Goal: Task Accomplishment & Management: Complete application form

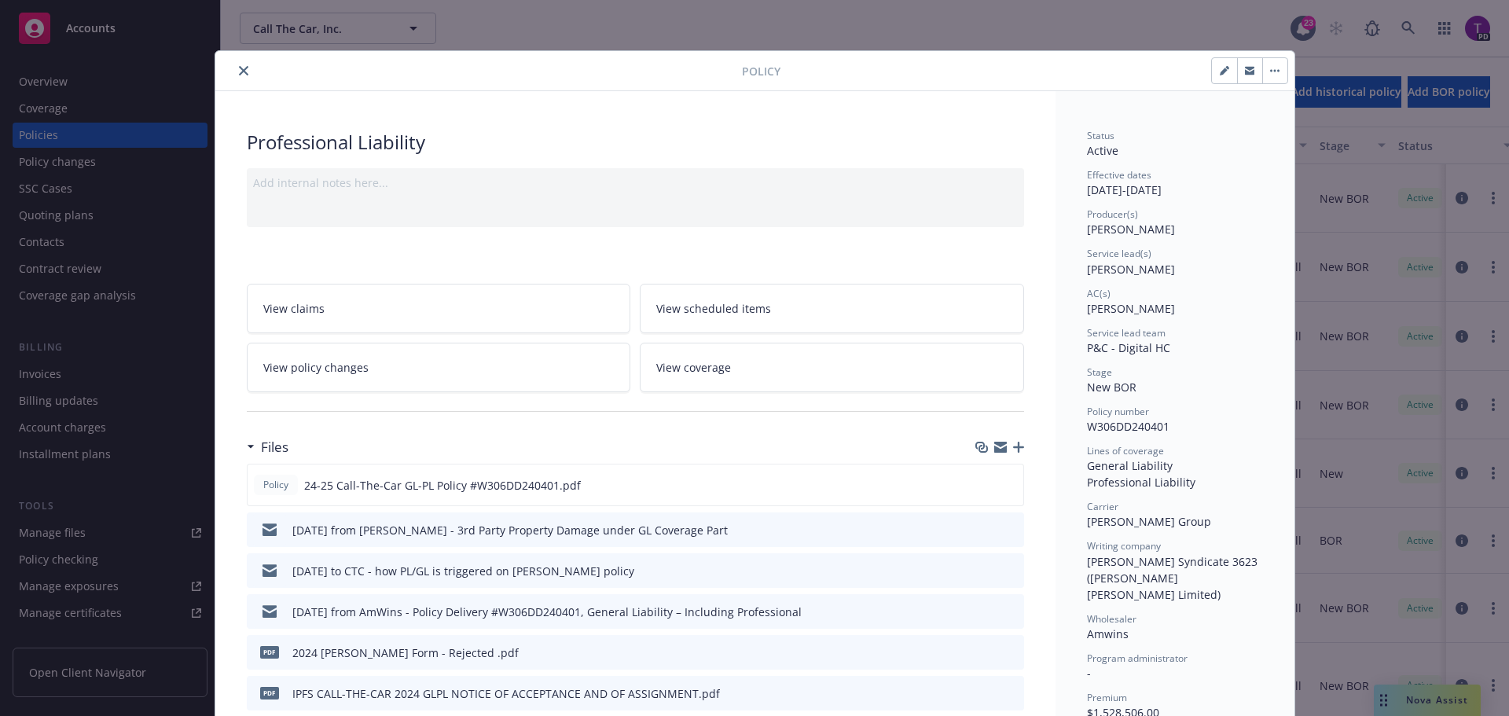
click at [240, 72] on icon "close" at bounding box center [243, 70] width 9 height 9
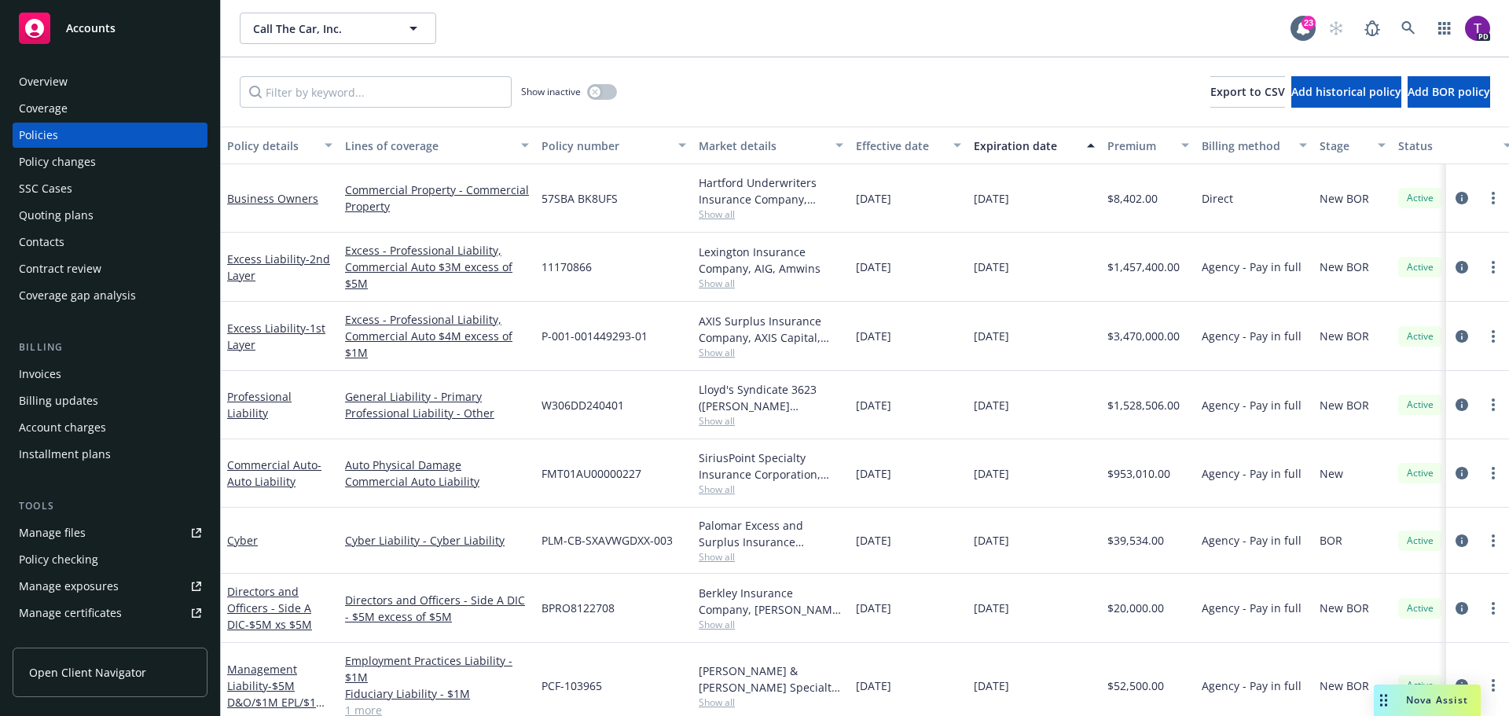
click at [84, 215] on div "Quoting plans" at bounding box center [56, 215] width 75 height 25
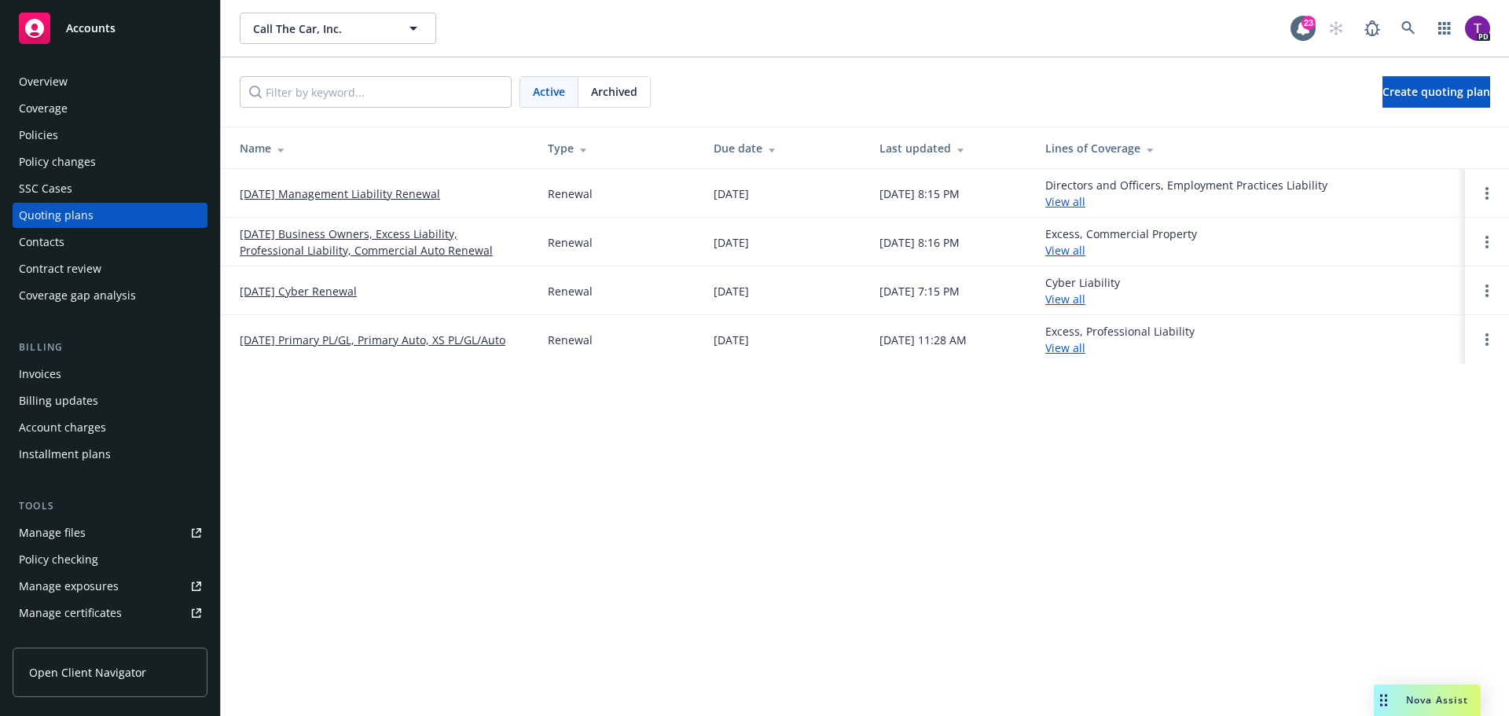
click at [351, 236] on link "09/29/25 Business Owners, Excess Liability, Professional Liability, Commercial …" at bounding box center [381, 242] width 283 height 33
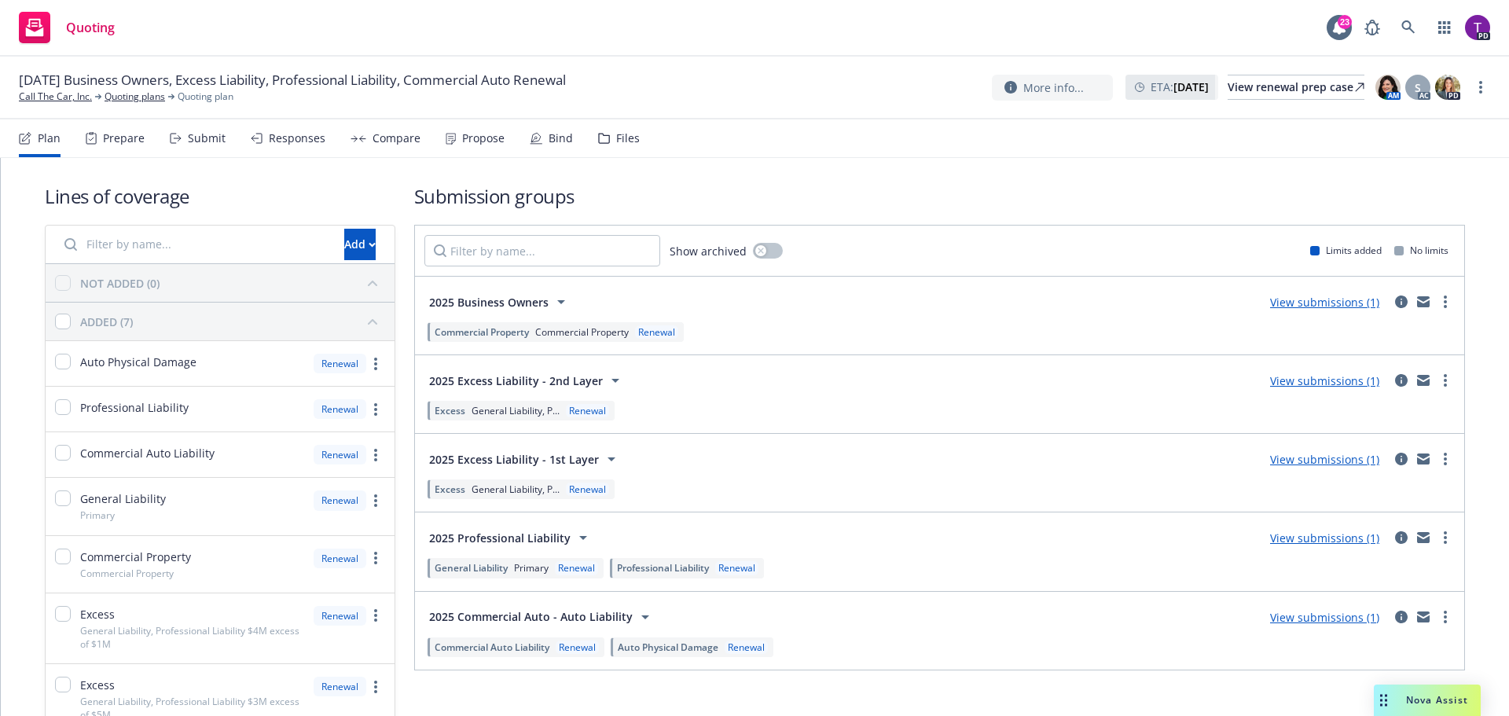
click at [1318, 536] on link "View submissions (1)" at bounding box center [1324, 537] width 109 height 15
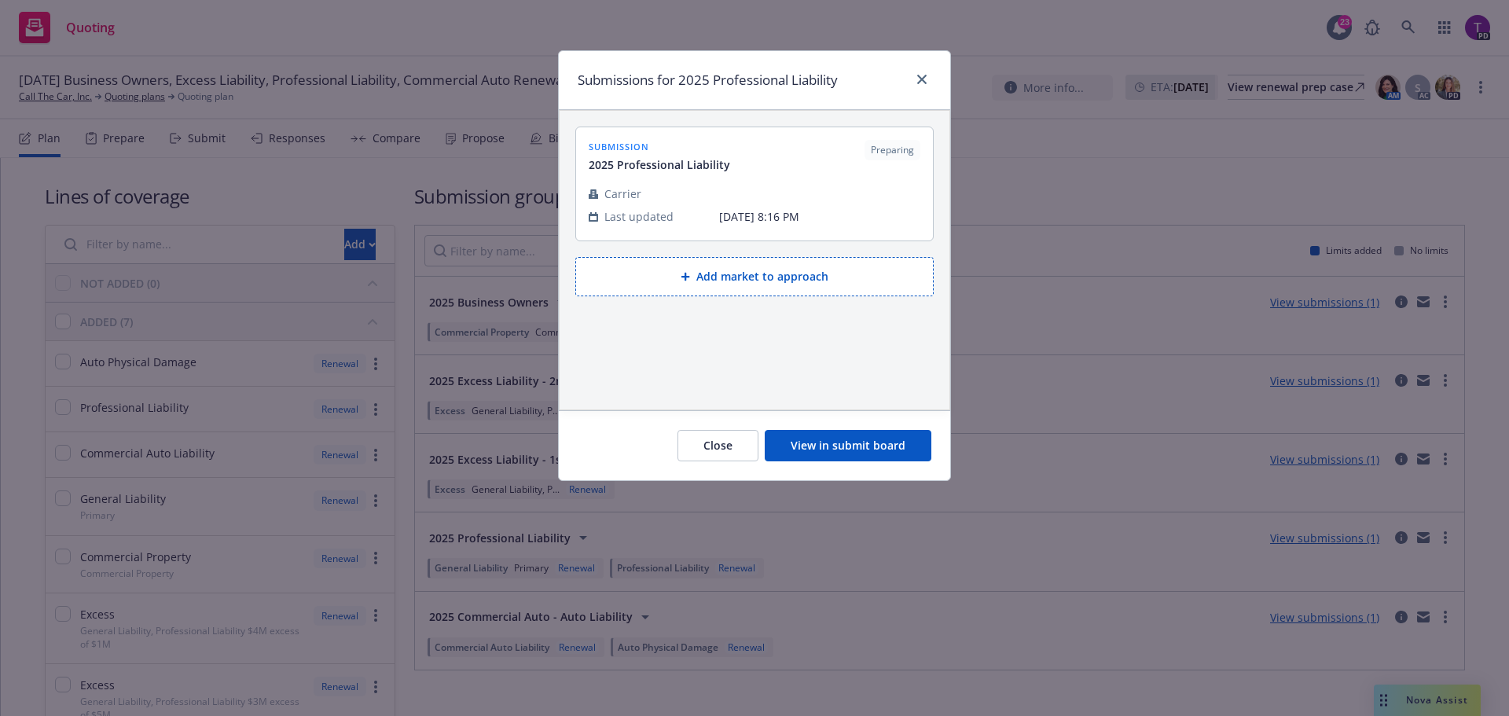
click at [888, 455] on button "View in submit board" at bounding box center [848, 445] width 167 height 31
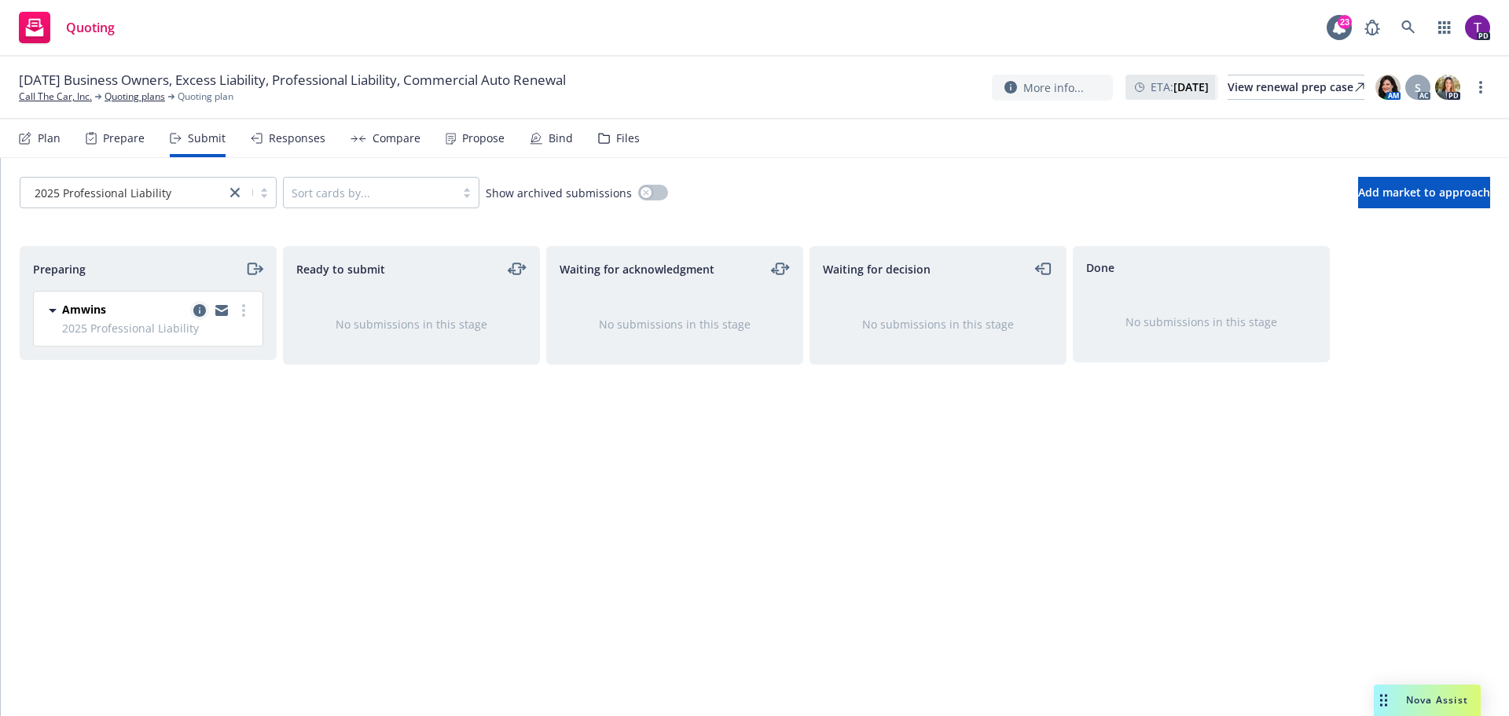
click at [198, 309] on icon "copy logging email" at bounding box center [199, 310] width 13 height 13
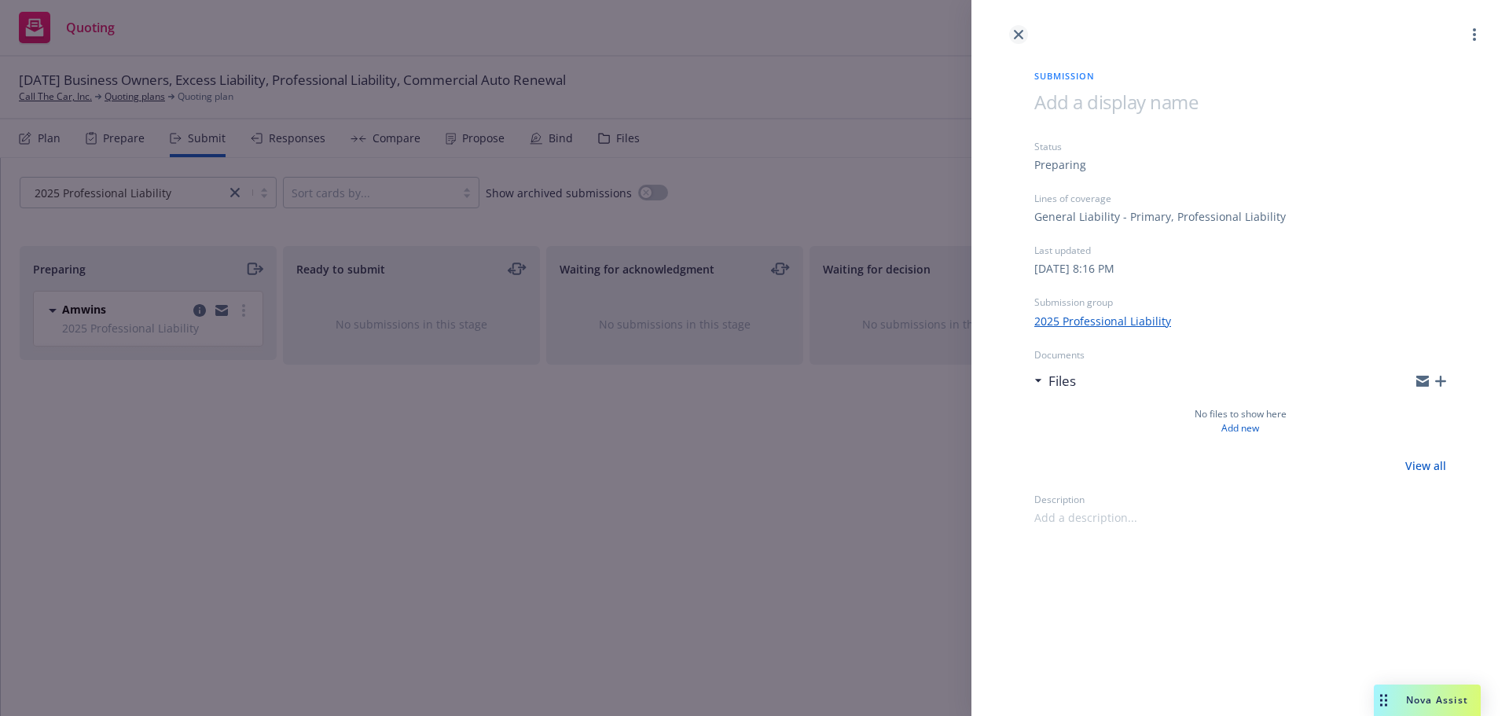
click at [1015, 38] on icon "close" at bounding box center [1018, 34] width 9 height 9
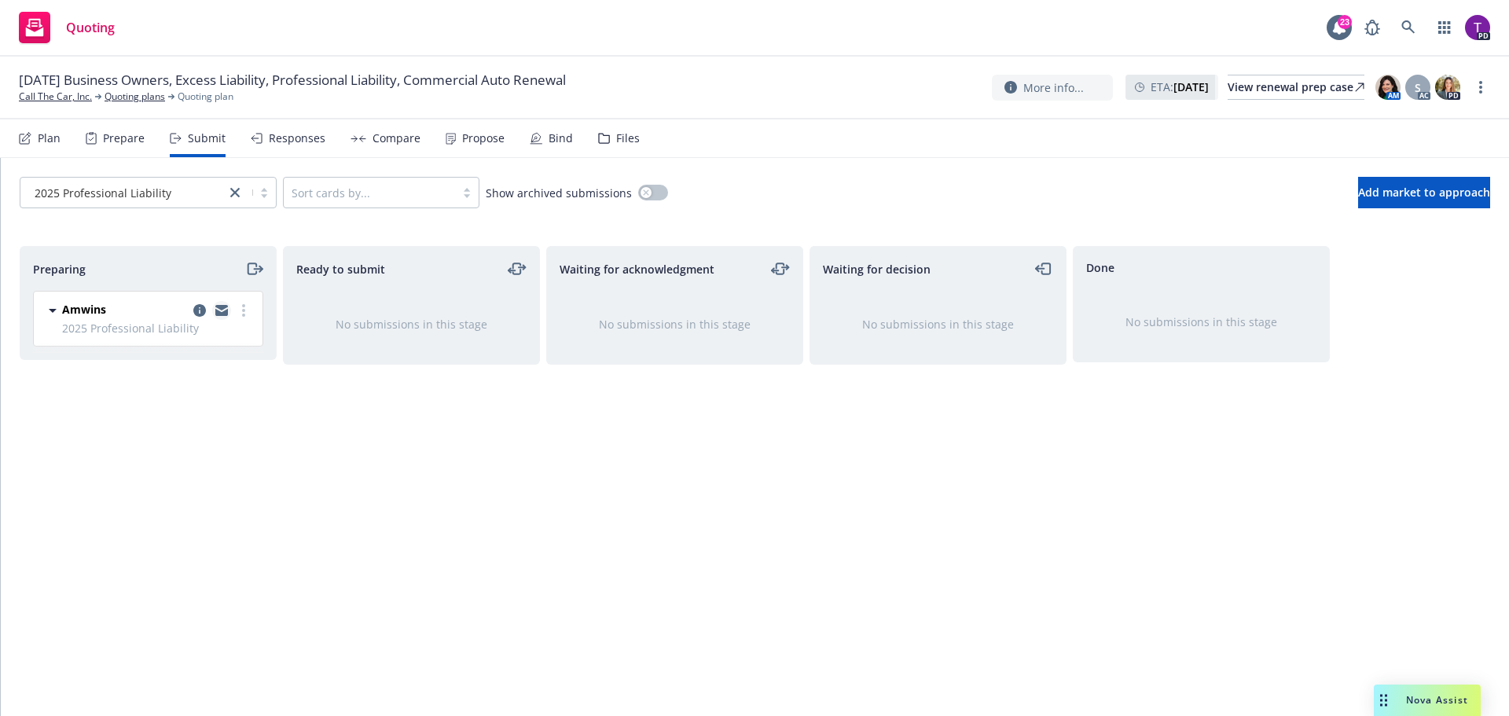
click at [217, 310] on icon "copy logging email" at bounding box center [221, 312] width 13 height 7
click at [214, 310] on link "copy logging email" at bounding box center [221, 310] width 19 height 19
click at [222, 314] on icon "copy logging email" at bounding box center [221, 312] width 13 height 7
click at [224, 305] on icon "copy logging email" at bounding box center [221, 308] width 13 height 6
click at [193, 196] on div "2025 Professional Liability" at bounding box center [122, 193] width 189 height 17
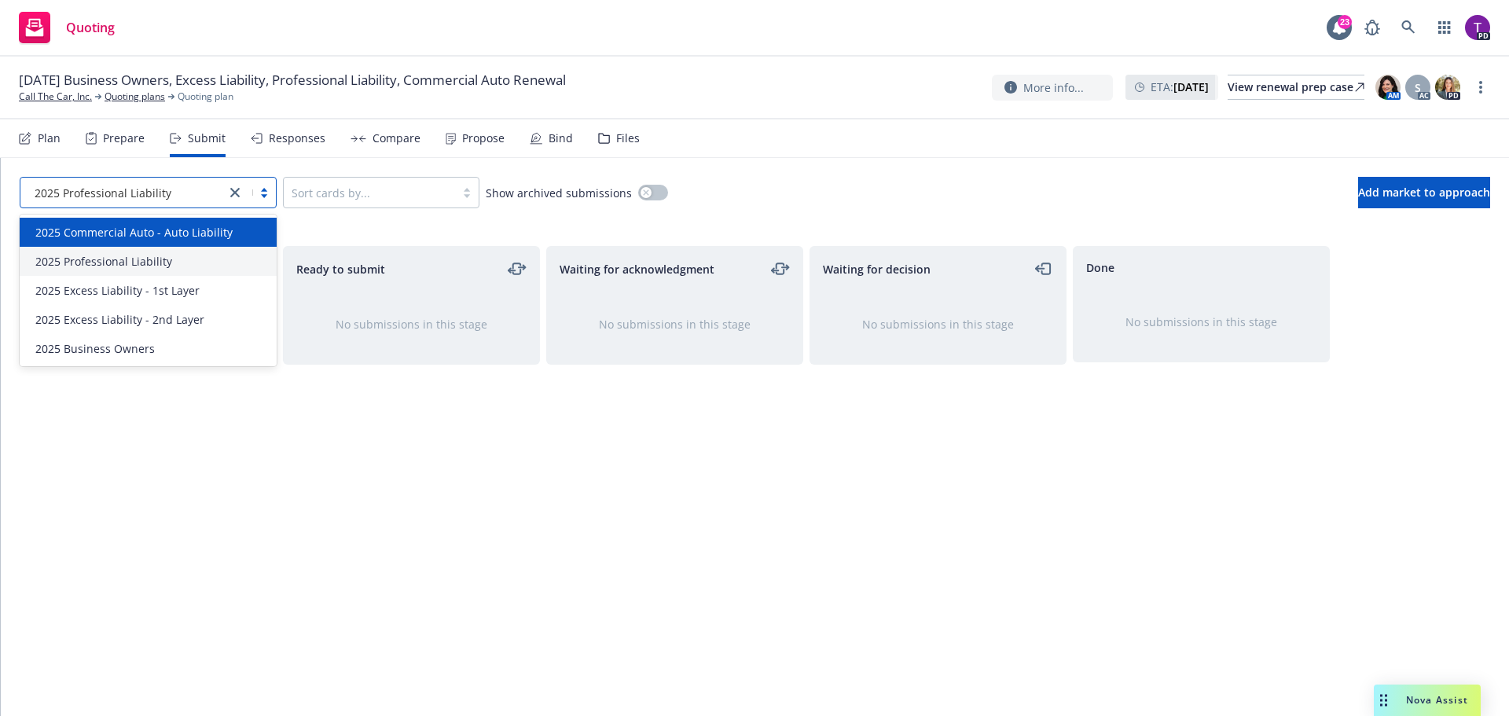
click at [183, 223] on div "2025 Commercial Auto - Auto Liability" at bounding box center [148, 232] width 257 height 29
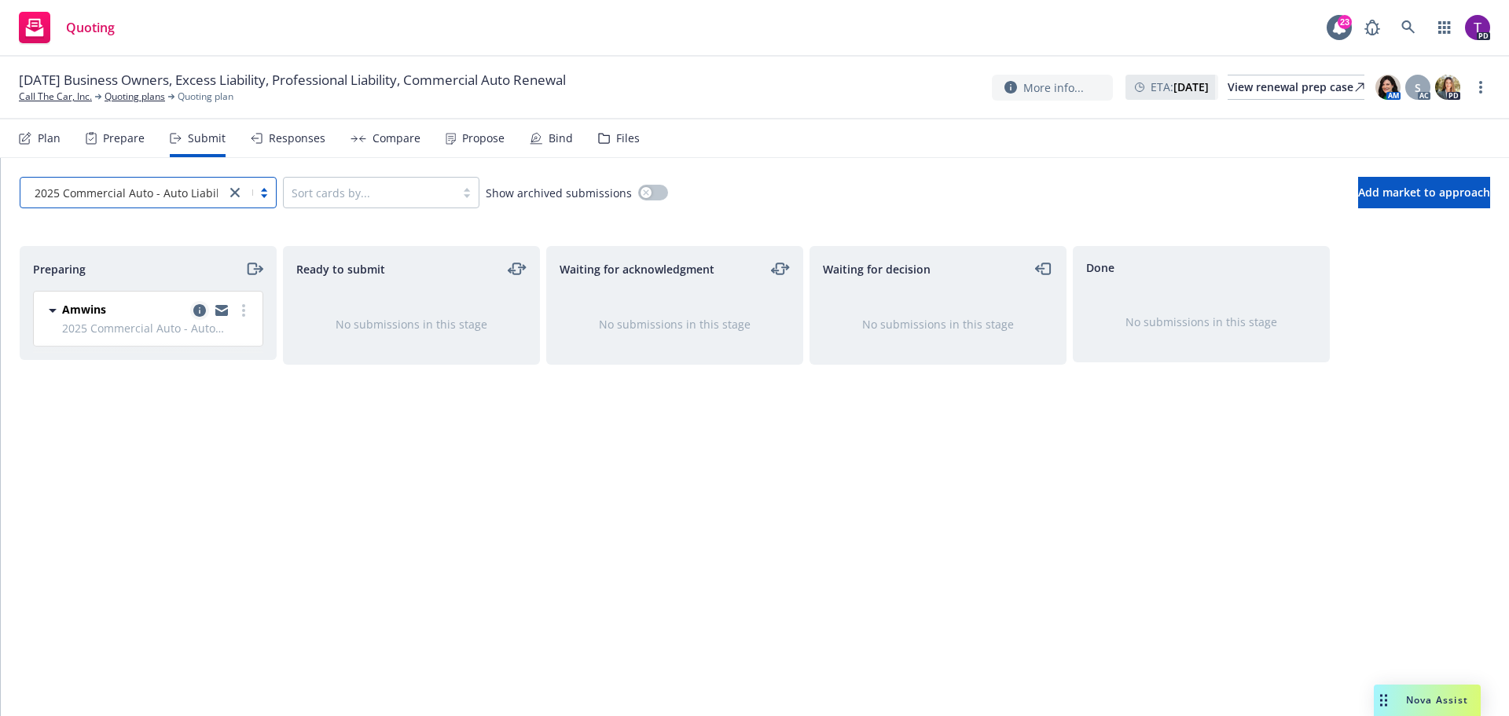
click at [200, 310] on icon "copy logging email" at bounding box center [199, 310] width 13 height 13
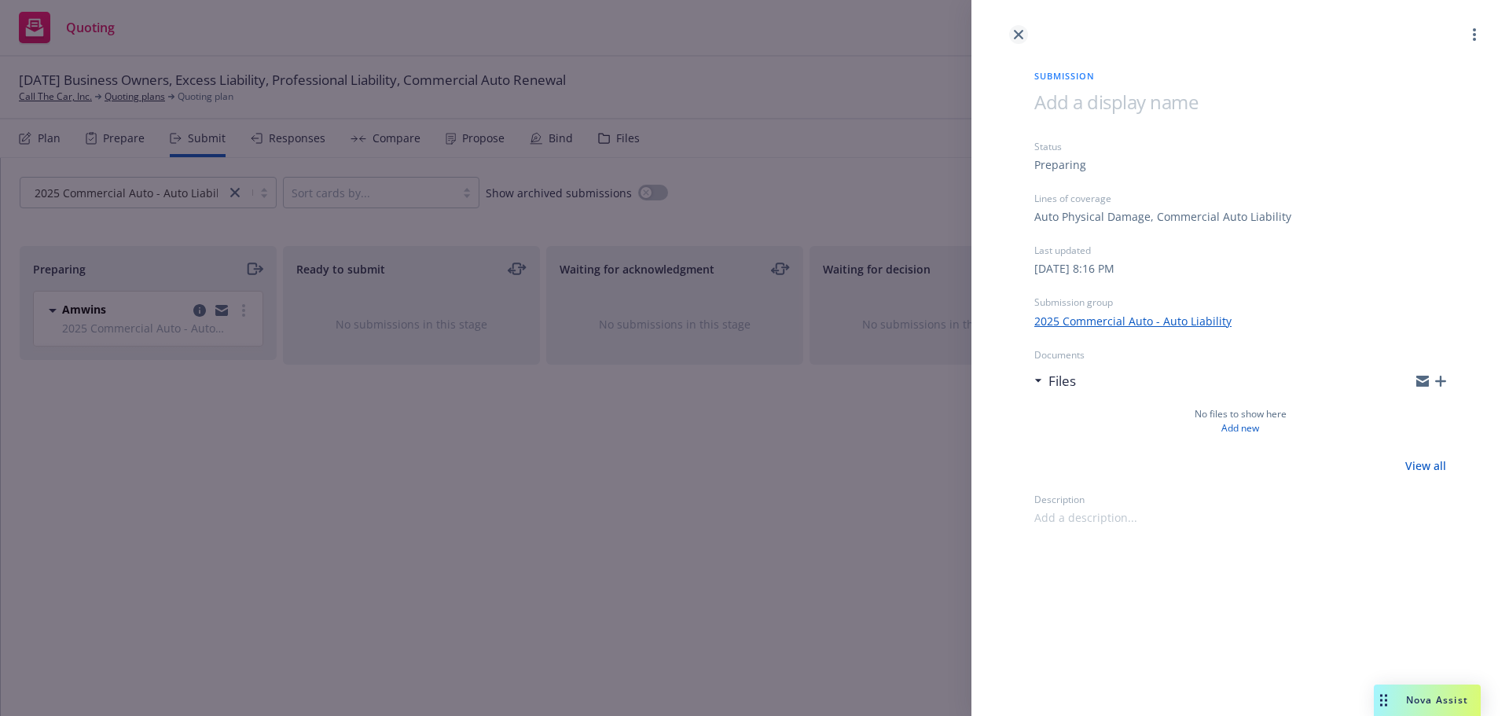
click at [1021, 38] on icon "close" at bounding box center [1018, 34] width 9 height 9
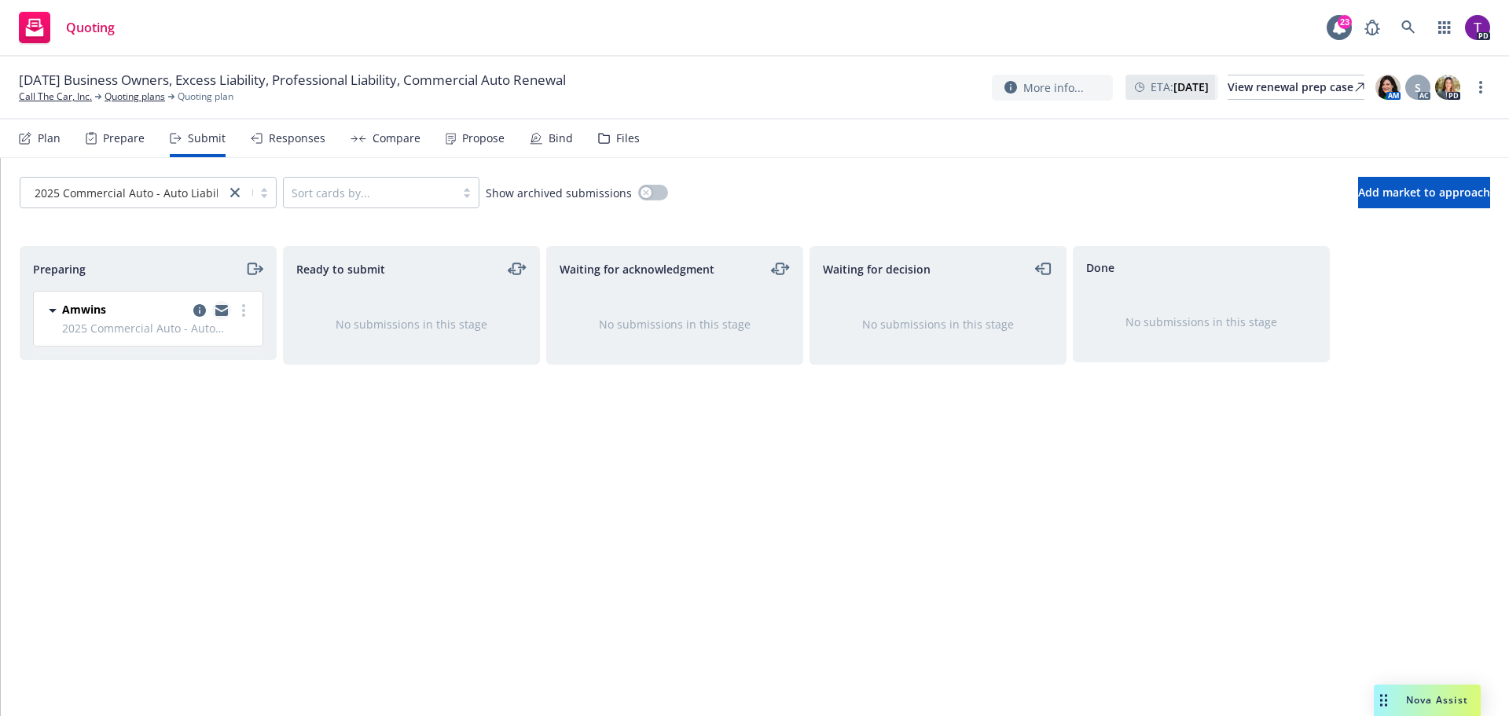
click at [219, 311] on icon "copy logging email" at bounding box center [221, 312] width 13 height 7
click at [243, 312] on icon "more" at bounding box center [243, 310] width 3 height 13
click at [190, 434] on span "Add accepted decision" at bounding box center [173, 436] width 157 height 15
select select "12"
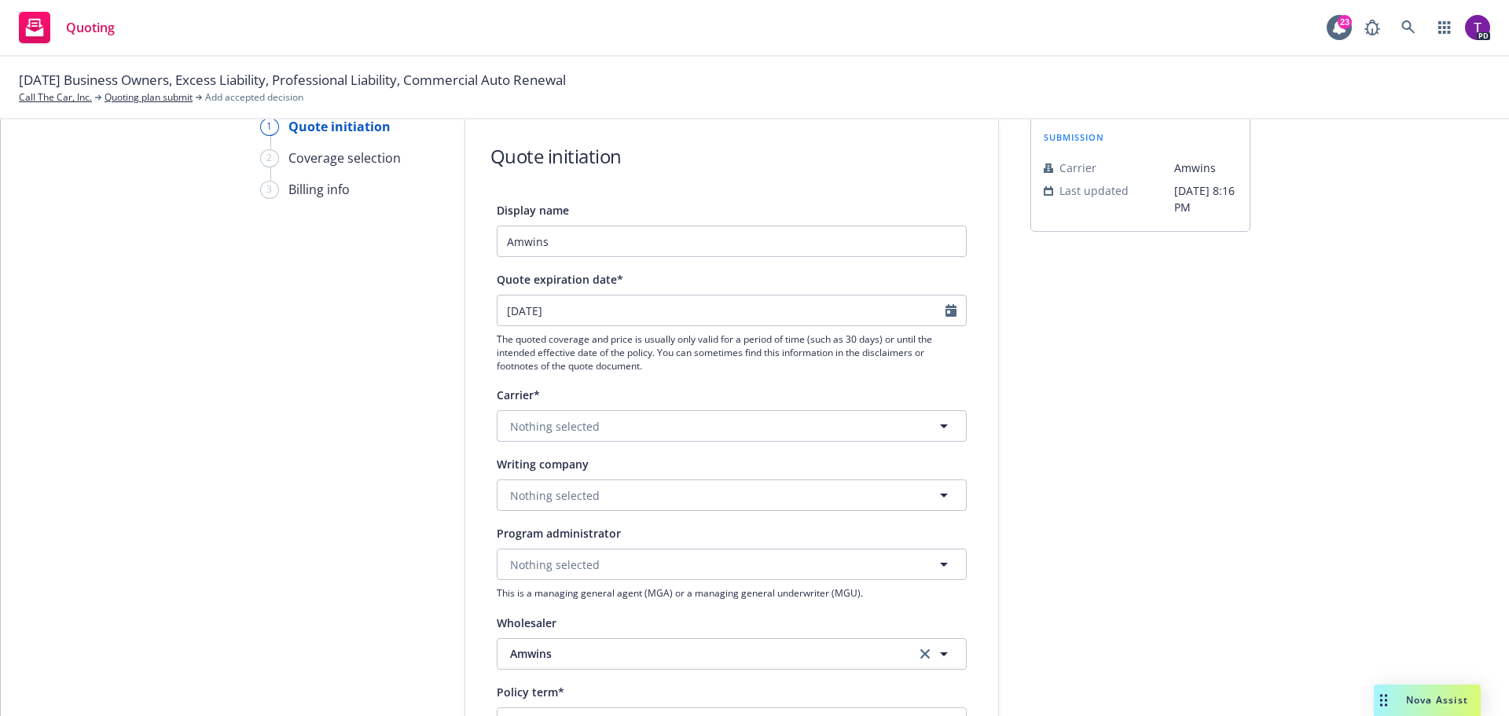
scroll to position [157, 0]
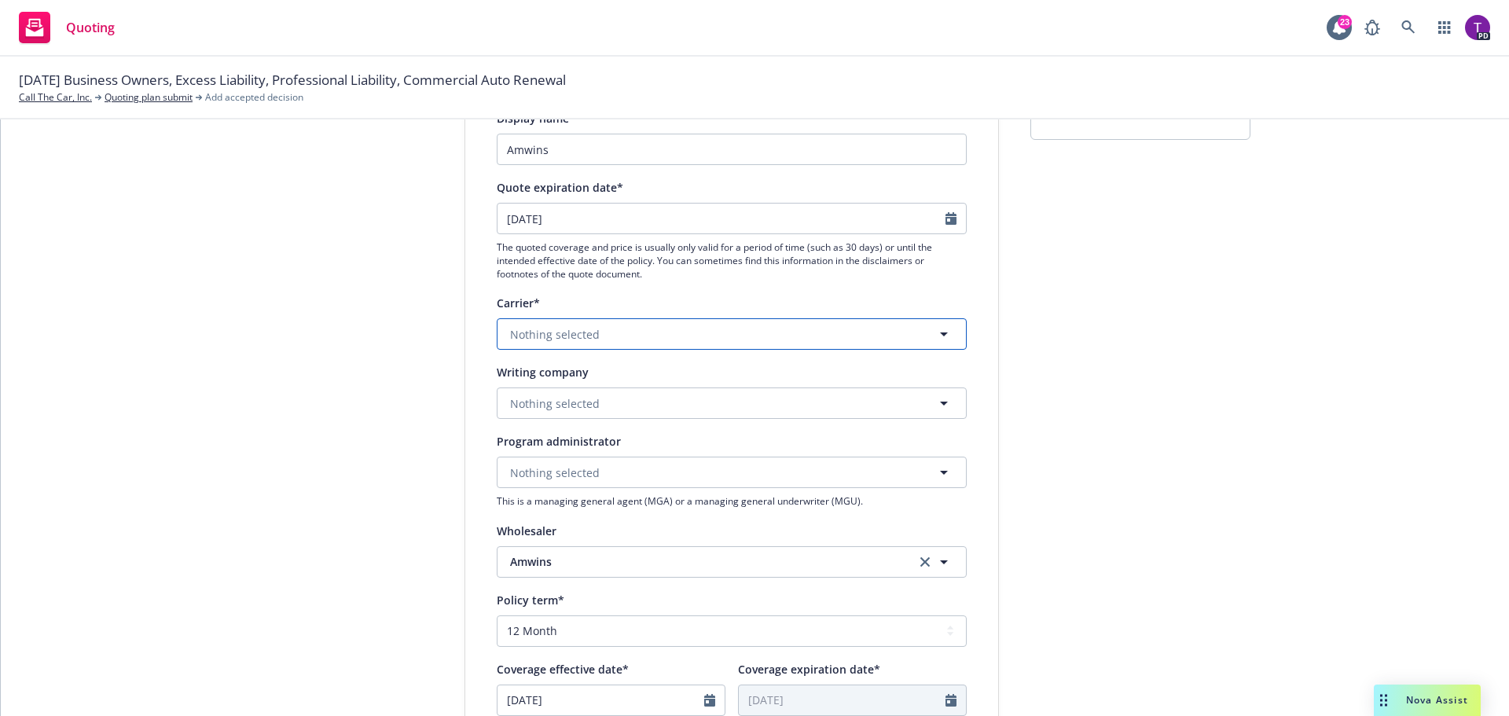
click at [623, 330] on button "Nothing selected" at bounding box center [732, 333] width 470 height 31
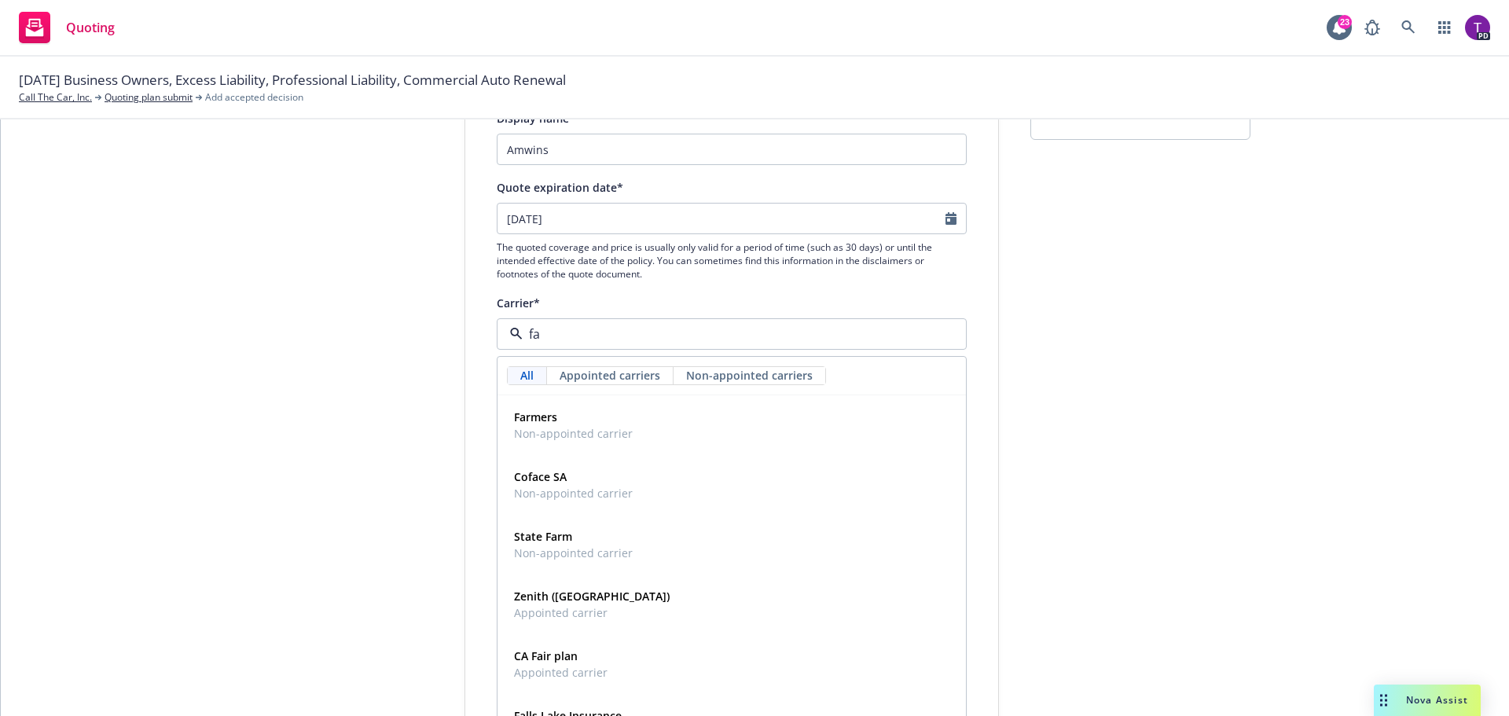
type input "f"
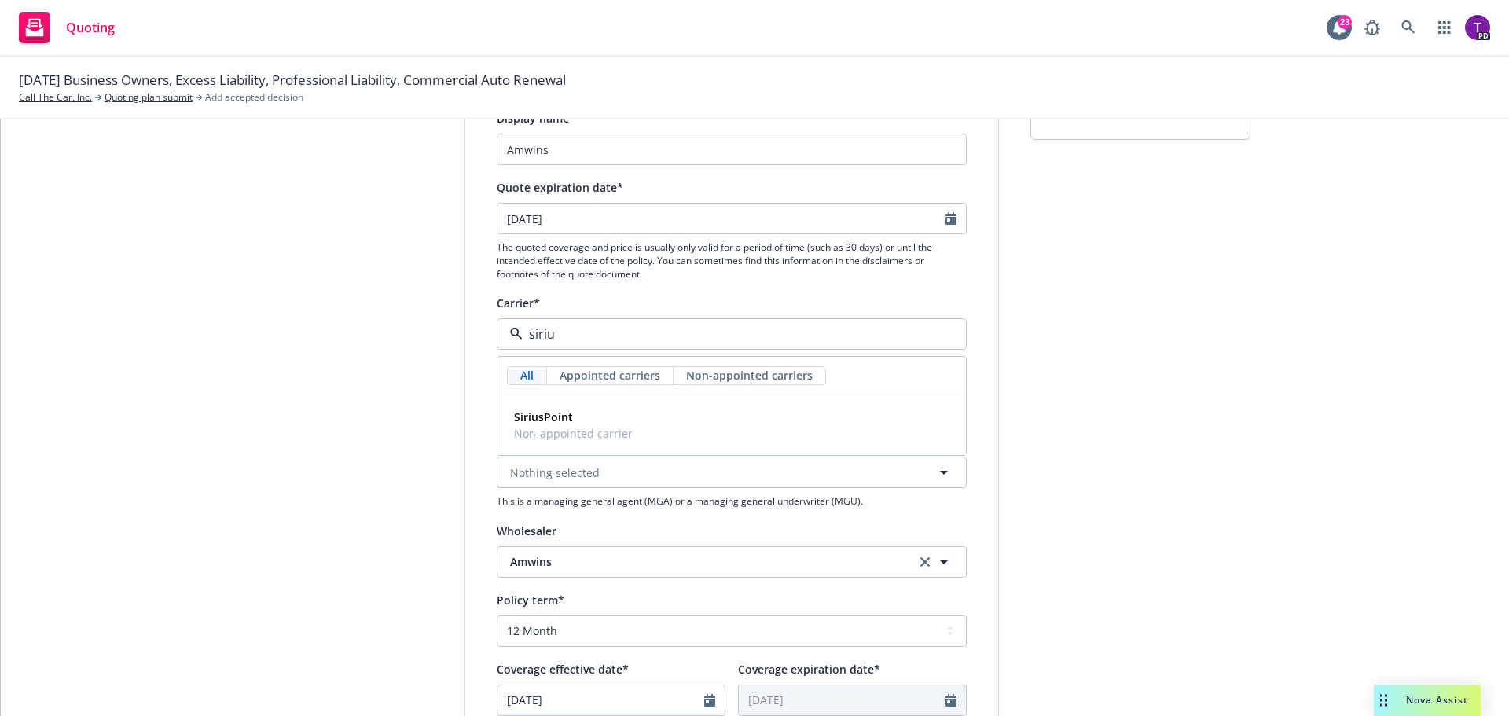
type input "sirius"
click at [610, 426] on div "SiriusPoint Non-appointed carrier" at bounding box center [573, 425] width 119 height 33
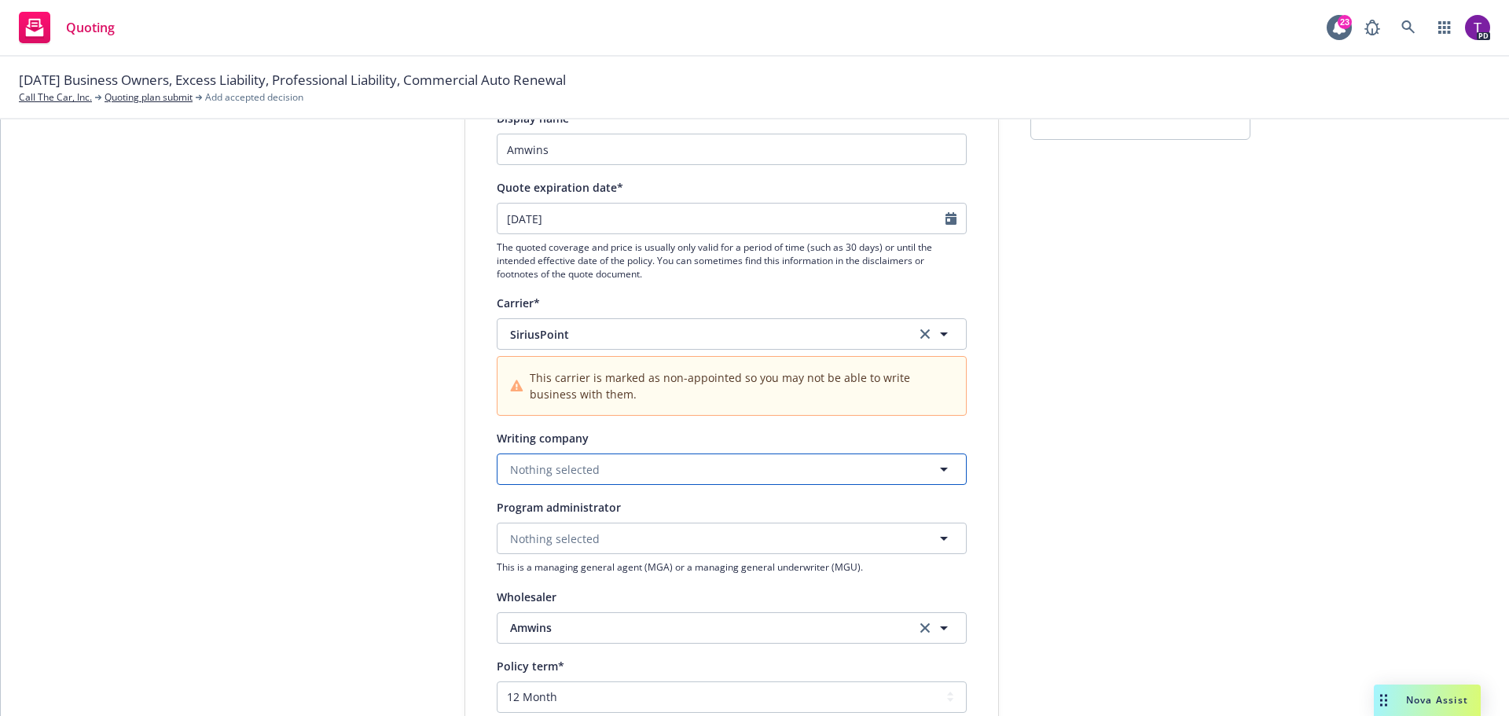
click at [623, 472] on button "Nothing selected" at bounding box center [732, 468] width 470 height 31
type input "f"
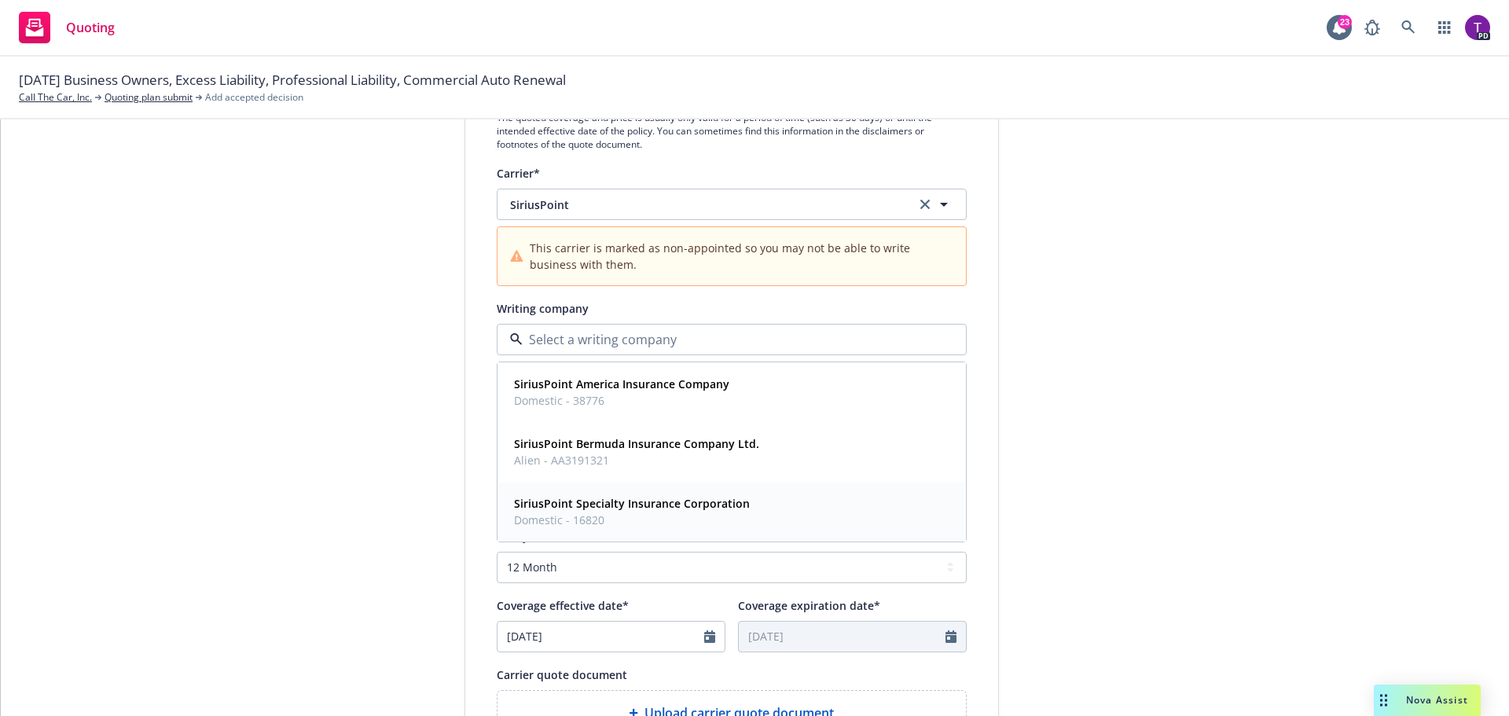
scroll to position [314, 0]
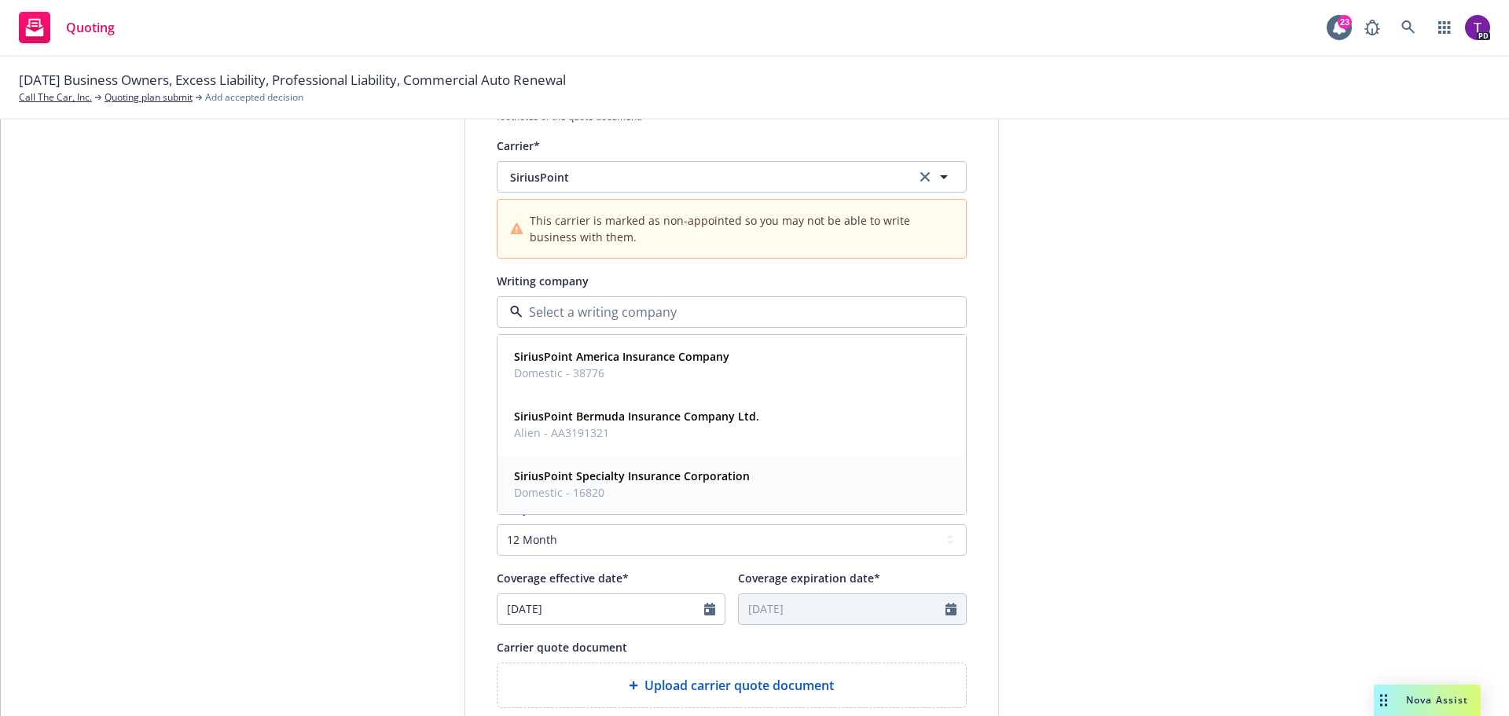
click at [750, 487] on div "SiriusPoint Specialty Insurance Corporation Domestic - 16820" at bounding box center [732, 483] width 448 height 39
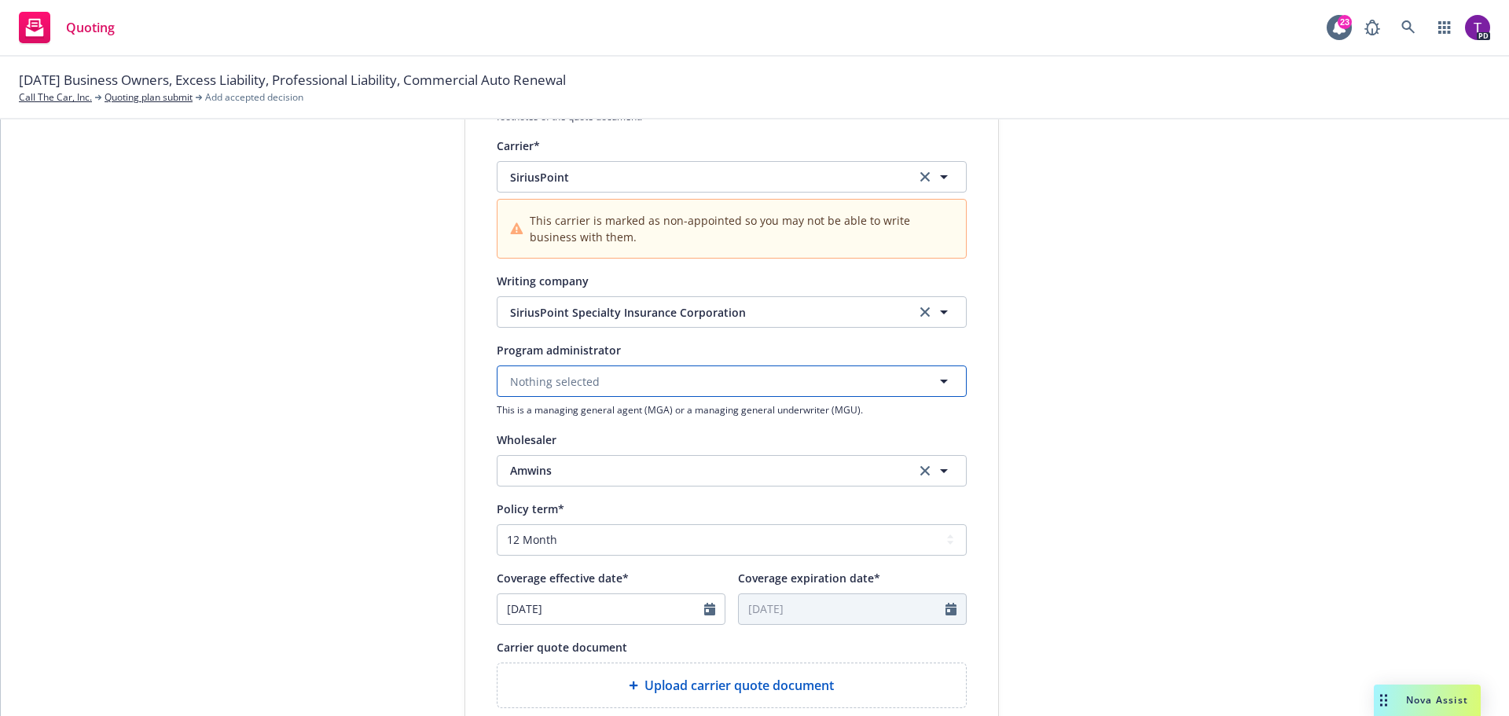
click at [581, 384] on span "Nothing selected" at bounding box center [555, 381] width 90 height 17
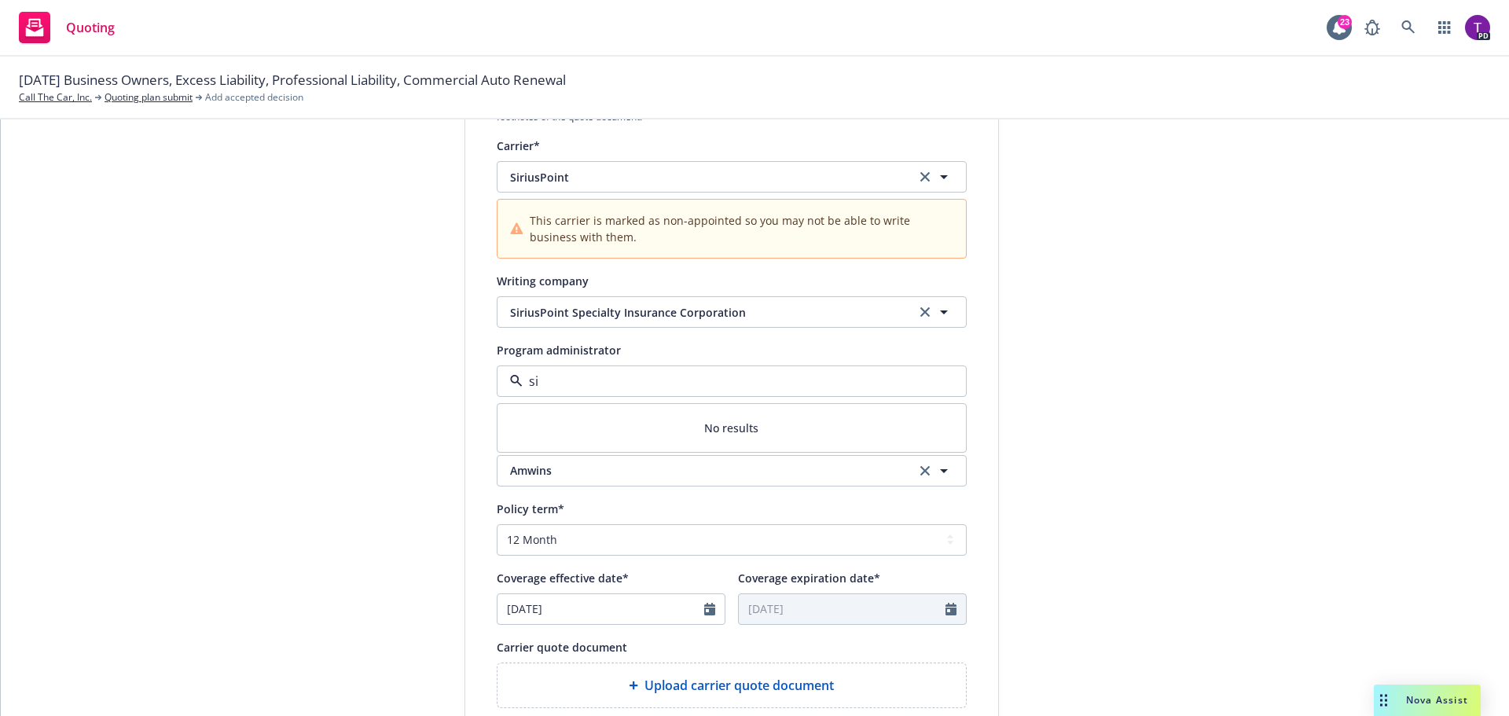
type input "s"
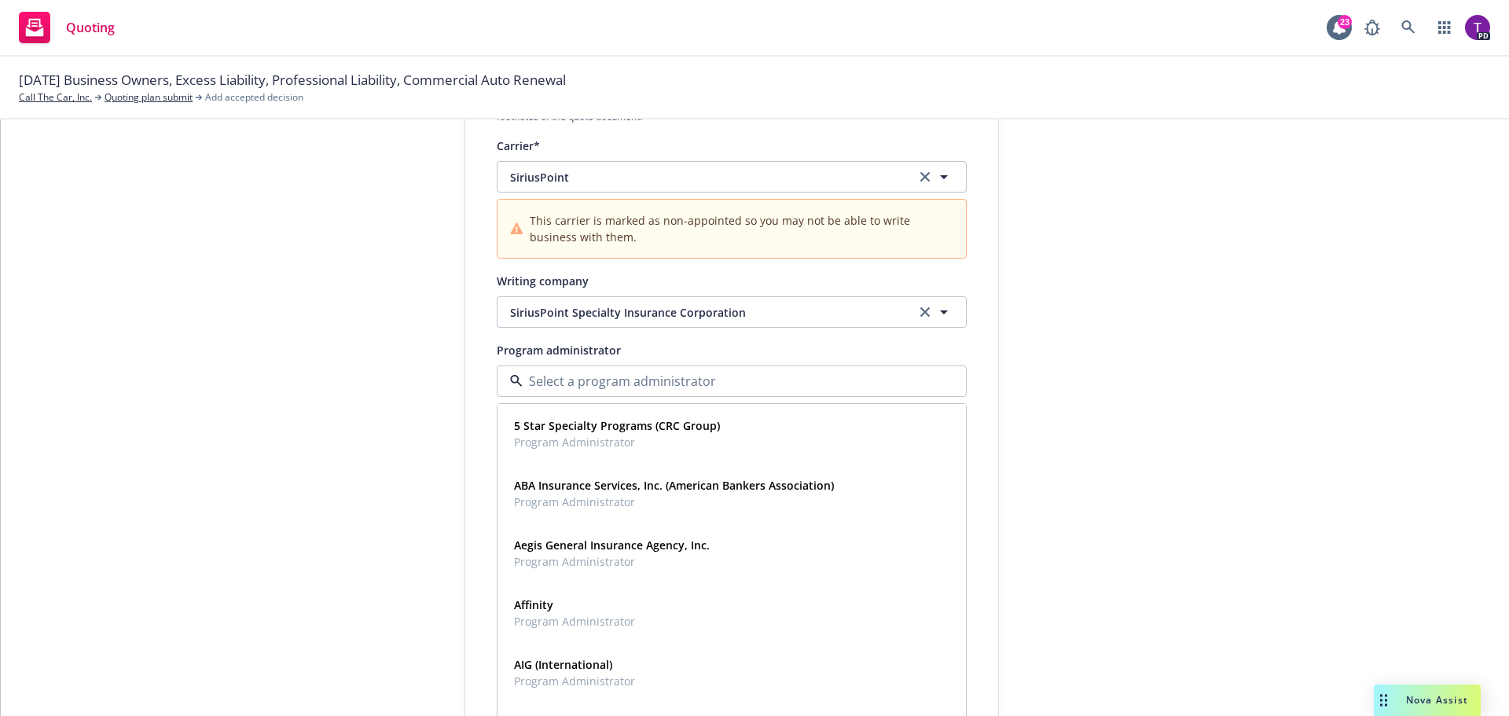
click at [403, 370] on div "1 Quote initiation 2 Coverage selection 3 Billing info" at bounding box center [346, 428] width 173 height 1120
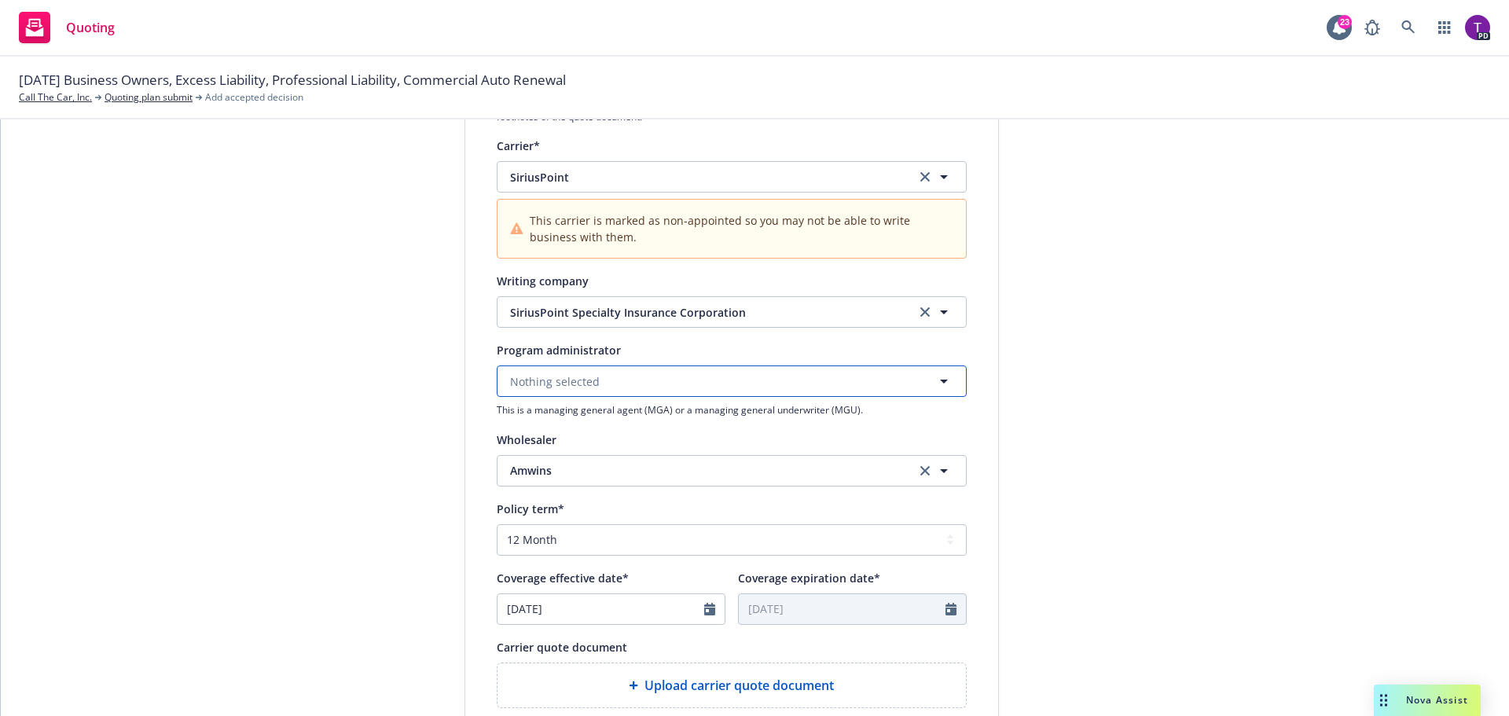
click at [614, 388] on button "Nothing selected" at bounding box center [732, 380] width 470 height 31
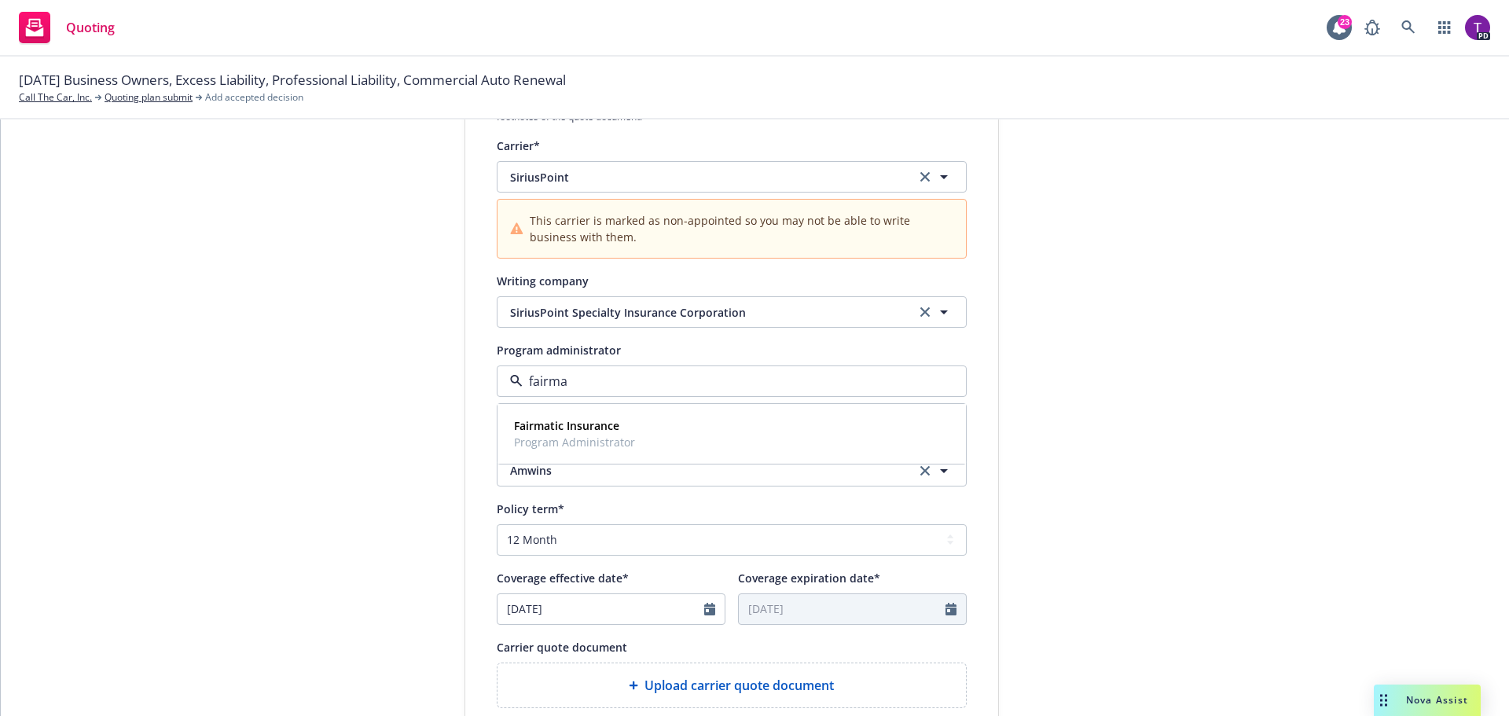
type input "fairmat"
click at [611, 439] on span "Program Administrator" at bounding box center [574, 442] width 121 height 17
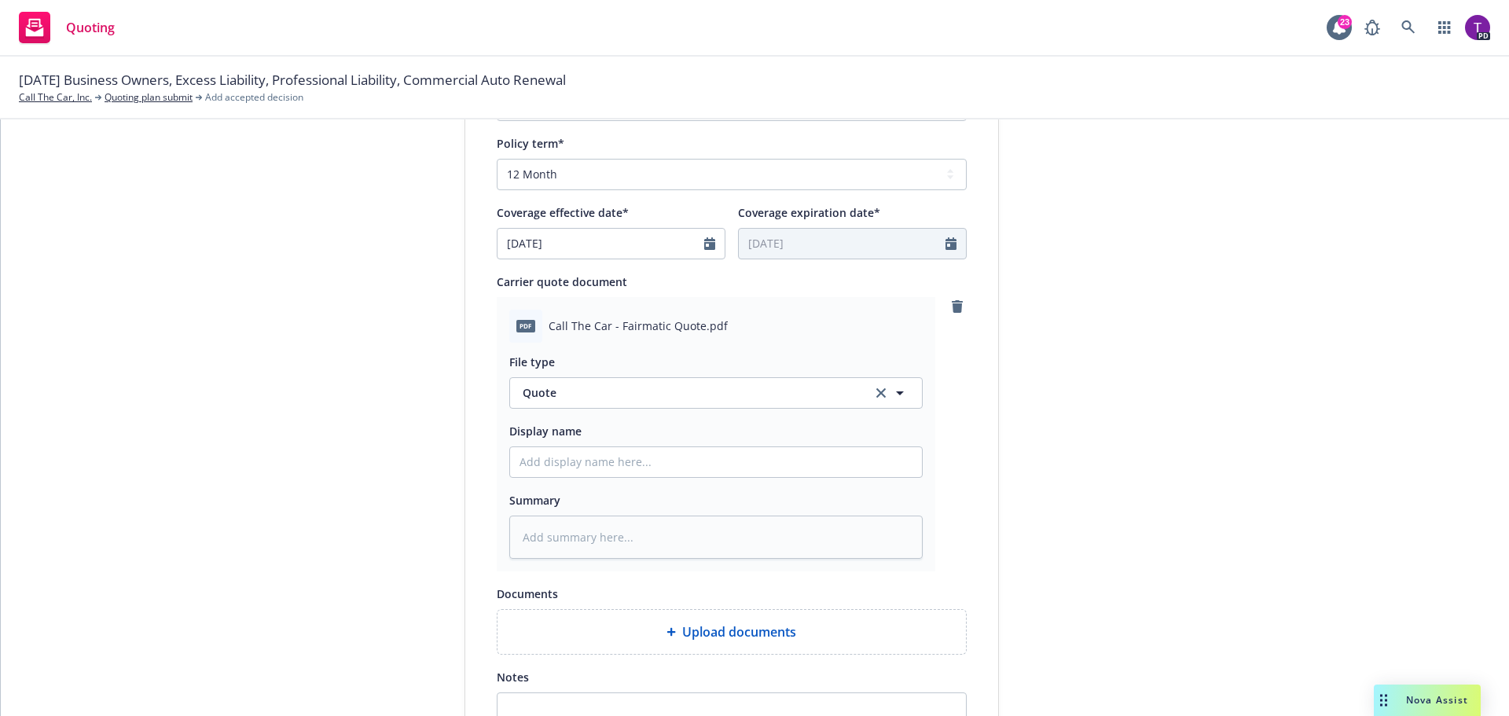
scroll to position [707, 0]
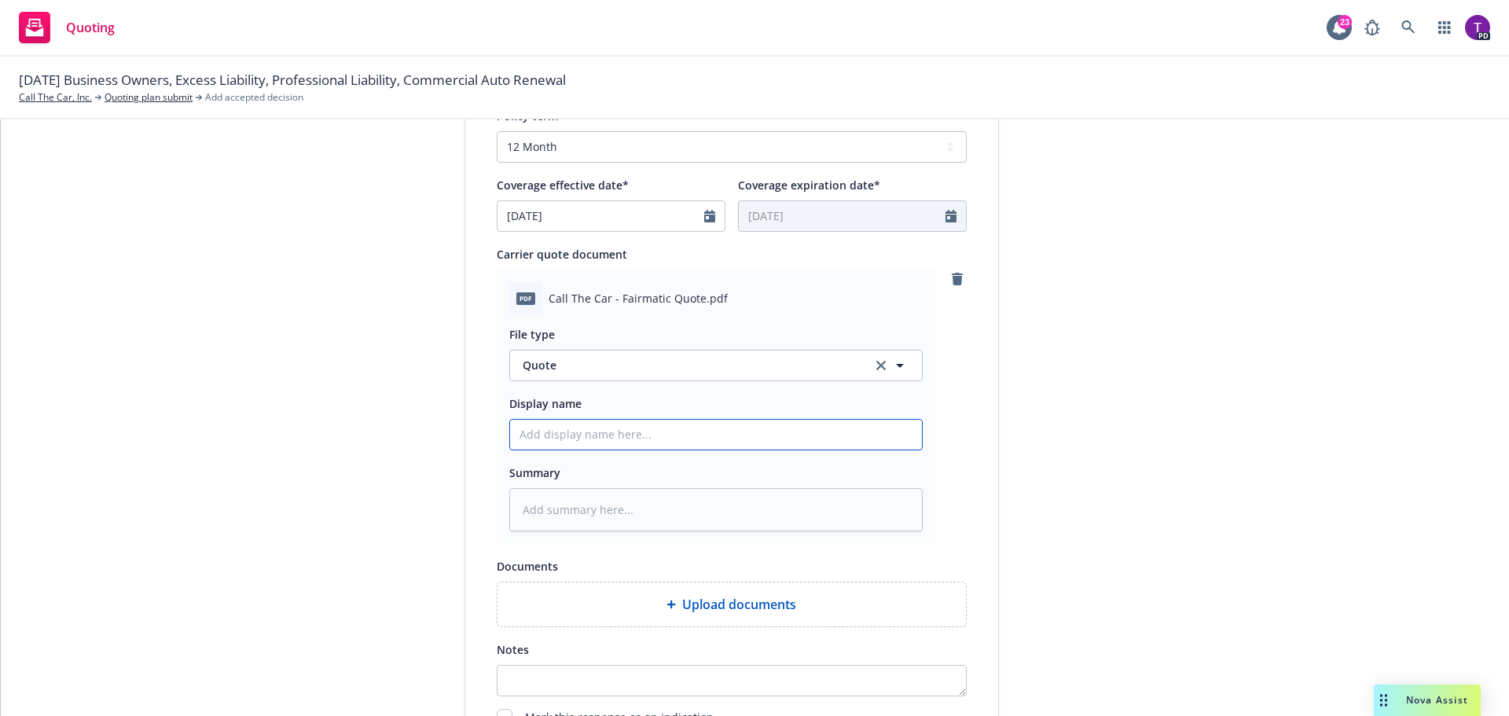
click at [640, 442] on input "Display name" at bounding box center [716, 435] width 412 height 30
type textarea "x"
type input "2"
type textarea "x"
type input "20"
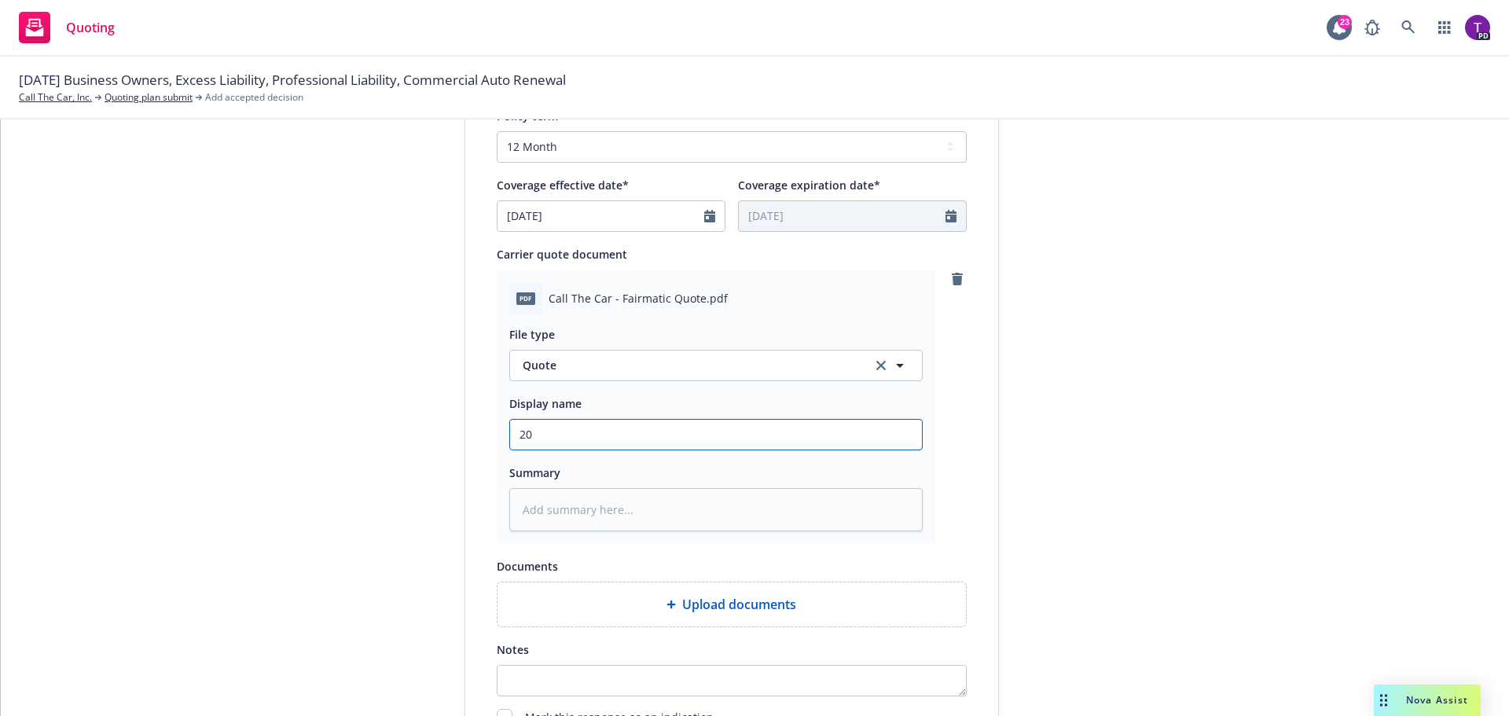
type textarea "x"
type input "202"
type textarea "x"
type input "2025"
type textarea "x"
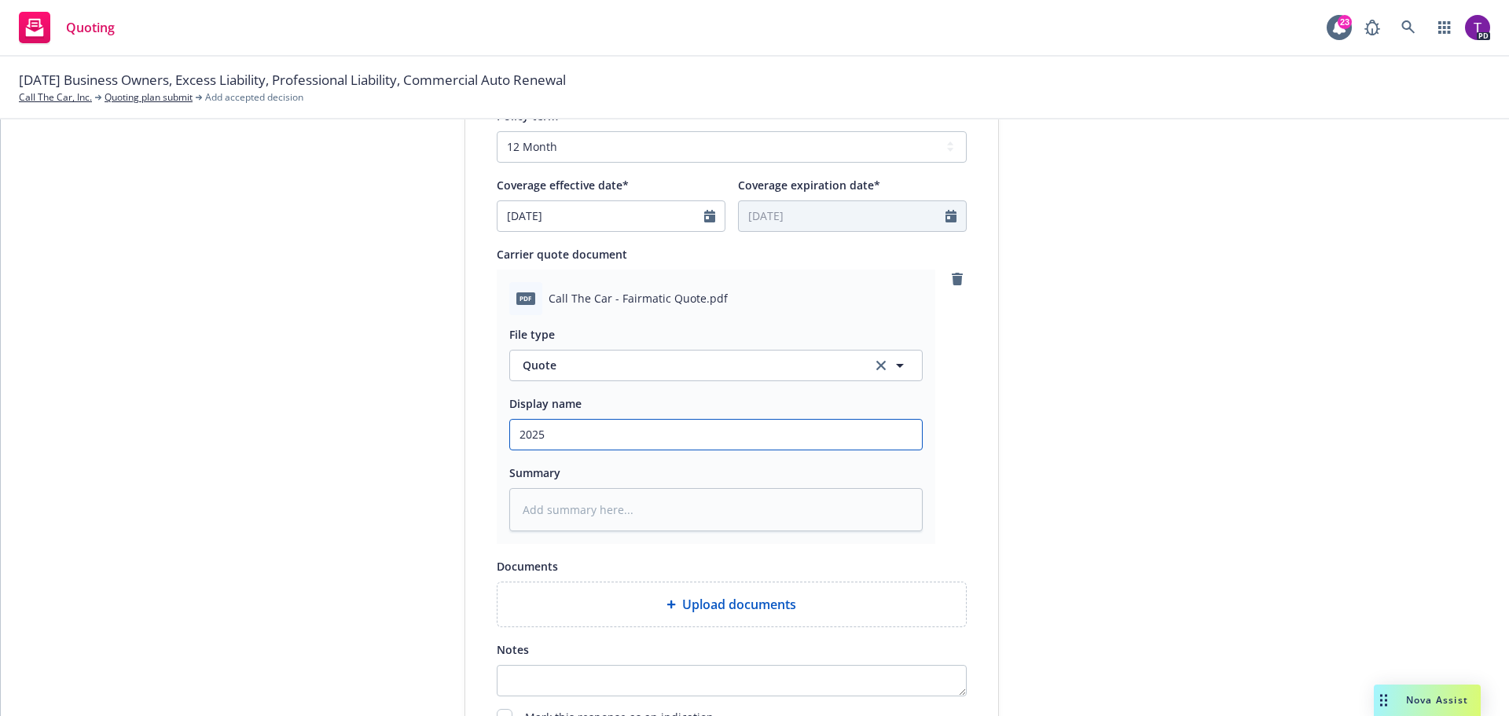
type input "2025"
type textarea "x"
type input "2025 F"
type textarea "x"
type input "2025 Fa"
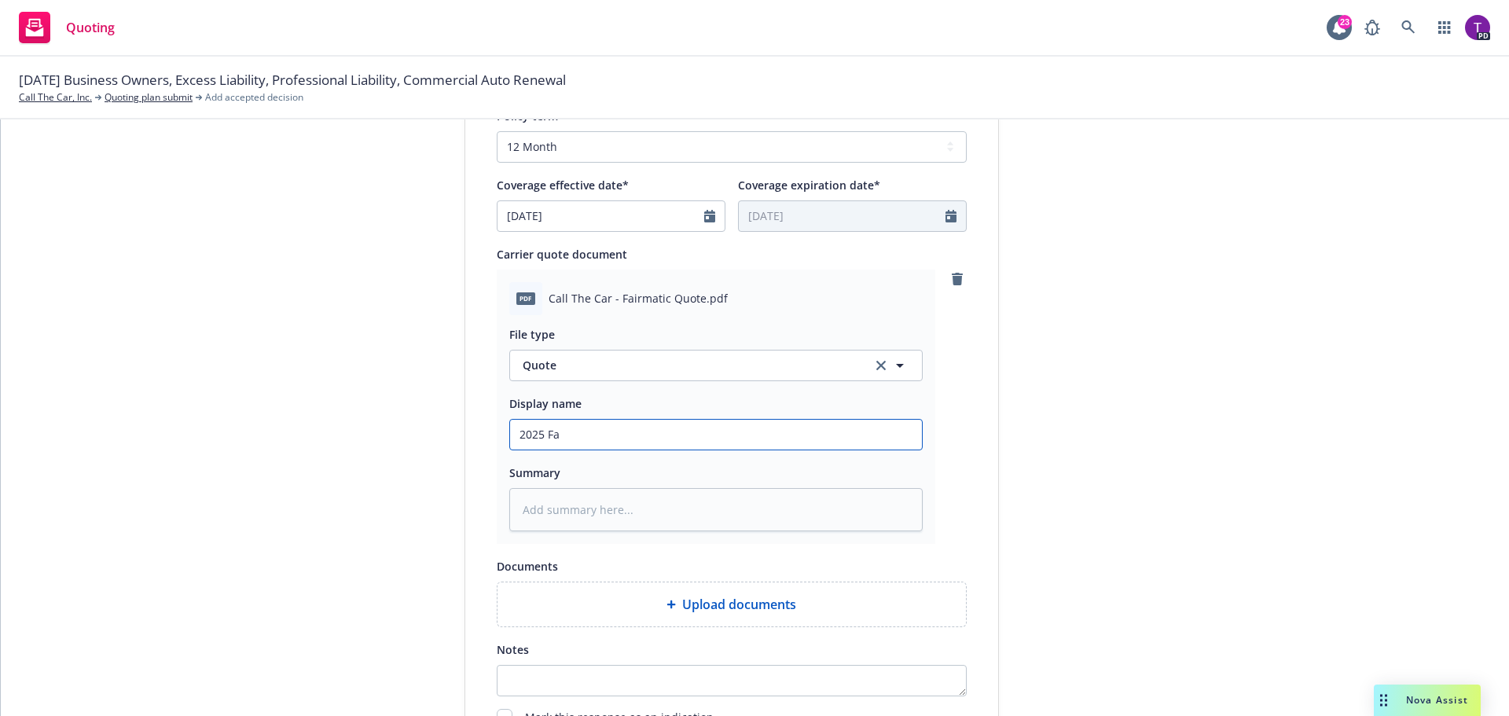
type textarea "x"
type input "2025 Fai"
type textarea "x"
type input "2025 Fairm"
type textarea "x"
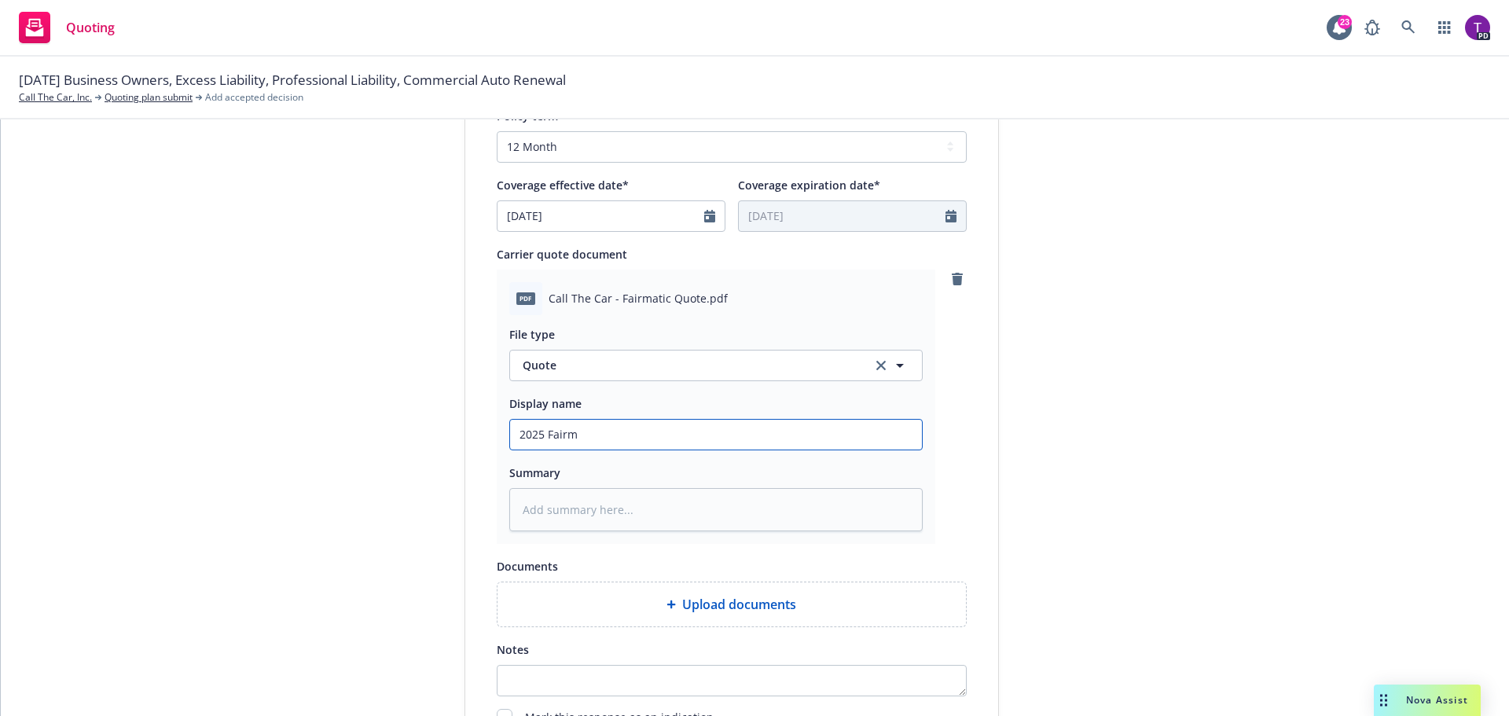
type input "2025 Fairma"
type textarea "x"
type input "2025 Fairmat"
type textarea "x"
type input "2025 Fairmati"
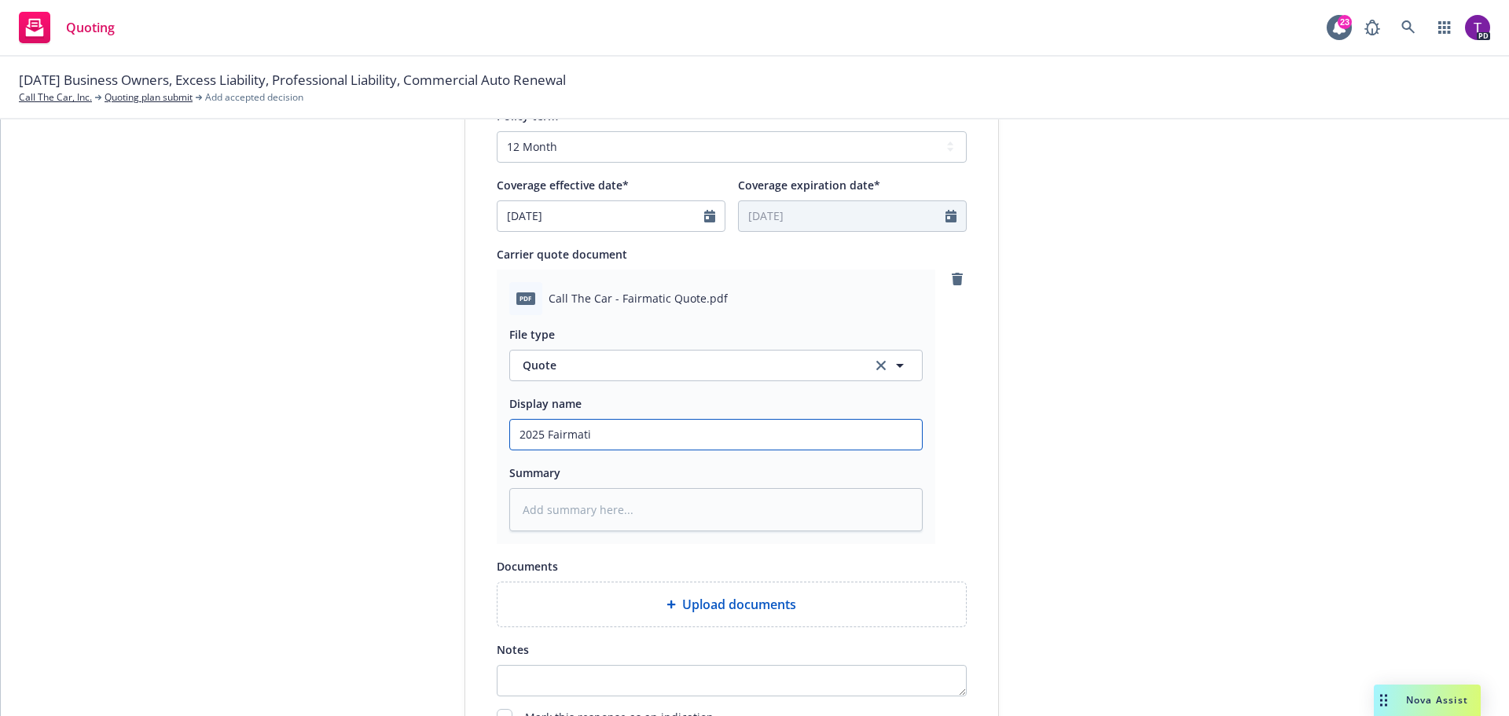
type textarea "x"
type input "2025 Fairmatic"
type textarea "x"
type input "2025 Fairmatic"
type textarea "x"
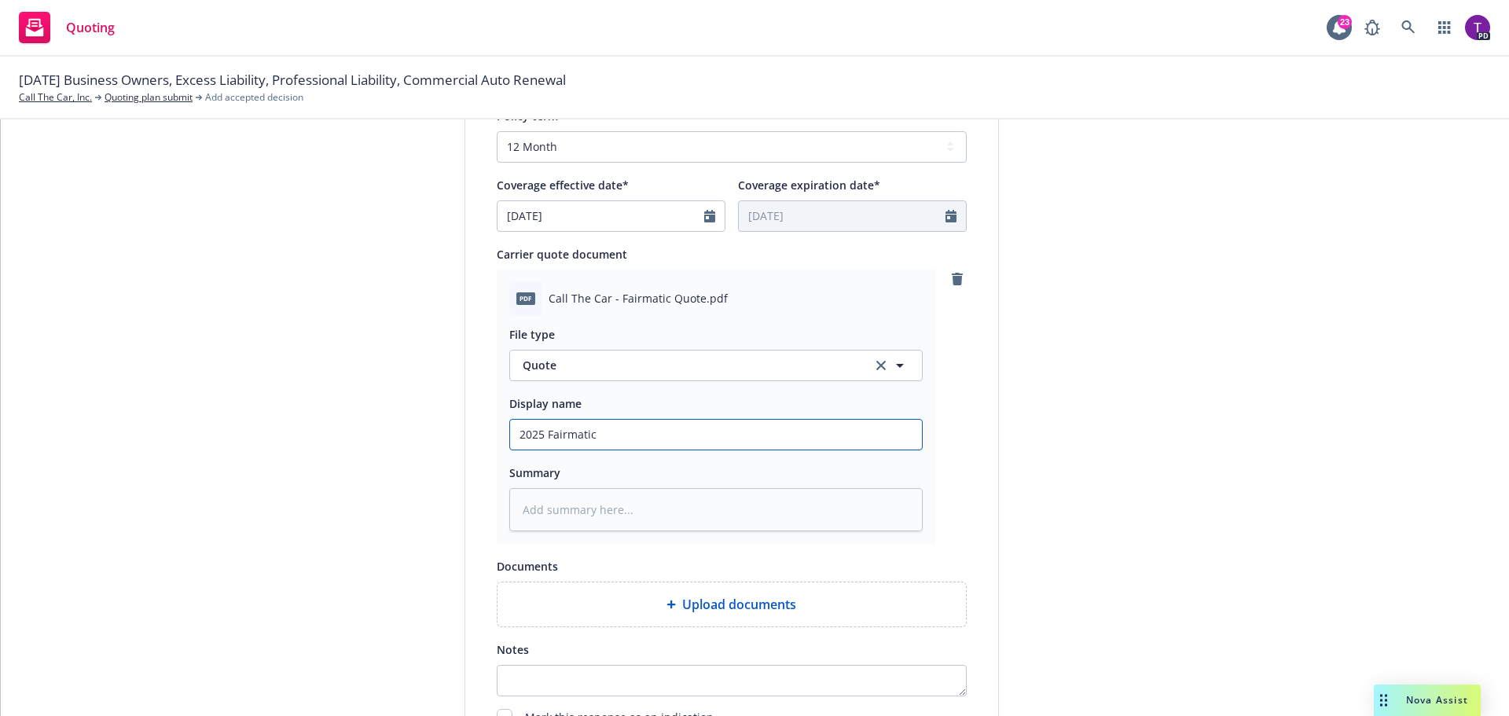
type input "2025 Fairmatic A"
type textarea "x"
type input "2025 Fairmatic Au"
type textarea "x"
type input "2025 Fairmatic Aut"
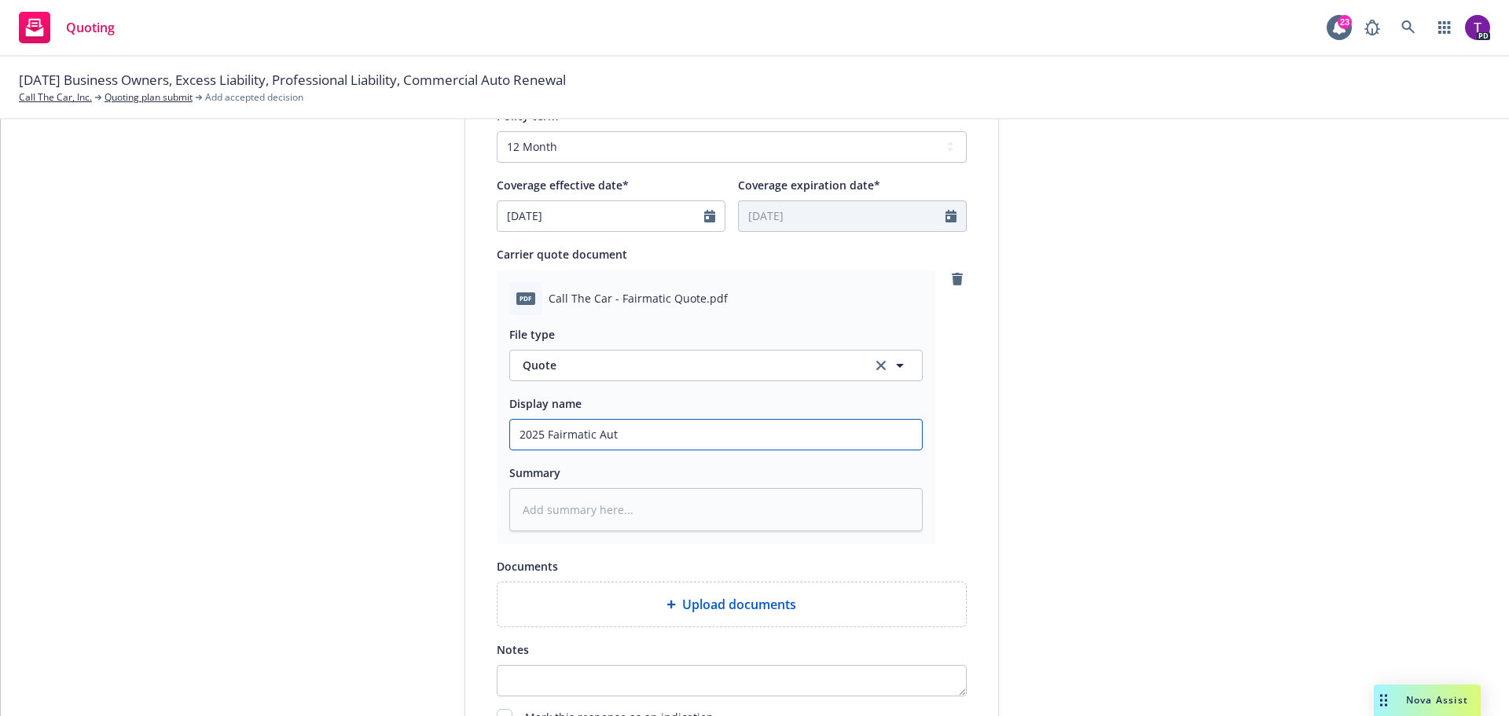
type textarea "x"
type input "2025 Fairmatic Auto"
type textarea "x"
type input "2025 Fairmatic Auto"
type textarea "x"
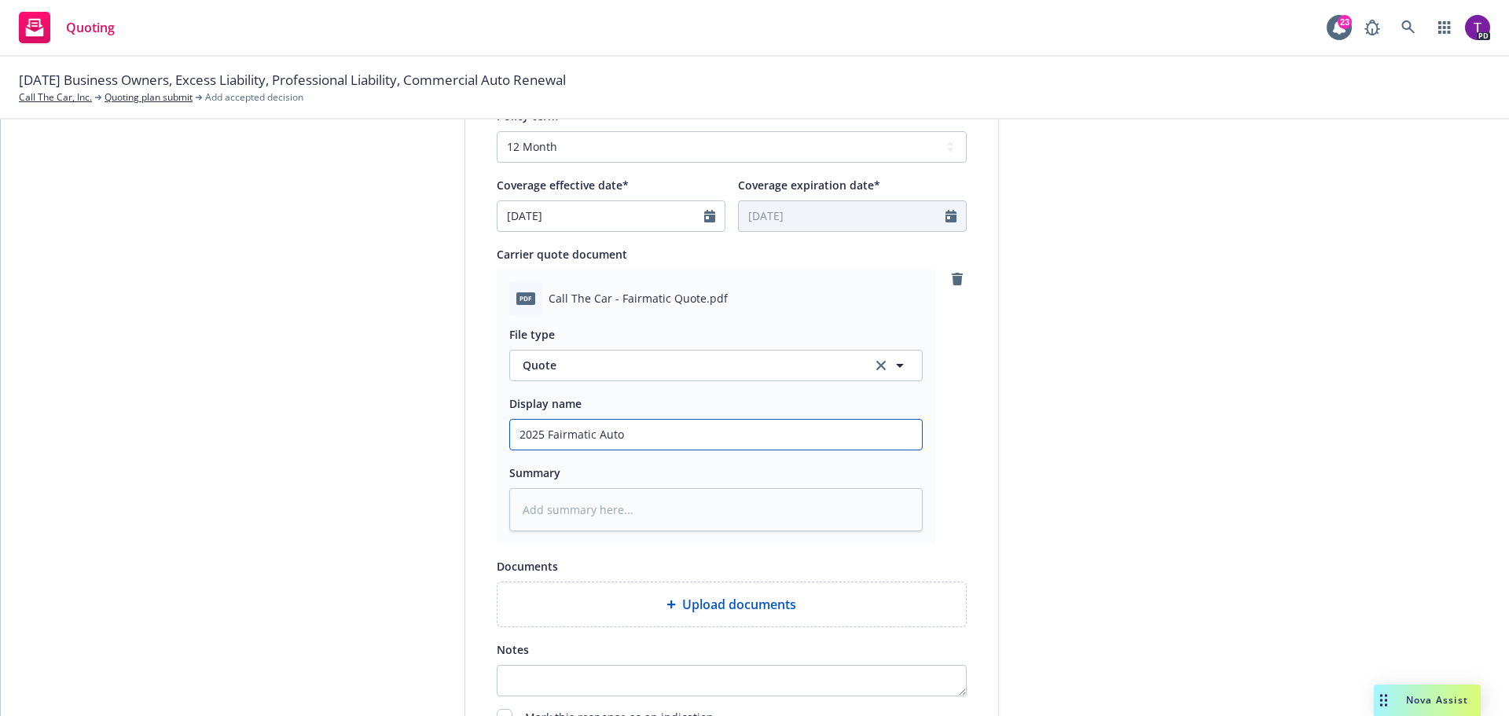
type input "2025 Fairmatic Auto r"
type textarea "x"
type input "2025 Fairmatic Auto re"
type textarea "x"
type input "2025 Fairmatic Auto ren"
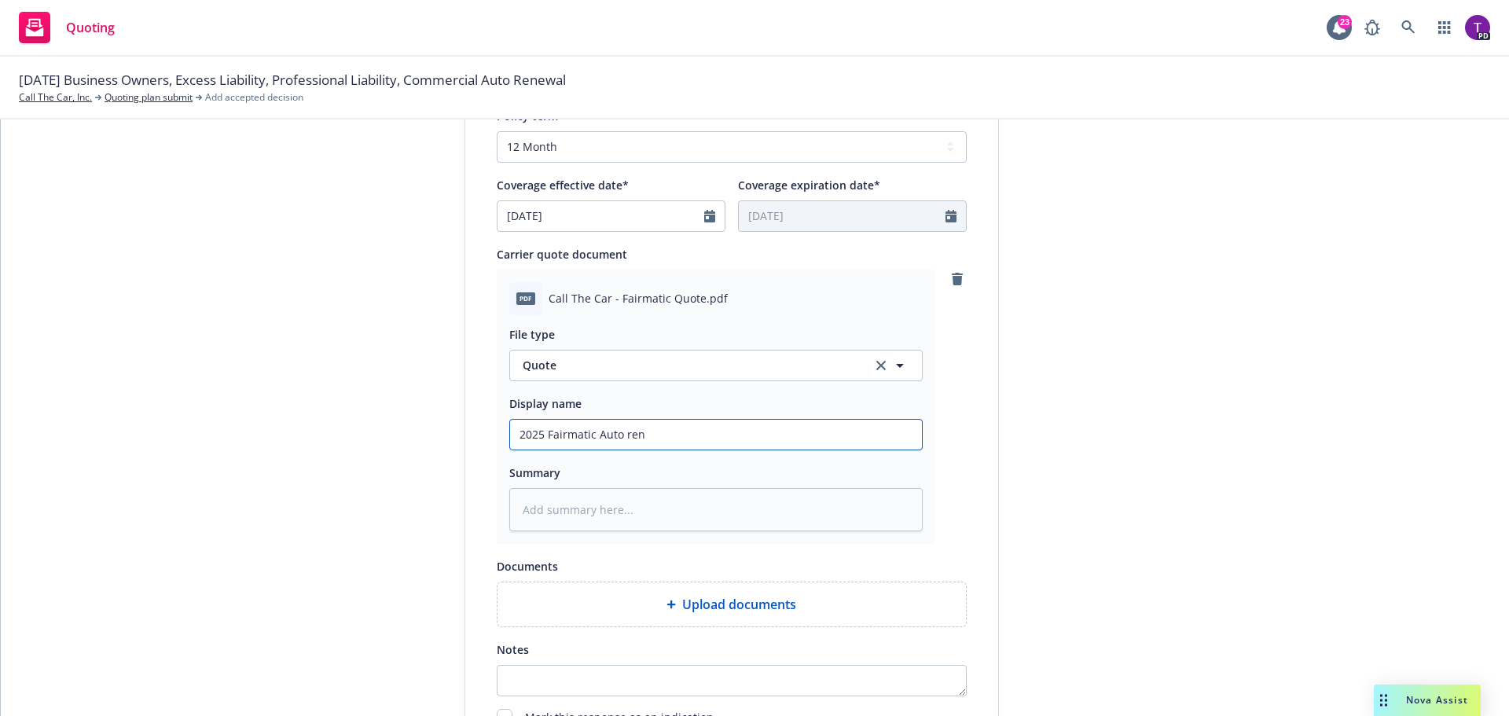
type textarea "x"
type input "2025 Fairmatic Auto rene"
type textarea "x"
type input "2025 Fairmatic Auto renew"
type textarea "x"
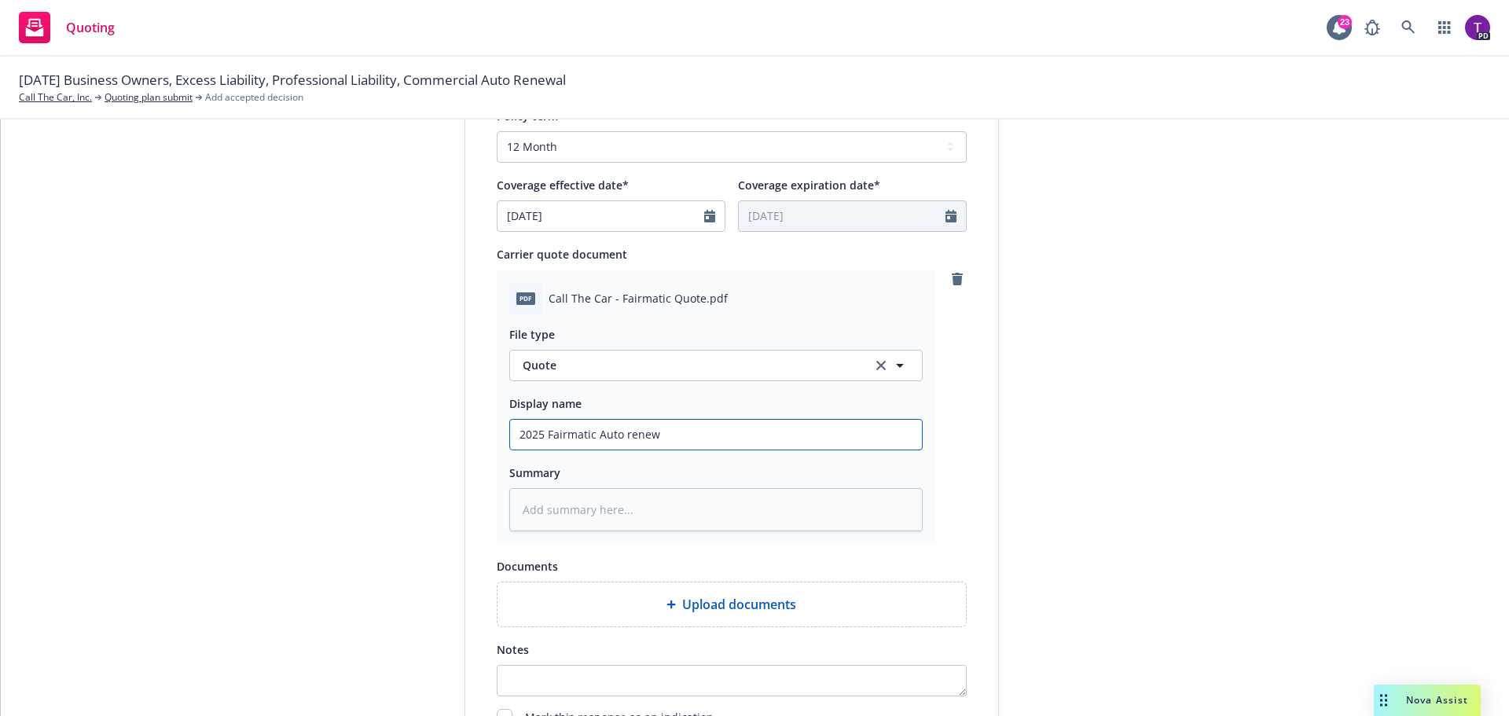
type input "2025 Fairmatic Auto rene"
type textarea "x"
type input "2025 Fairmatic Auto ren"
type textarea "x"
type input "2025 Fairmatic Auto re"
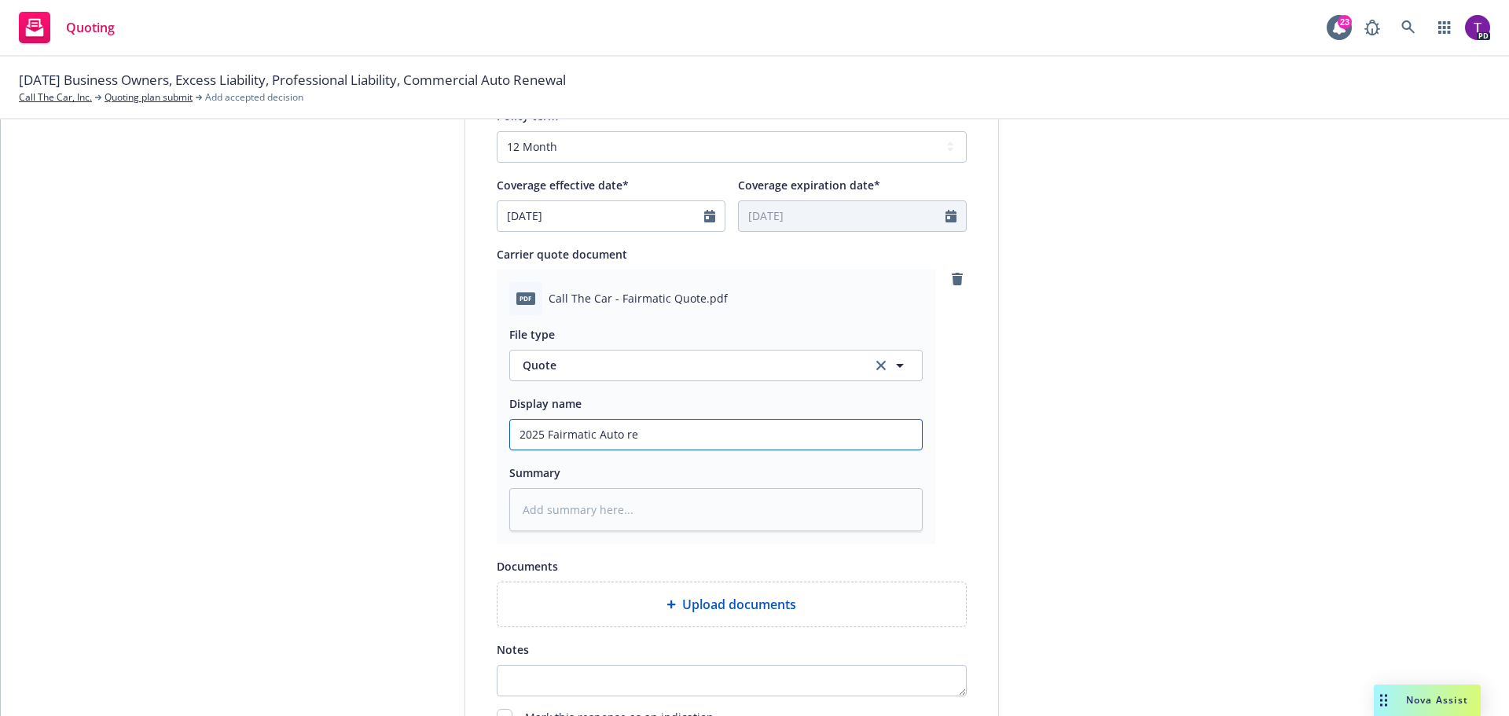
type textarea "x"
type input "2025 Fairmatic Auto r"
type textarea "x"
type input "2025 Fairmatic Auto"
type textarea "x"
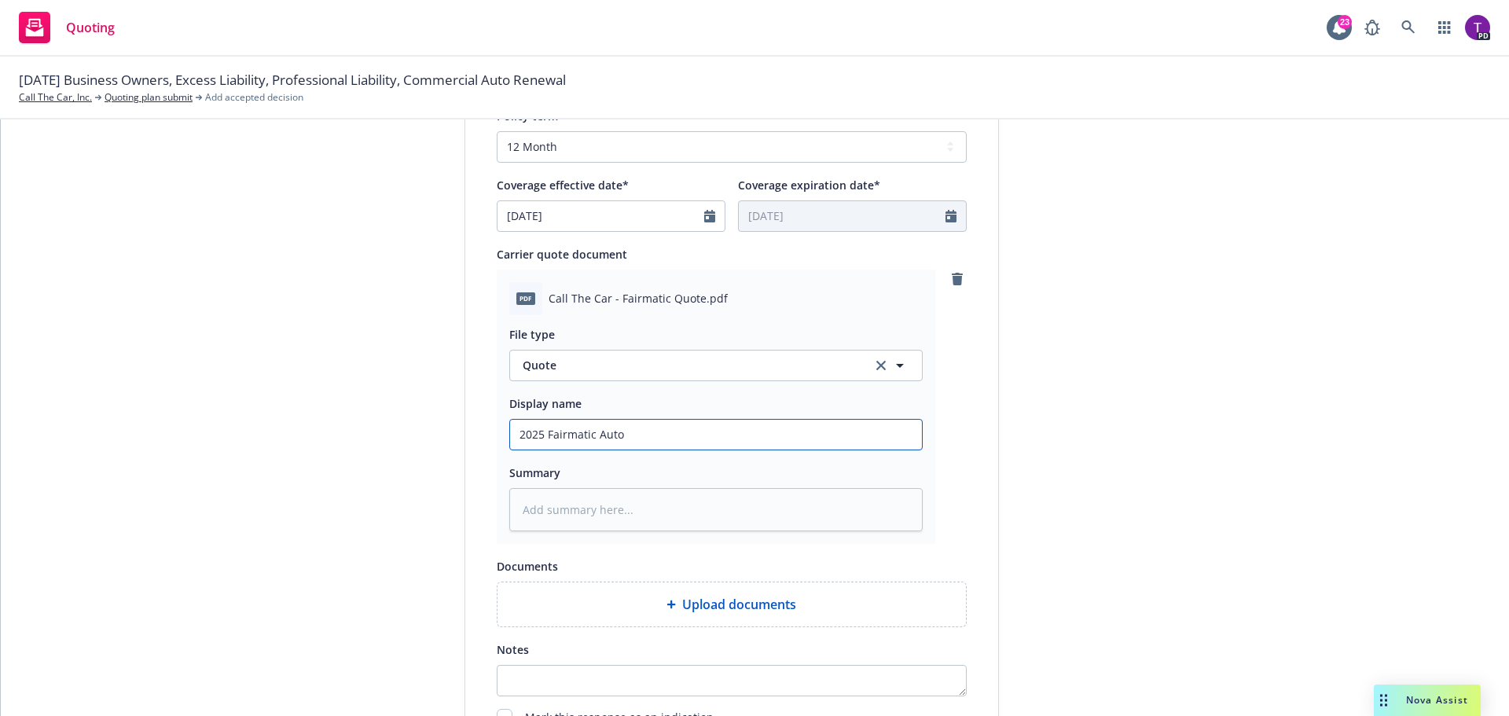
type input "2025 Fairmatic Auto L"
type textarea "x"
type input "2025 Fairmatic Auto Li"
type textarea "x"
type input "2025 Fairmatic Auto Lia"
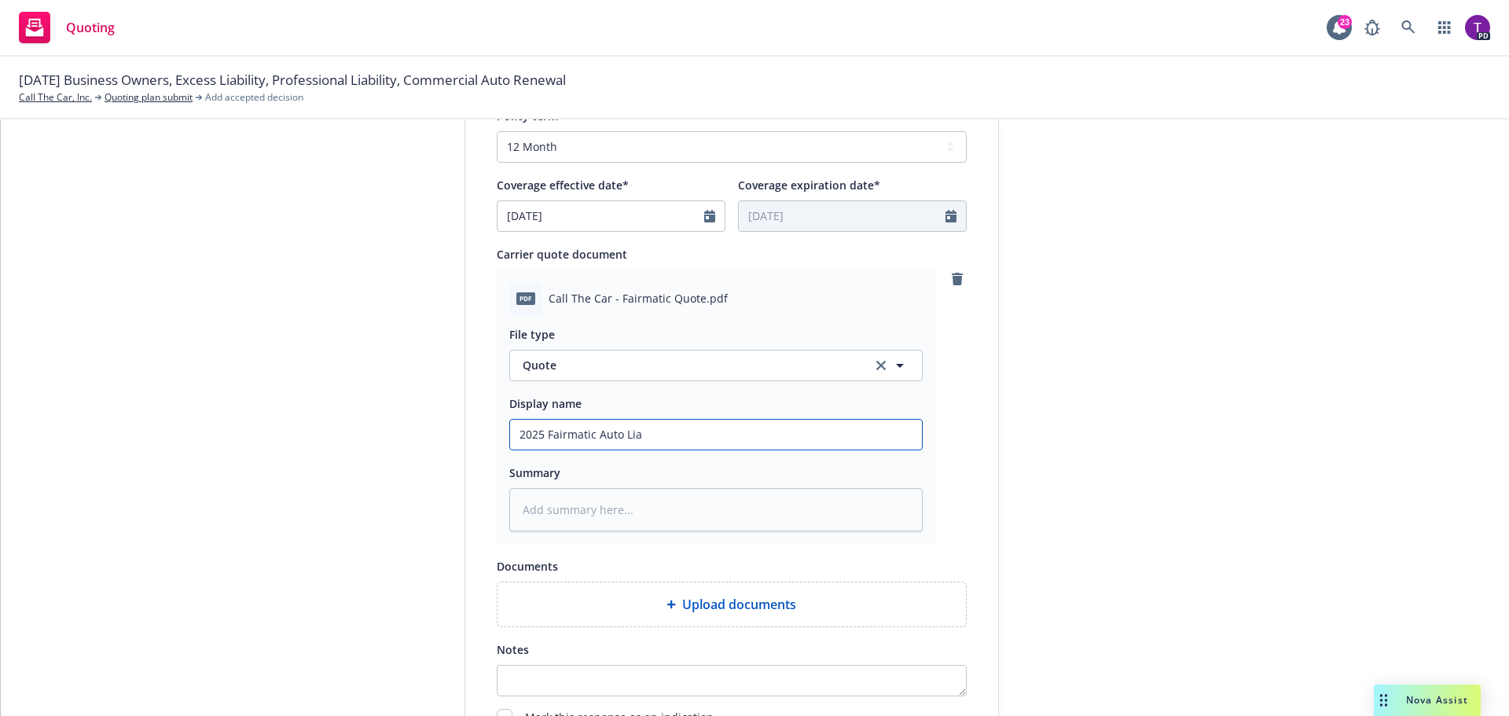
type textarea "x"
type input "2025 Fairmatic Auto Liab"
type textarea "x"
type input "2025 Fairmatic Auto Liabl"
type textarea "x"
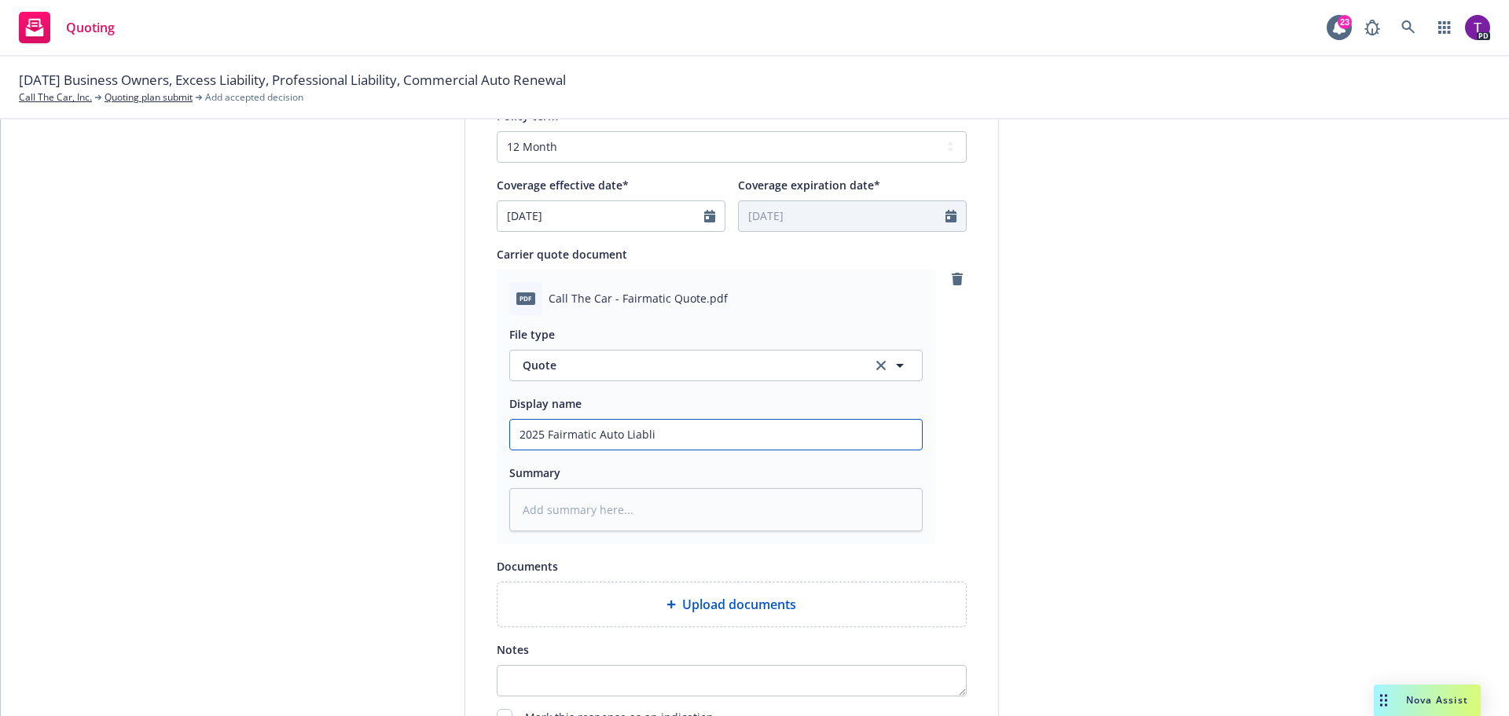
type input "2025 Fairmatic Auto Liablit"
type textarea "x"
type input "2025 Fairmatic Auto Liablity"
type textarea "x"
type input "2025 Fairmatic Auto Liablity"
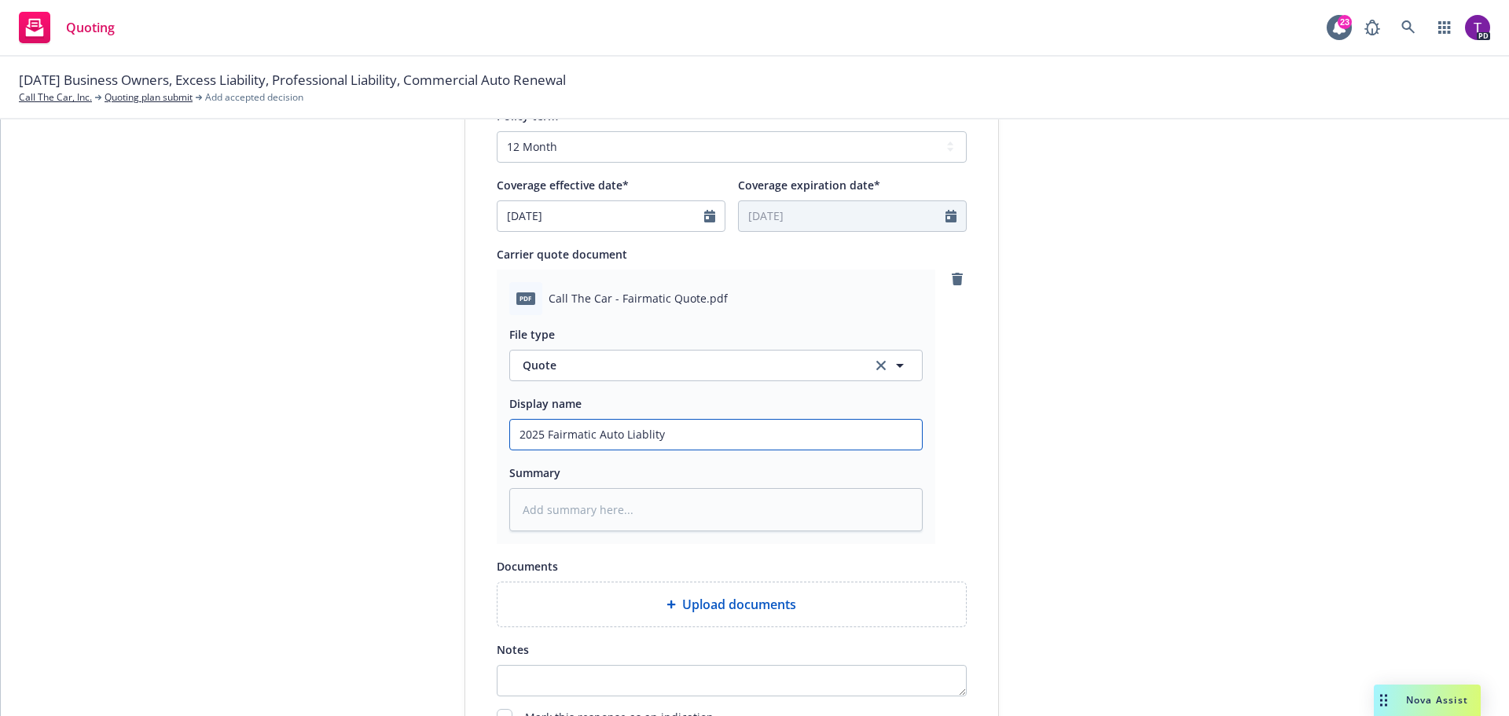
type textarea "x"
type input "2025 Fairmatic Auto Liablity"
type textarea "x"
type input "2025 Fairmatic Auto Liablit"
type textarea "x"
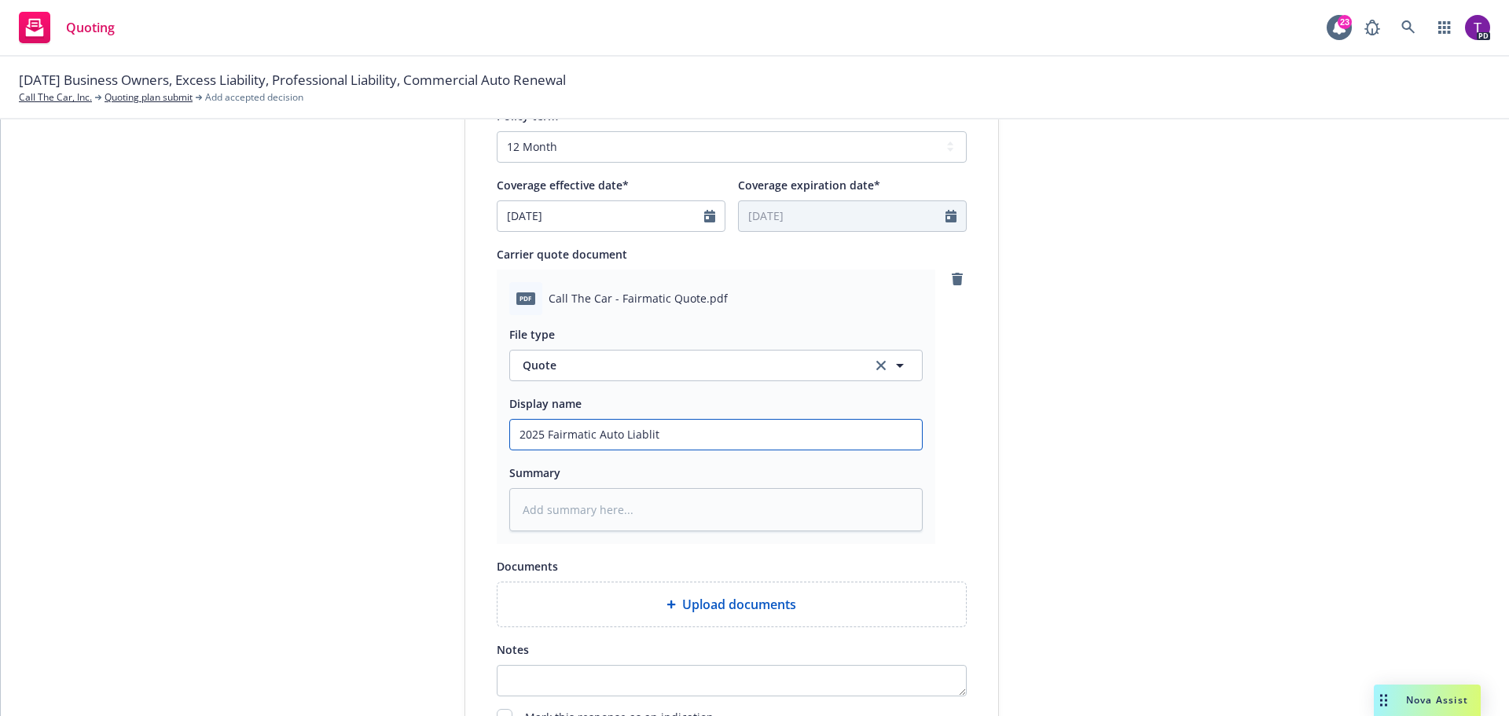
type input "2025 Fairmatic Auto Liabli"
type textarea "x"
type input "2025 Fairmatic Auto Liabl"
type textarea "x"
type input "2025 Fairmatic Auto Liab"
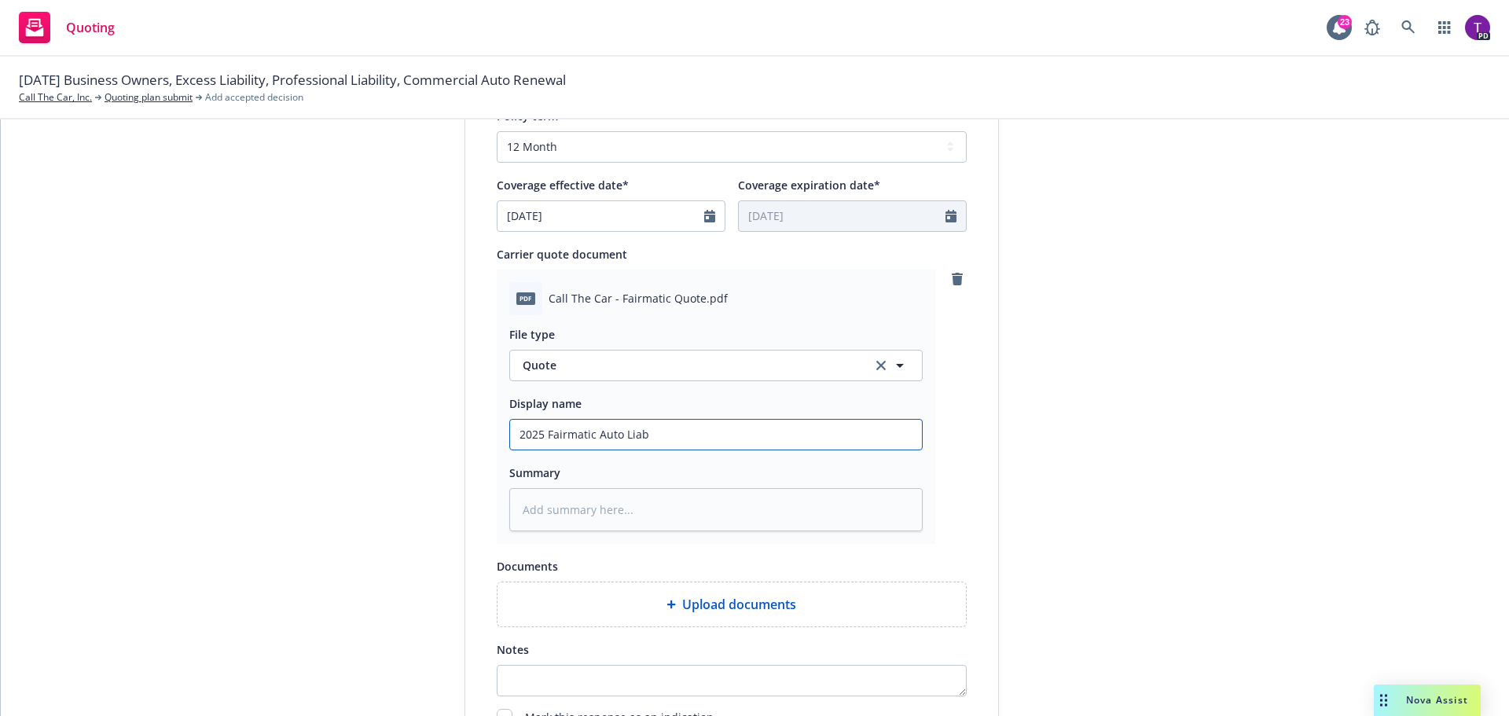
type textarea "x"
type input "2025 Fairmatic Auto Liabi"
type textarea "x"
type input "2025 Fairmatic Auto Liabil"
type textarea "x"
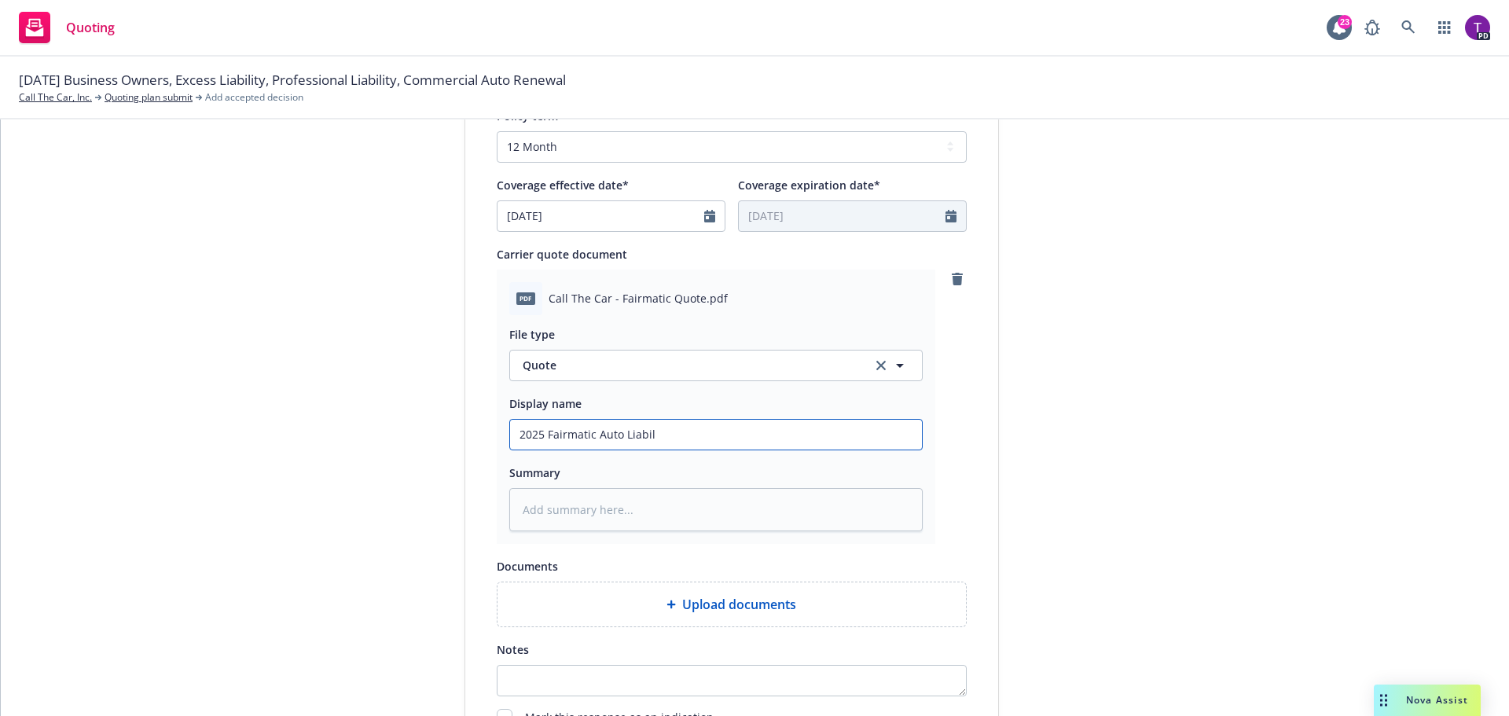
type input "2025 Fairmatic Auto Liabili"
type textarea "x"
type input "2025 Fairmatic Auto Liabilit"
type textarea "x"
type input "2025 Fairmatic Auto Liability"
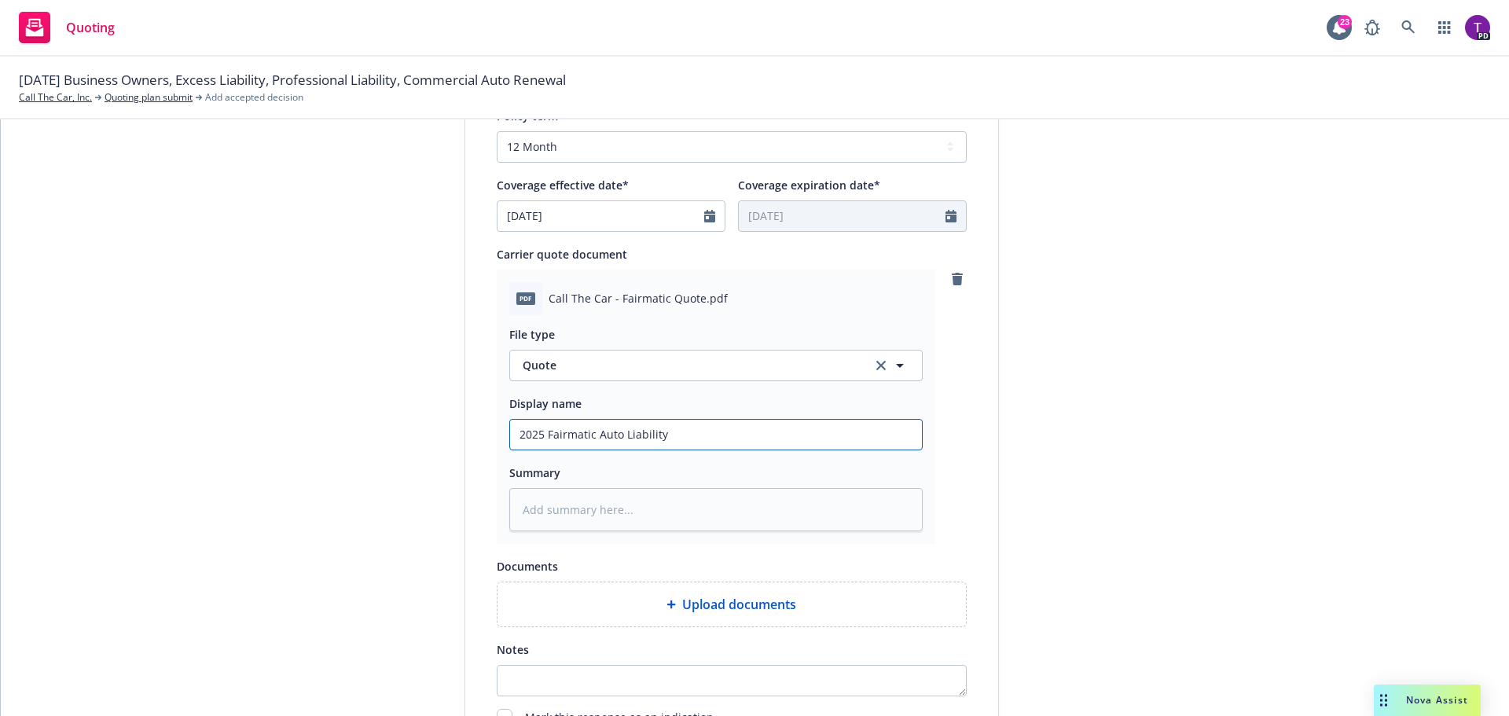
type textarea "x"
type input "2025 Fairmatic Auto Liability R"
type textarea "x"
type input "2025 Fairmatic Auto Liability Rn"
type textarea "x"
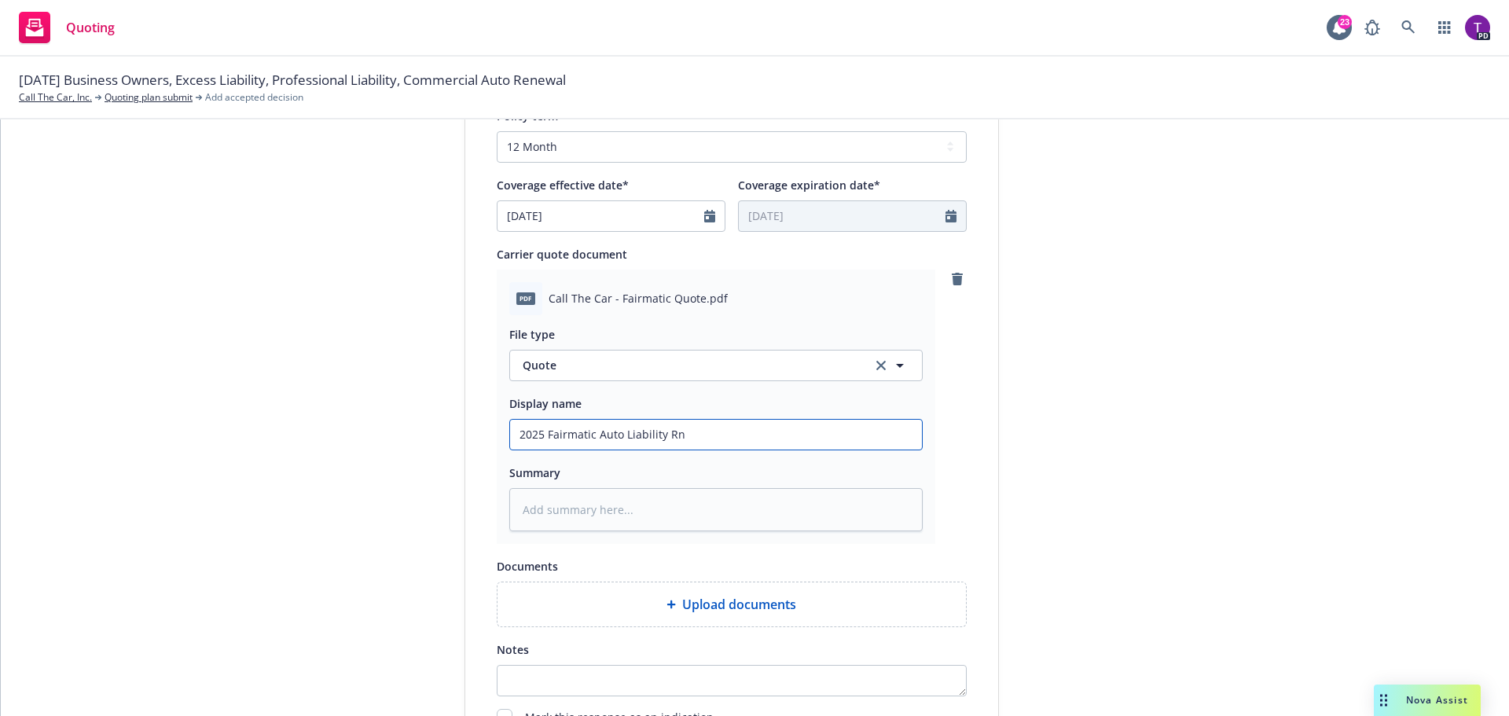
type input "2025 Fairmatic Auto Liability Rne"
type textarea "x"
type input "2025 Fairmatic Auto Liability Rnew"
type textarea "x"
type input "2025 Fairmatic Auto Liability Rnewa"
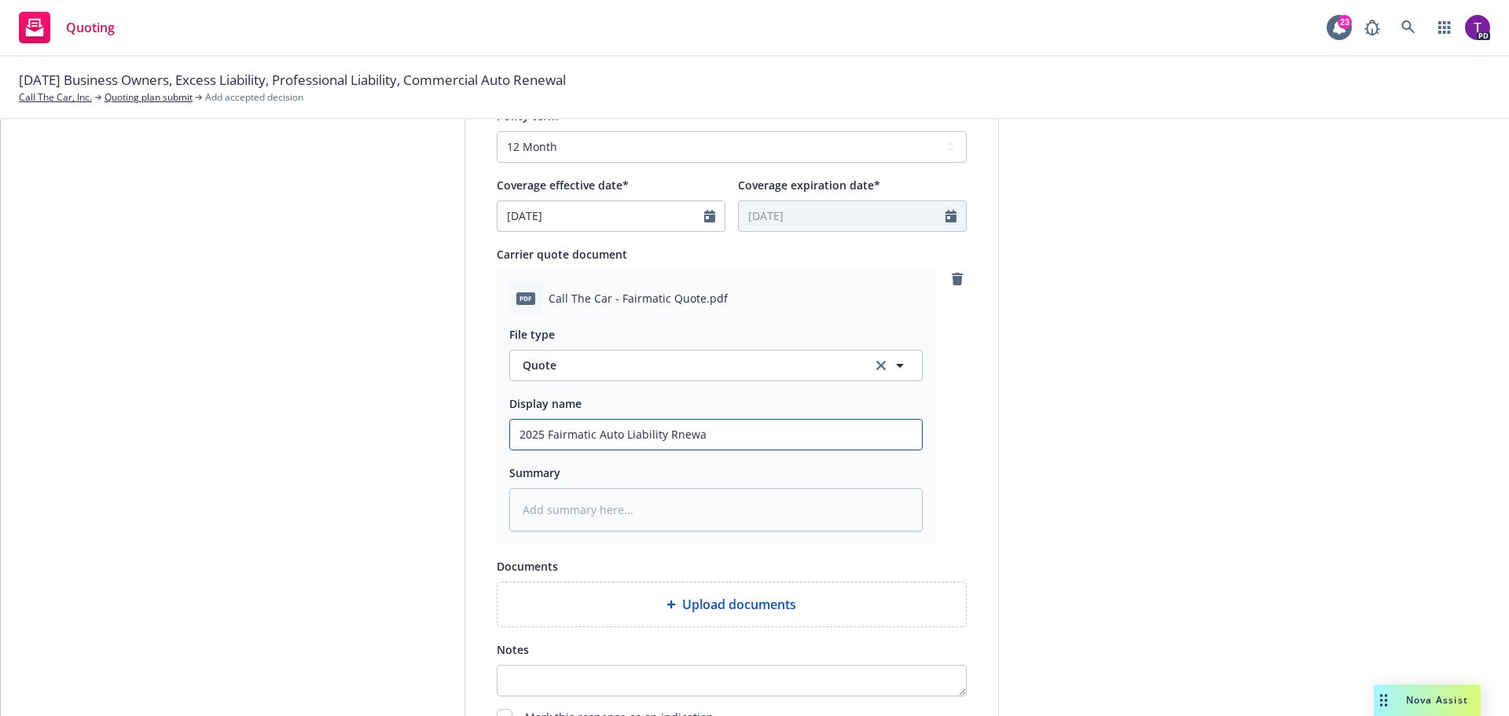
type textarea "x"
type input "2025 Fairmatic Auto Liability Rnewal"
type textarea "x"
type input "2025 Fairmatic Auto Liability Rnewal"
type textarea "x"
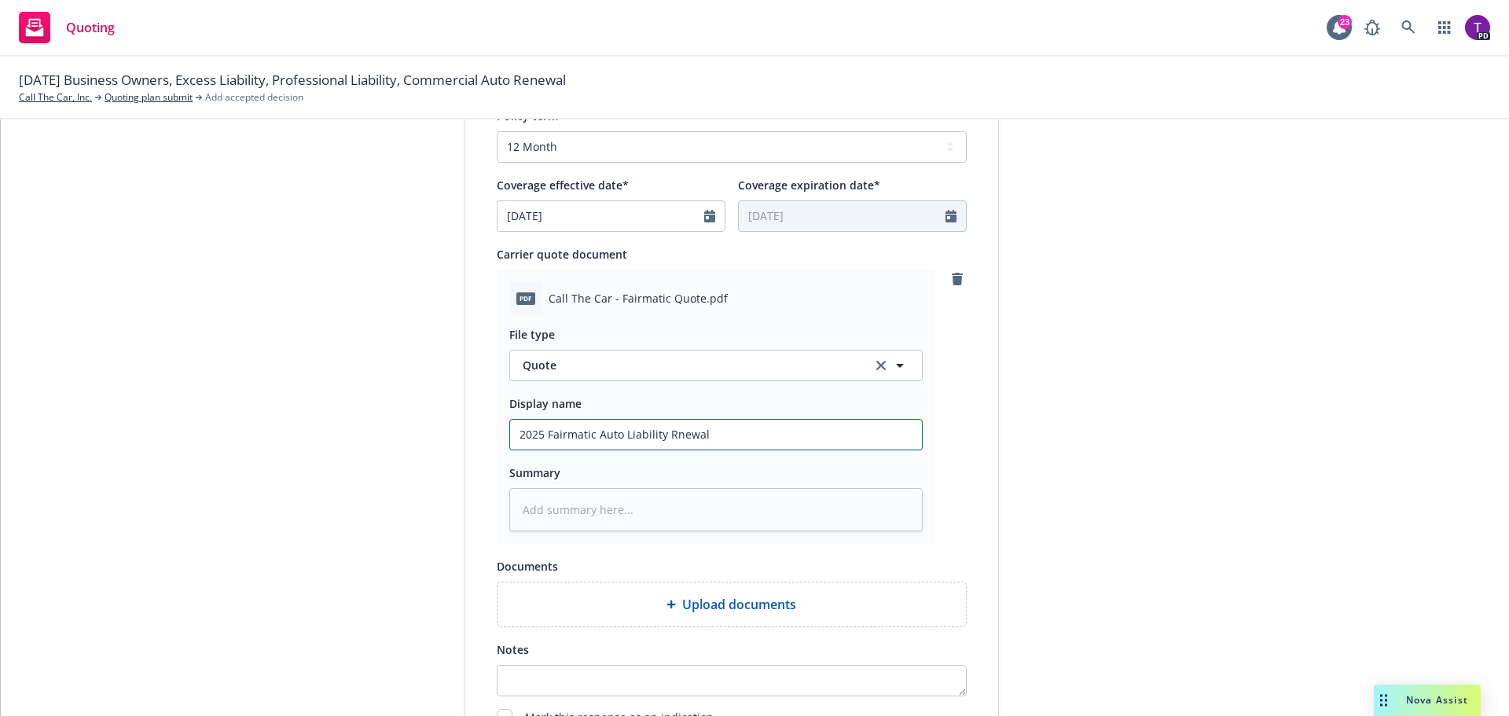
type input "2025 Fairmatic Auto Liability Rnewa"
type textarea "x"
type input "2025 Fairmatic Auto Liability Rnew"
type textarea "x"
type input "2025 Fairmatic Auto Liability Rne"
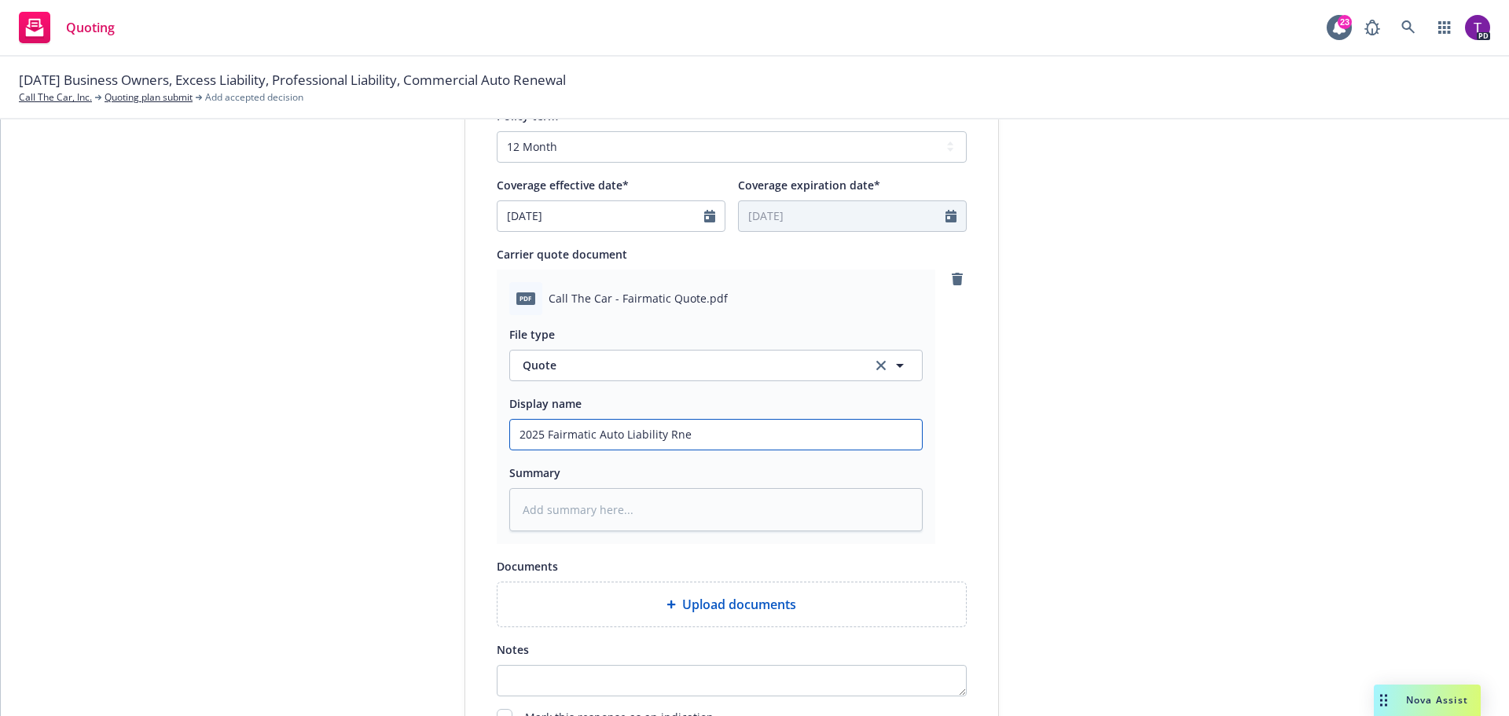
type textarea "x"
type input "2025 Fairmatic Auto Liability Rn"
type textarea "x"
type input "2025 Fairmatic Auto Liability R"
type textarea "x"
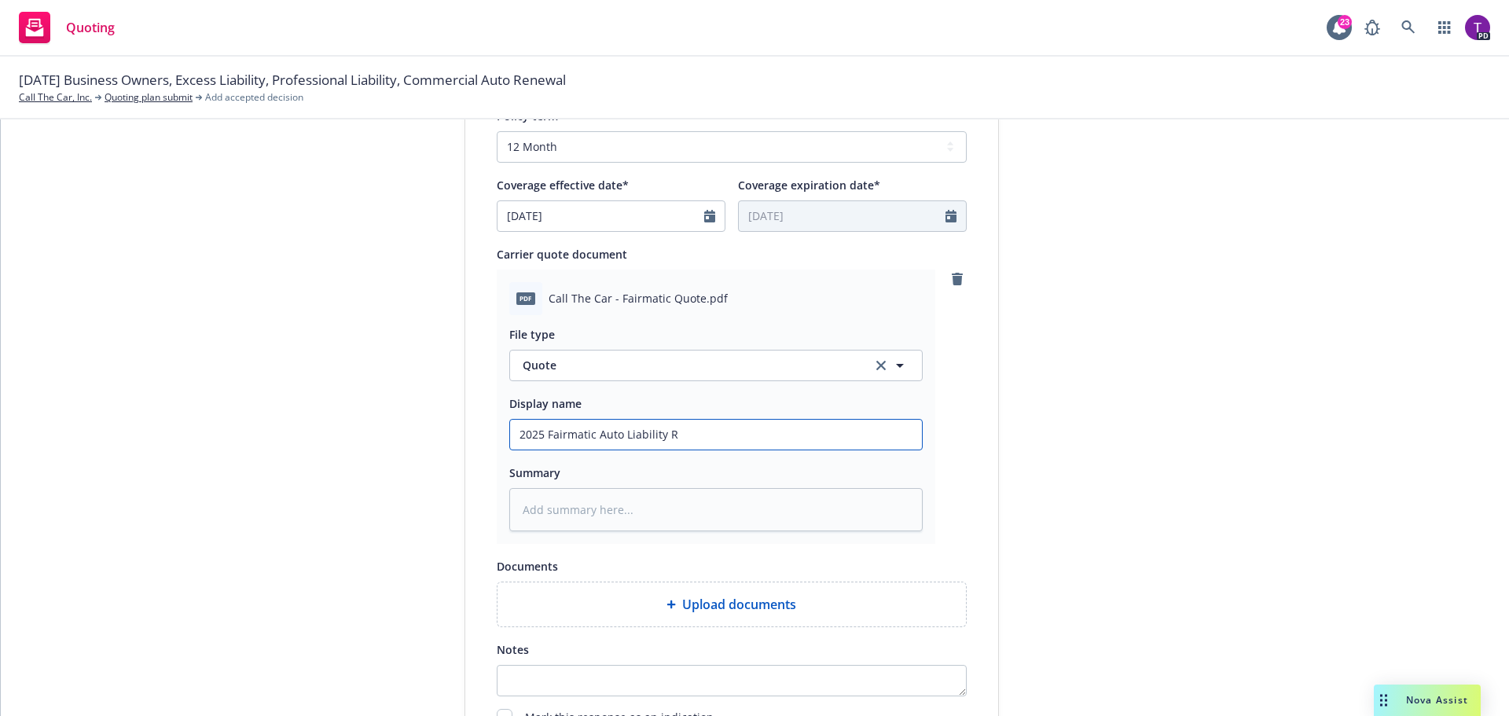
type input "2025 Fairmatic Auto Liability Re"
type textarea "x"
type input "2025 Fairmatic Auto Liability Ren"
type textarea "x"
type input "2025 Fairmatic Auto Liability Rene"
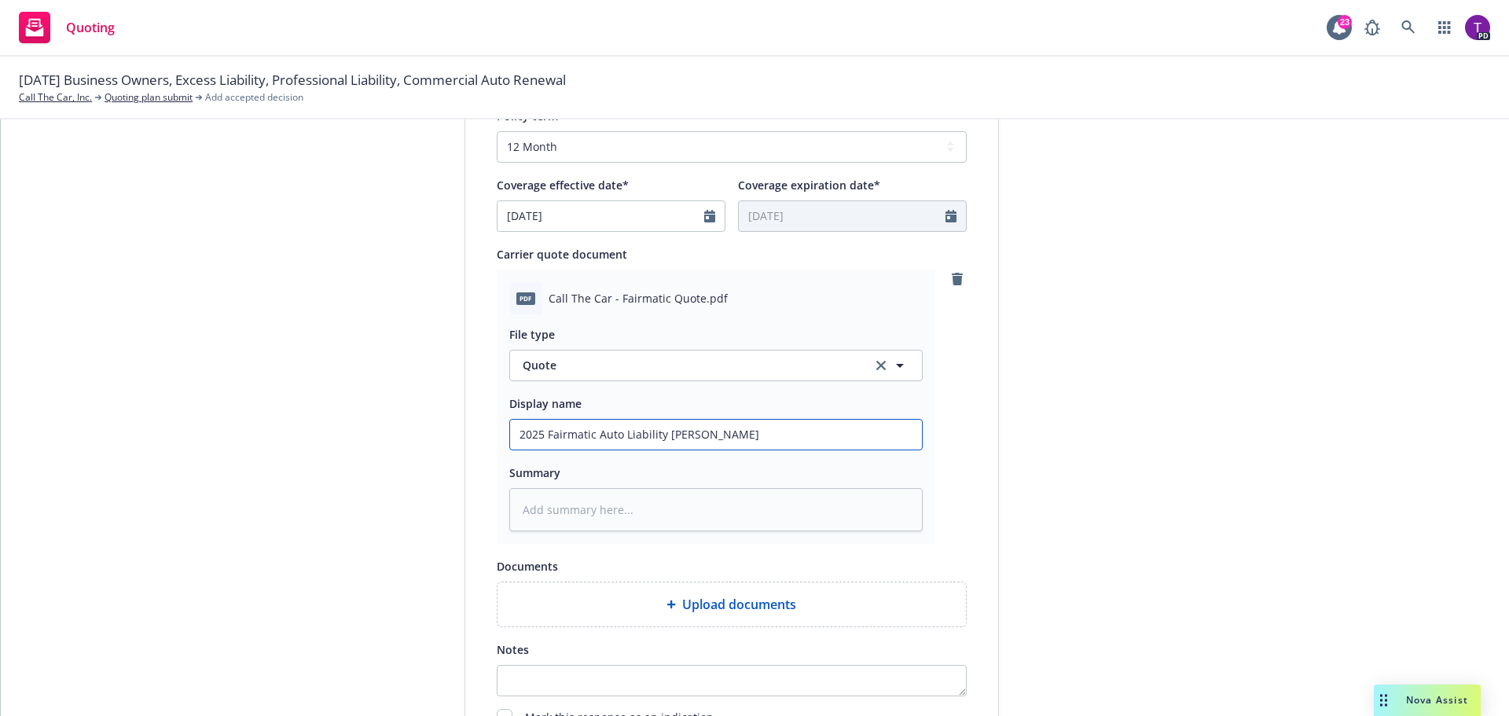
type textarea "x"
type input "2025 Fairmatic Auto Liability Renewa"
type textarea "x"
type input "2025 Fairmatic Auto Liability Renewal"
type textarea "x"
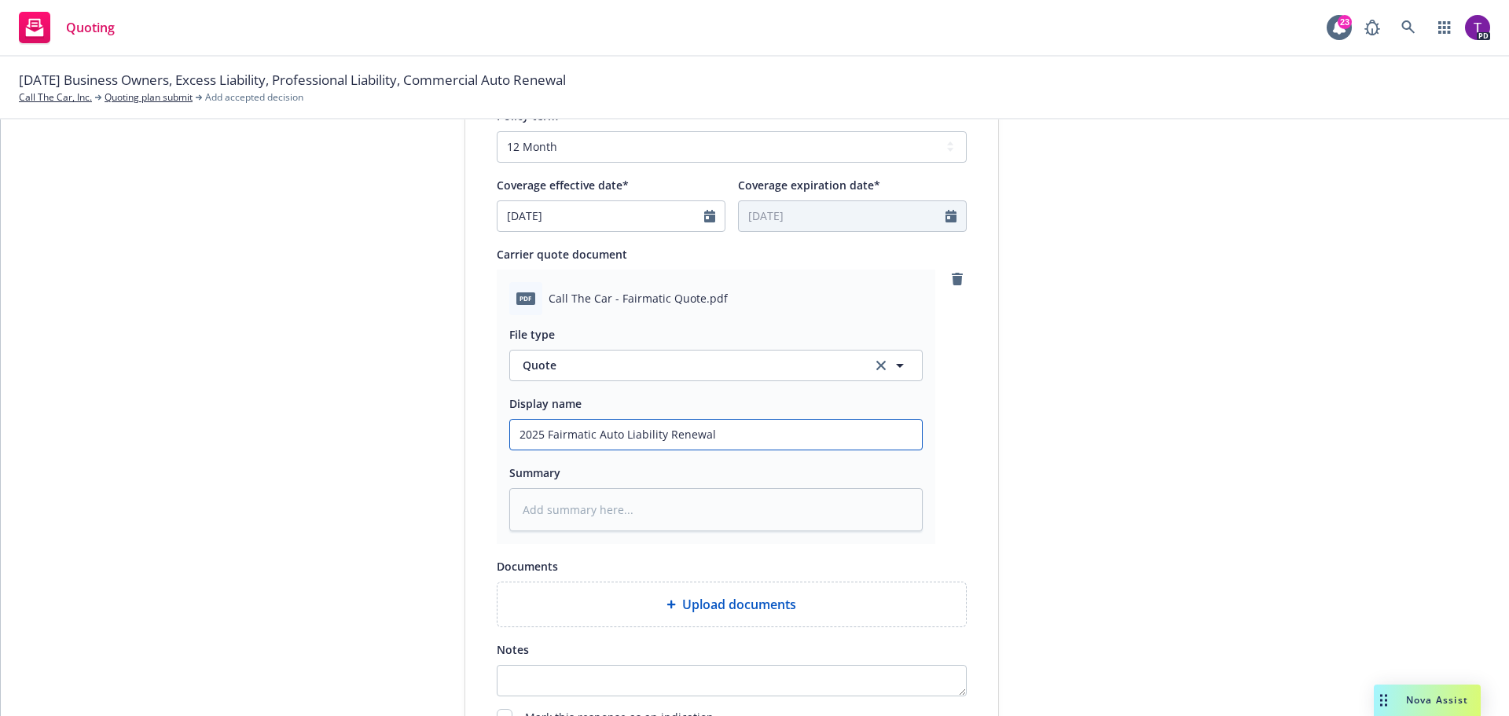
type input "2025 Fairmatic Auto Liability Renewal"
type textarea "x"
type input "2025 Fairmatic Auto Liability Renewal Q"
type textarea "x"
type input "2025 Fairmatic Auto Liability Renewal Qut"
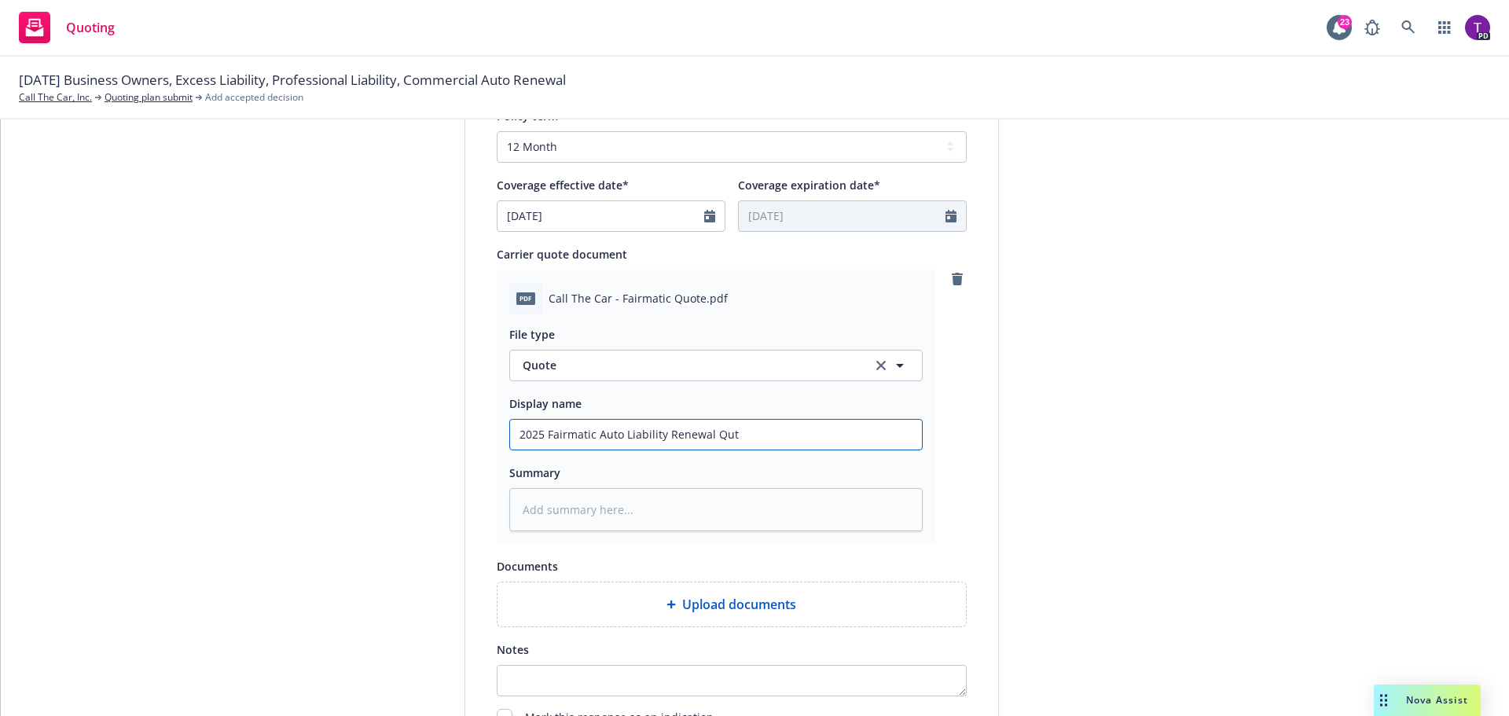
type textarea "x"
type input "2025 Fairmatic Auto Liability Renewal Quto"
type textarea "x"
type input "2025 Fairmatic Auto Liability Renewal Qutoe"
type textarea "x"
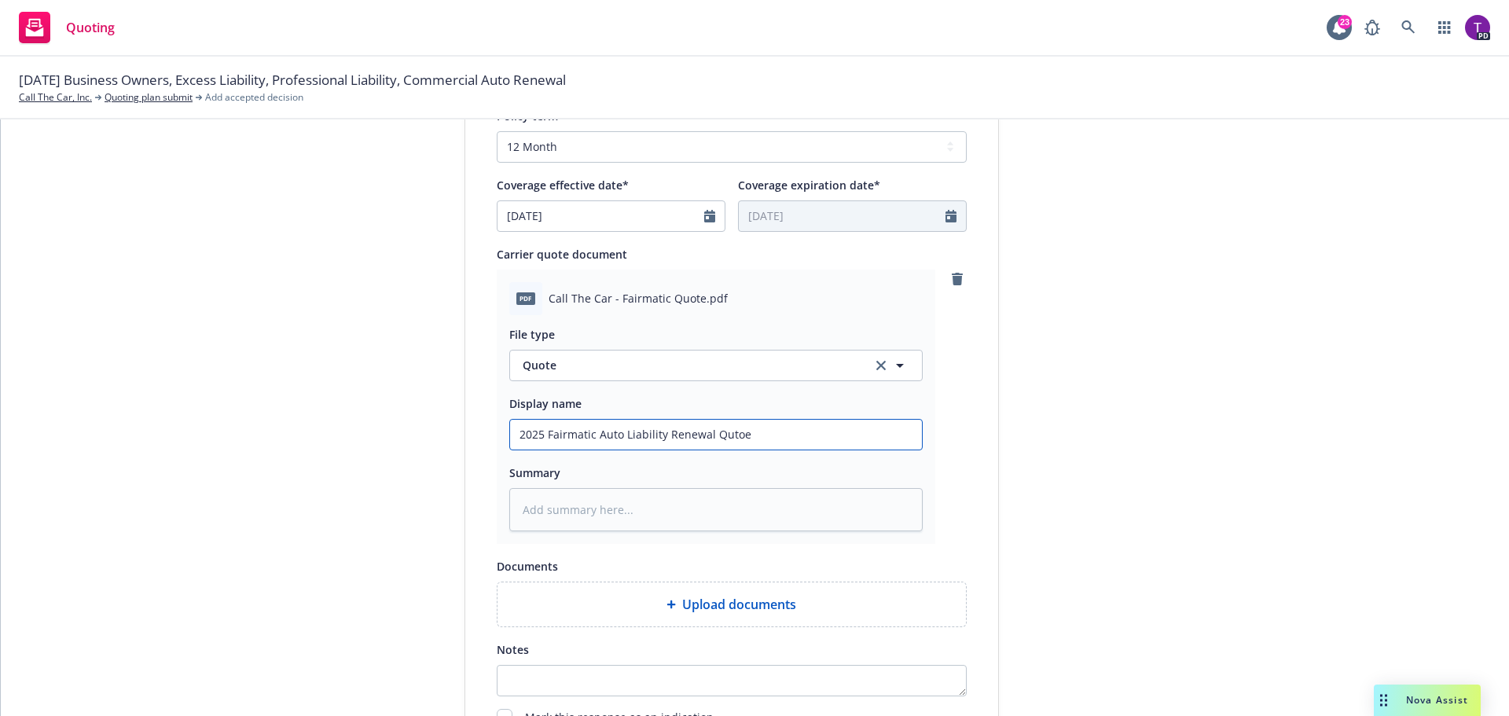
type input "2025 Fairmatic Auto Liability Renewal Qutoe"
type textarea "x"
type input "2025 Fairmatic Auto Liability Renewal Qutoe"
type textarea "x"
type input "2025 Fairmatic Auto Liability Renewal Quto"
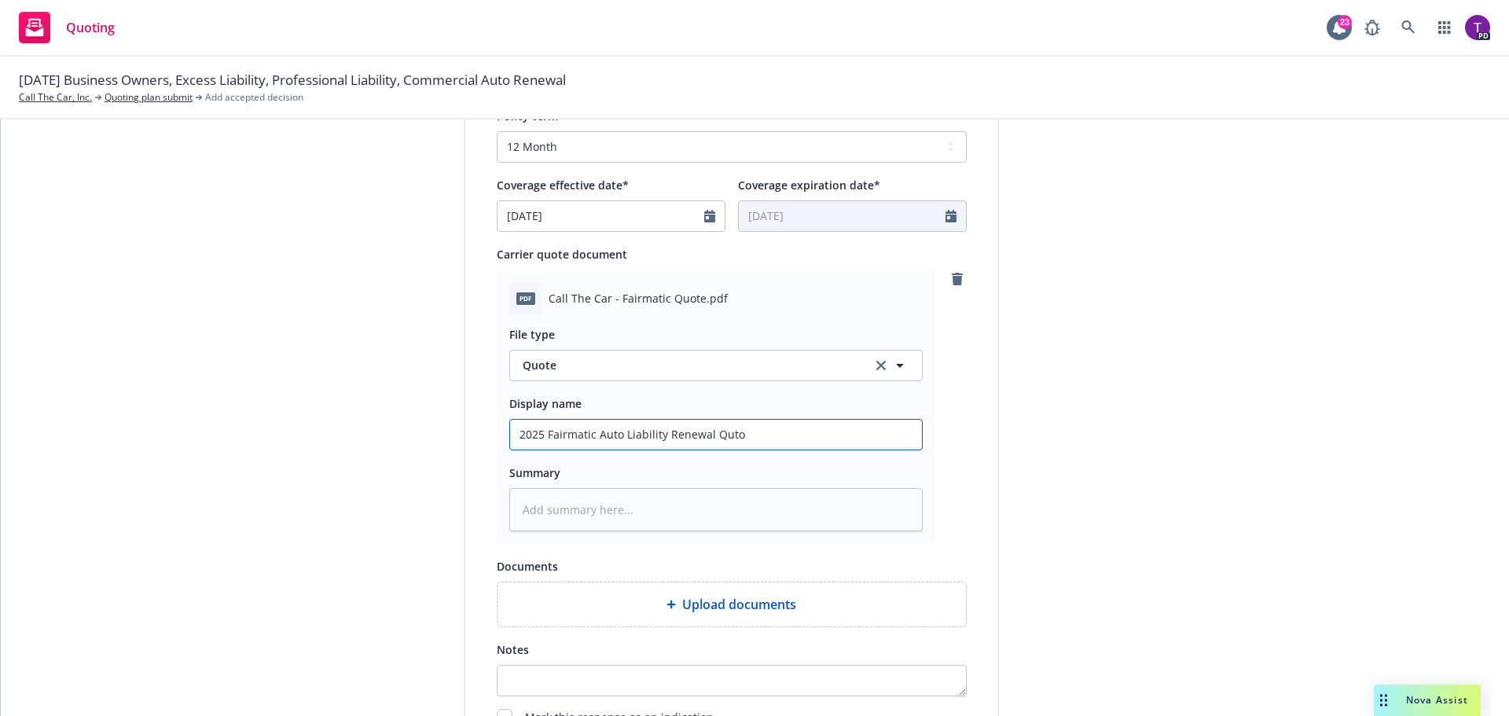
type textarea "x"
type input "2025 Fairmatic Auto Liability Renewal Qut"
type textarea "x"
type input "2025 Fairmatic Auto Liability Renewal Qu"
type textarea "x"
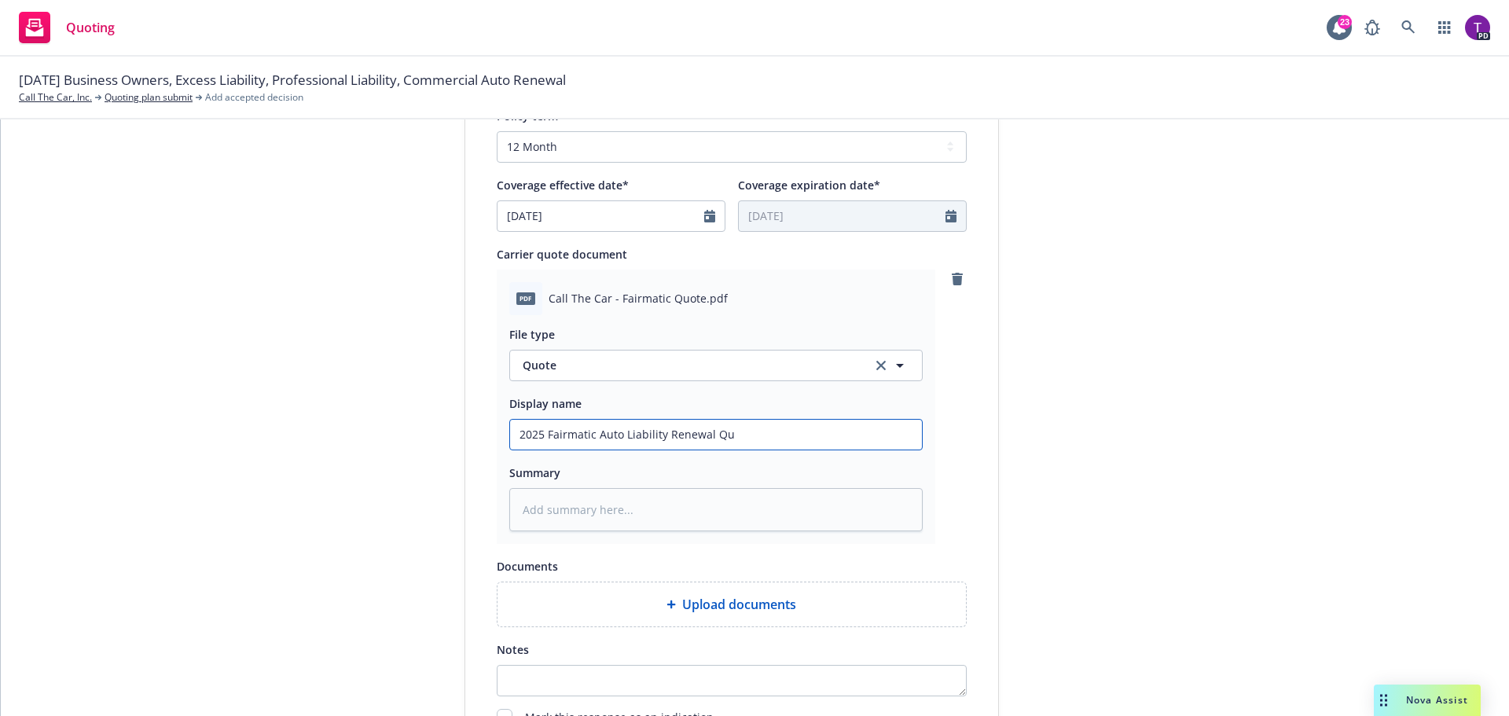
type input "2025 Fairmatic Auto Liability Renewal Quo"
type textarea "x"
type input "2025 Fairmatic Auto Liability Renewal Quote"
type textarea "x"
type input "2025 Fairmatic Auto Liability Renewal Quote"
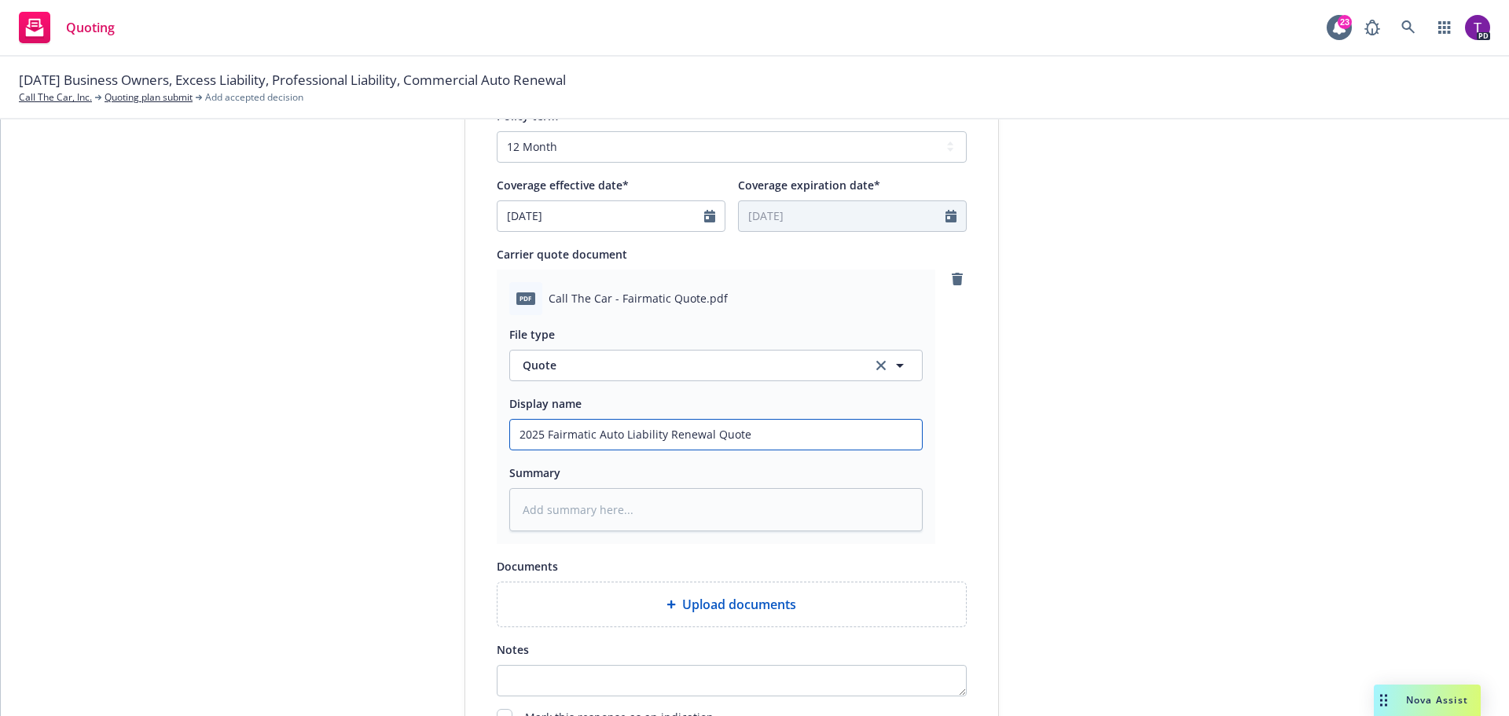
type textarea "x"
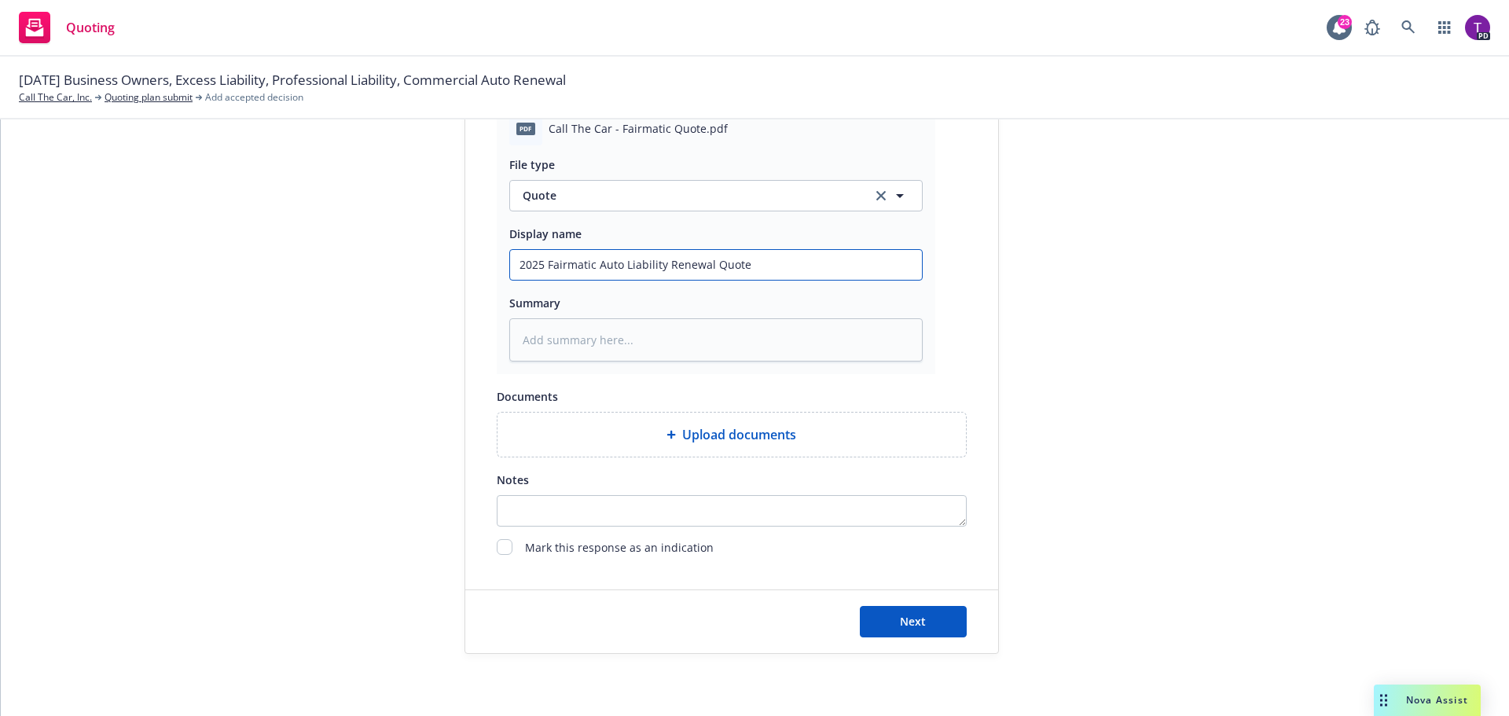
scroll to position [878, 0]
type input "2025 Fairmatic Auto Liability Renewal Quote"
click at [900, 618] on span "Next" at bounding box center [913, 620] width 26 height 15
type textarea "x"
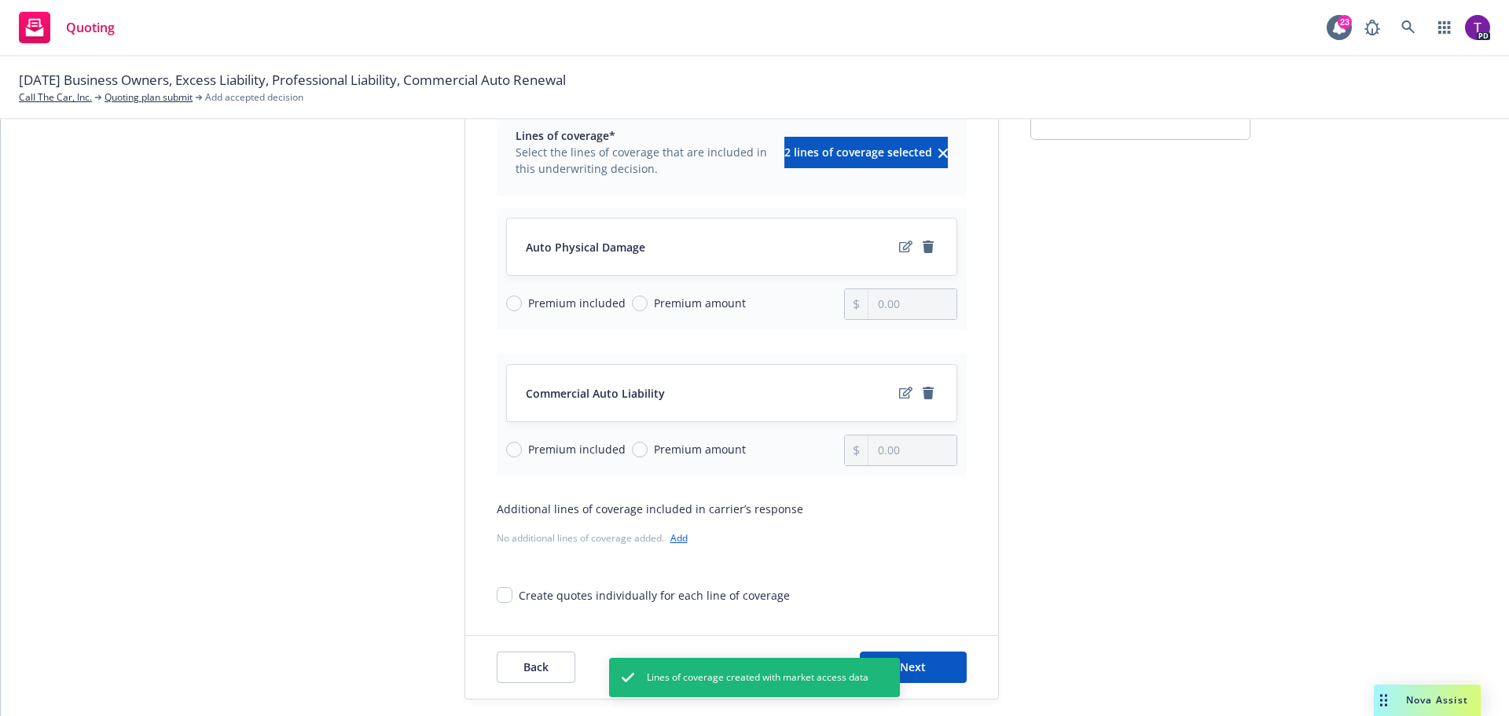
scroll to position [204, 0]
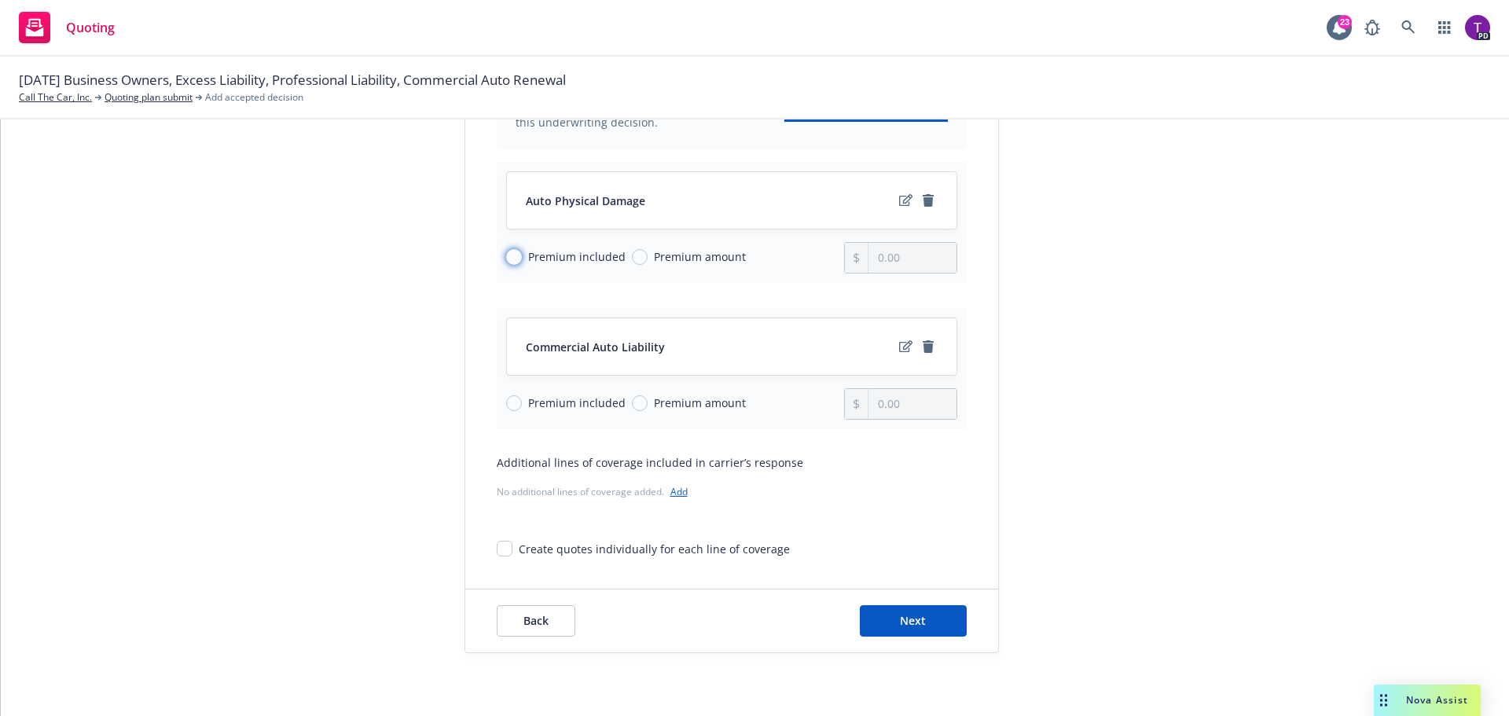
click at [512, 257] on input "Premium included" at bounding box center [514, 257] width 16 height 16
radio input "true"
click at [511, 404] on input "Premium included" at bounding box center [514, 403] width 16 height 16
radio input "true"
click at [927, 622] on button "Next" at bounding box center [913, 620] width 107 height 31
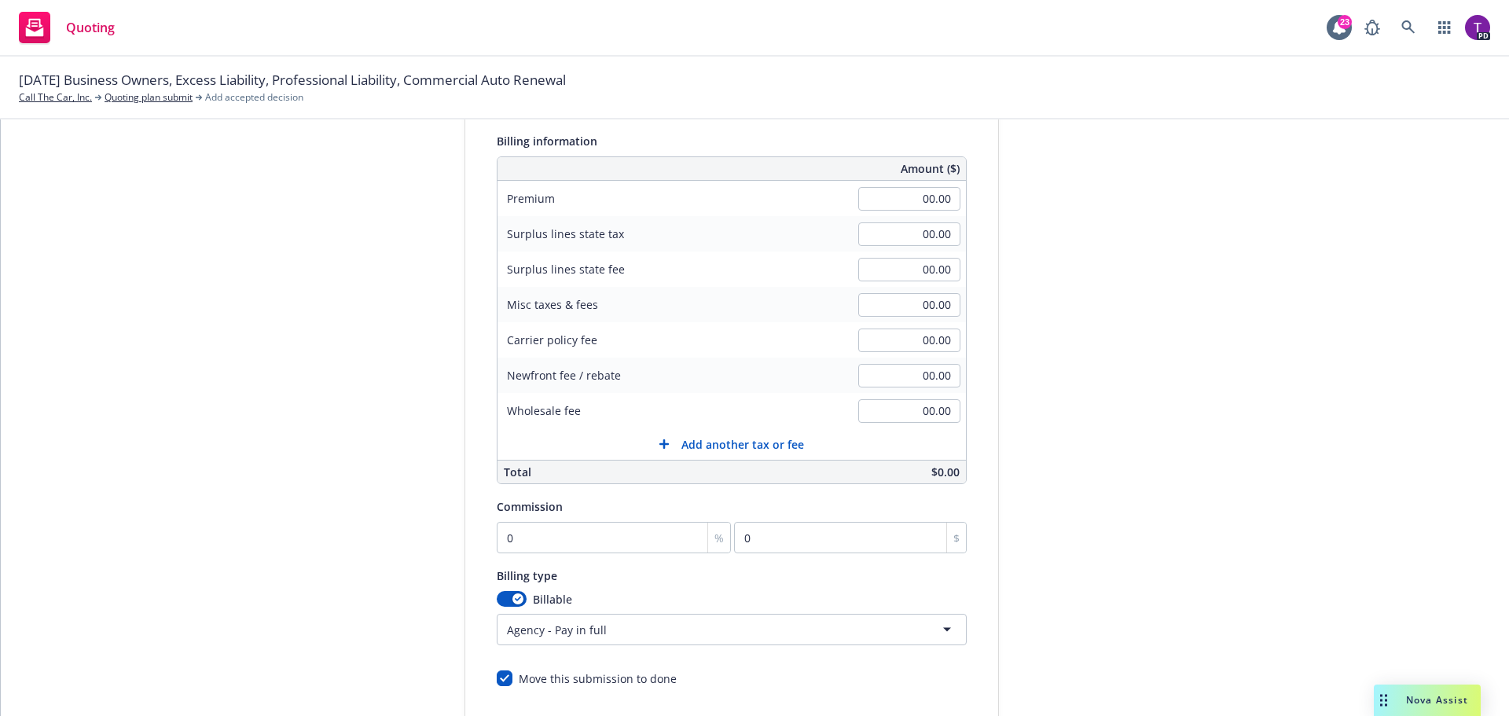
scroll to position [0, 0]
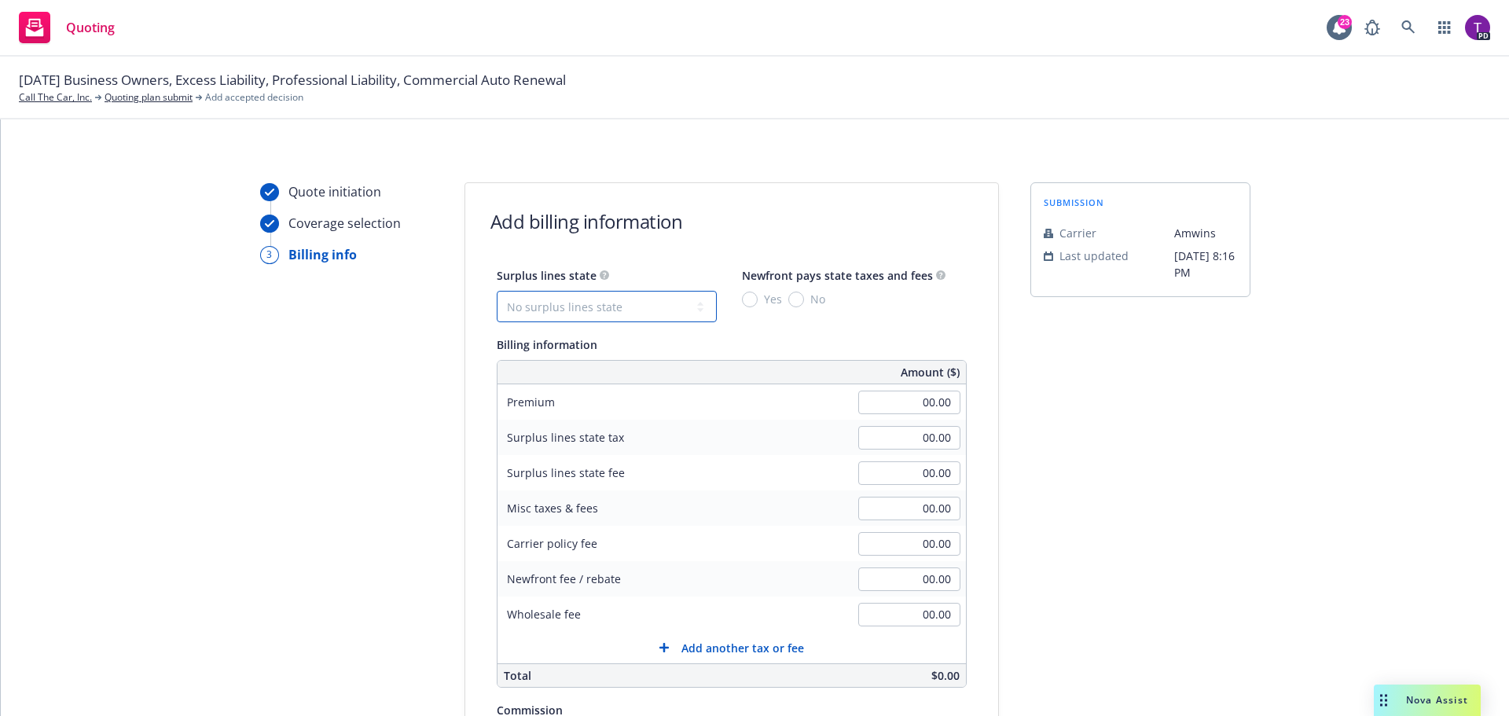
click at [622, 309] on select "No surplus lines state Alaska Alabama Arkansas Arizona California Colorado Conn…" at bounding box center [607, 306] width 220 height 31
select select "CA"
click at [497, 291] on select "No surplus lines state Alaska Alabama Arkansas Arizona California Colorado Conn…" at bounding box center [607, 306] width 220 height 31
click at [788, 301] on input "No" at bounding box center [796, 300] width 16 height 16
radio input "true"
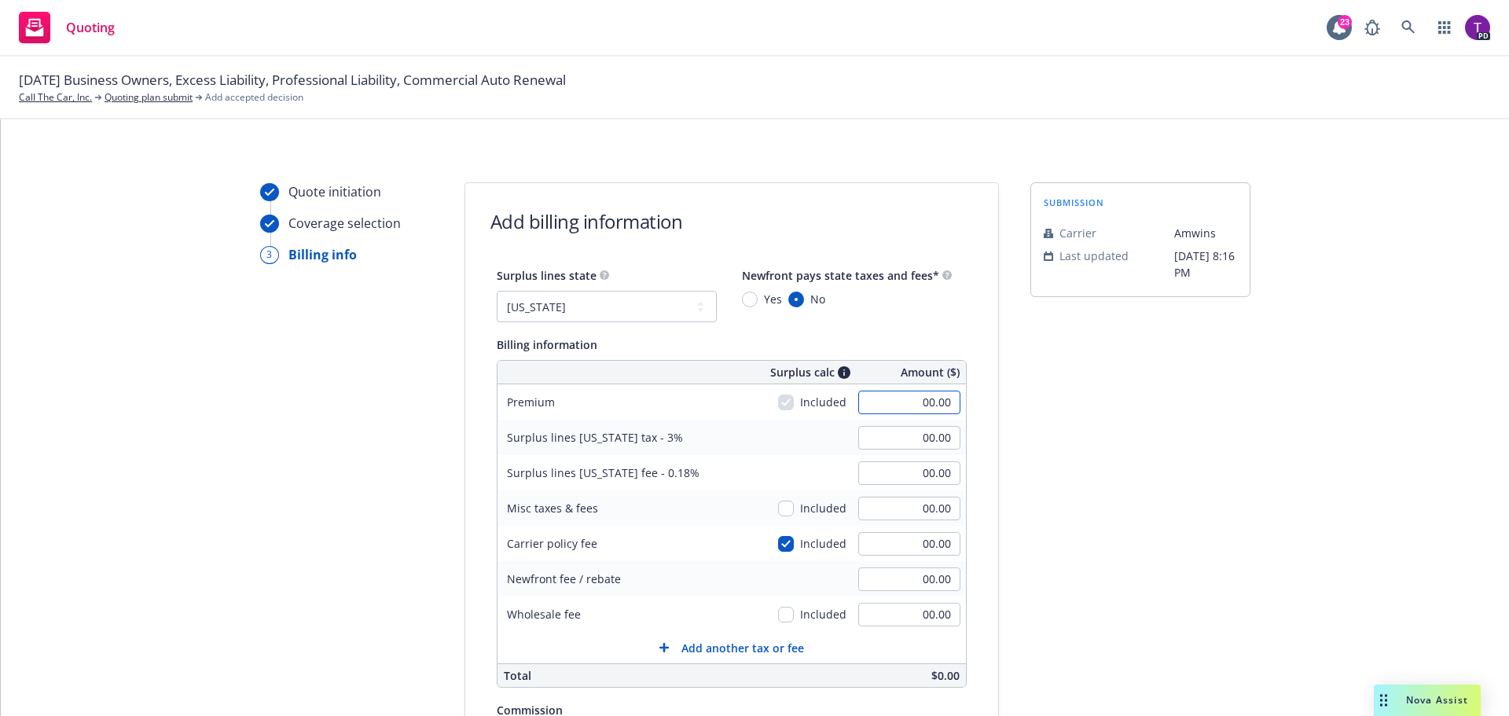
click at [882, 405] on input "00.00" at bounding box center [909, 403] width 102 height 24
type input "831,680.90"
type input "24,950.43"
type input "1,497.03"
click at [1143, 433] on div "submission Carrier Amwins Last updated 5/1, 8:16 PM" at bounding box center [1140, 584] width 220 height 804
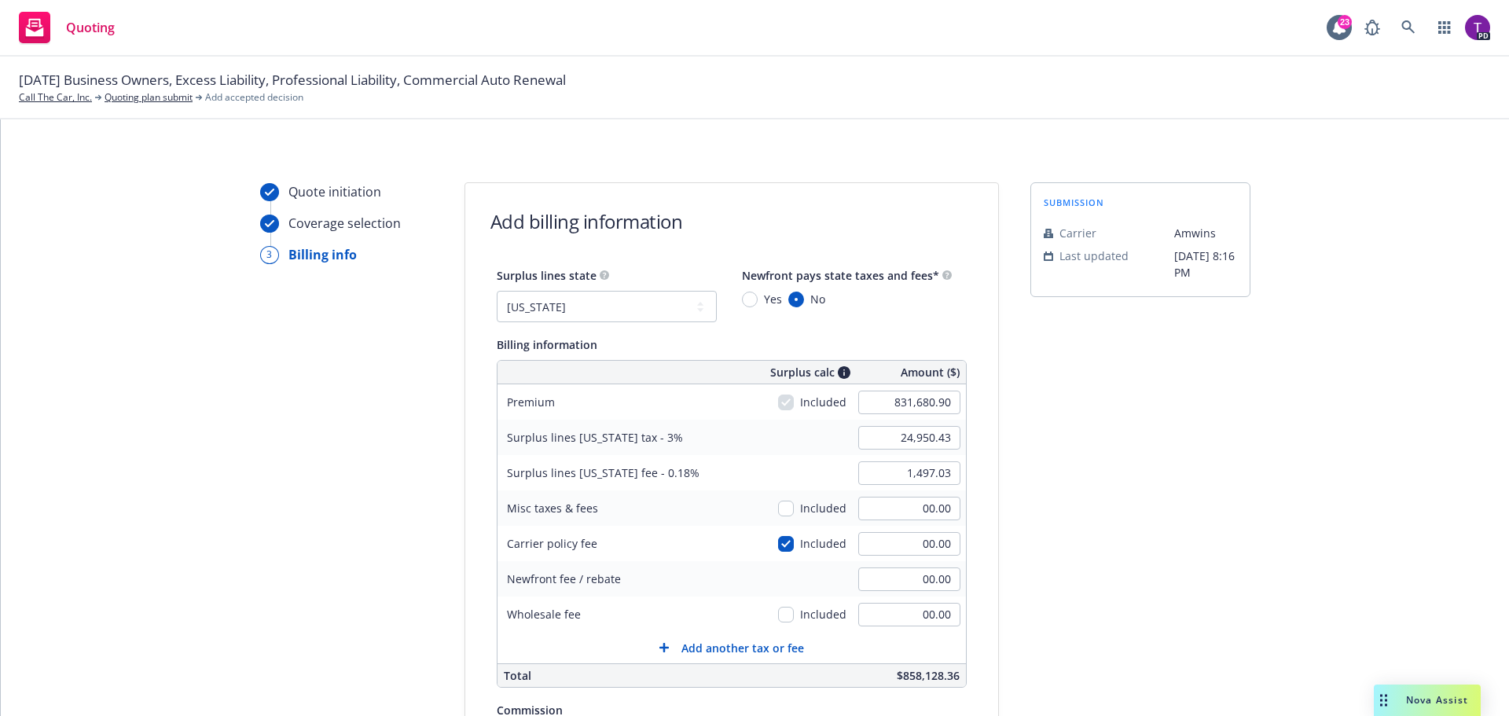
scroll to position [79, 0]
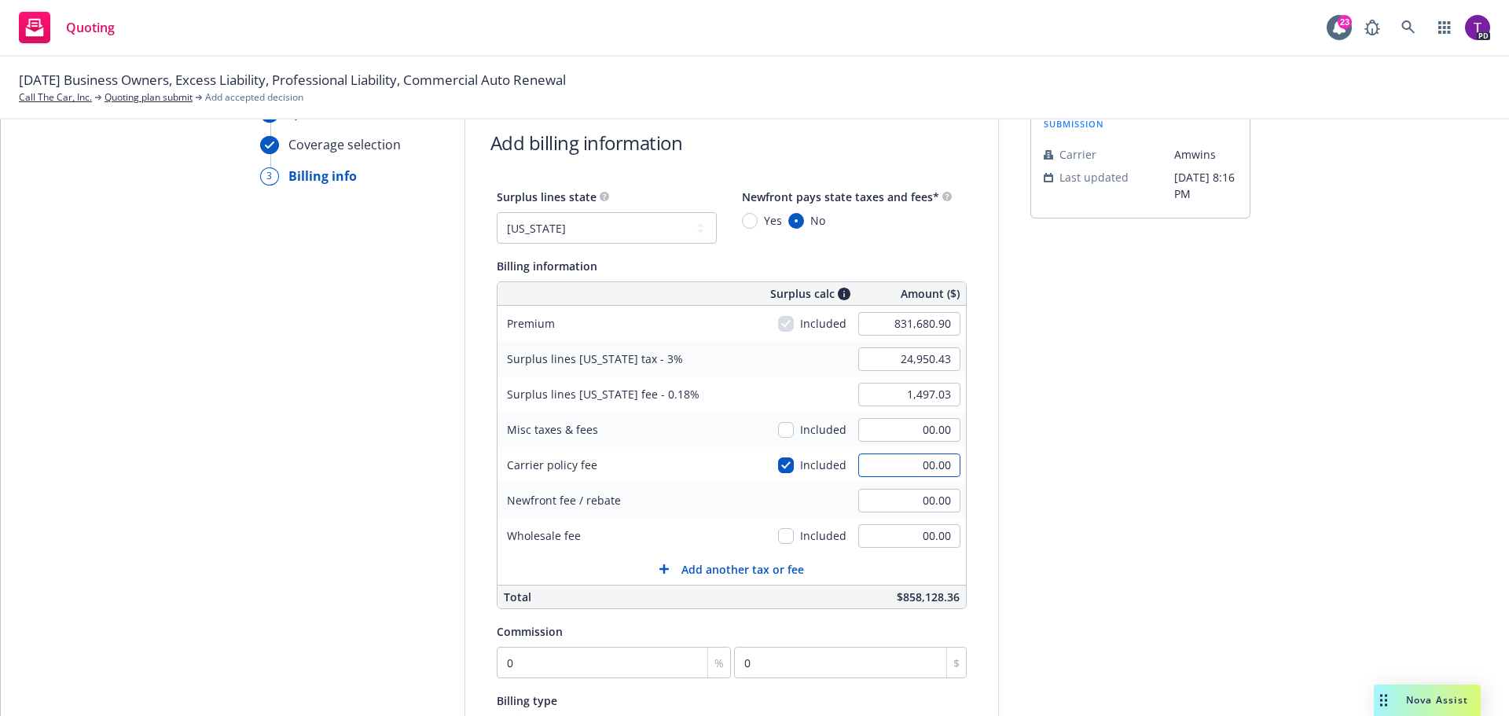
click at [899, 466] on input "00.00" at bounding box center [909, 465] width 102 height 24
type input "1500"
type input "24,995.43"
type input "1,499.73"
type input "1,500.00"
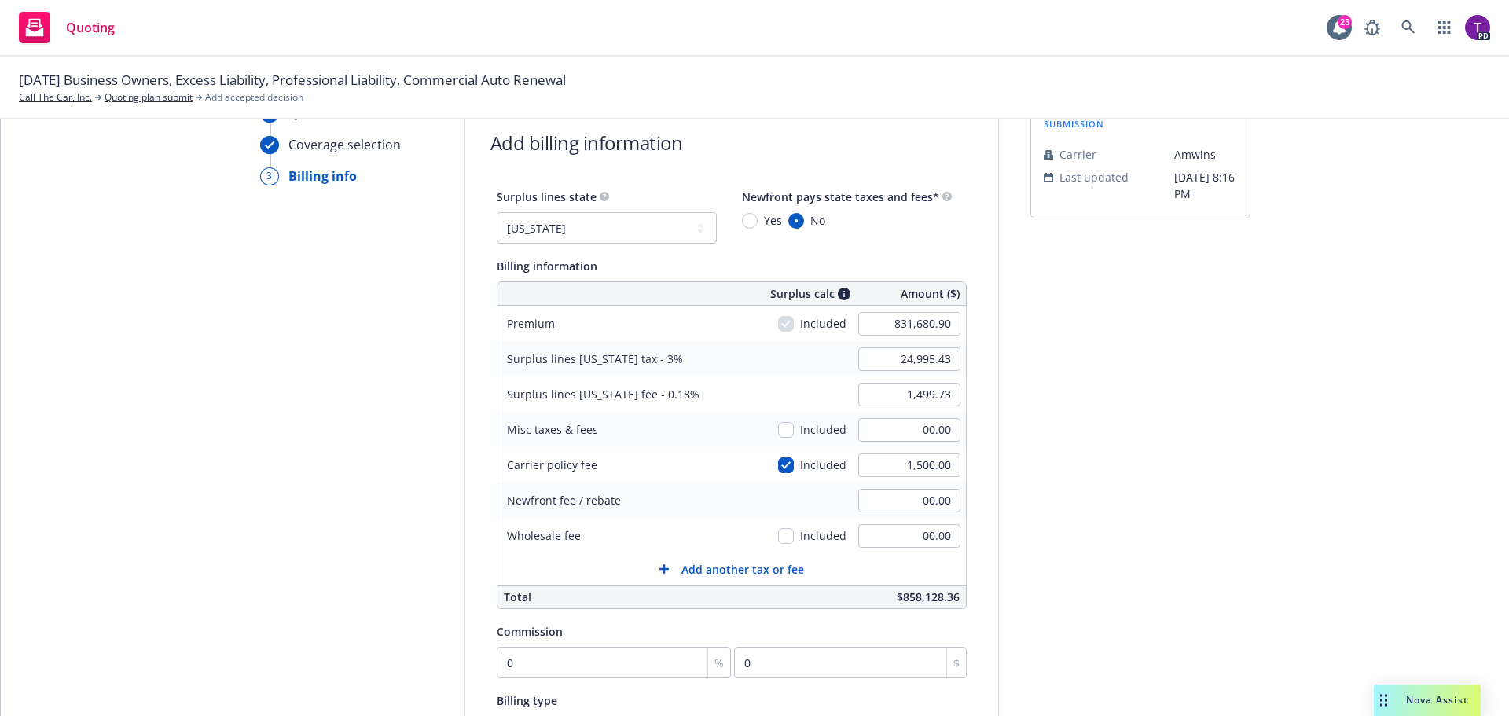
click at [1030, 479] on div "submission Carrier Amwins Last updated 5/1, 8:16 PM" at bounding box center [1140, 506] width 220 height 804
click at [875, 323] on input "831,680.90" at bounding box center [909, 324] width 102 height 24
type input "833,180.90"
type input "25,040.43"
type input "1,502.43"
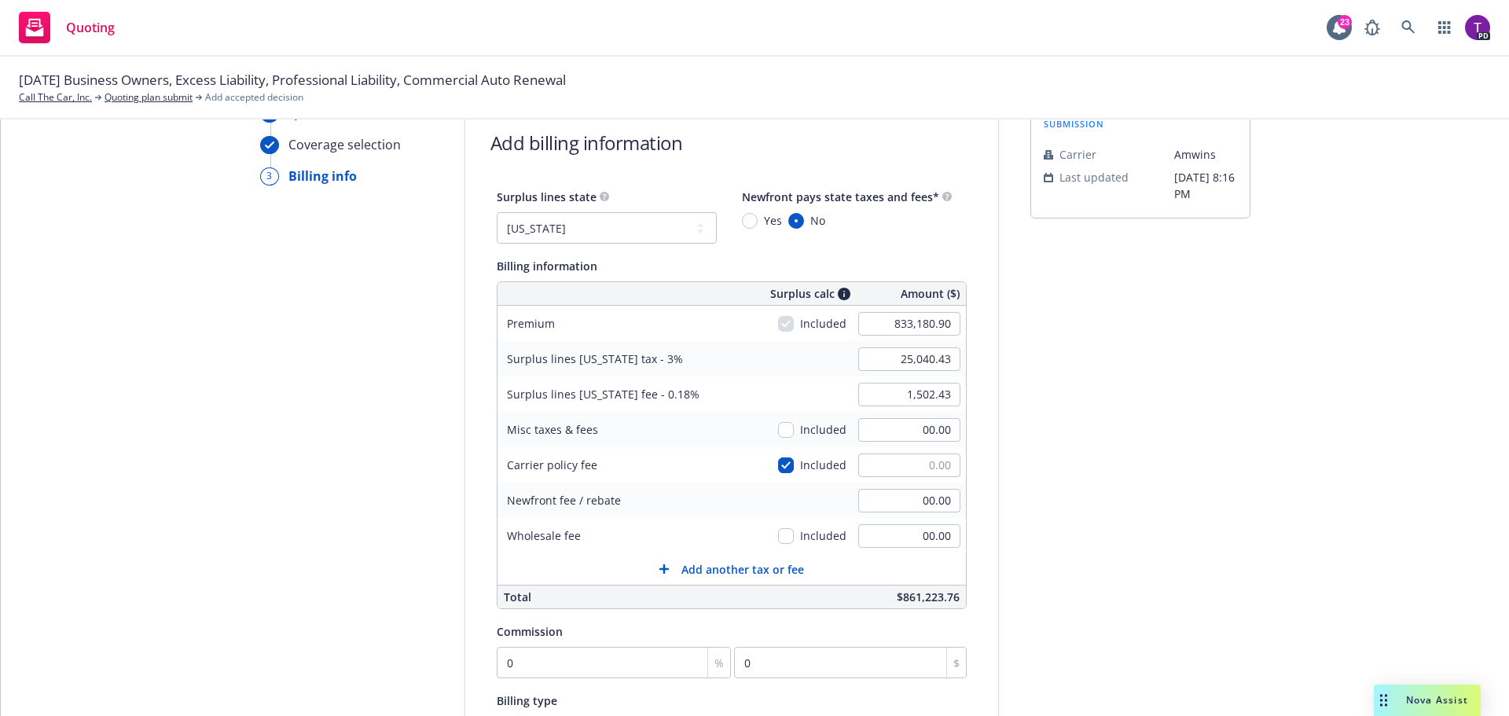
type input "24,995.43"
type input "1,499.73"
type input "00.00"
click at [980, 461] on div "Surplus lines state No surplus lines state Alaska Alabama Arkansas Arizona Cali…" at bounding box center [731, 499] width 533 height 625
click at [883, 541] on input "00.00" at bounding box center [909, 536] width 102 height 24
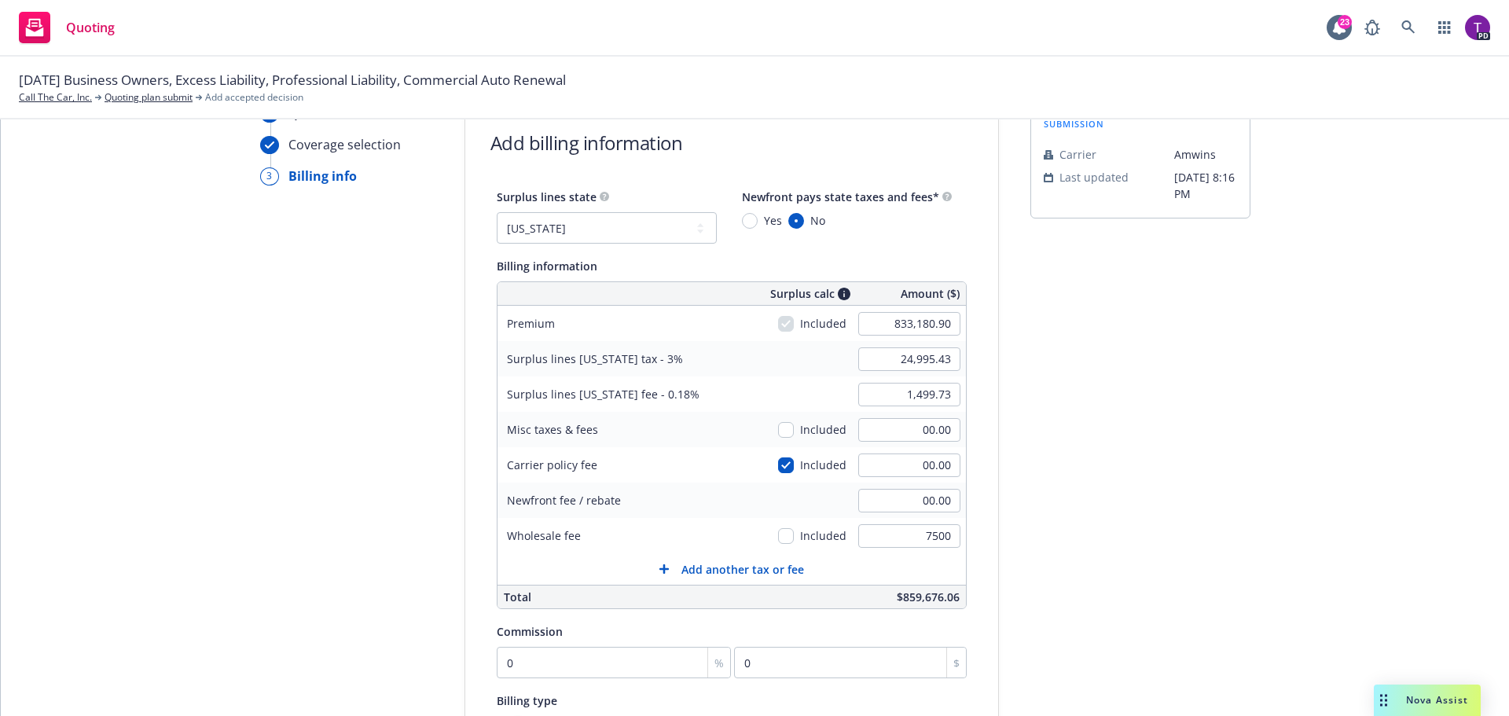
type input "7,500.00"
click at [1047, 535] on div "submission Carrier Amwins Last updated 5/1, 8:16 PM" at bounding box center [1140, 506] width 220 height 804
click at [879, 471] on input "00.00" at bounding box center [909, 465] width 102 height 24
type input "49990.85"
type input "26,495.15"
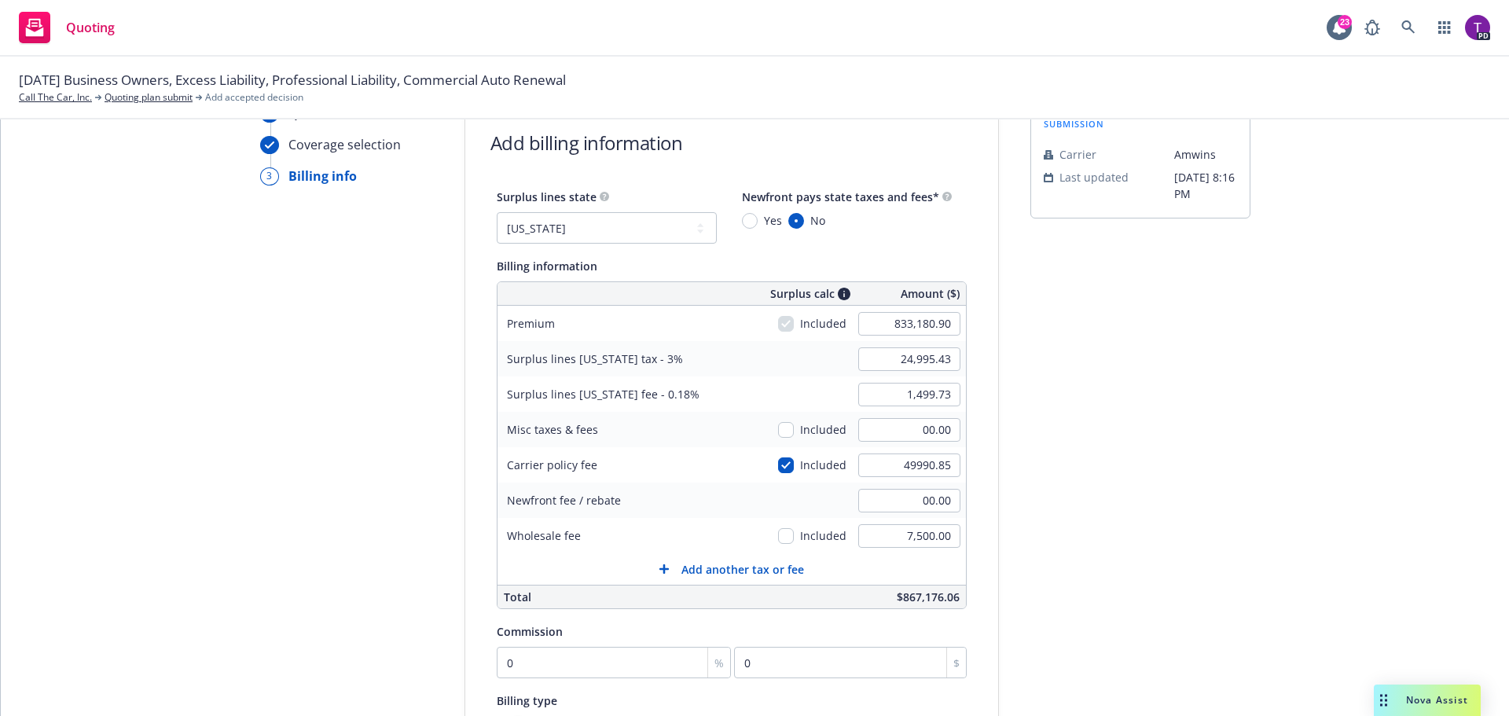
type input "1,589.71"
type input "49,990.85"
click at [1147, 490] on div "submission Carrier Amwins Last updated 5/1, 8:16 PM" at bounding box center [1140, 506] width 220 height 804
click at [940, 364] on input "26,495.15" at bounding box center [909, 359] width 102 height 24
click at [981, 365] on div "Surplus lines state No surplus lines state Alaska Alabama Arkansas Arizona Cali…" at bounding box center [731, 499] width 533 height 625
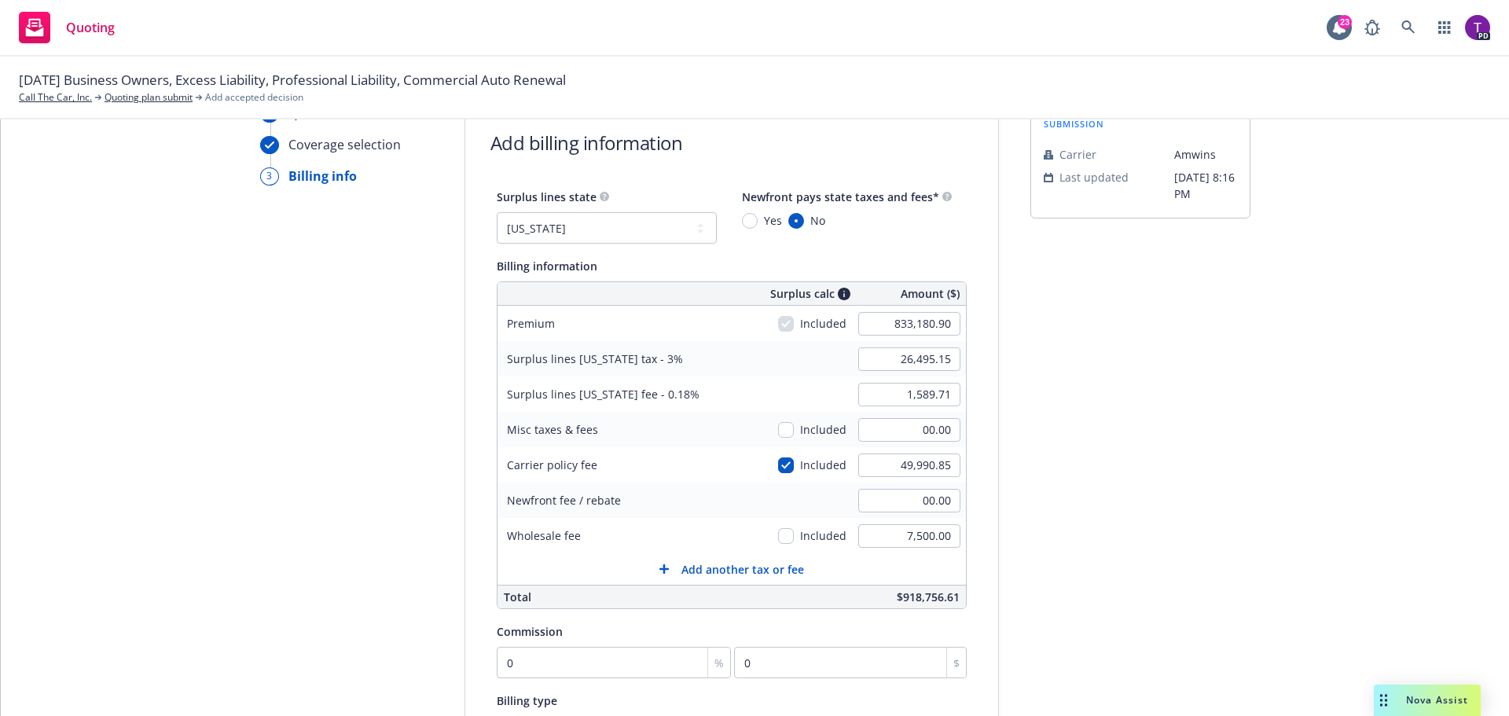
scroll to position [157, 0]
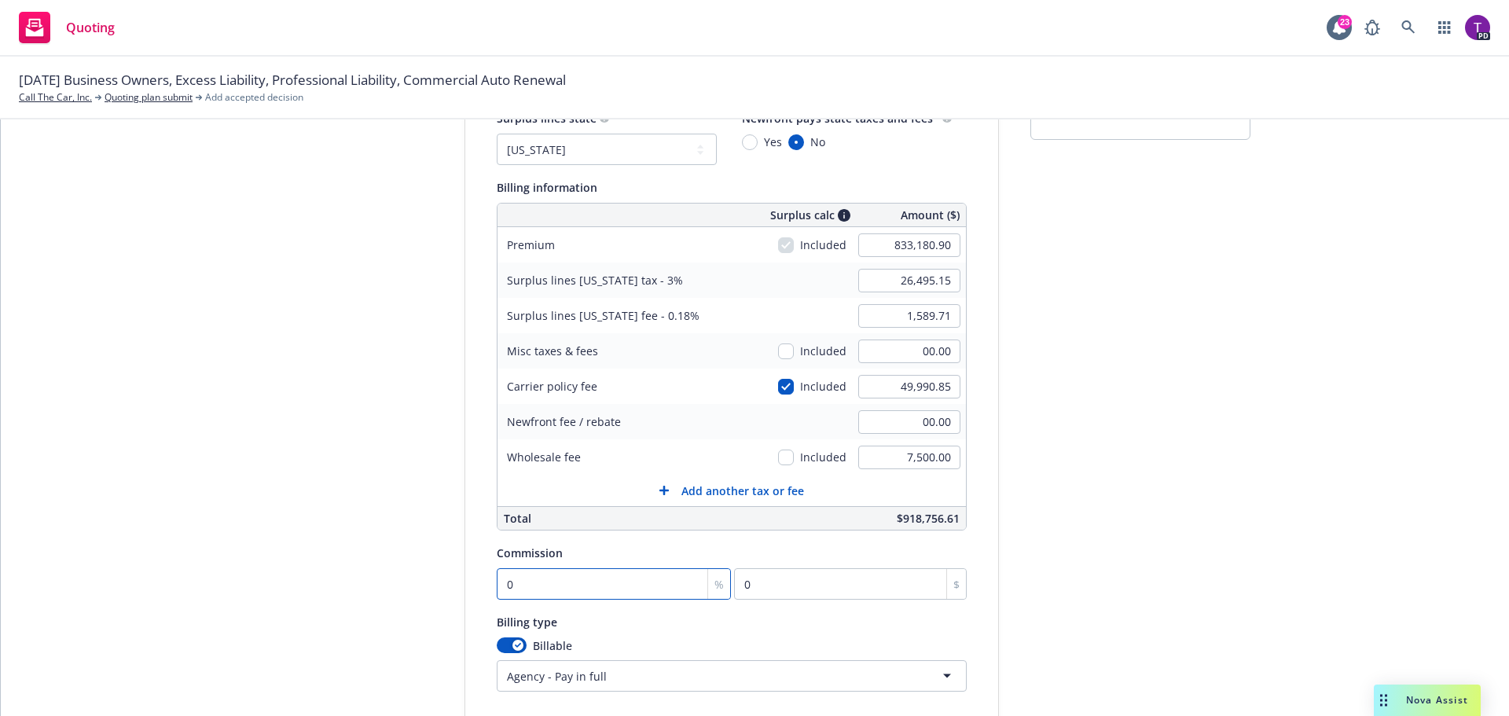
click at [546, 579] on input "0" at bounding box center [614, 583] width 235 height 31
type input "1"
type input "8331.81"
type input "10"
type input "83318.09"
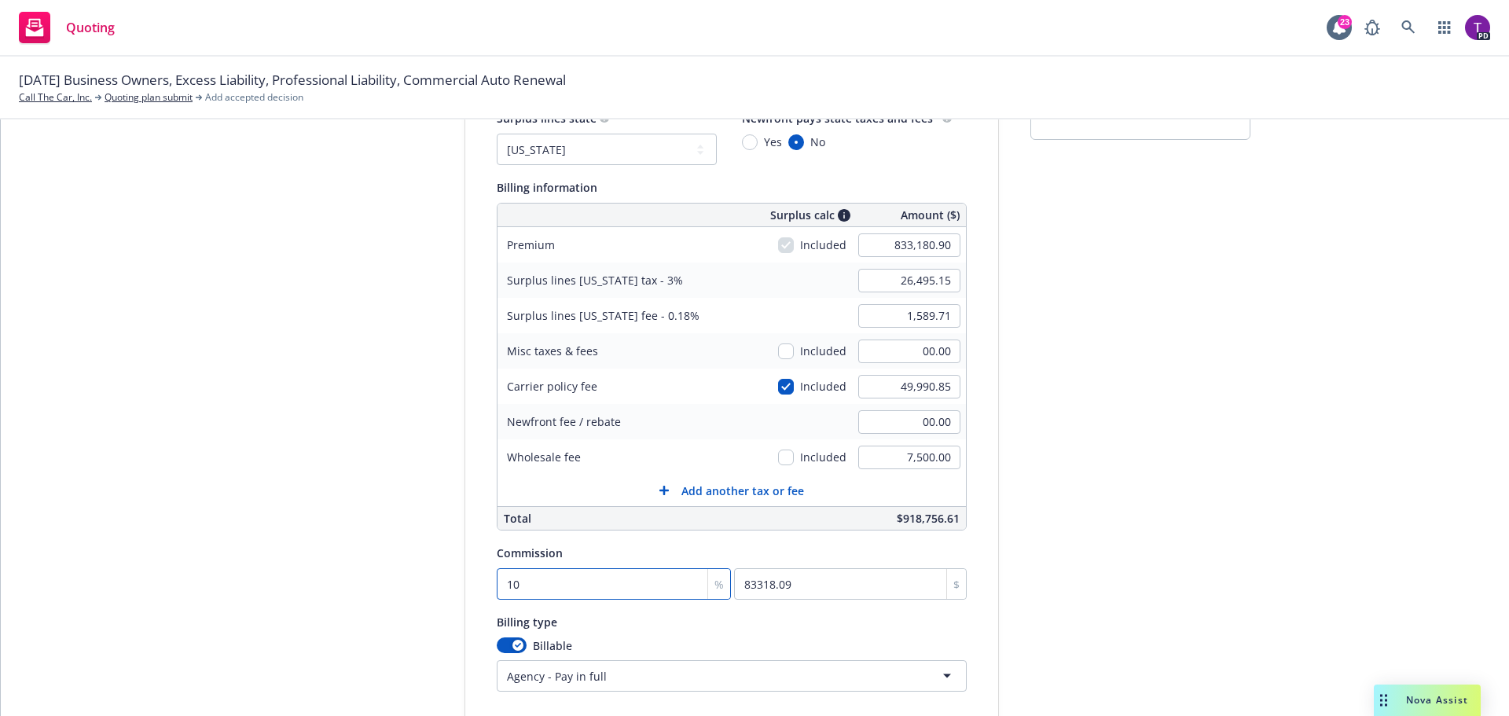
type input "10"
click at [1231, 278] on div "submission Carrier Amwins Last updated 5/1, 8:16 PM" at bounding box center [1140, 427] width 220 height 804
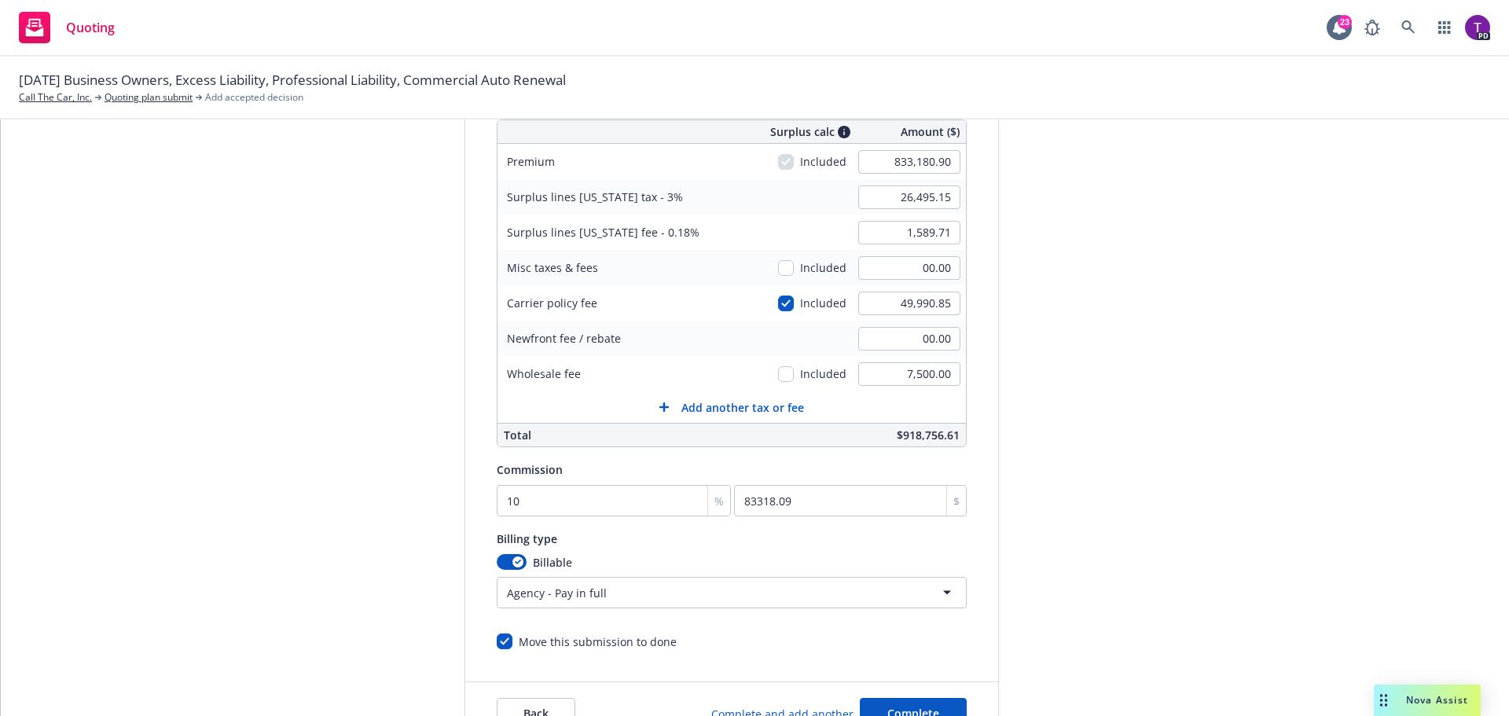
scroll to position [333, 0]
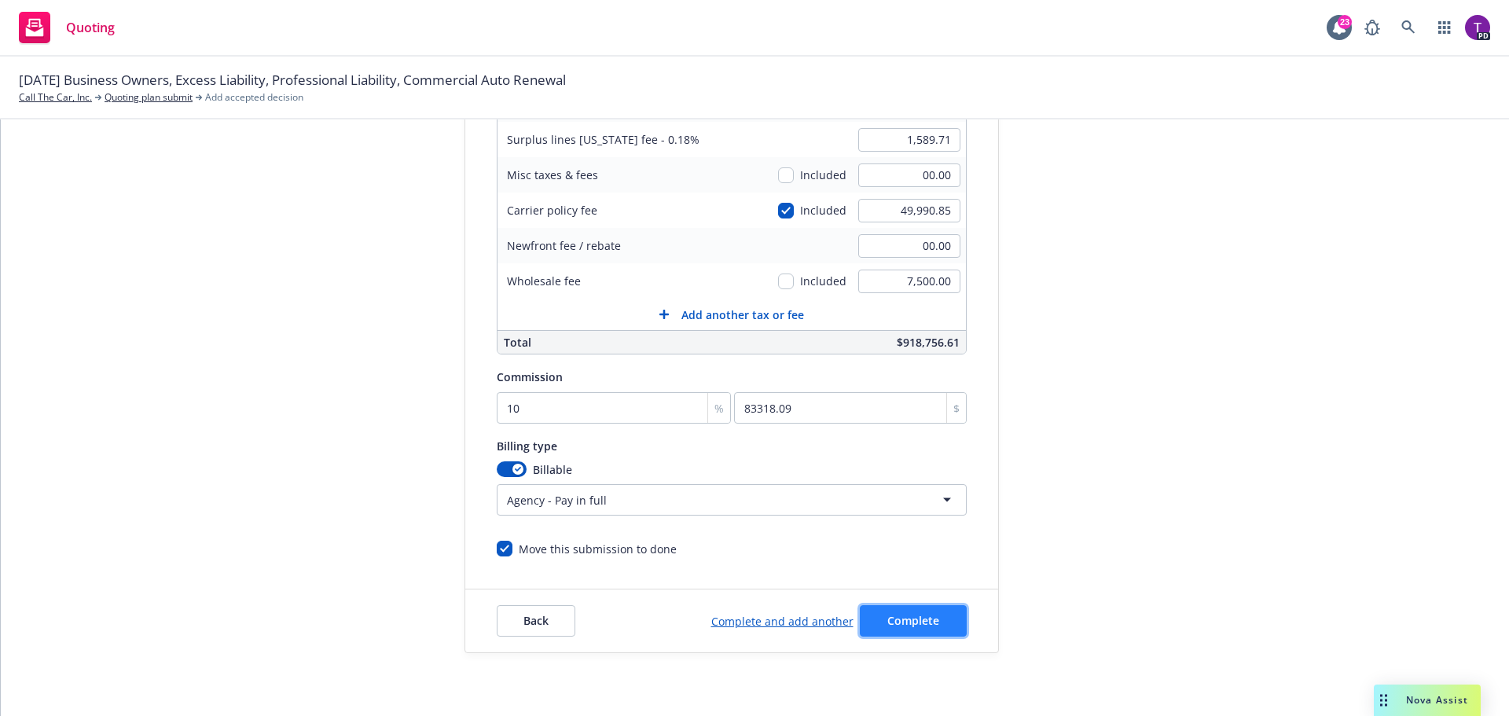
click at [928, 615] on button "Complete" at bounding box center [913, 620] width 107 height 31
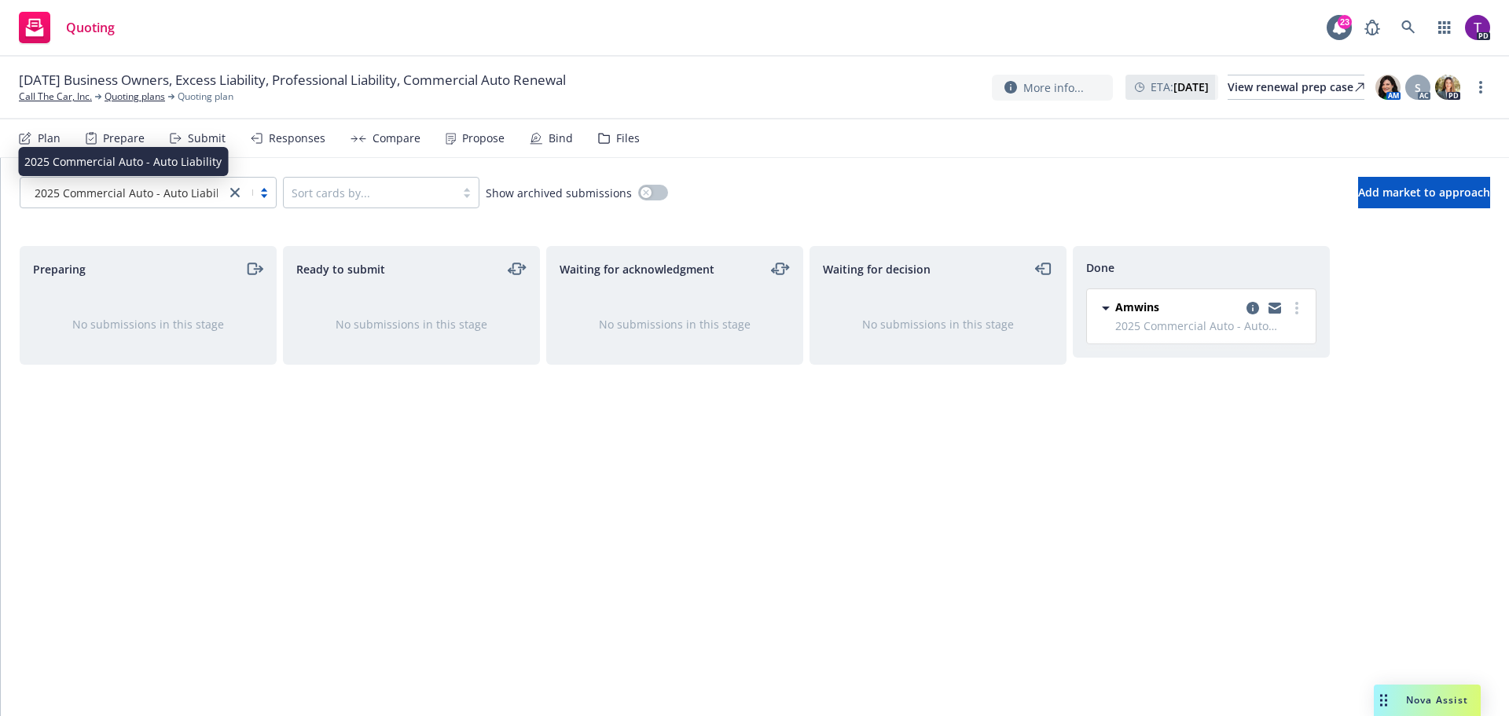
click at [108, 193] on span "2025 Commercial Auto - Auto Liability" at bounding box center [133, 193] width 197 height 17
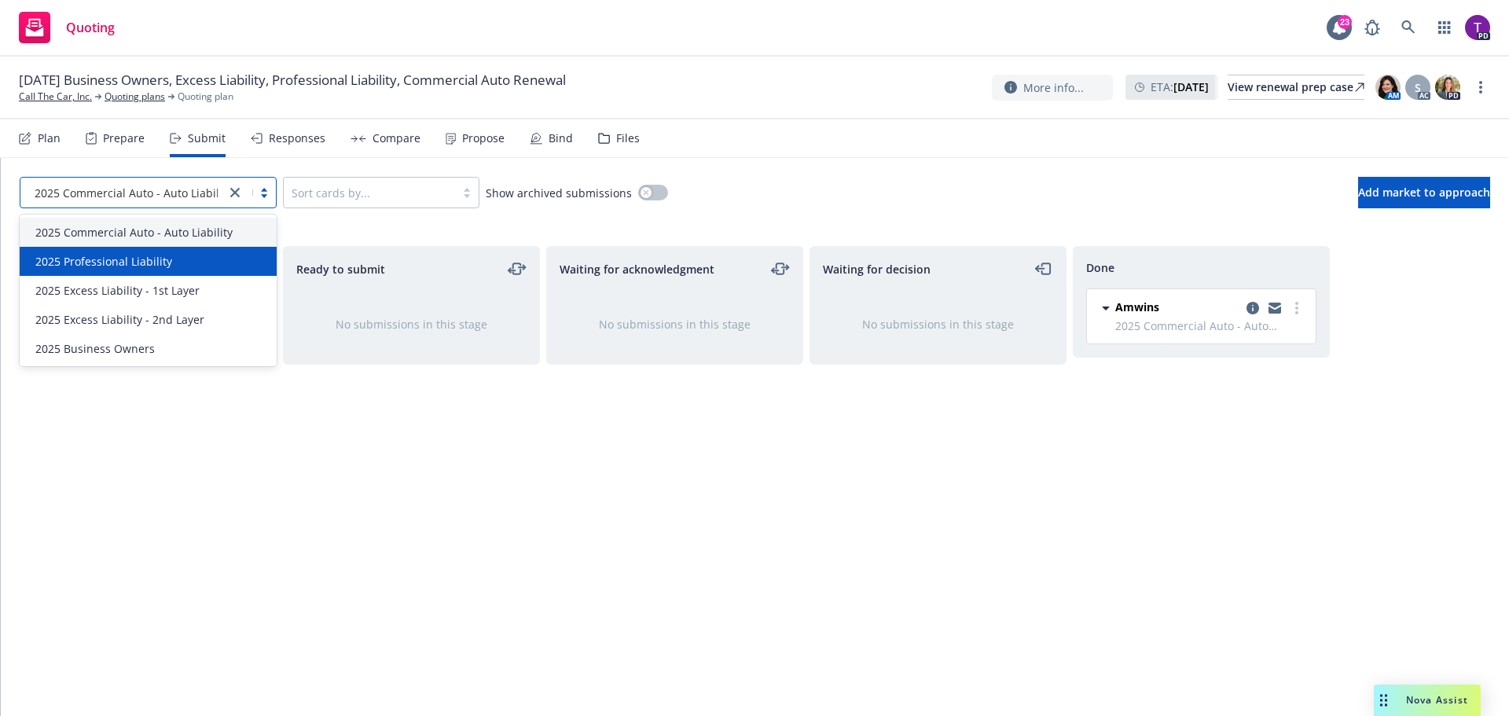
click at [112, 250] on div "2025 Professional Liability" at bounding box center [148, 261] width 257 height 29
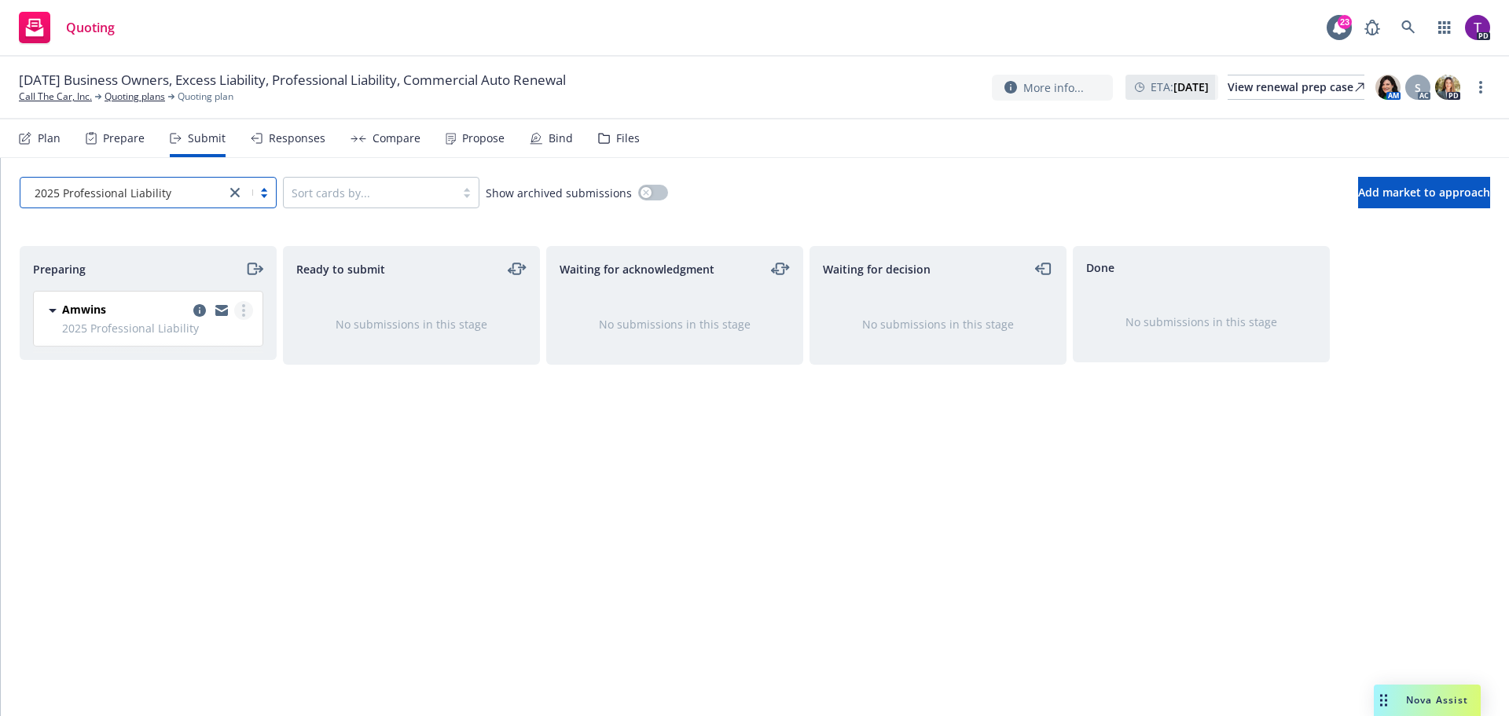
click at [246, 310] on link "more" at bounding box center [243, 310] width 19 height 19
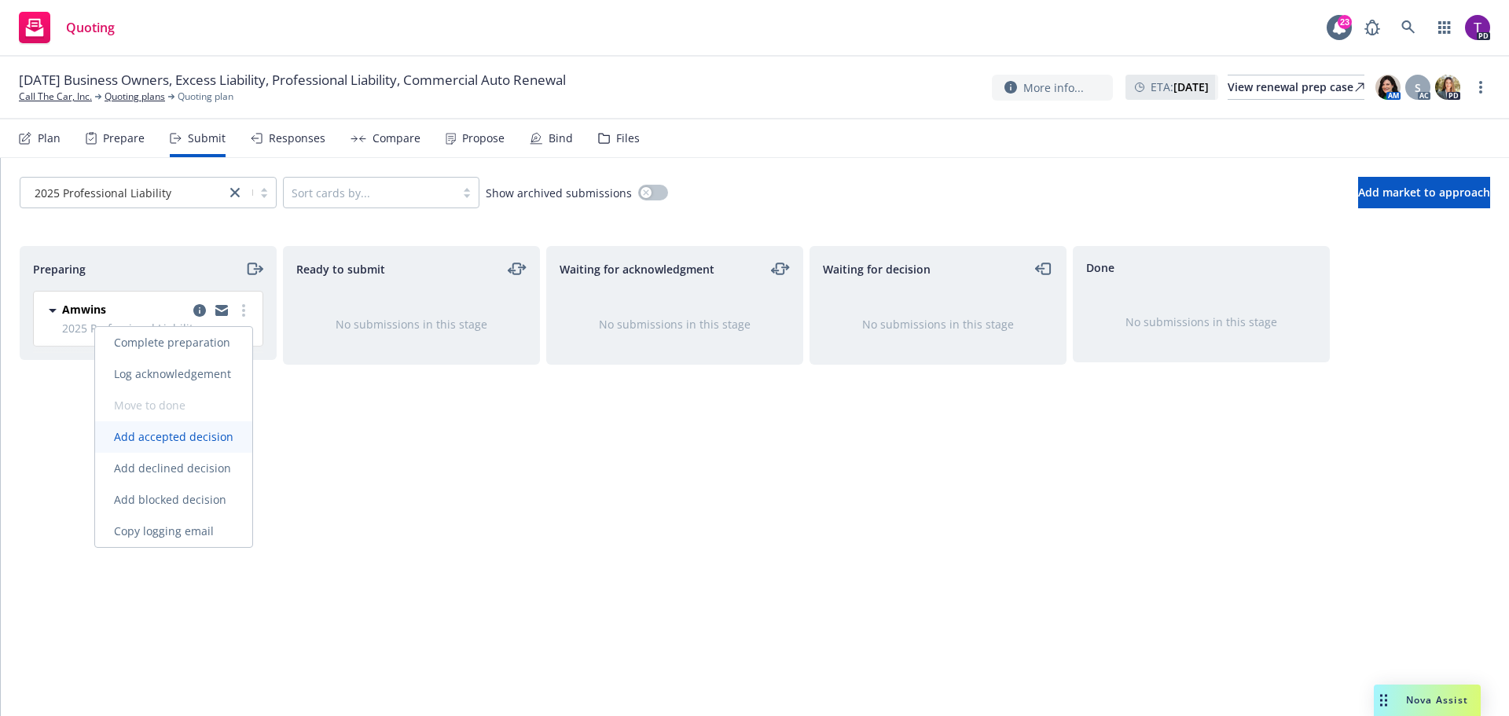
click at [215, 438] on span "Add accepted decision" at bounding box center [173, 436] width 157 height 15
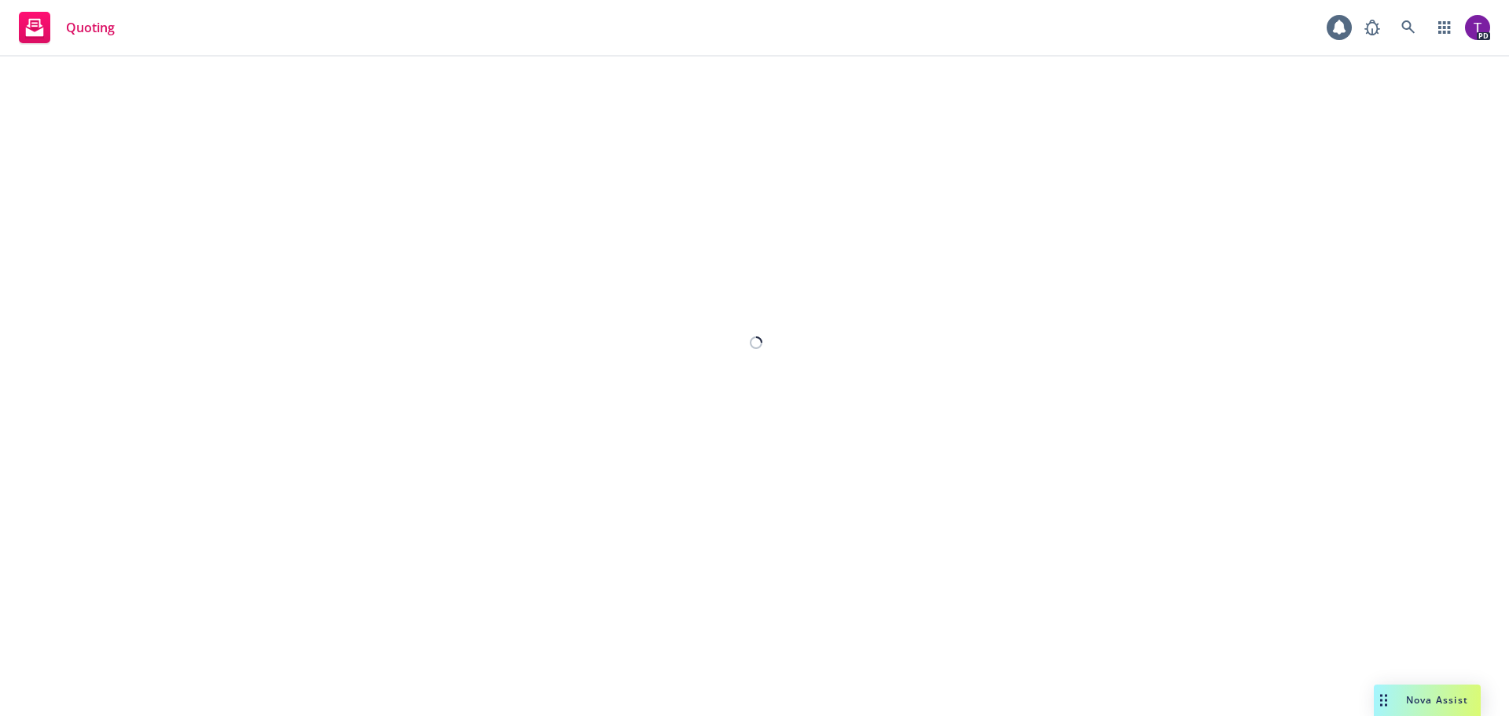
select select "12"
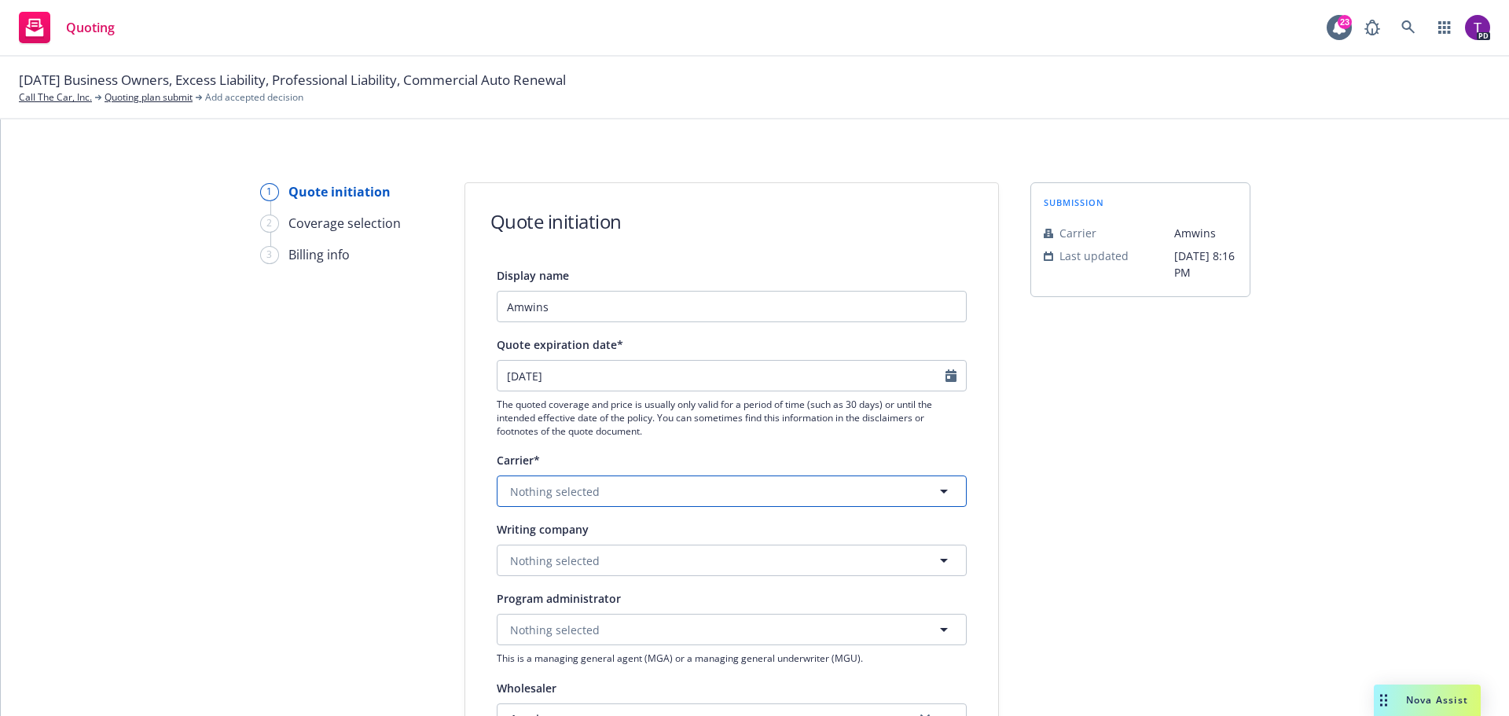
click at [619, 486] on button "Nothing selected" at bounding box center [732, 490] width 470 height 31
type input "beazley"
click at [617, 577] on div "Beazley Group Appointed carrier" at bounding box center [732, 582] width 448 height 39
click at [674, 565] on button "Nothing selected" at bounding box center [732, 560] width 470 height 31
type input "beazley"
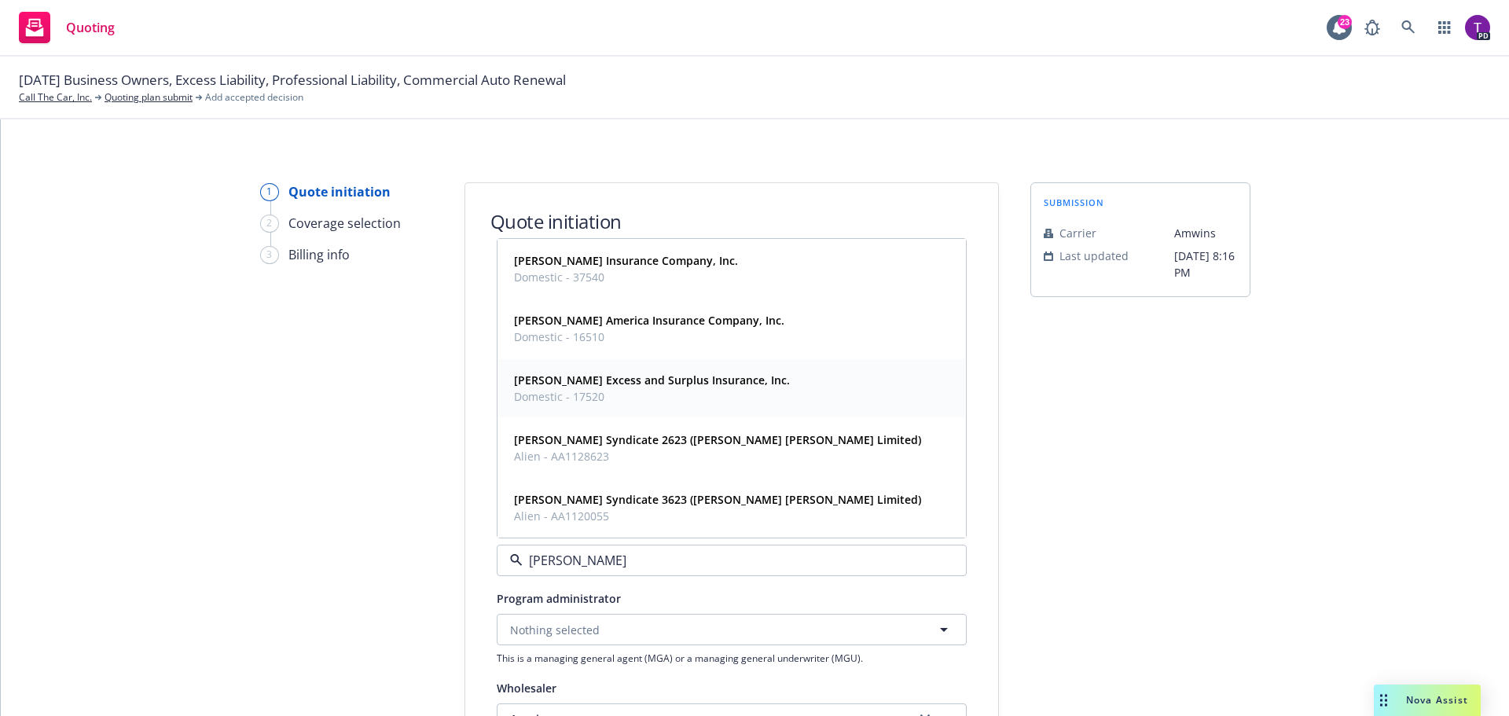
click at [670, 401] on span "Domestic - 17520" at bounding box center [652, 396] width 276 height 17
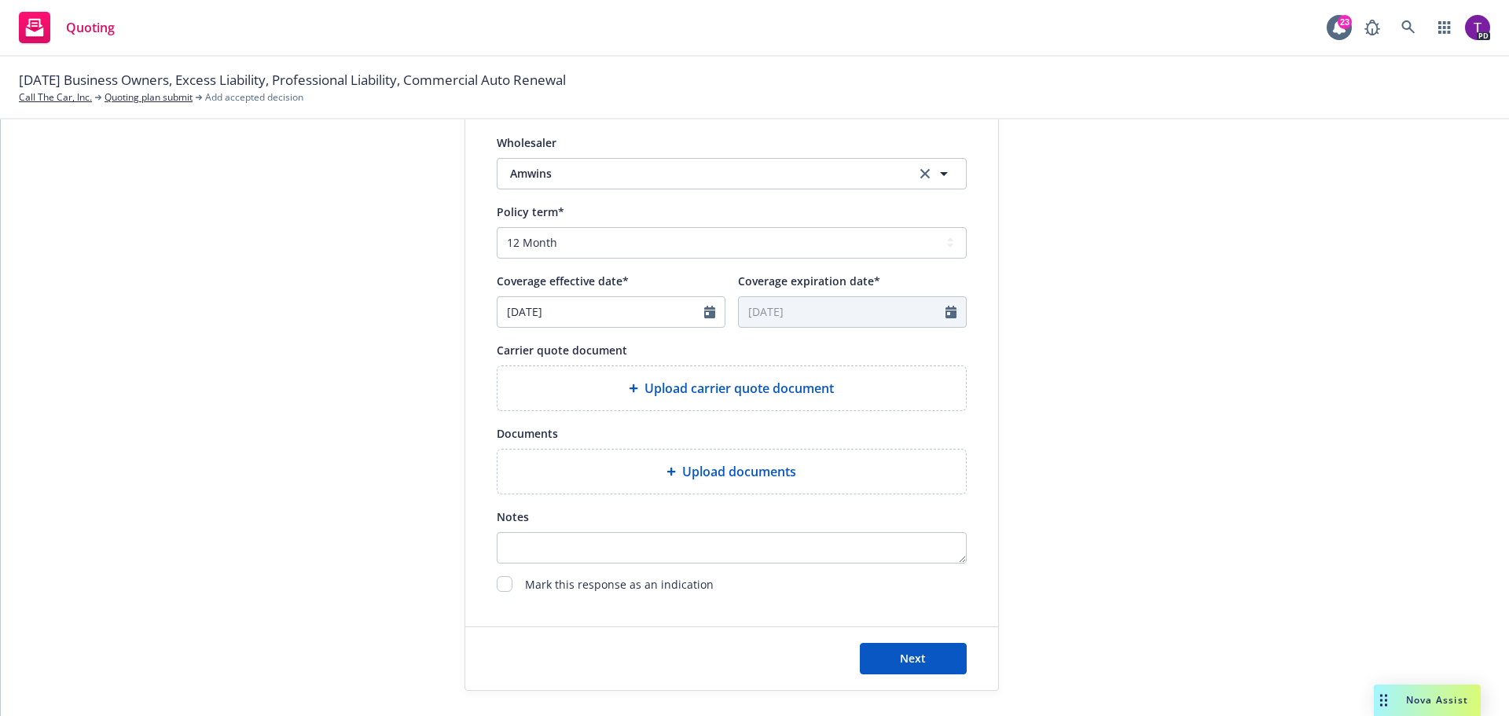
scroll to position [550, 0]
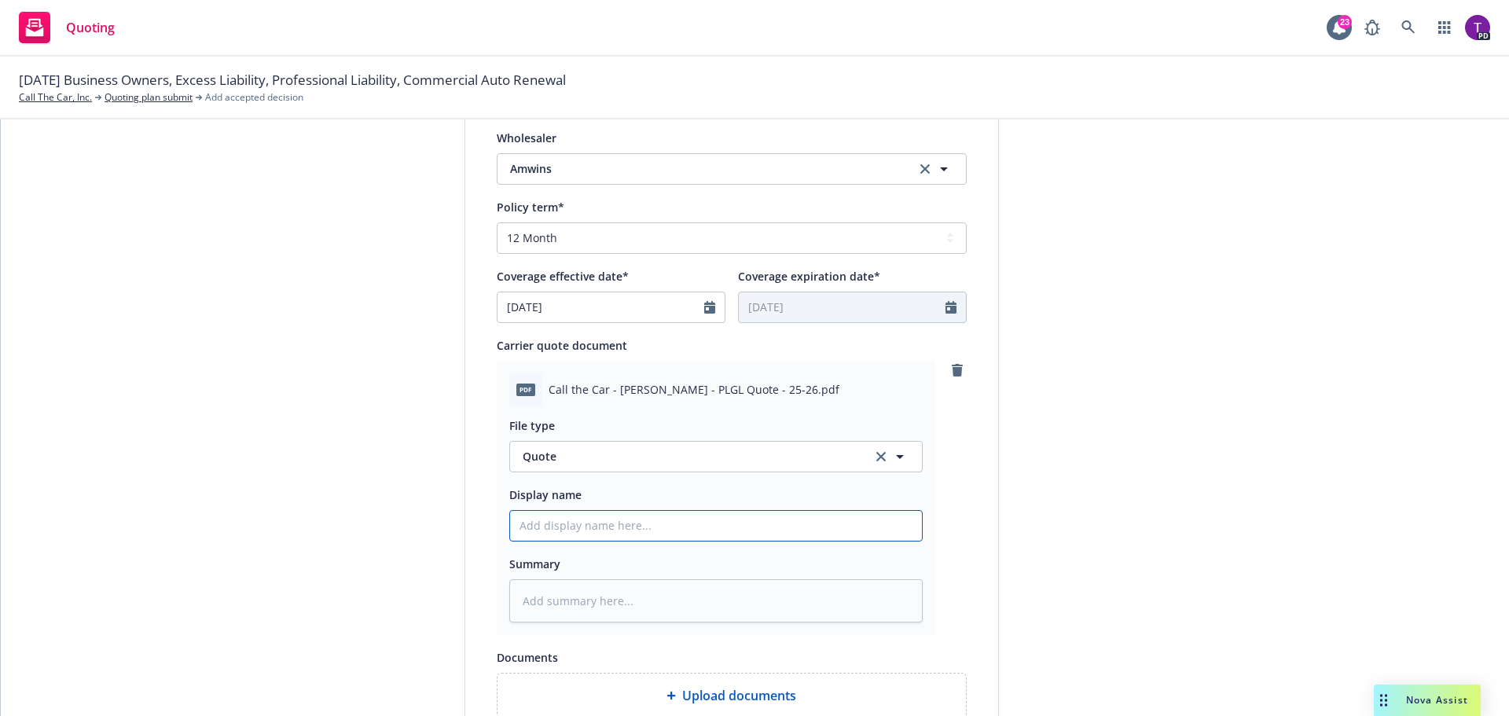
click at [646, 530] on input "Display name" at bounding box center [716, 526] width 412 height 30
type textarea "x"
type input "2"
type textarea "x"
type input "20"
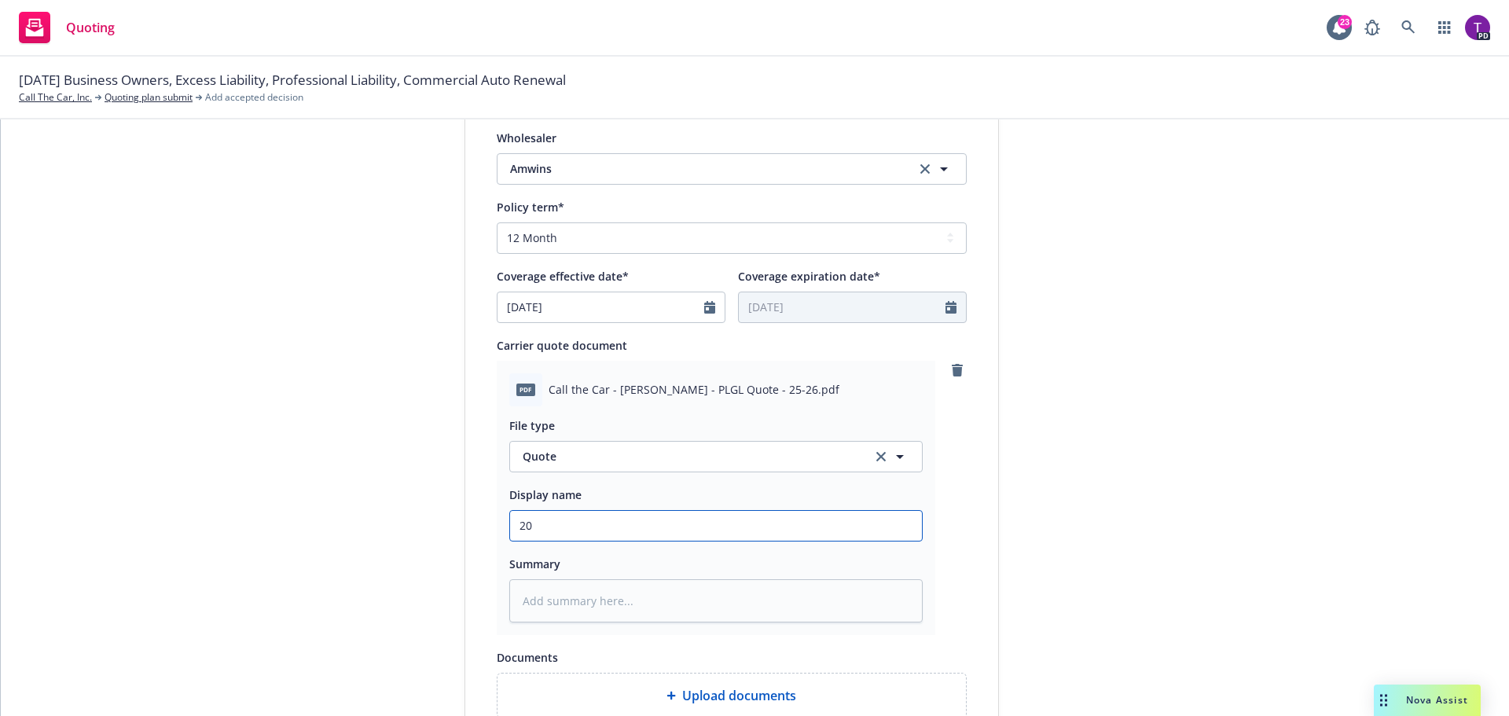
type textarea "x"
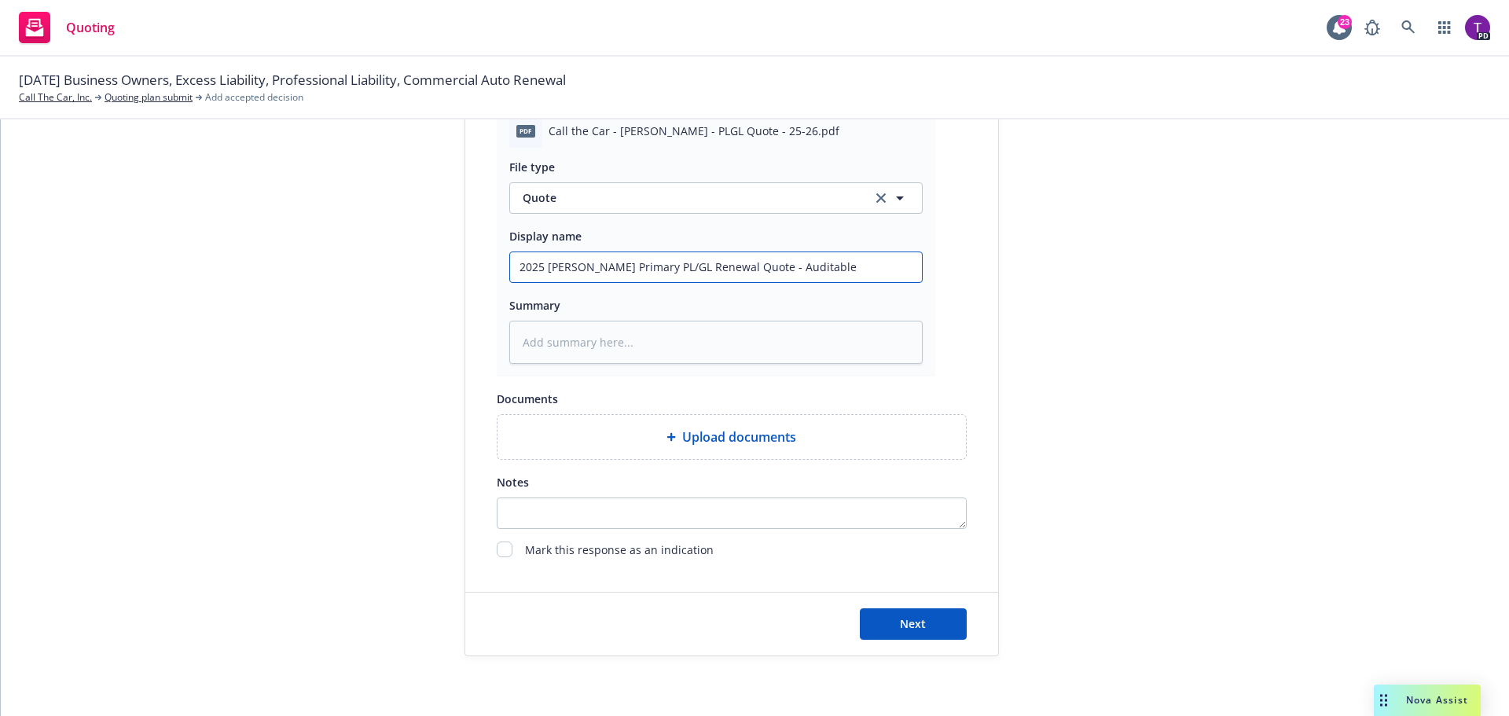
scroll to position [812, 0]
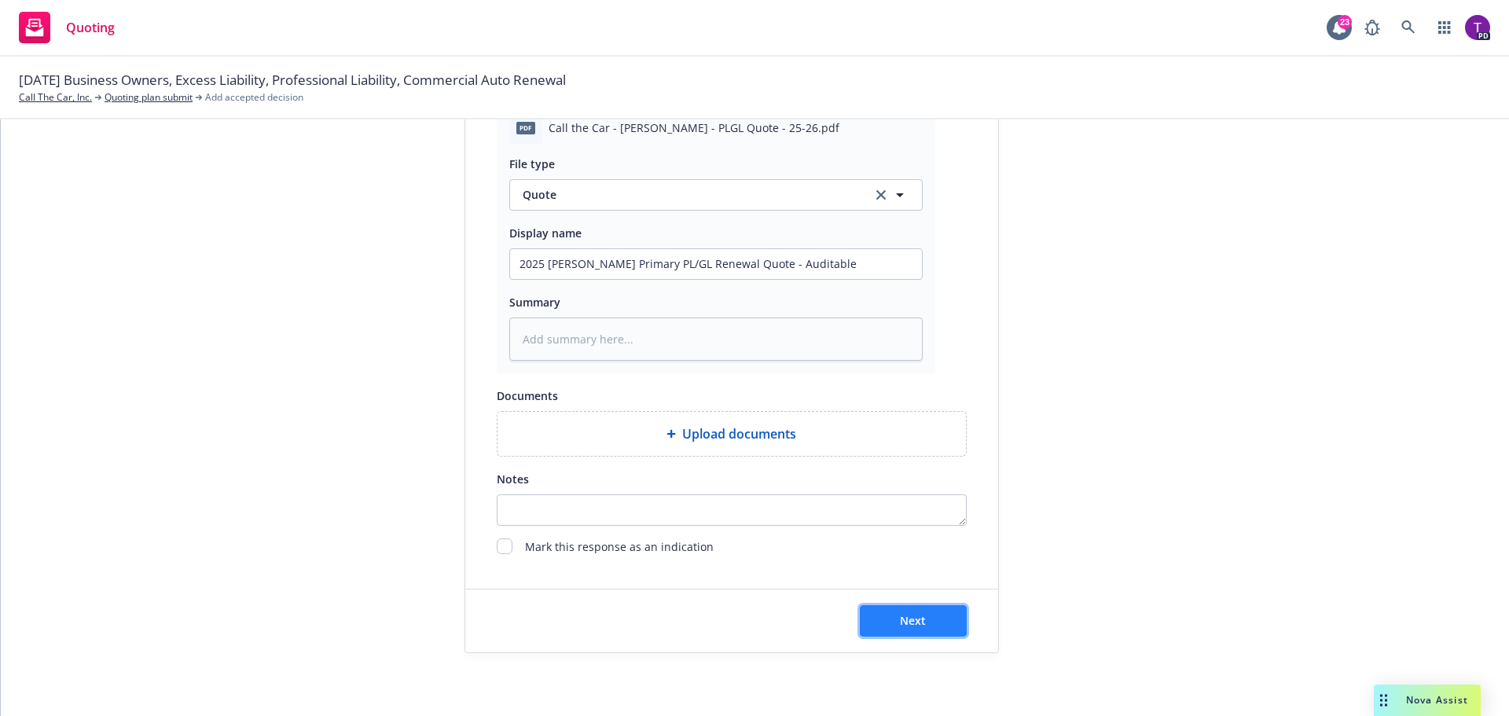
click at [935, 616] on button "Next" at bounding box center [913, 620] width 107 height 31
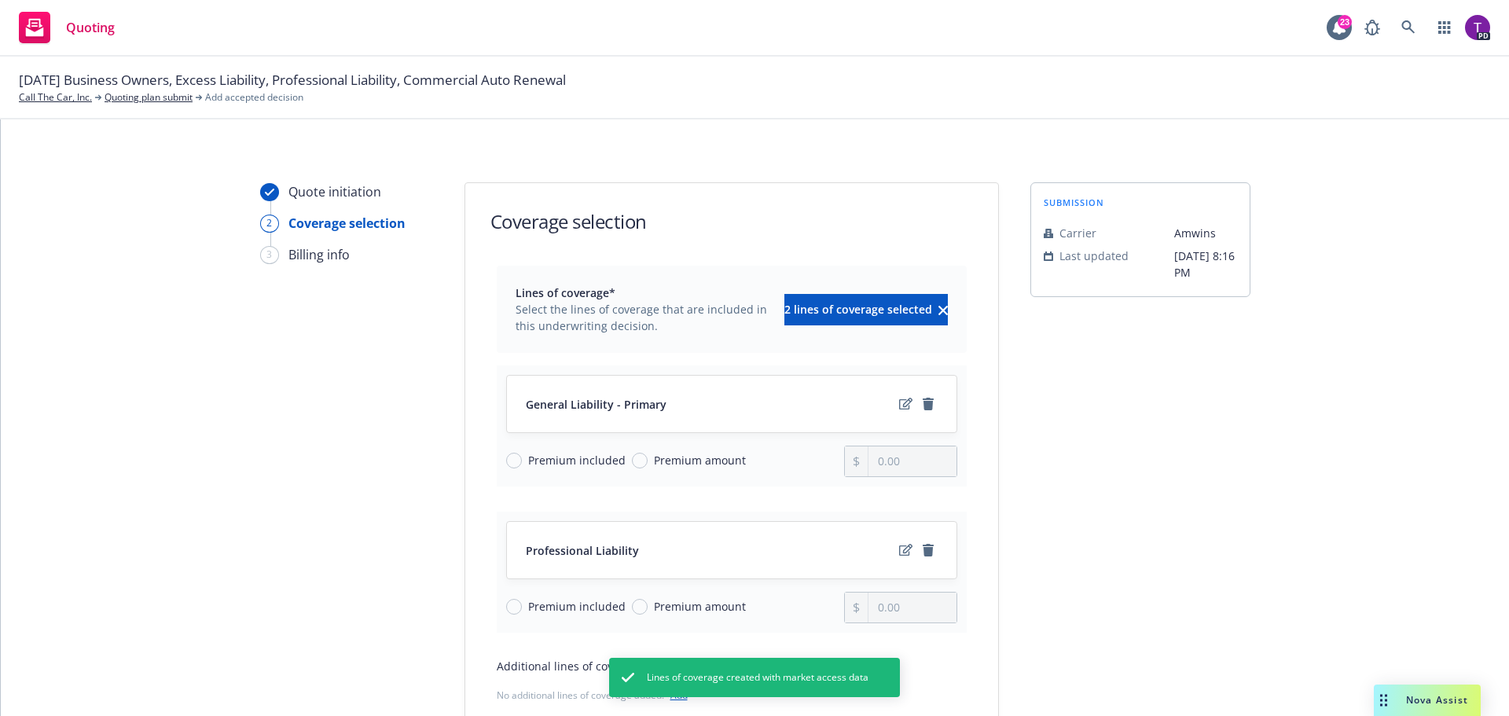
scroll to position [79, 0]
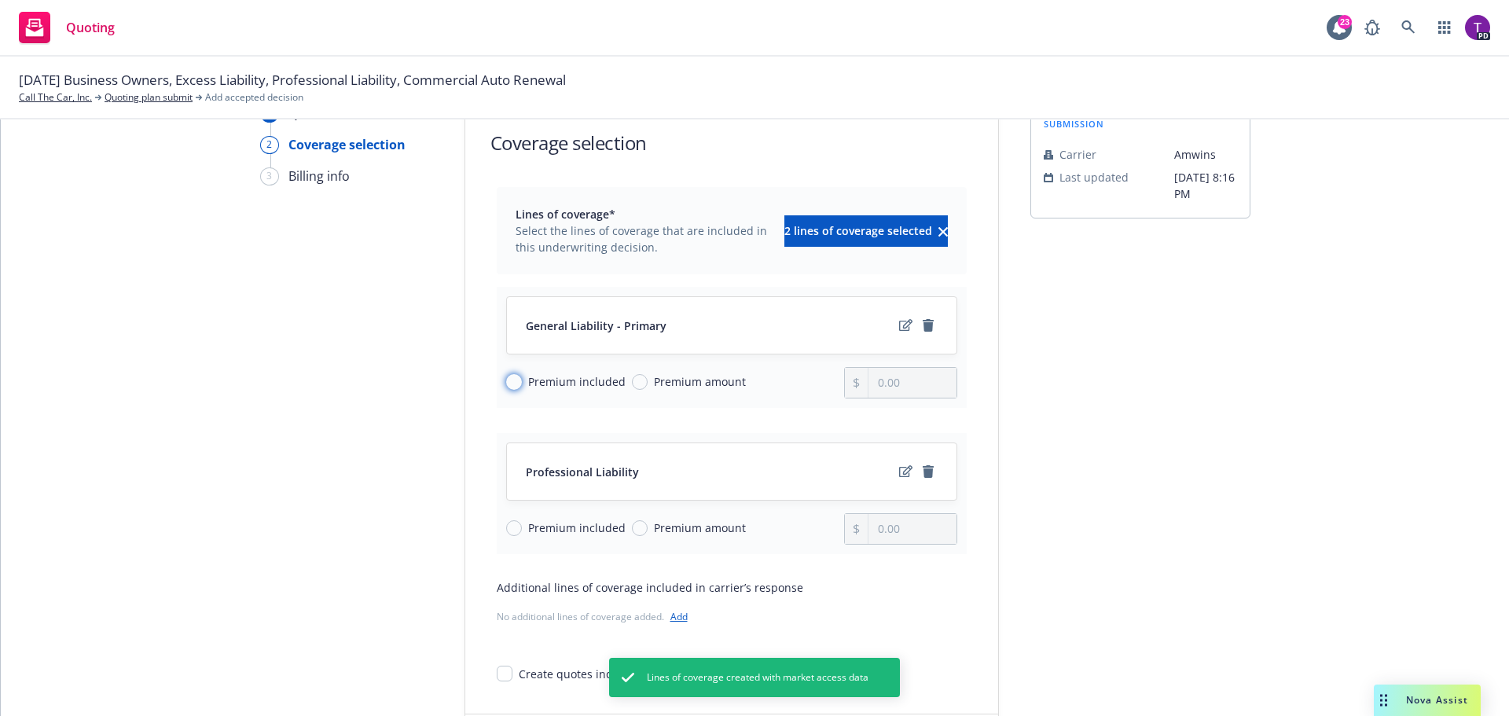
click at [506, 380] on input "Premium included" at bounding box center [514, 382] width 16 height 16
click at [513, 527] on input "Premium included" at bounding box center [514, 528] width 16 height 16
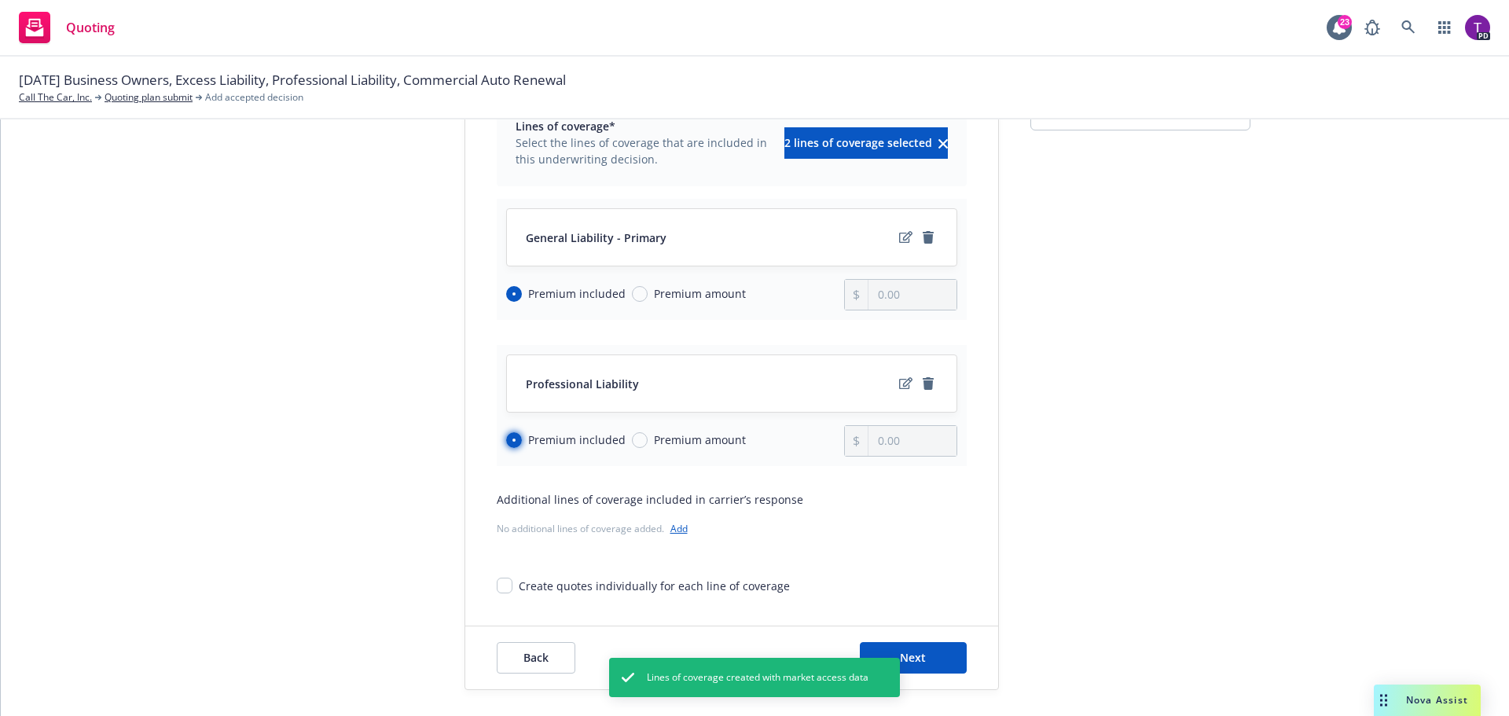
scroll to position [204, 0]
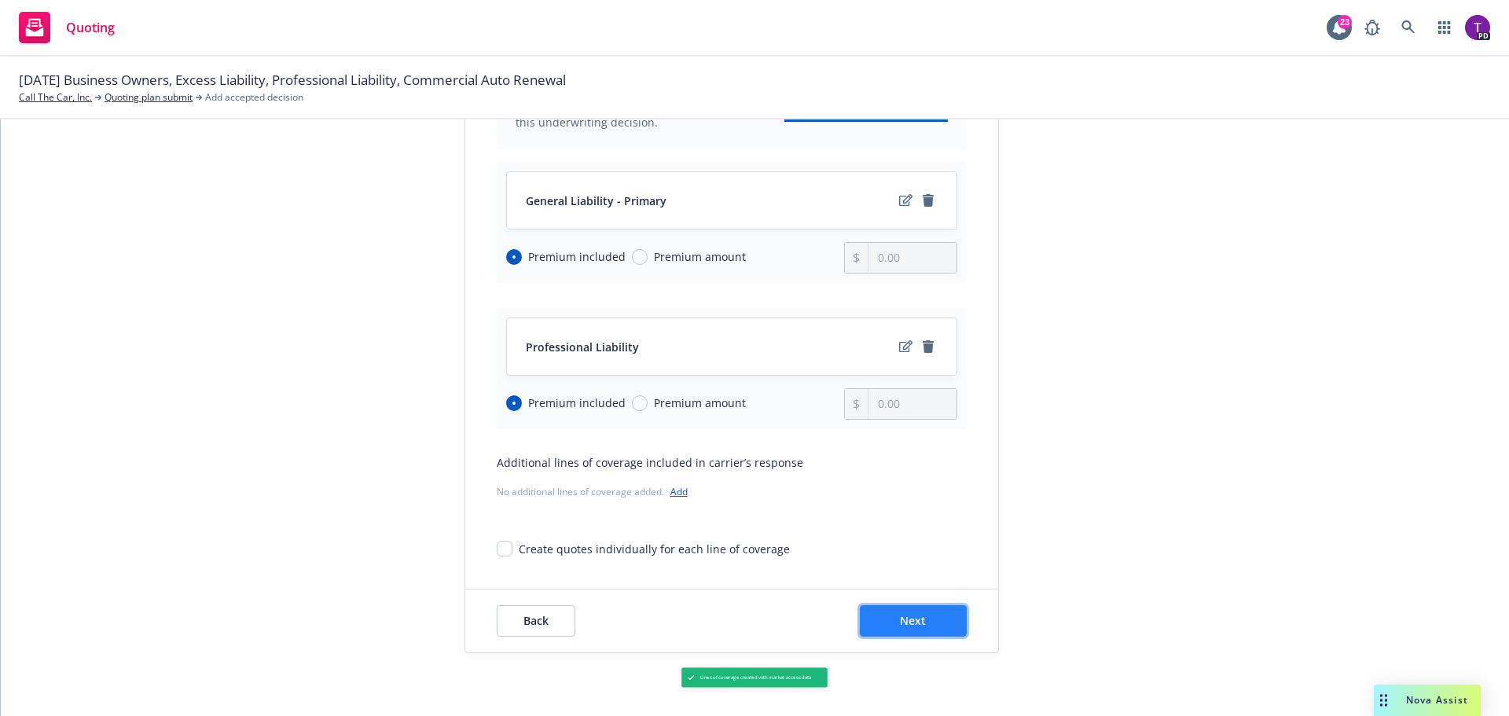
click at [935, 621] on button "Next" at bounding box center [913, 620] width 107 height 31
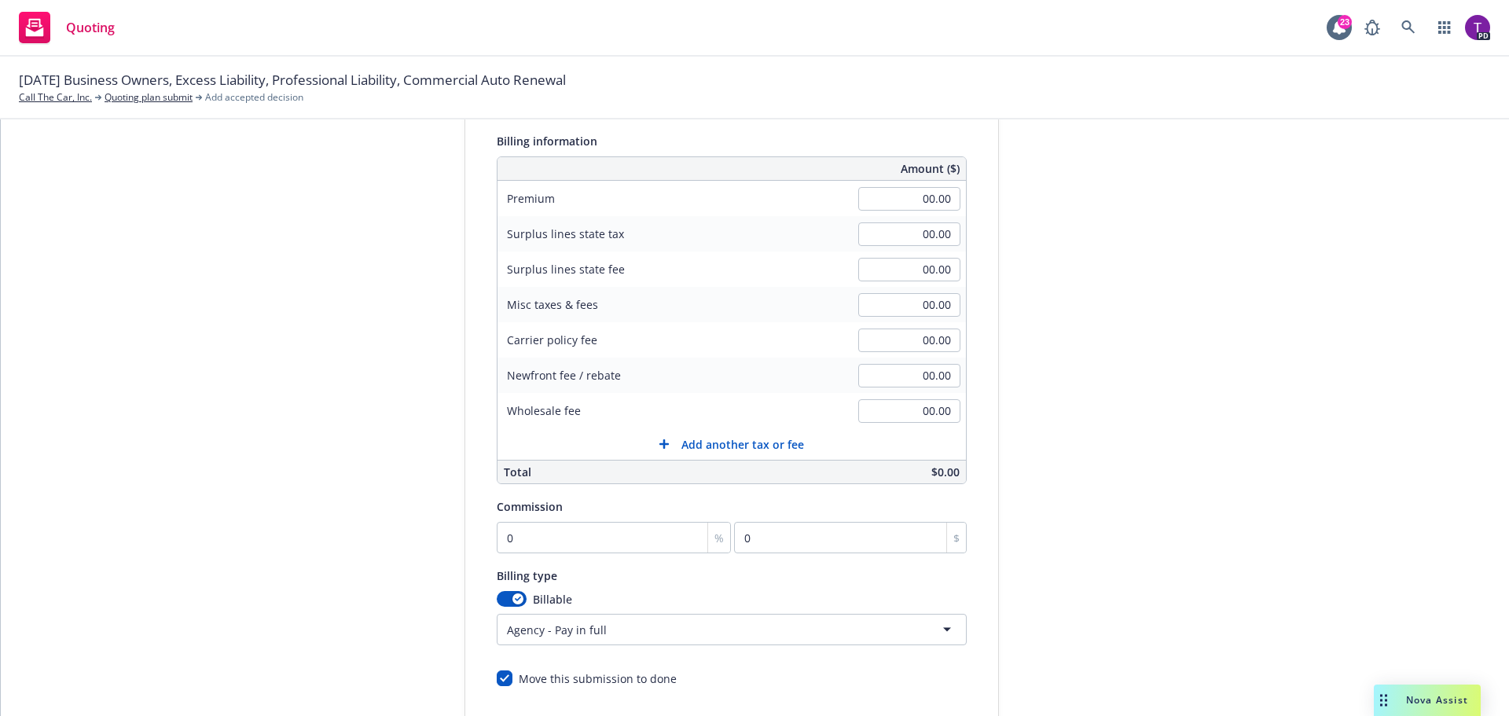
scroll to position [0, 0]
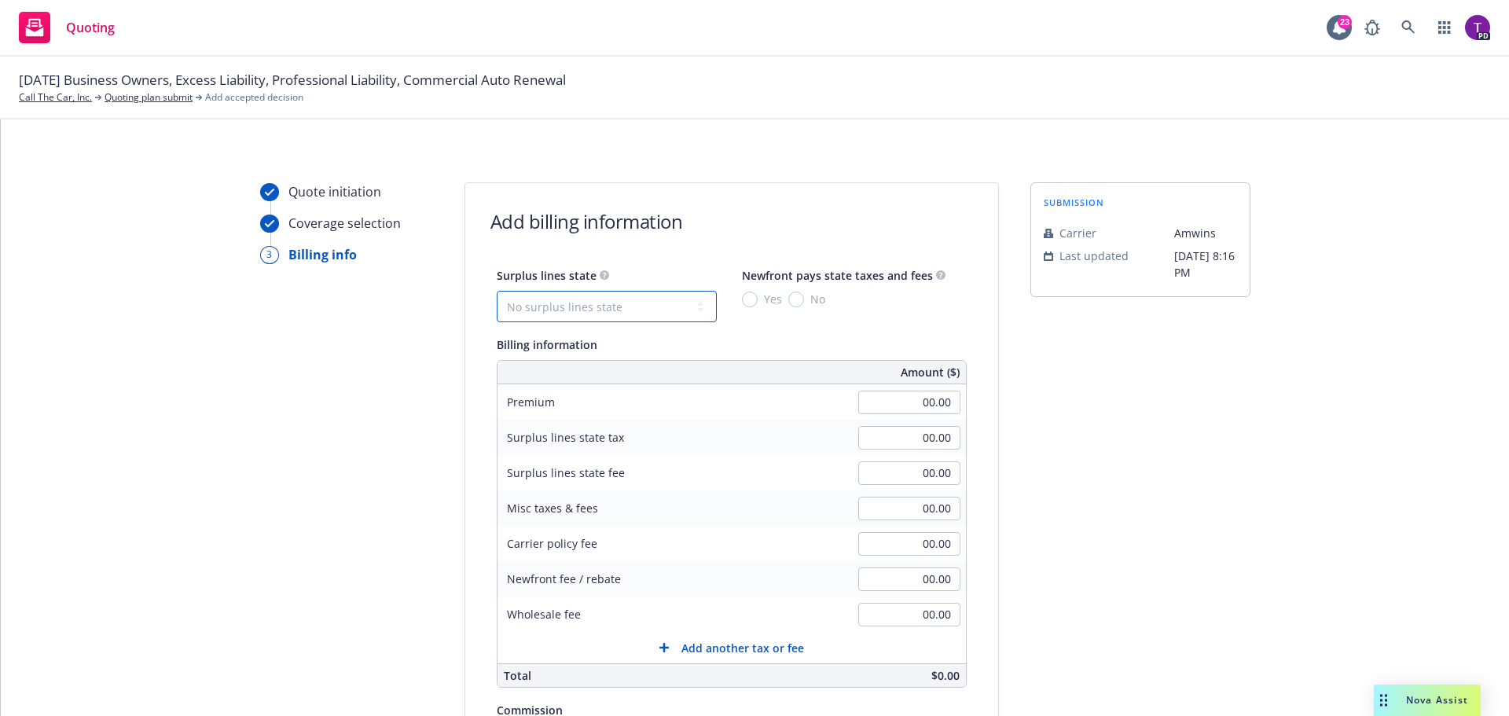
click at [618, 306] on select "No surplus lines state Alaska Alabama Arkansas Arizona California Colorado Conn…" at bounding box center [607, 306] width 220 height 31
click at [497, 291] on select "No surplus lines state Alaska Alabama Arkansas Arizona California Colorado Conn…" at bounding box center [607, 306] width 220 height 31
click at [788, 299] on input "No" at bounding box center [796, 300] width 16 height 16
click at [868, 403] on input "00.00" at bounding box center [909, 403] width 102 height 24
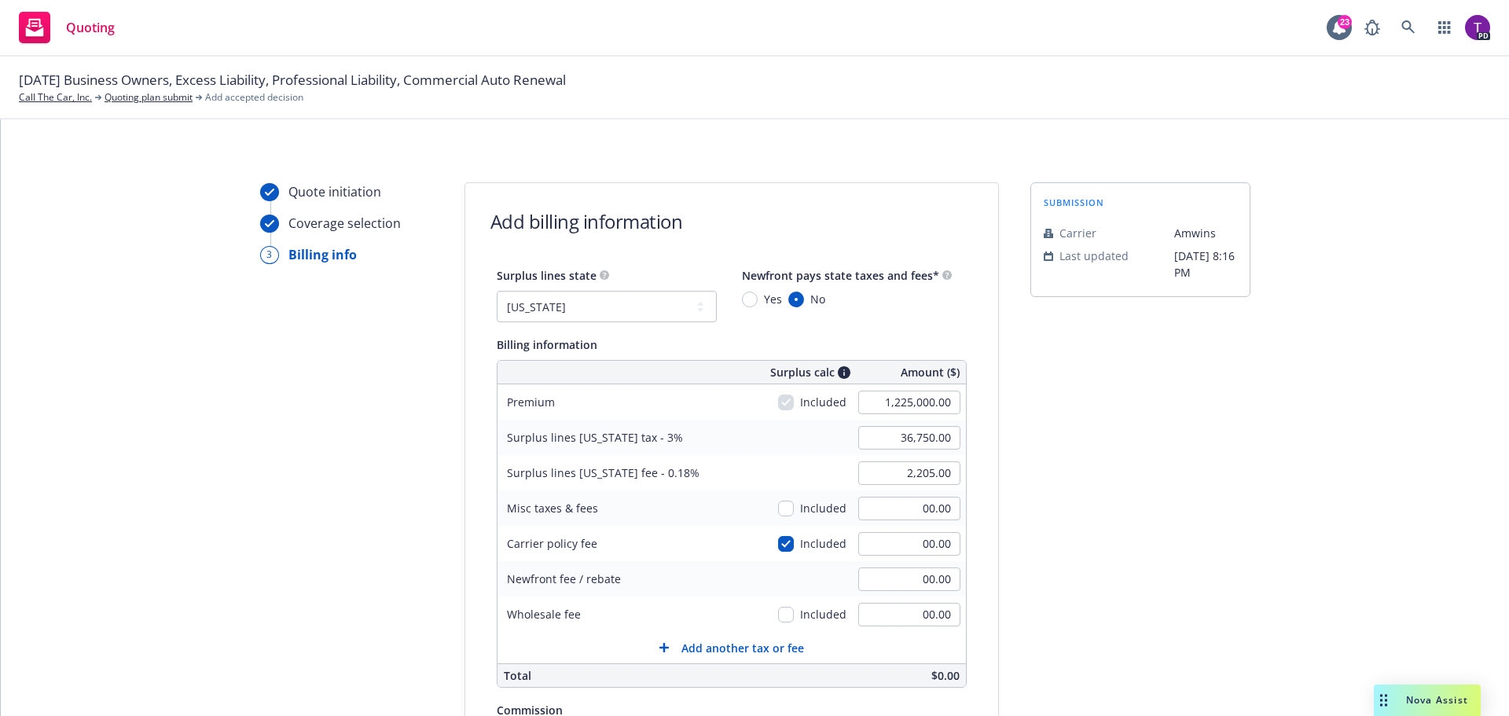
click at [1077, 465] on div "submission Carrier Amwins Last updated 5/1, 8:16 PM" at bounding box center [1140, 584] width 220 height 804
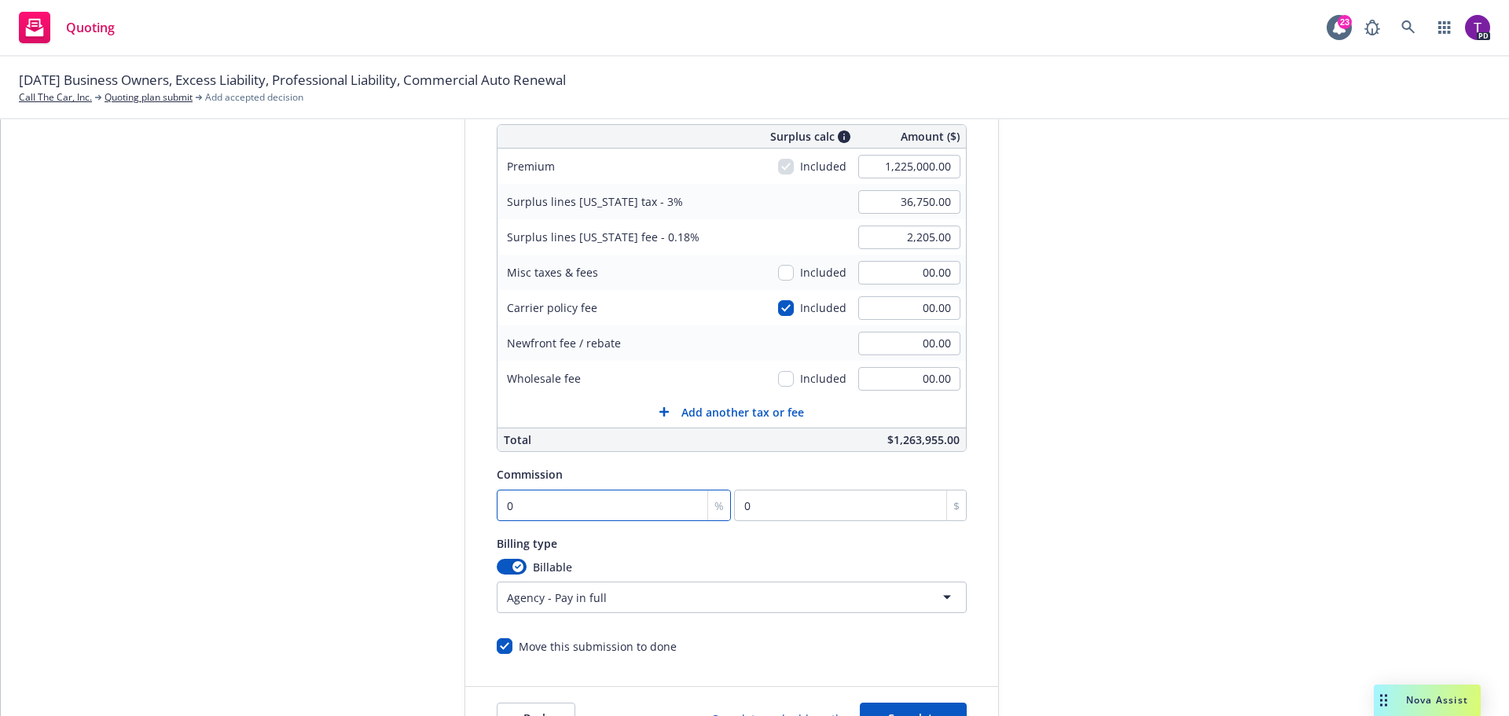
click at [581, 505] on input "0" at bounding box center [614, 505] width 235 height 31
click at [1142, 336] on div "submission Carrier Amwins Last updated 5/1, 8:16 PM" at bounding box center [1140, 349] width 220 height 804
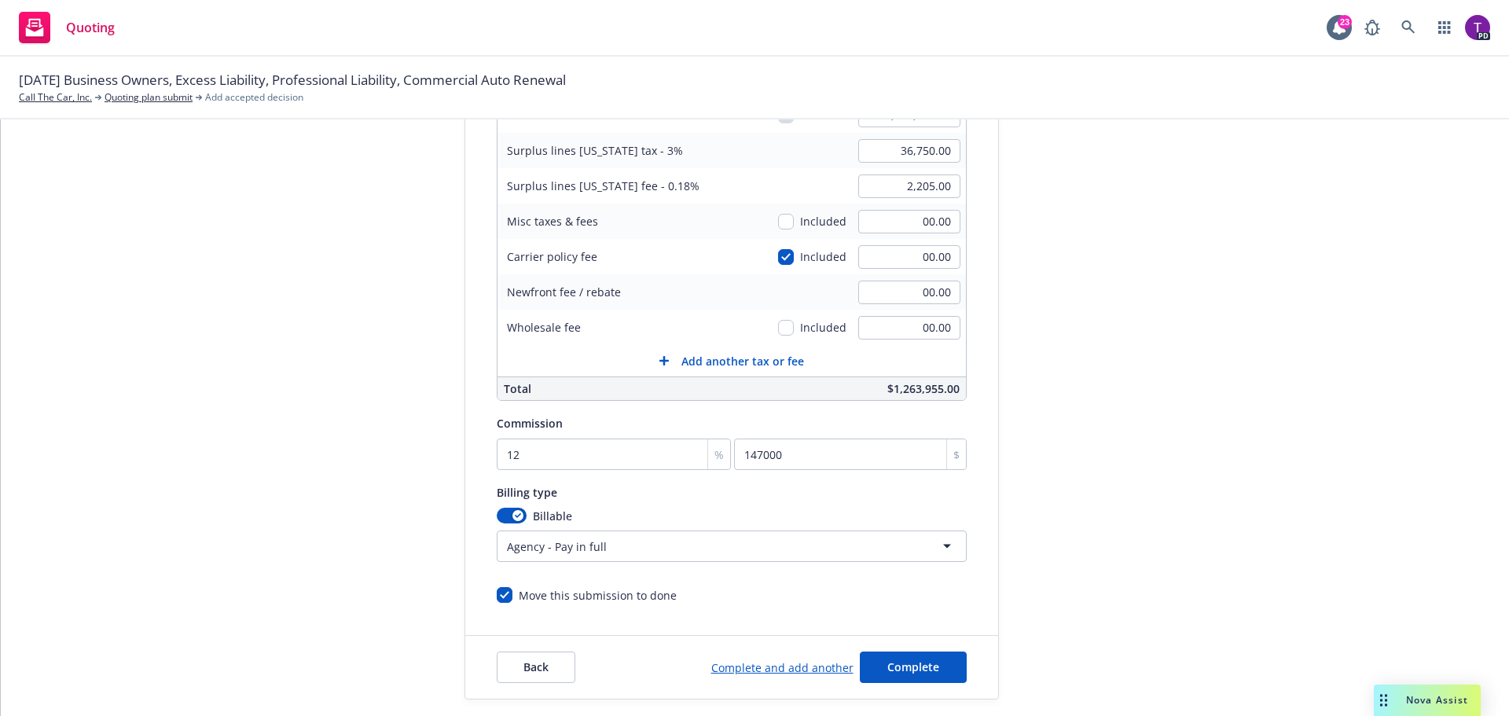
scroll to position [333, 0]
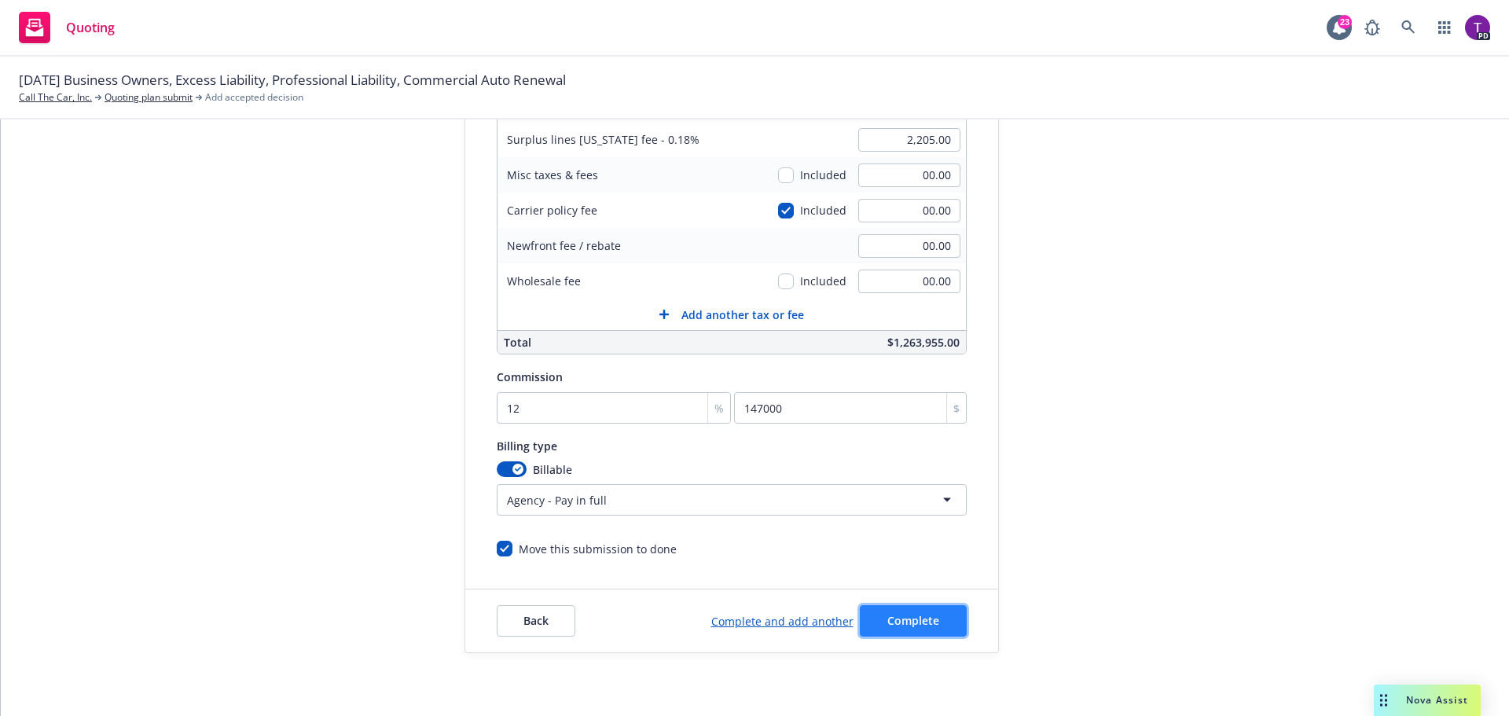
click at [895, 620] on span "Complete" at bounding box center [913, 620] width 52 height 15
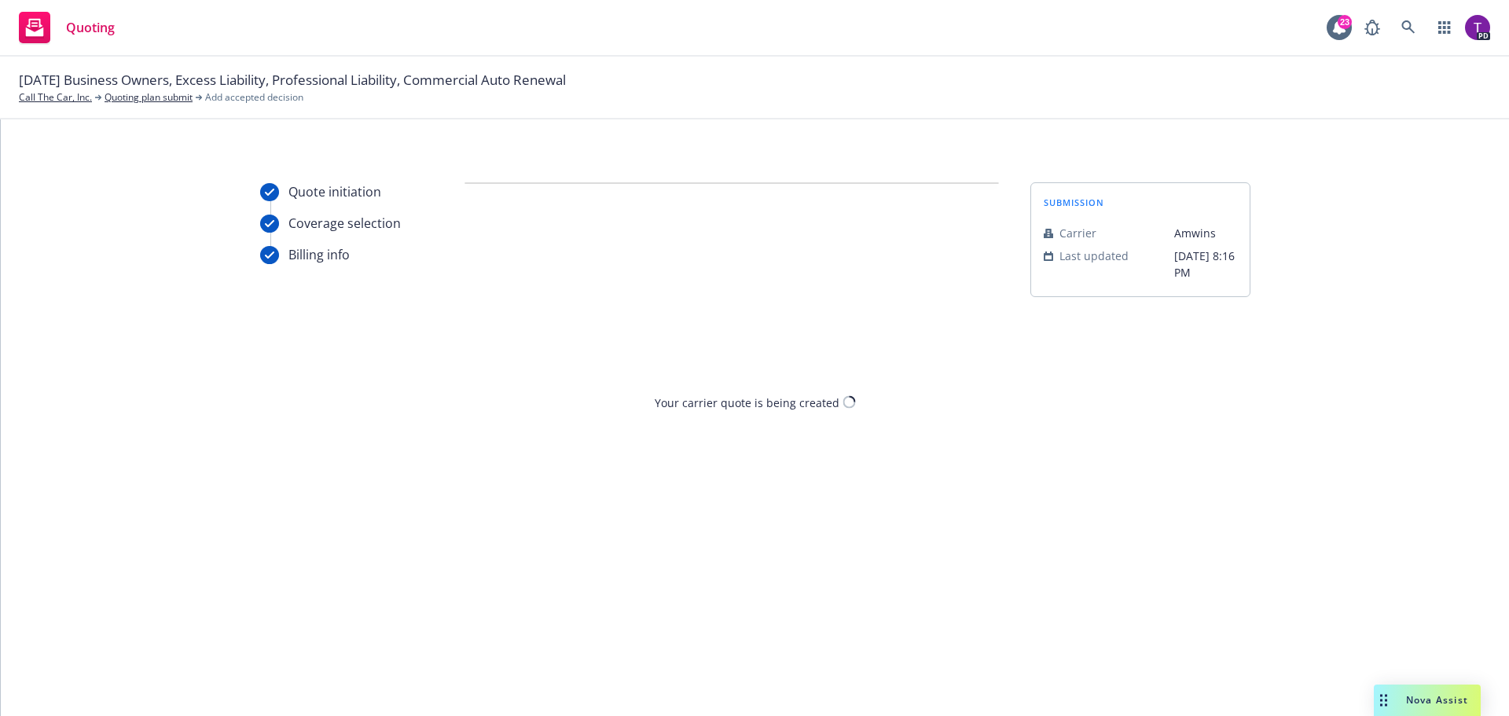
scroll to position [0, 0]
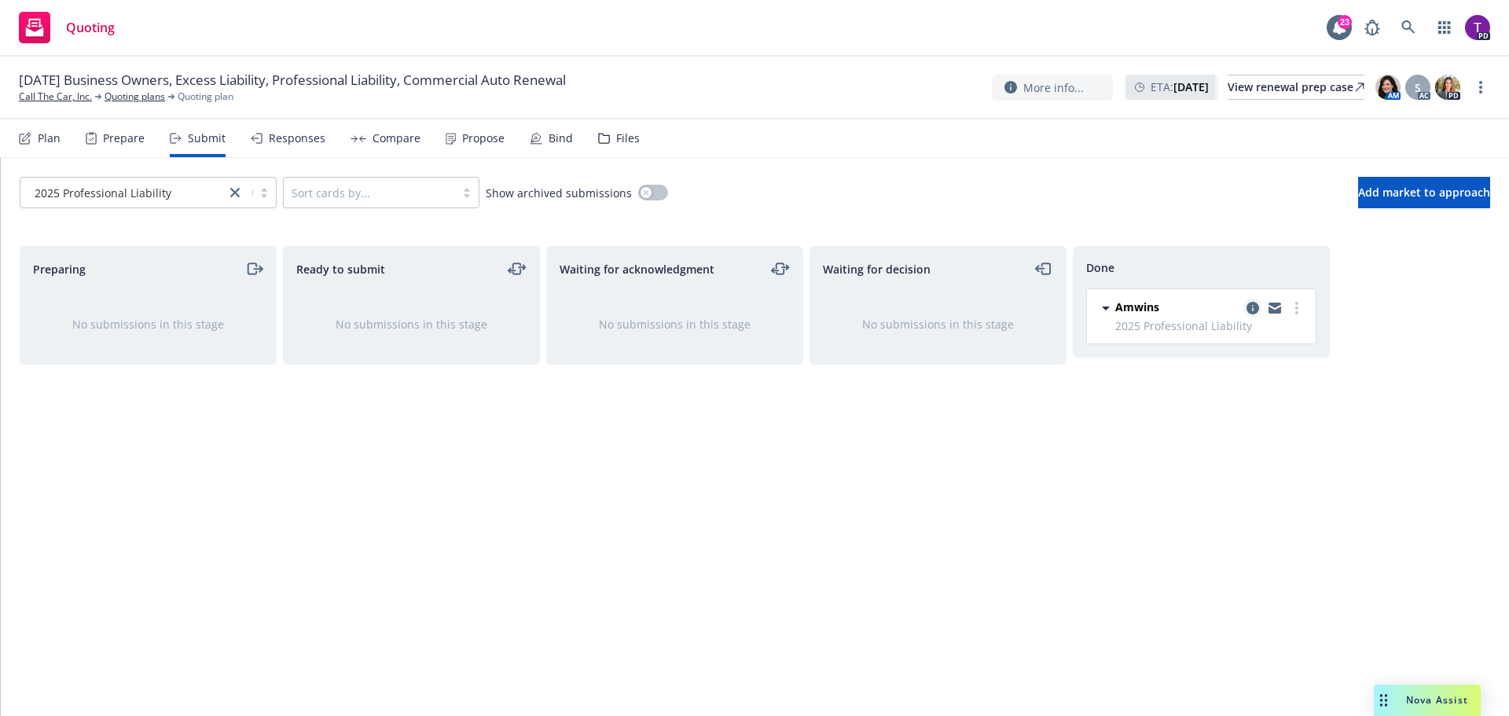
click at [1249, 307] on icon "copy logging email" at bounding box center [1252, 308] width 13 height 13
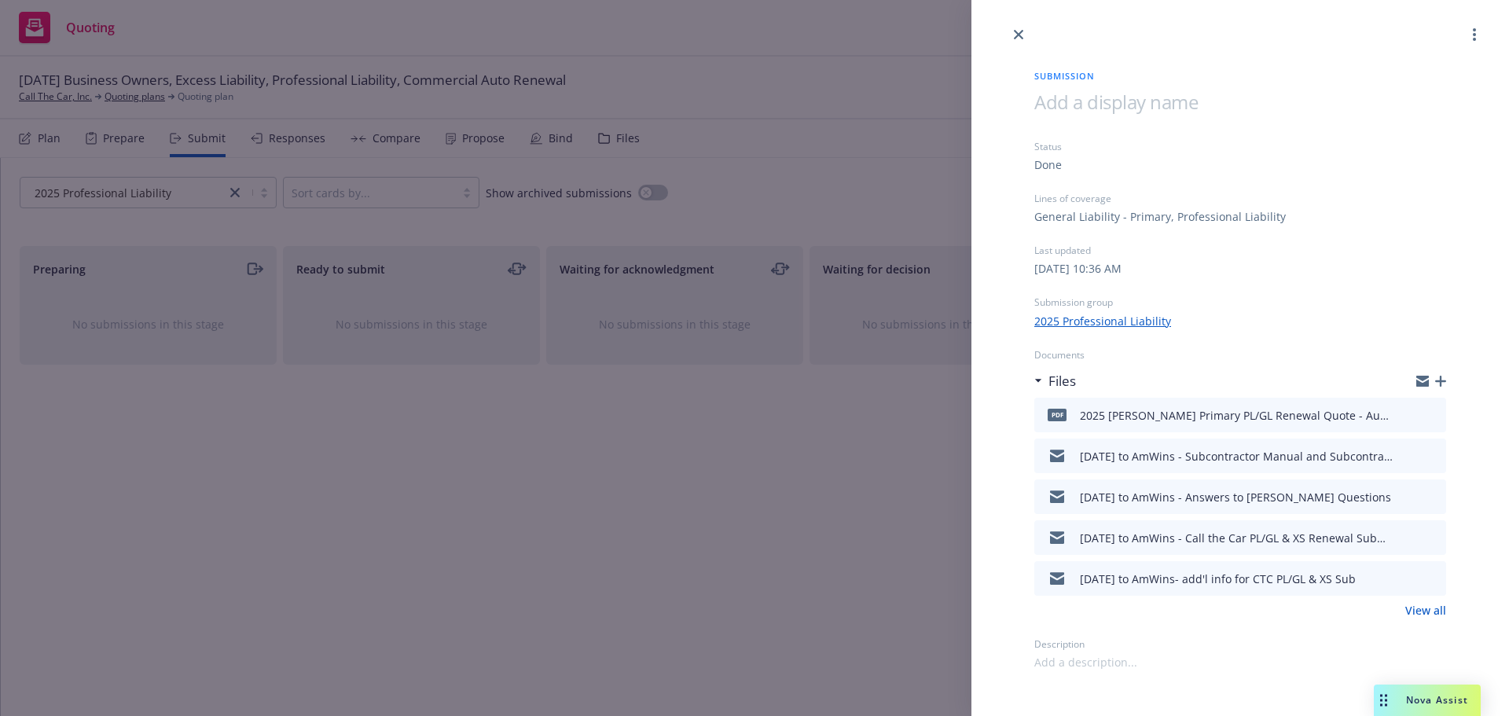
click at [1417, 383] on icon "button" at bounding box center [1422, 383] width 13 height 7
click at [1422, 386] on icon "button" at bounding box center [1422, 383] width 13 height 7
click at [1442, 383] on icon "button" at bounding box center [1440, 381] width 11 height 11
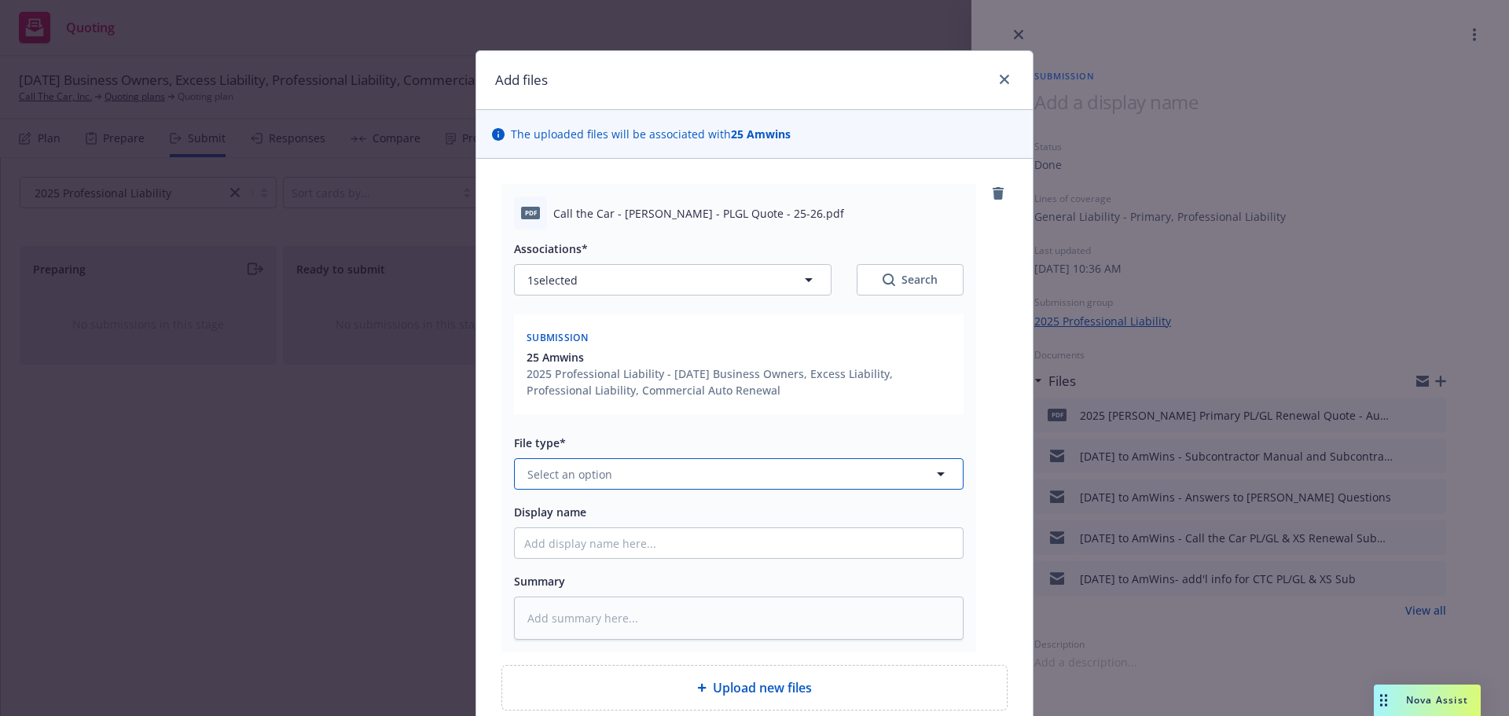
click at [636, 478] on button "Select an option" at bounding box center [739, 473] width 450 height 31
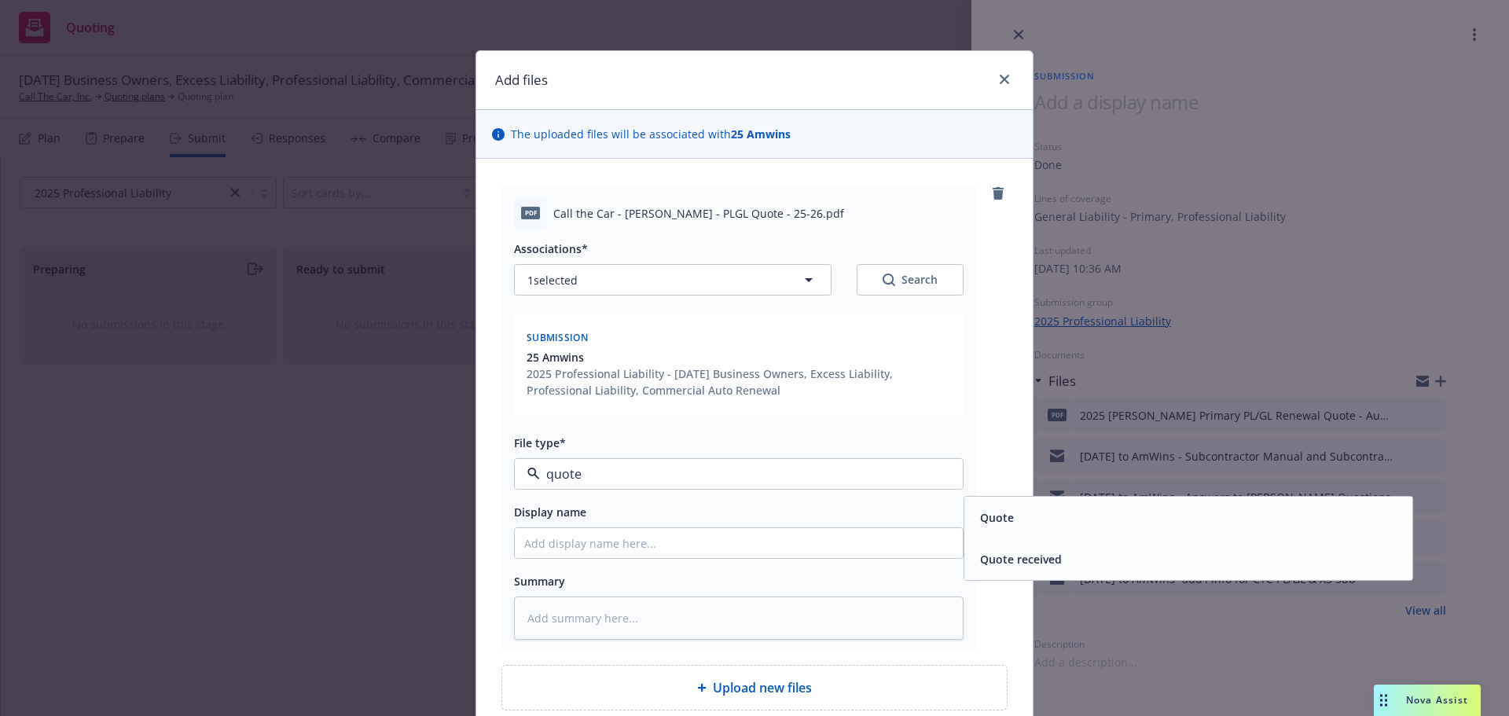
click at [1030, 508] on div "Quote" at bounding box center [1188, 517] width 429 height 23
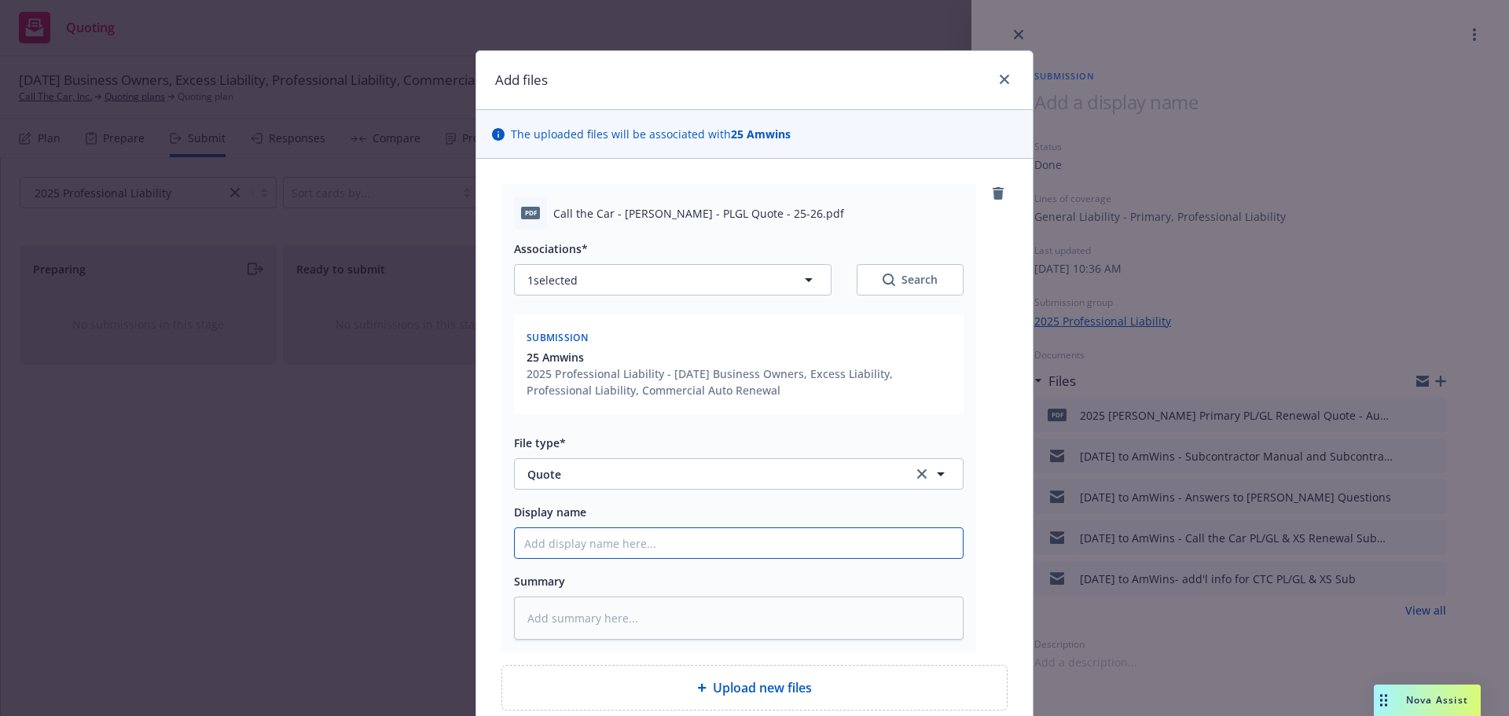
click at [679, 553] on input "Display name" at bounding box center [739, 543] width 448 height 30
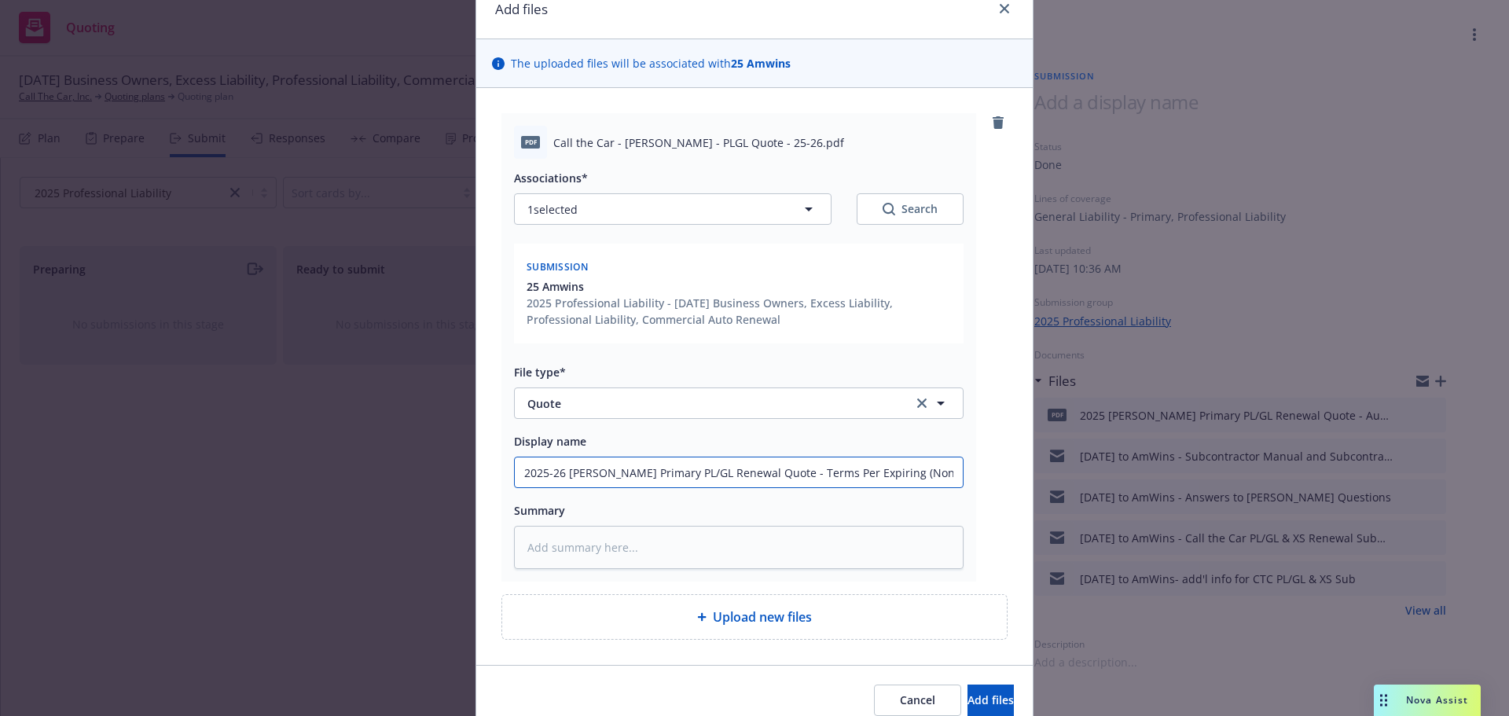
scroll to position [141, 0]
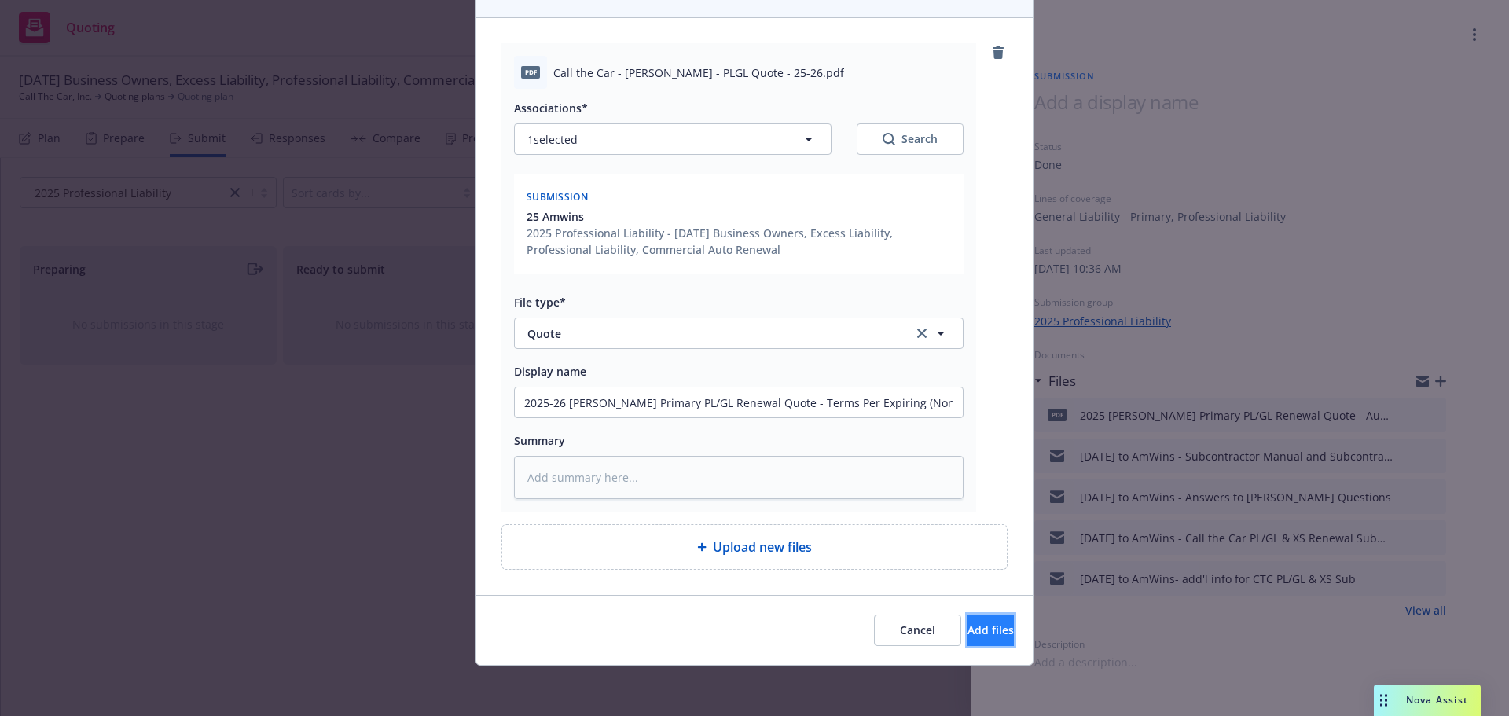
click at [971, 622] on span "Add files" at bounding box center [990, 629] width 46 height 15
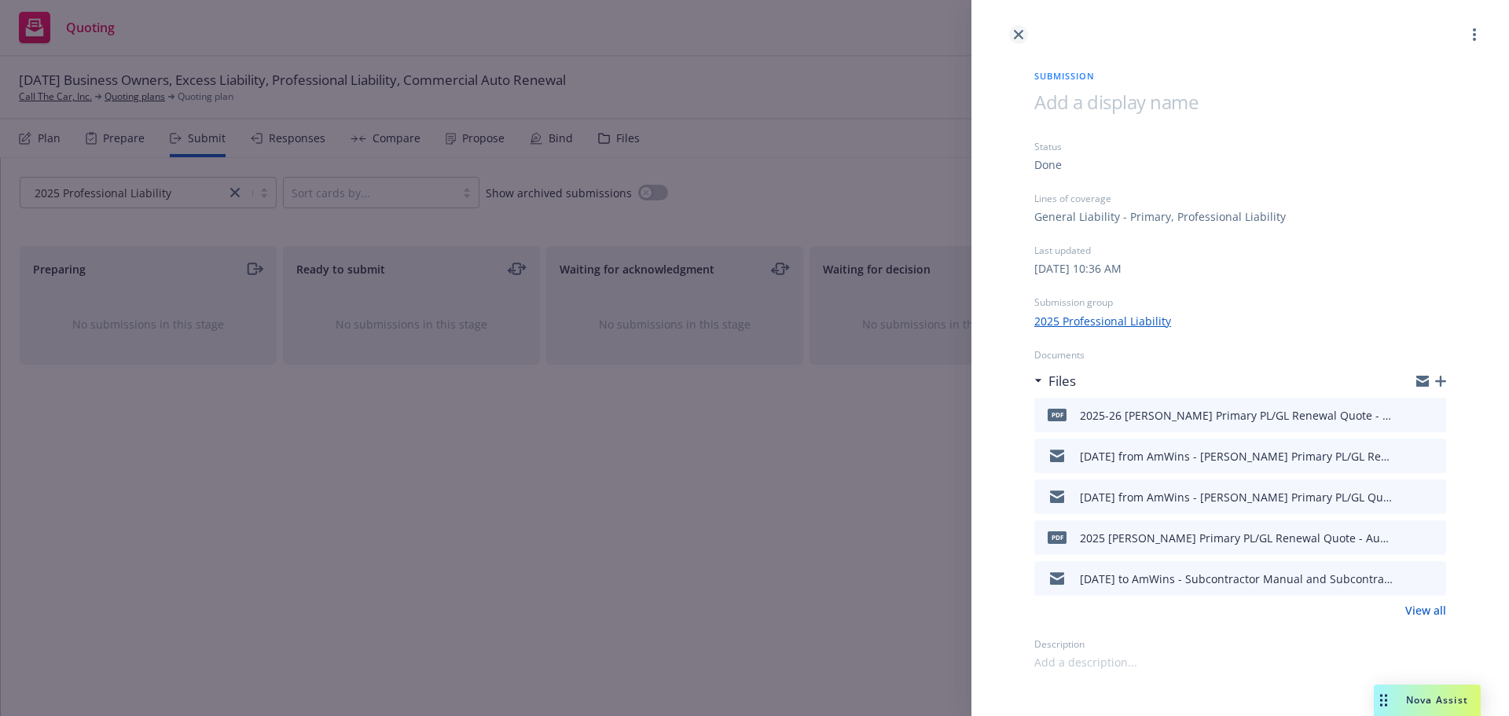
click at [1016, 34] on icon "close" at bounding box center [1018, 34] width 9 height 9
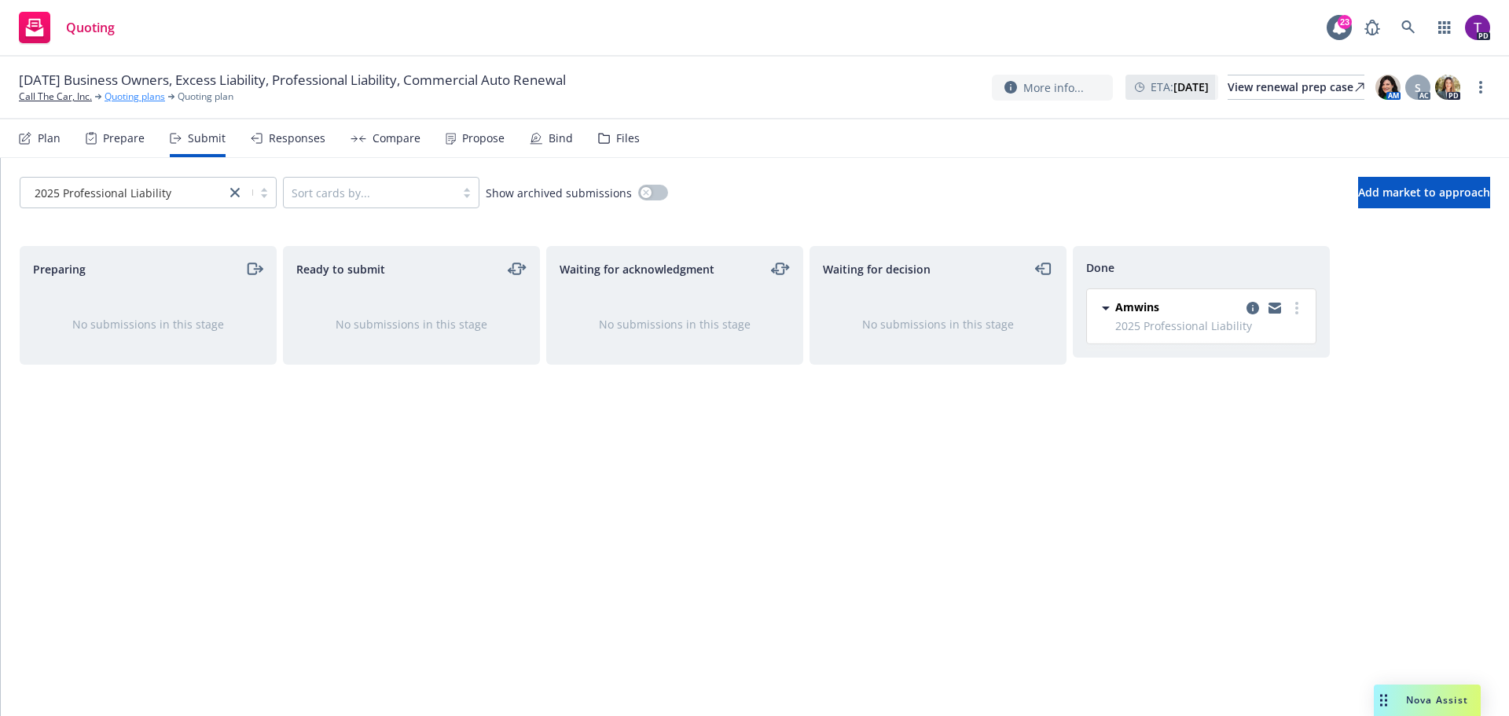
click at [129, 93] on link "Quoting plans" at bounding box center [135, 97] width 61 height 14
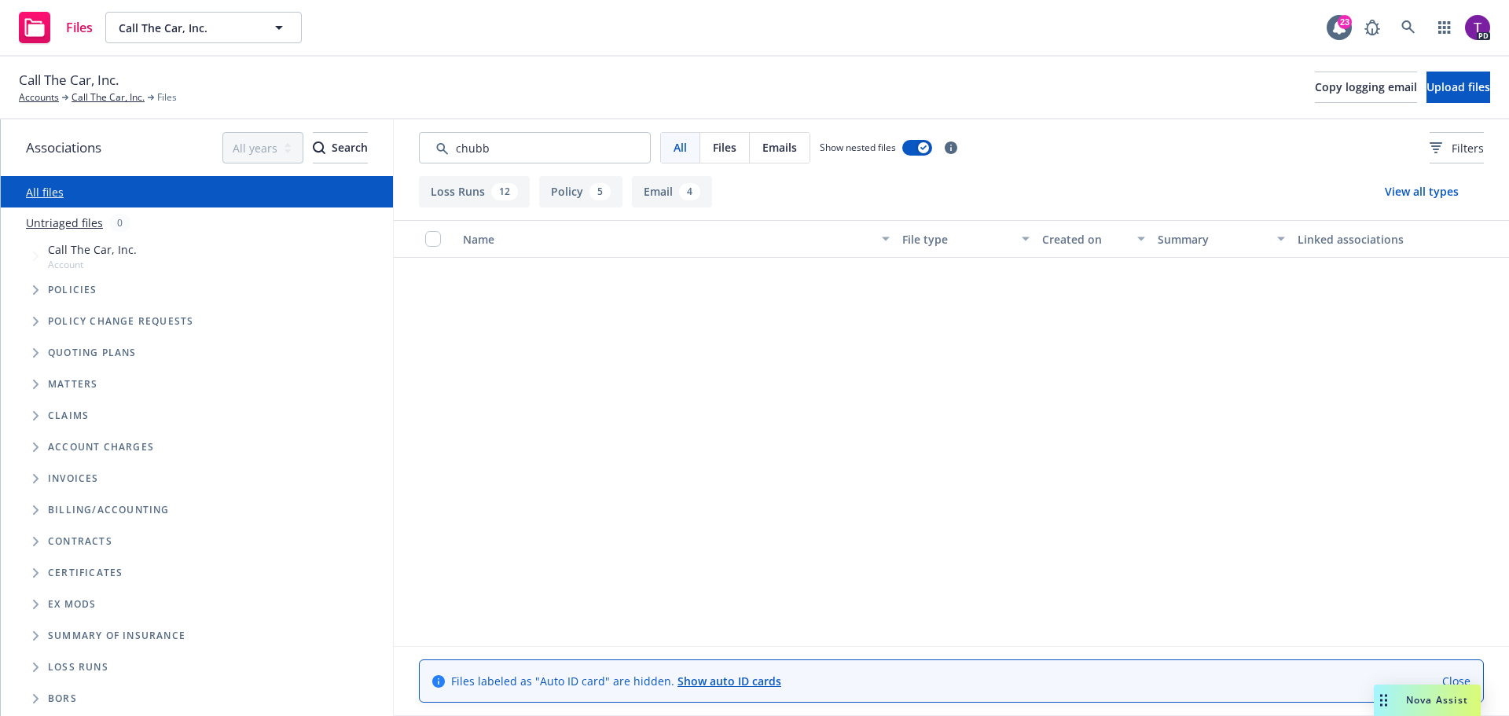
scroll to position [864, 0]
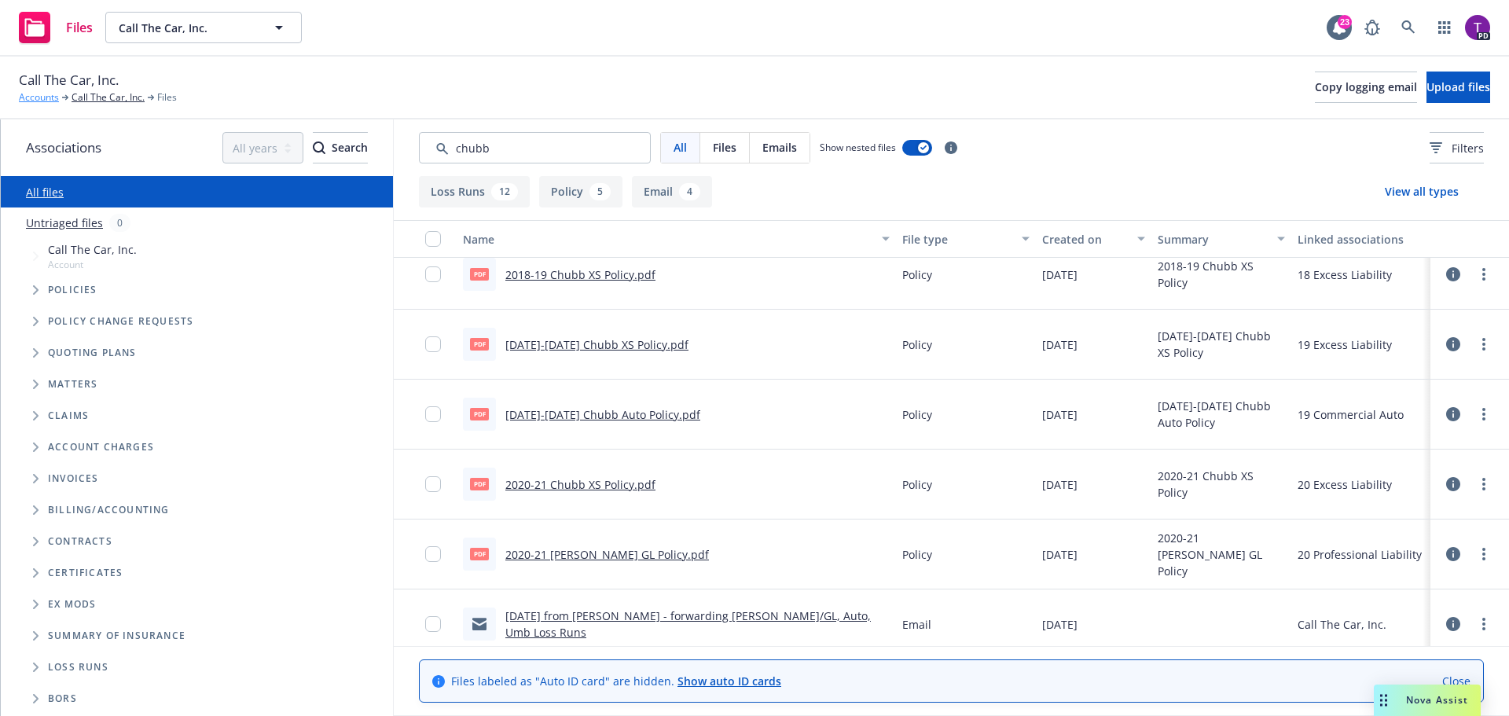
click at [49, 94] on link "Accounts" at bounding box center [39, 97] width 40 height 14
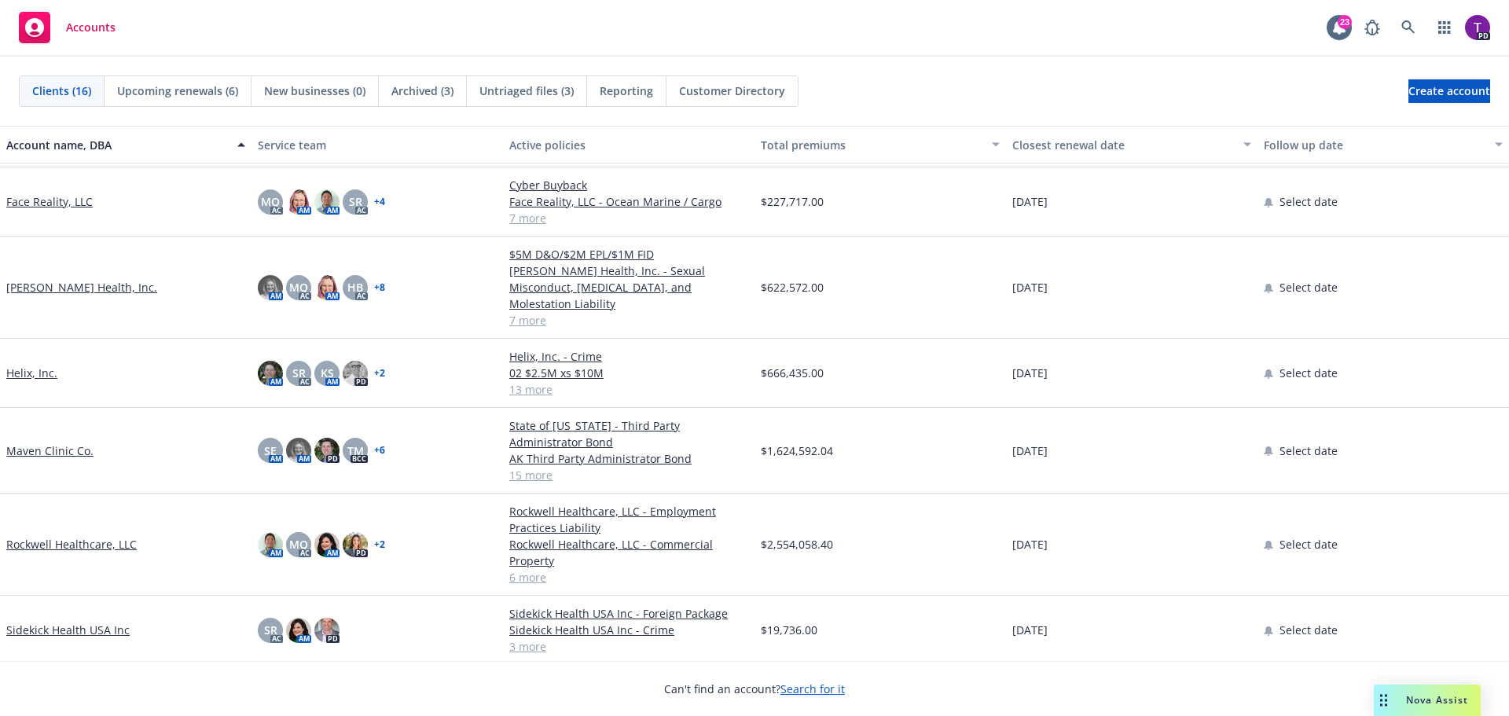
scroll to position [79, 0]
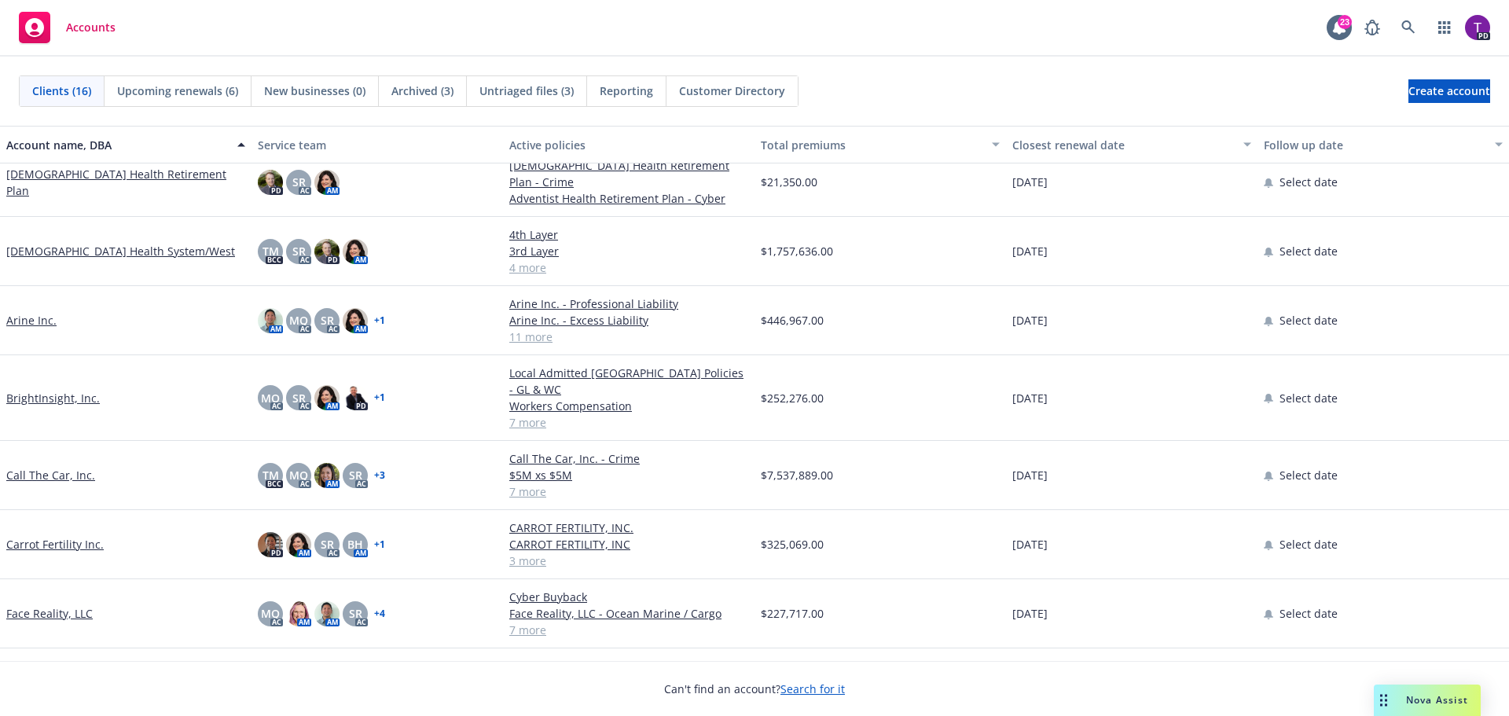
click at [49, 467] on link "Call The Car, Inc." at bounding box center [50, 475] width 89 height 17
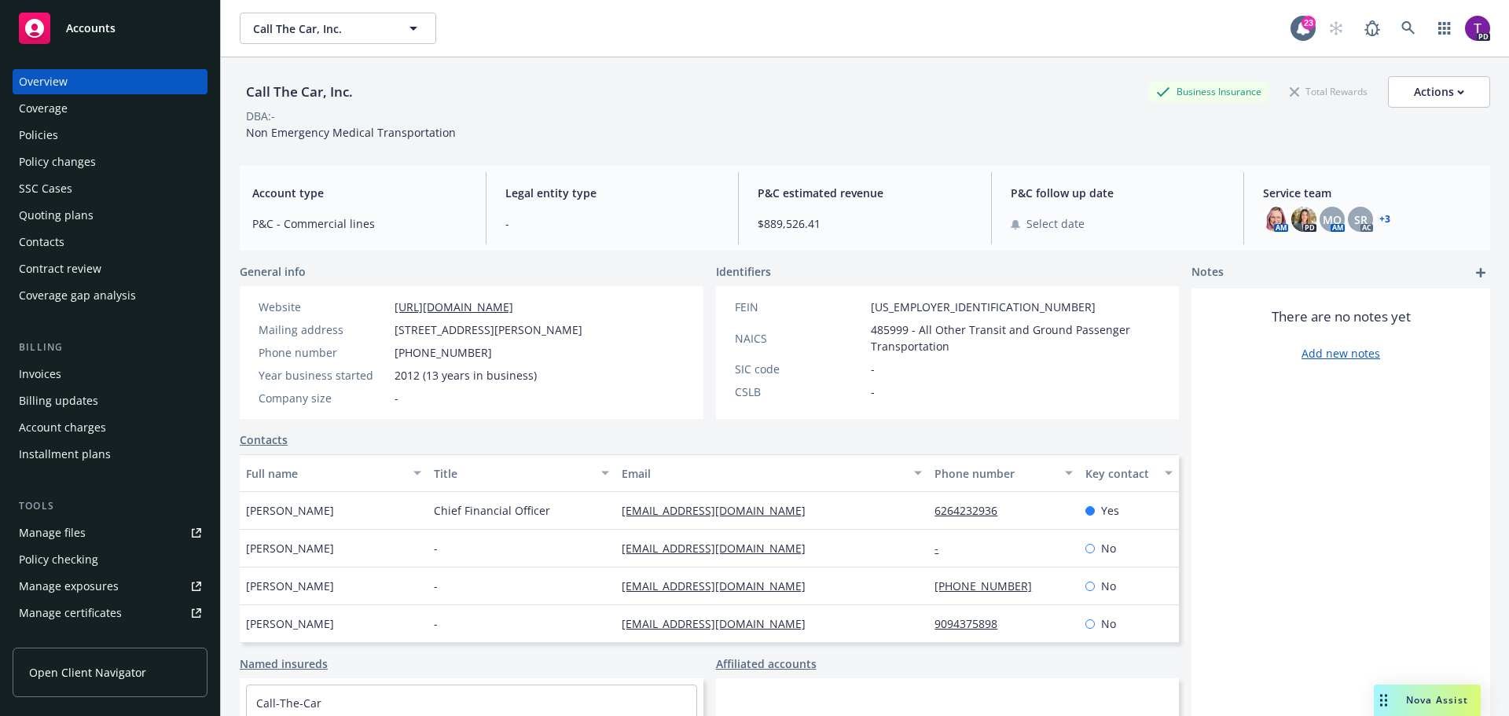
click at [75, 134] on div "Policies" at bounding box center [110, 135] width 182 height 25
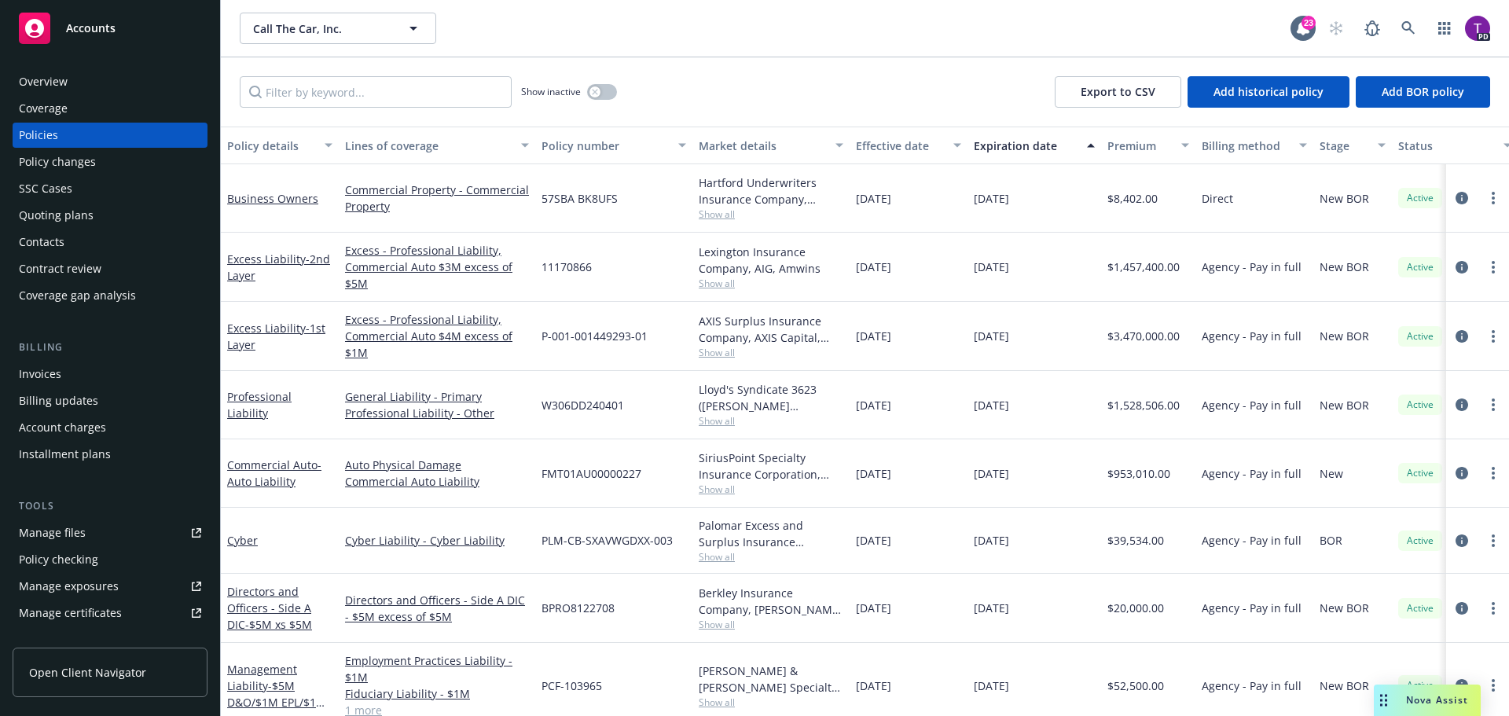
click at [722, 490] on span "Show all" at bounding box center [771, 489] width 145 height 13
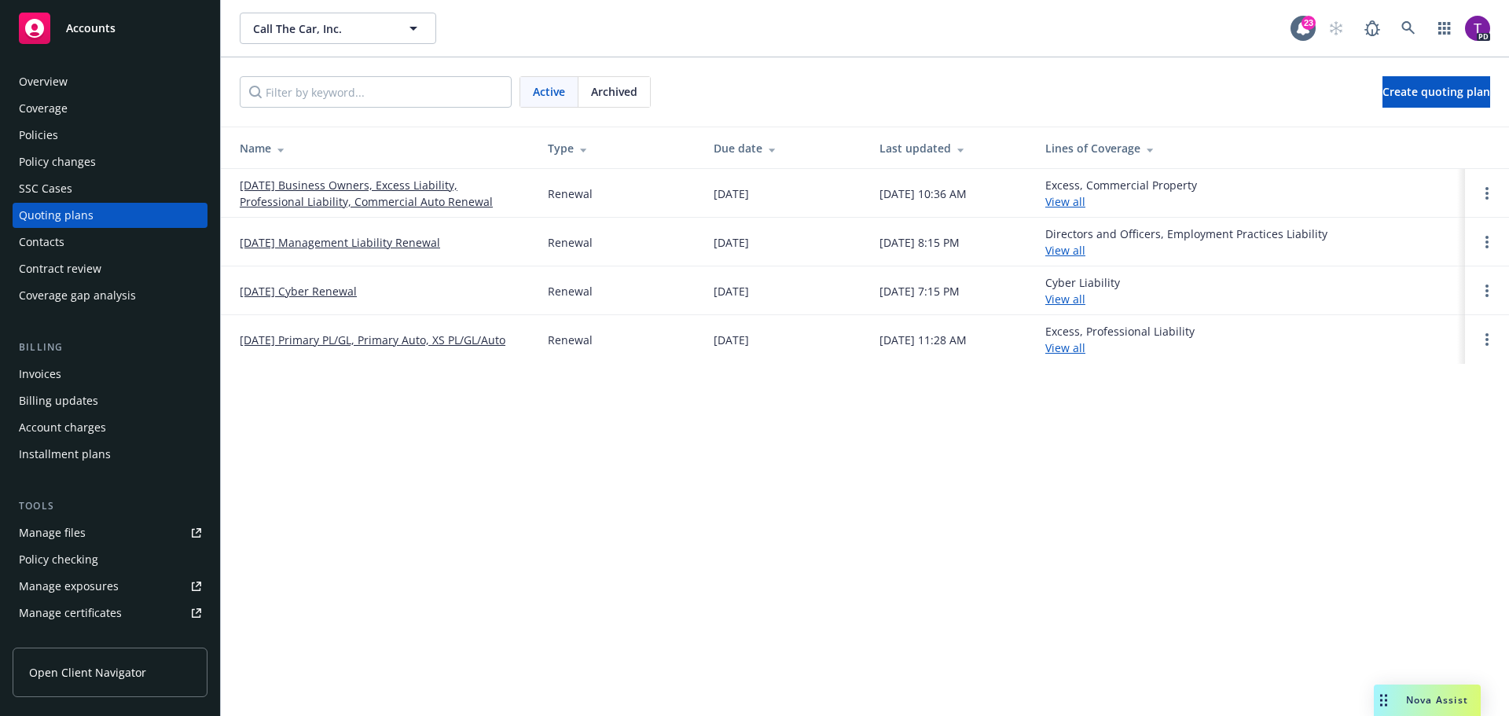
click at [324, 185] on link "[DATE] Business Owners, Excess Liability, Professional Liability, Commercial Au…" at bounding box center [381, 193] width 283 height 33
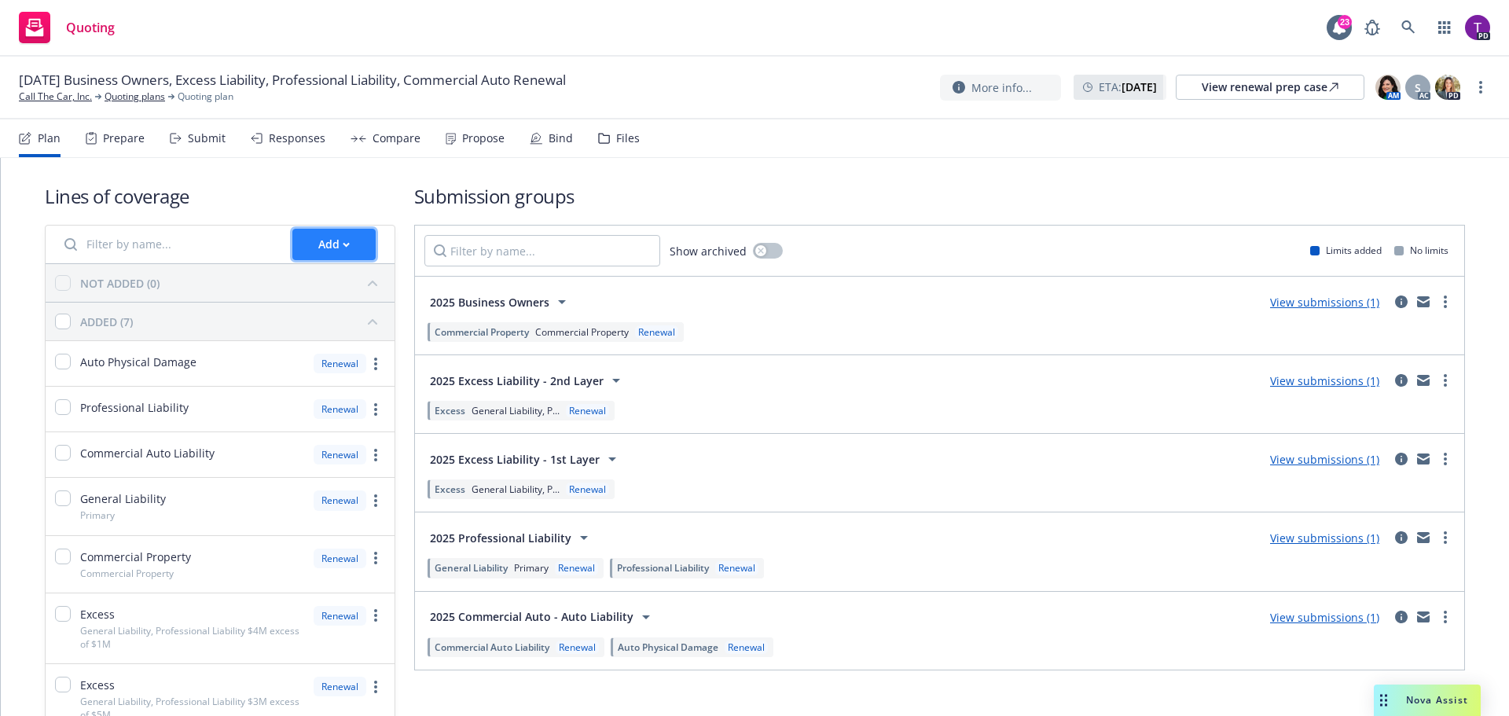
click at [325, 237] on div "Add" at bounding box center [333, 244] width 31 height 30
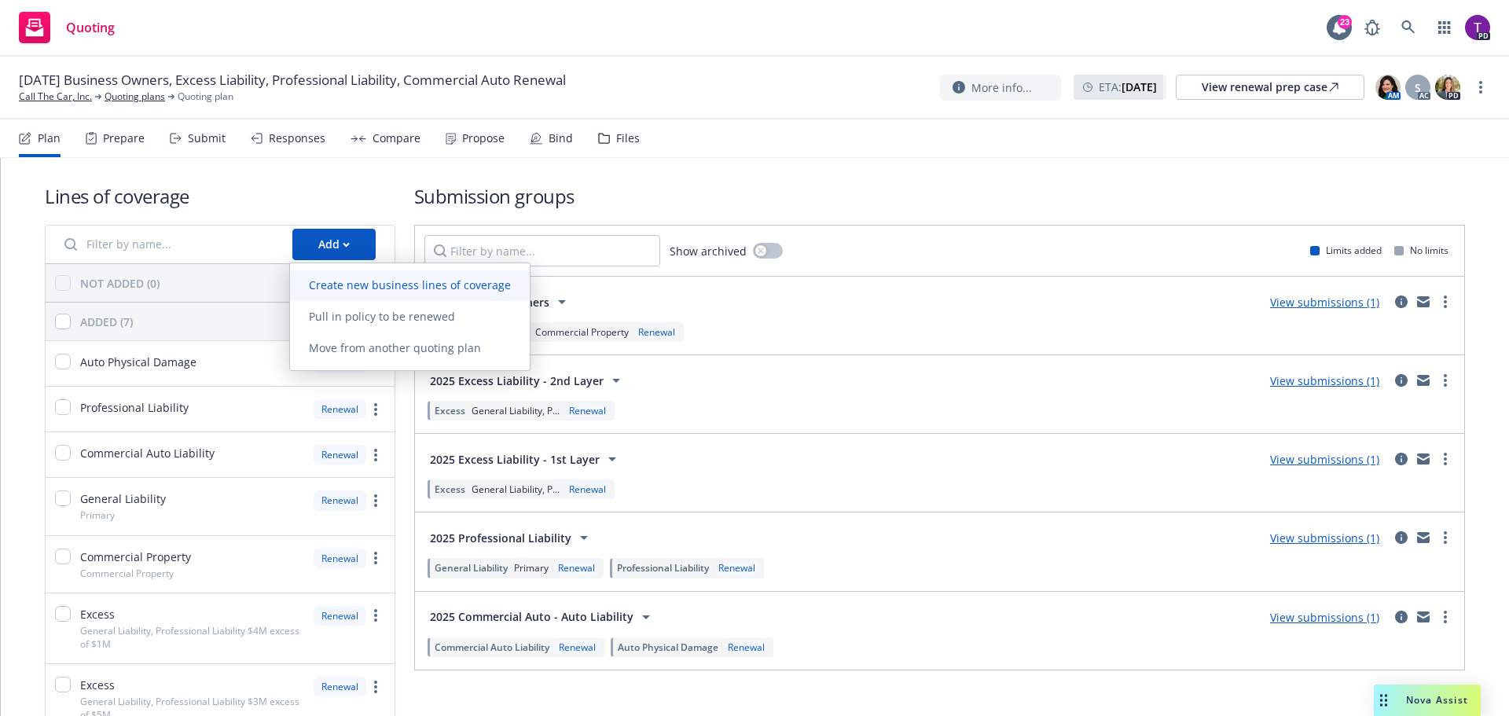
click at [345, 279] on span "Create new business lines of coverage" at bounding box center [410, 284] width 240 height 15
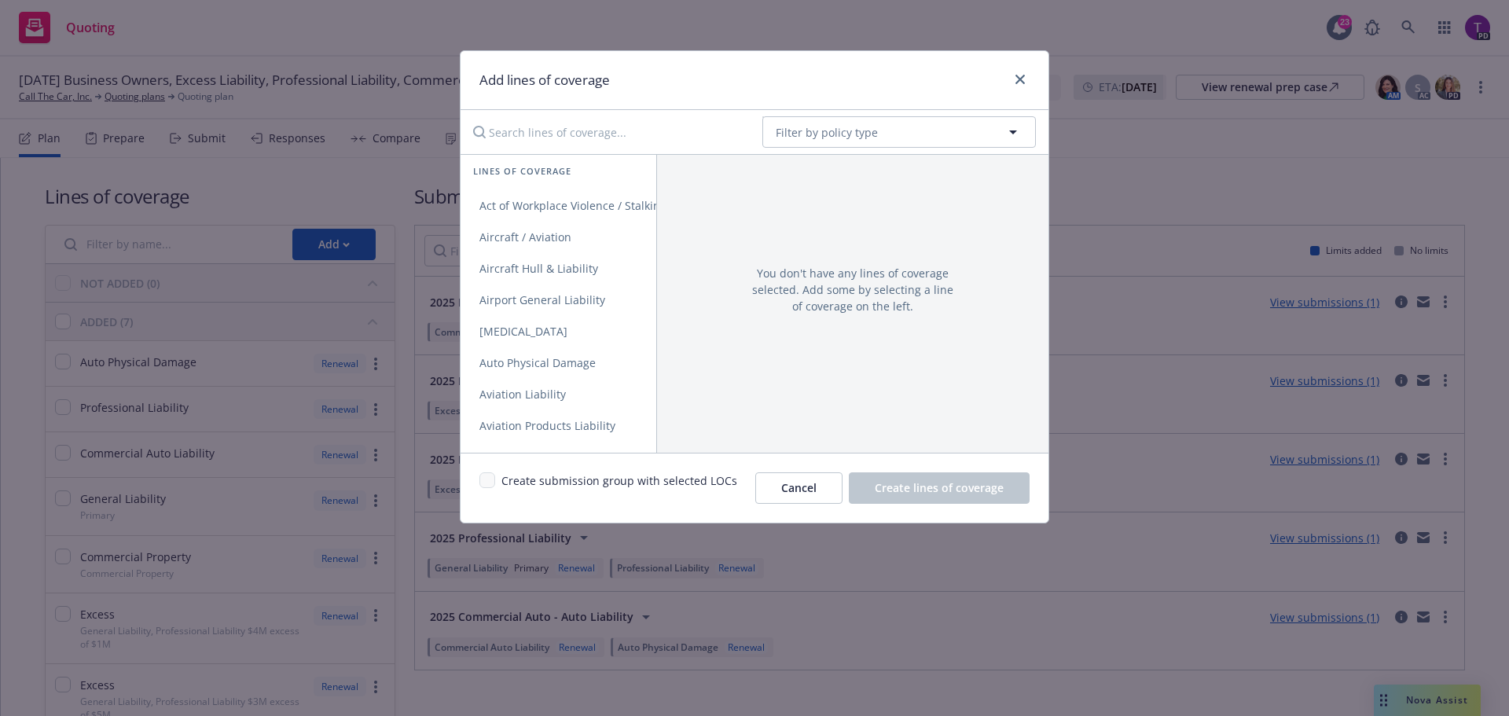
click at [624, 143] on input "Search lines of coverage..." at bounding box center [607, 131] width 286 height 31
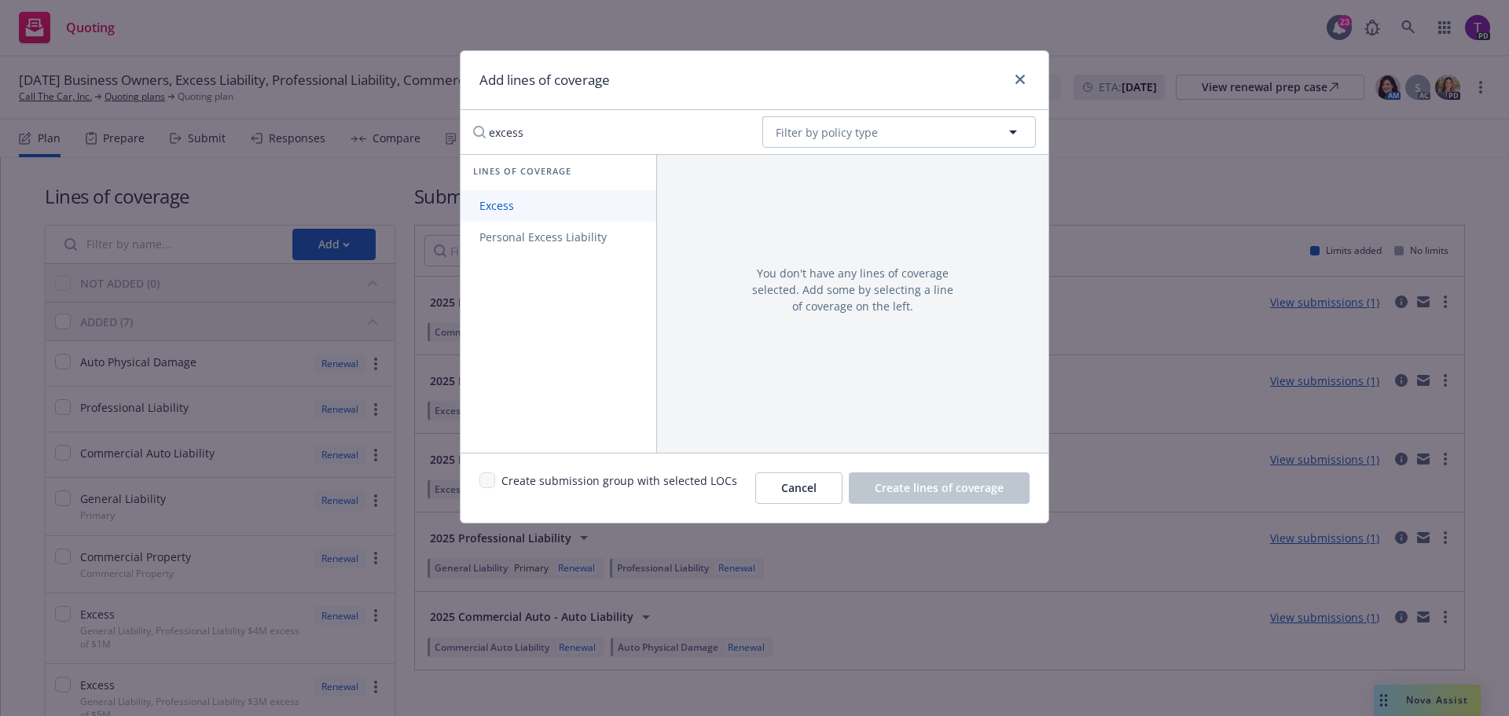
type input "excess"
click at [564, 200] on link "Excess" at bounding box center [559, 205] width 196 height 31
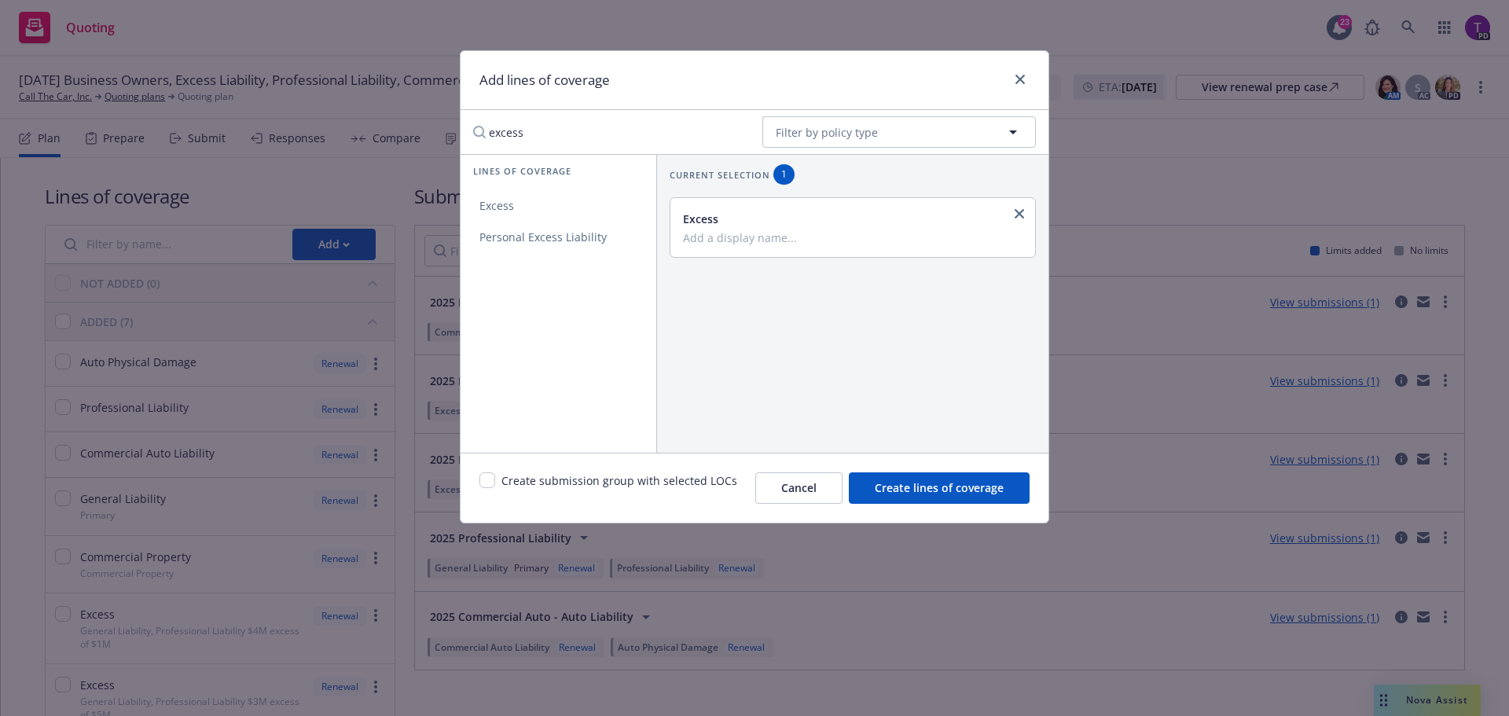
click at [771, 240] on input "Add a display name..." at bounding box center [851, 237] width 336 height 14
type input "P"
type input "Excess PL/GL 1st Layer - $2M xs $1M"
click at [985, 490] on span "Create lines of coverage" at bounding box center [939, 487] width 129 height 15
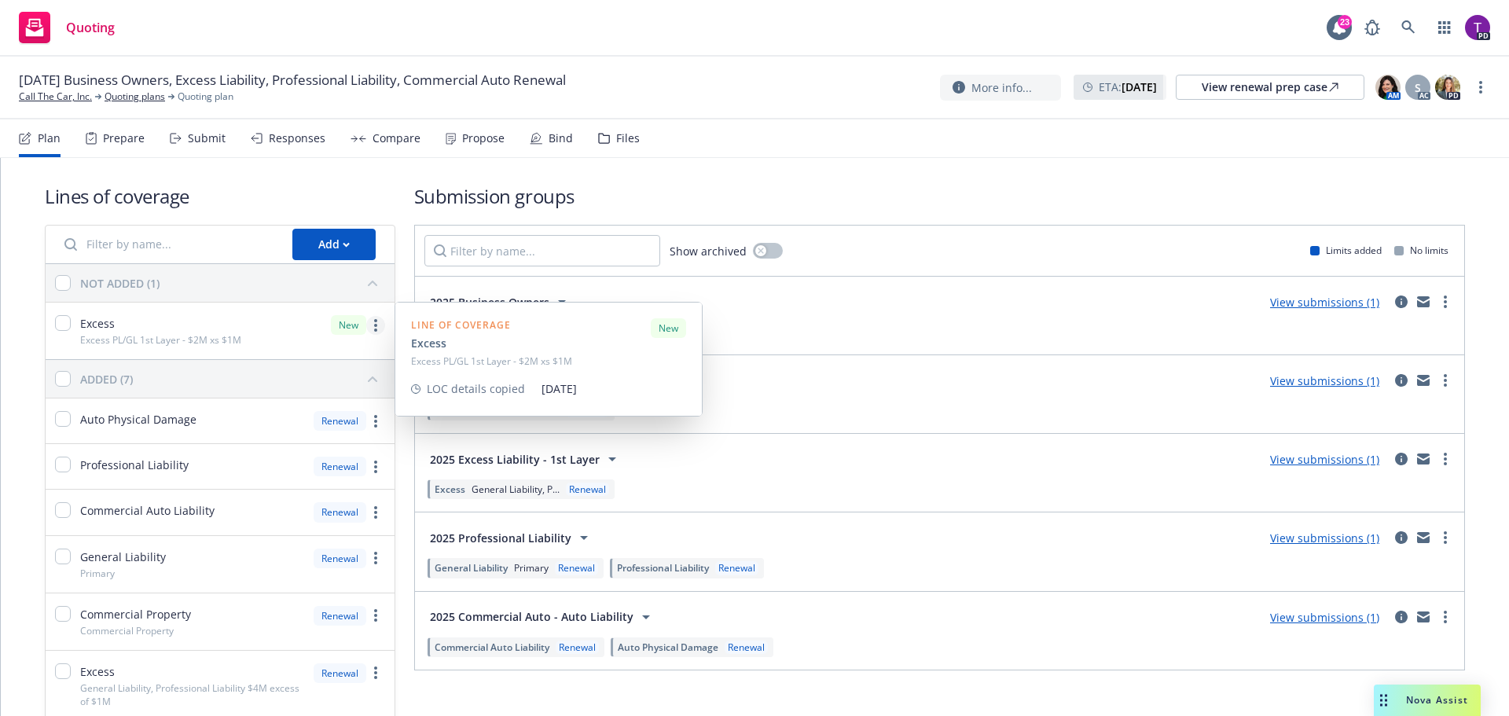
click at [375, 330] on link "more" at bounding box center [375, 325] width 19 height 19
click at [251, 325] on div "Excess Excess PL/GL 1st Layer - $2M xs $1M New" at bounding box center [220, 331] width 349 height 57
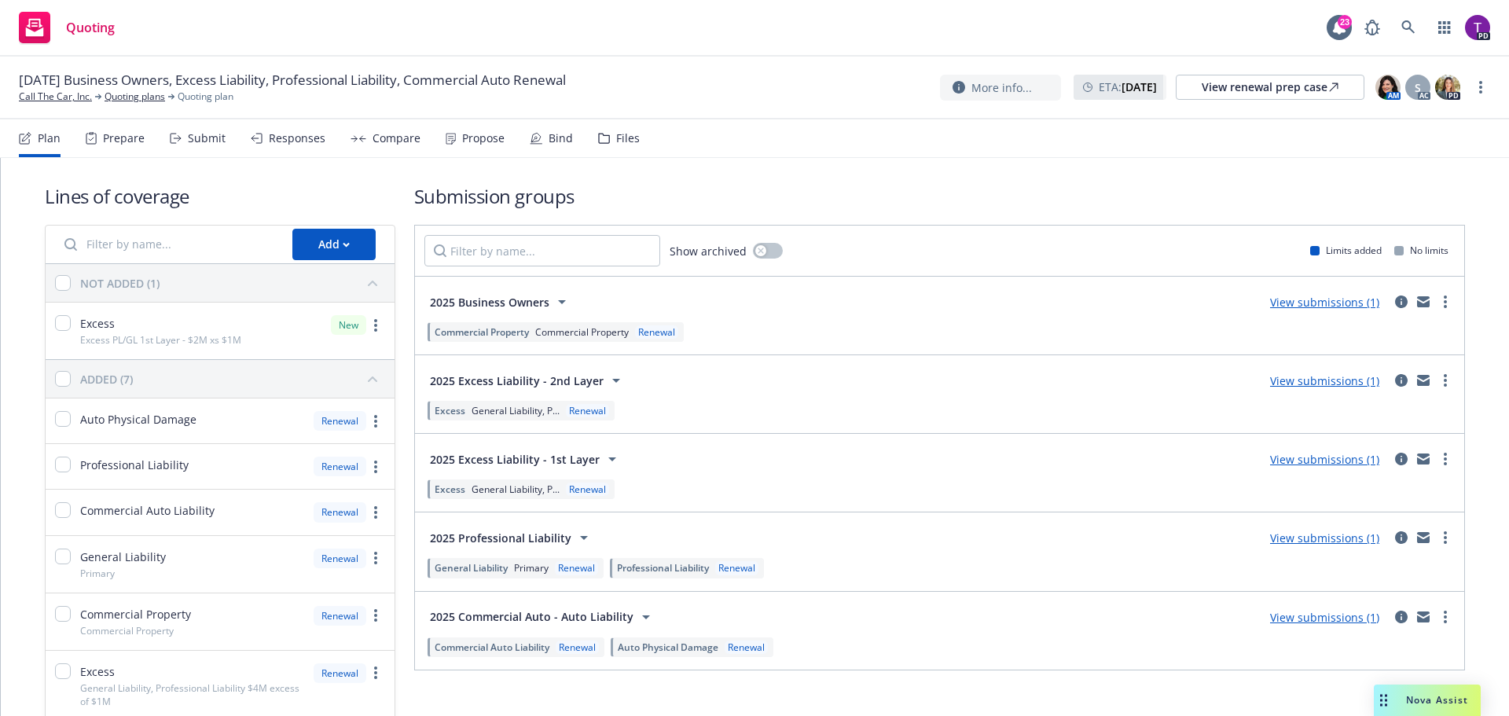
click at [92, 328] on span "Excess" at bounding box center [97, 323] width 35 height 17
checkbox input "true"
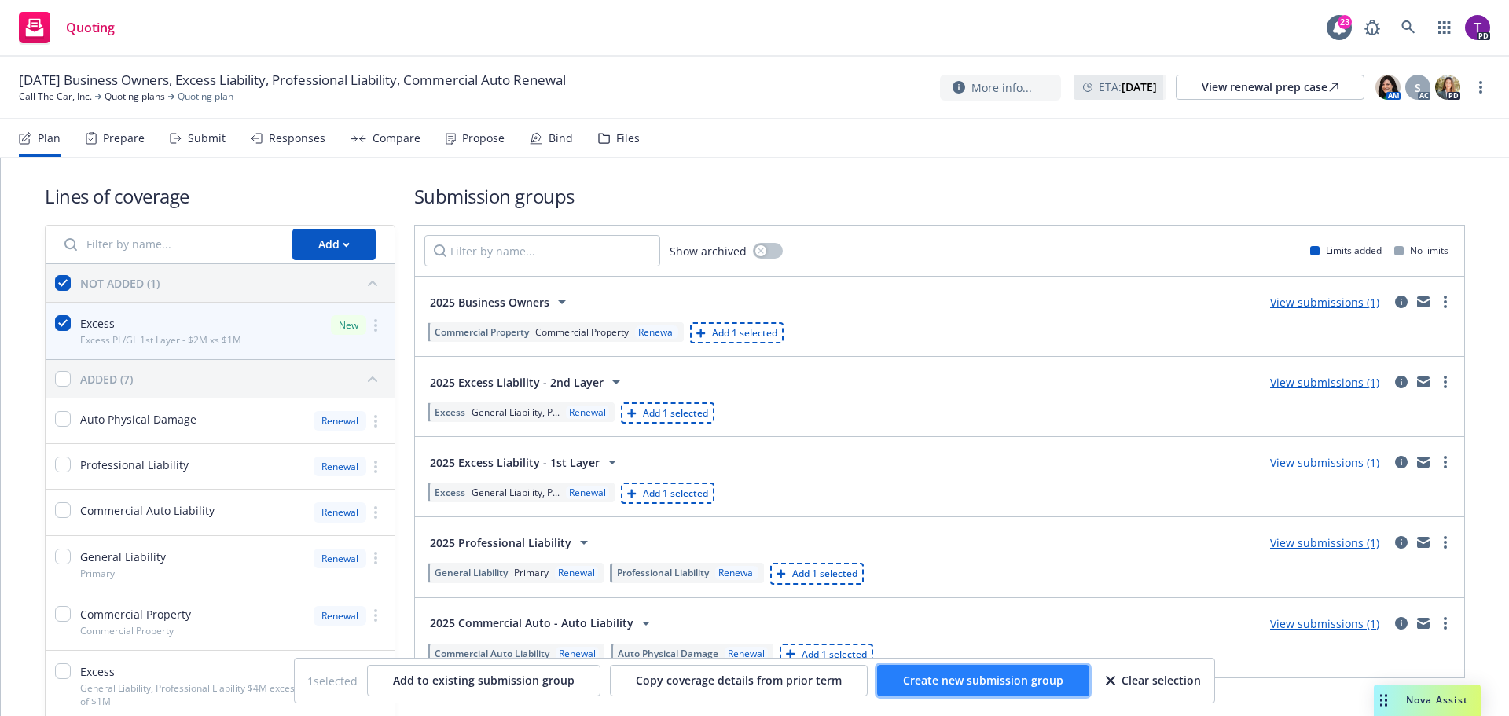
click at [1022, 669] on button "Create new submission group" at bounding box center [983, 680] width 212 height 31
checkbox input "false"
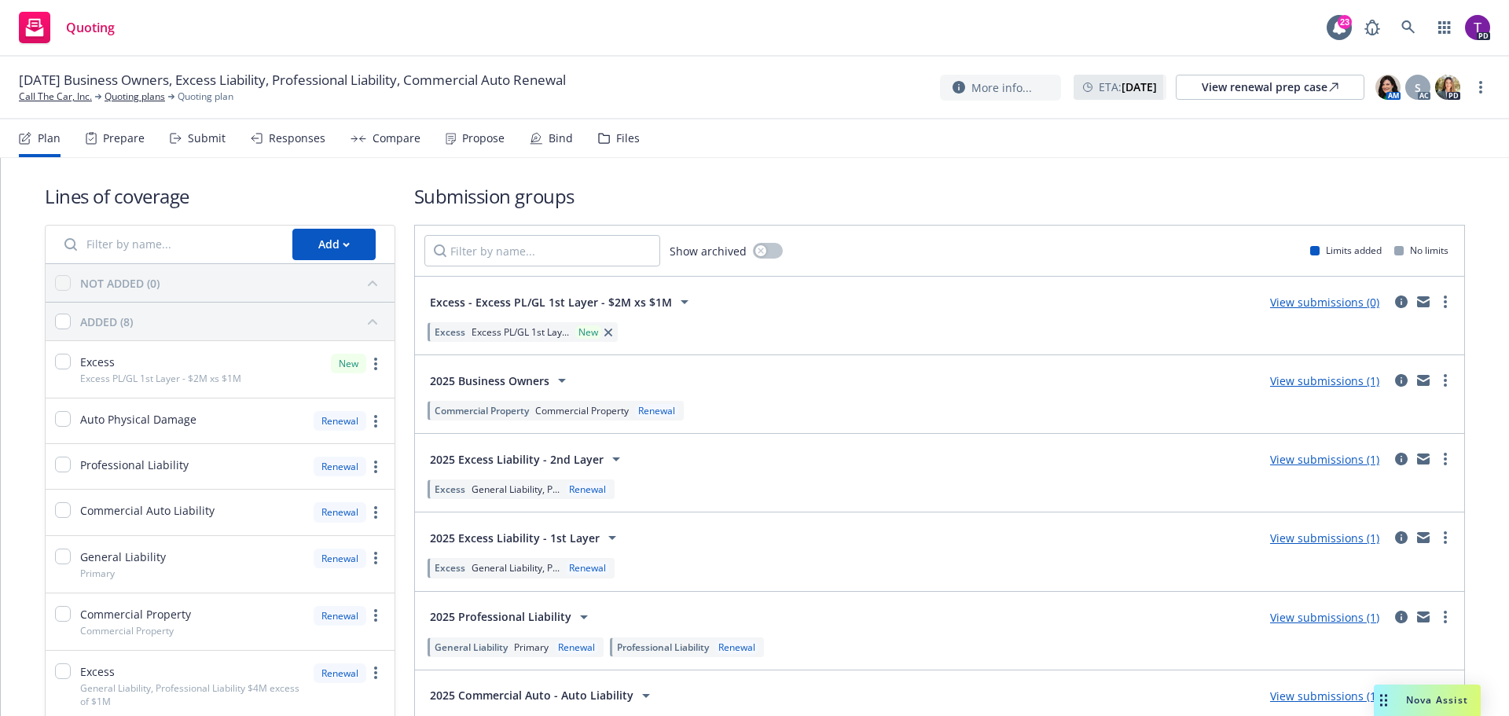
click at [686, 299] on button "Excess - Excess PL/GL 1st Layer - $2M xs $1M" at bounding box center [561, 301] width 275 height 31
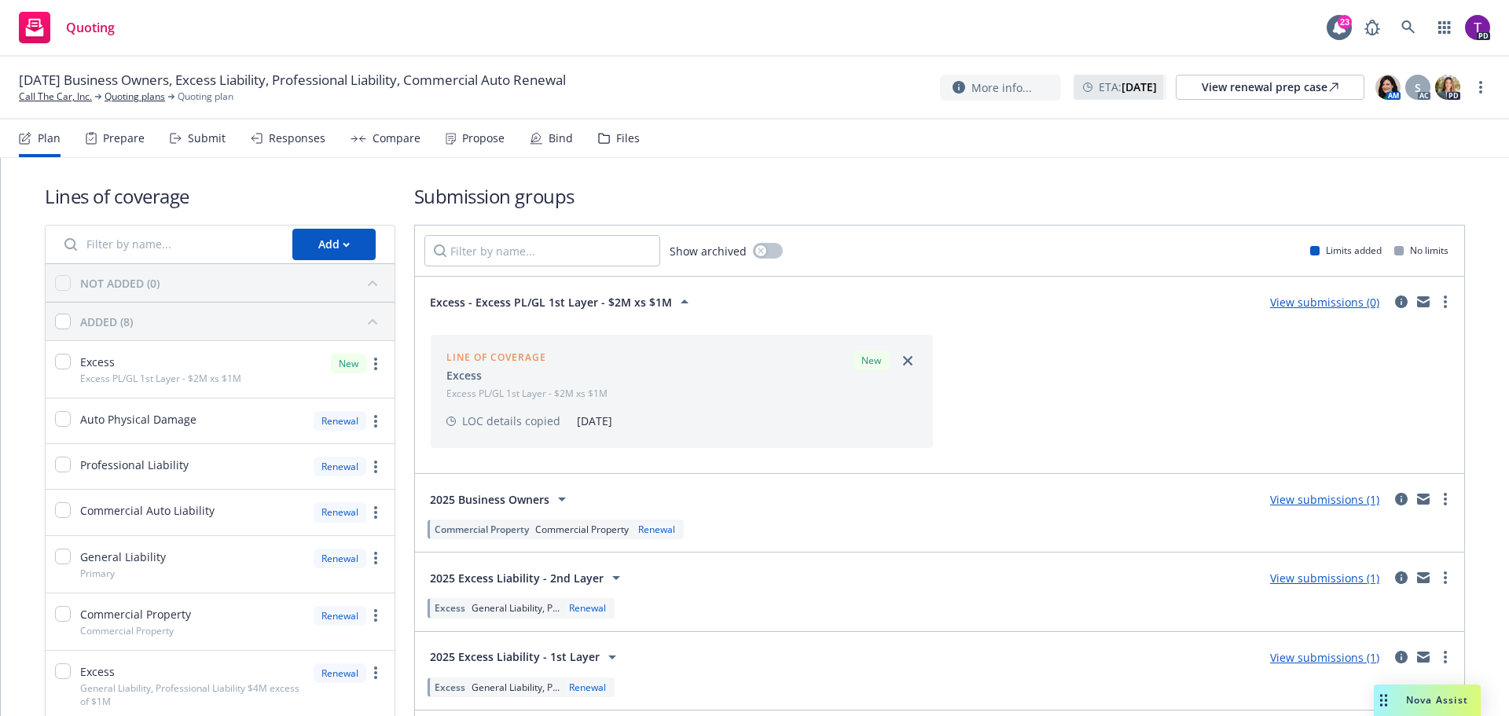
click at [644, 304] on span "Excess - Excess PL/GL 1st Layer - $2M xs $1M" at bounding box center [551, 302] width 242 height 17
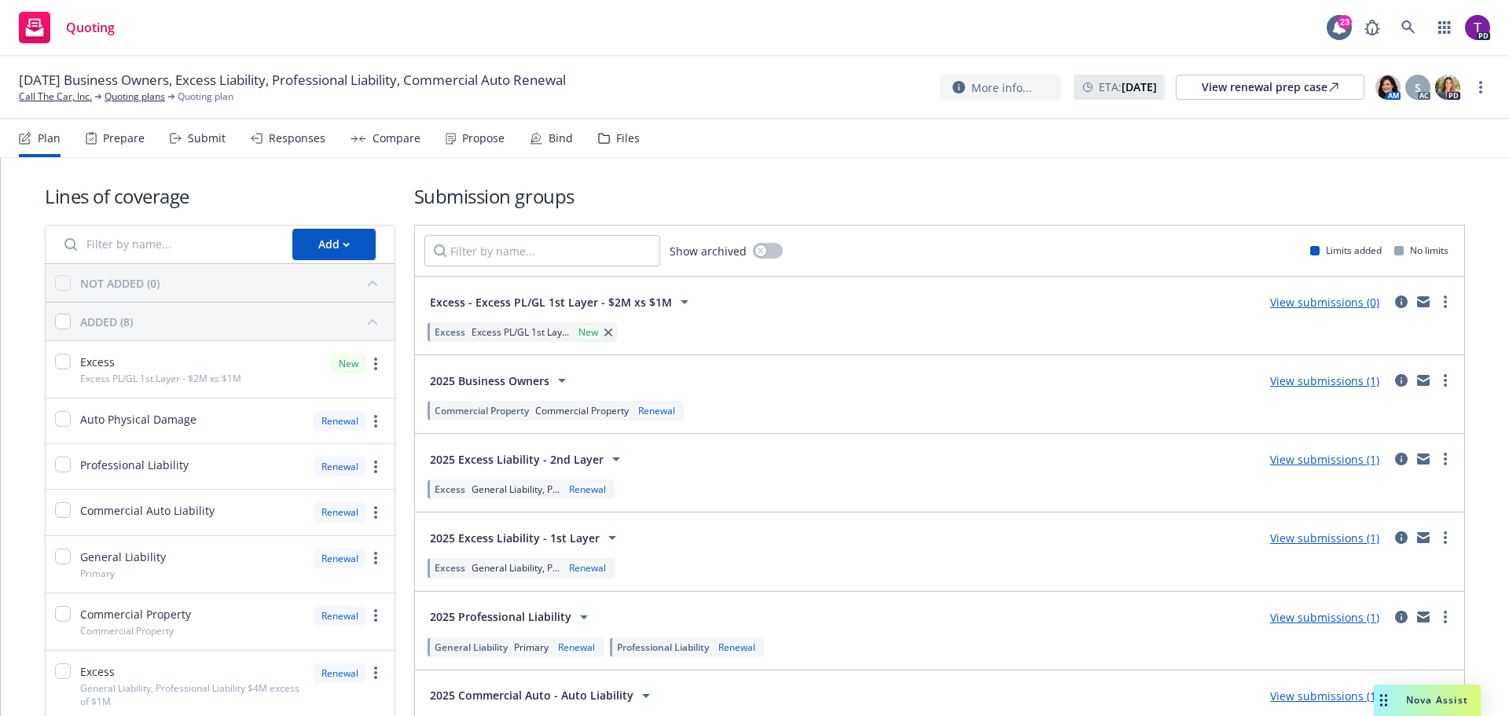
click at [644, 304] on span "Excess - Excess PL/GL 1st Layer - $2M xs $1M" at bounding box center [551, 302] width 242 height 17
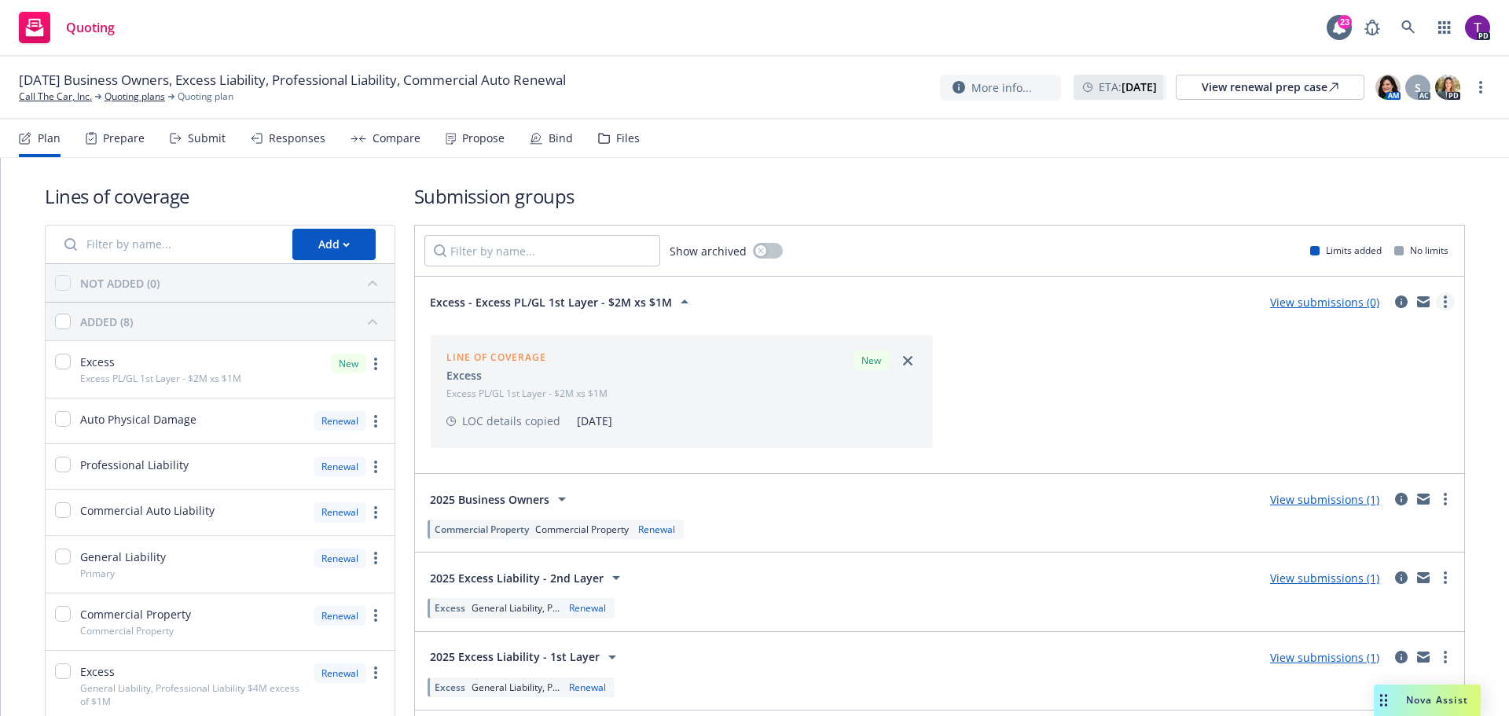
click at [1436, 305] on link "more" at bounding box center [1445, 301] width 19 height 19
click at [1395, 303] on icon "circleInformation" at bounding box center [1401, 301] width 13 height 13
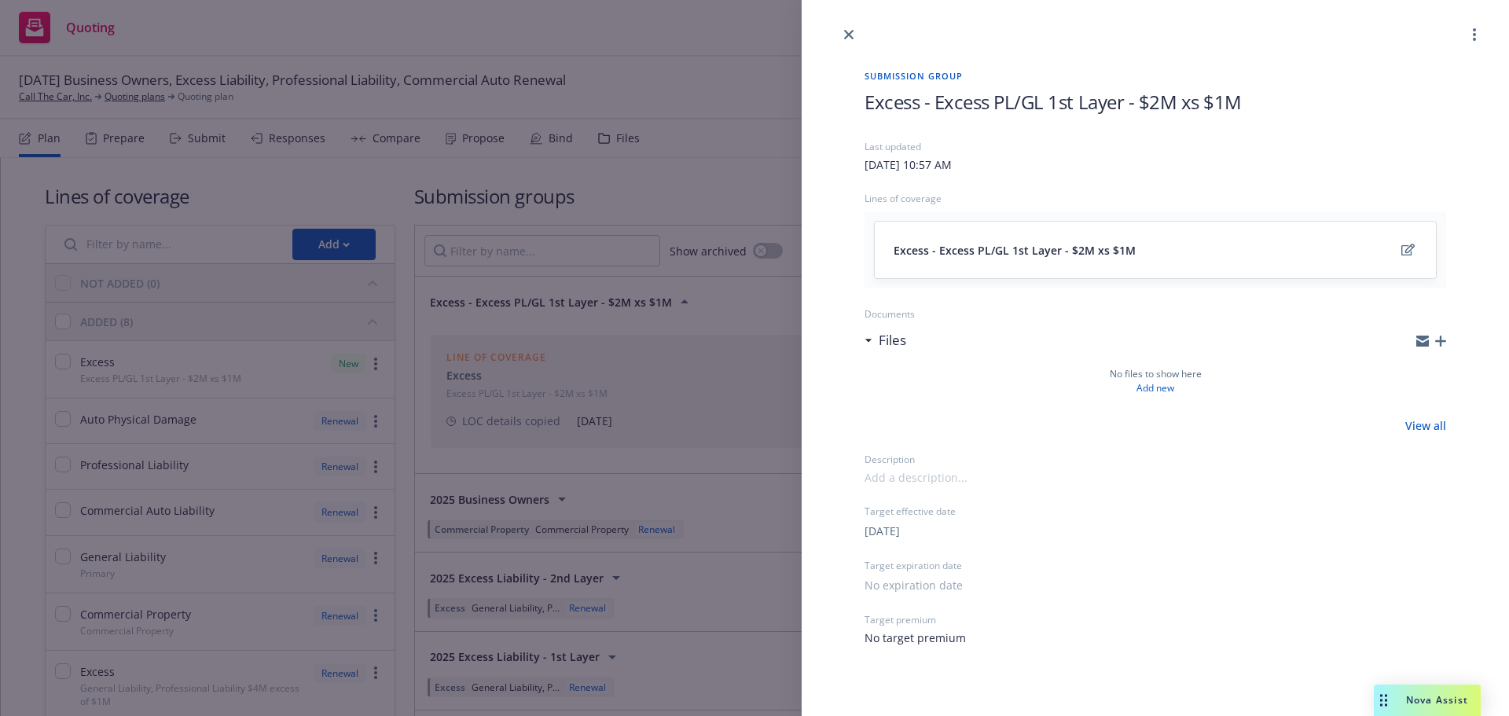
click at [1077, 99] on span "Excess - Excess PL/GL 1st Layer - $2M xs $1M" at bounding box center [1052, 102] width 377 height 26
click at [1228, 107] on span "Excess - Excess PL/GL 3rd Layer - $2M xs $1M" at bounding box center [1054, 102] width 381 height 26
click at [846, 31] on icon "close" at bounding box center [848, 34] width 9 height 9
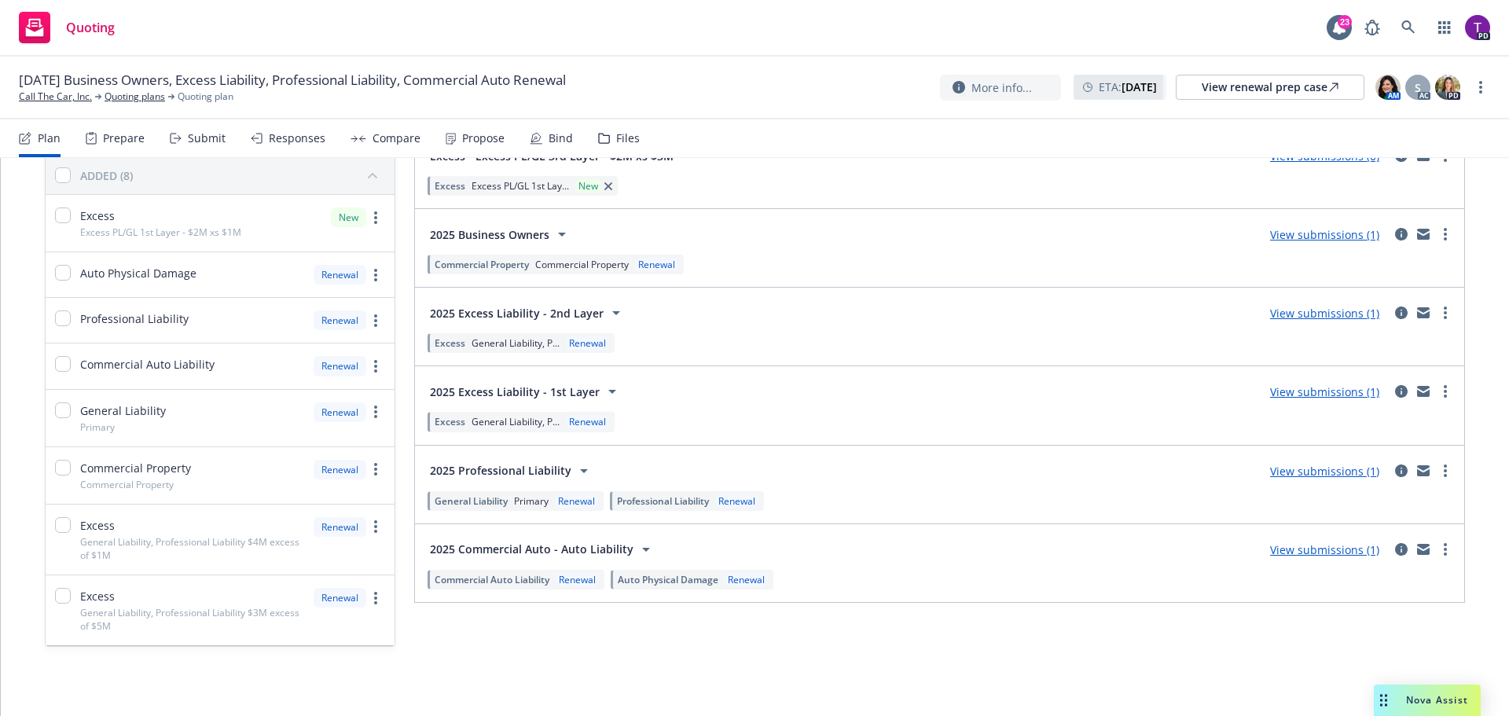
scroll to position [68, 0]
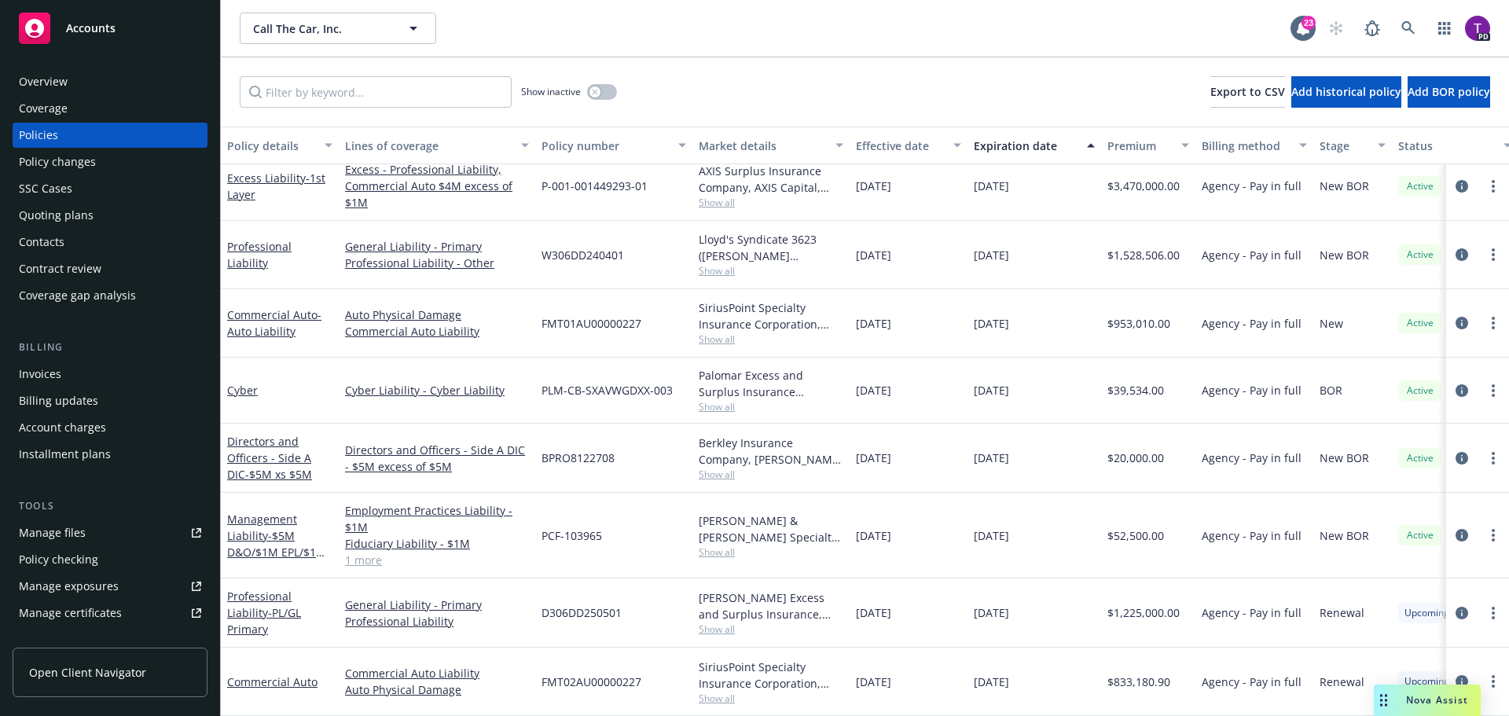
scroll to position [12, 0]
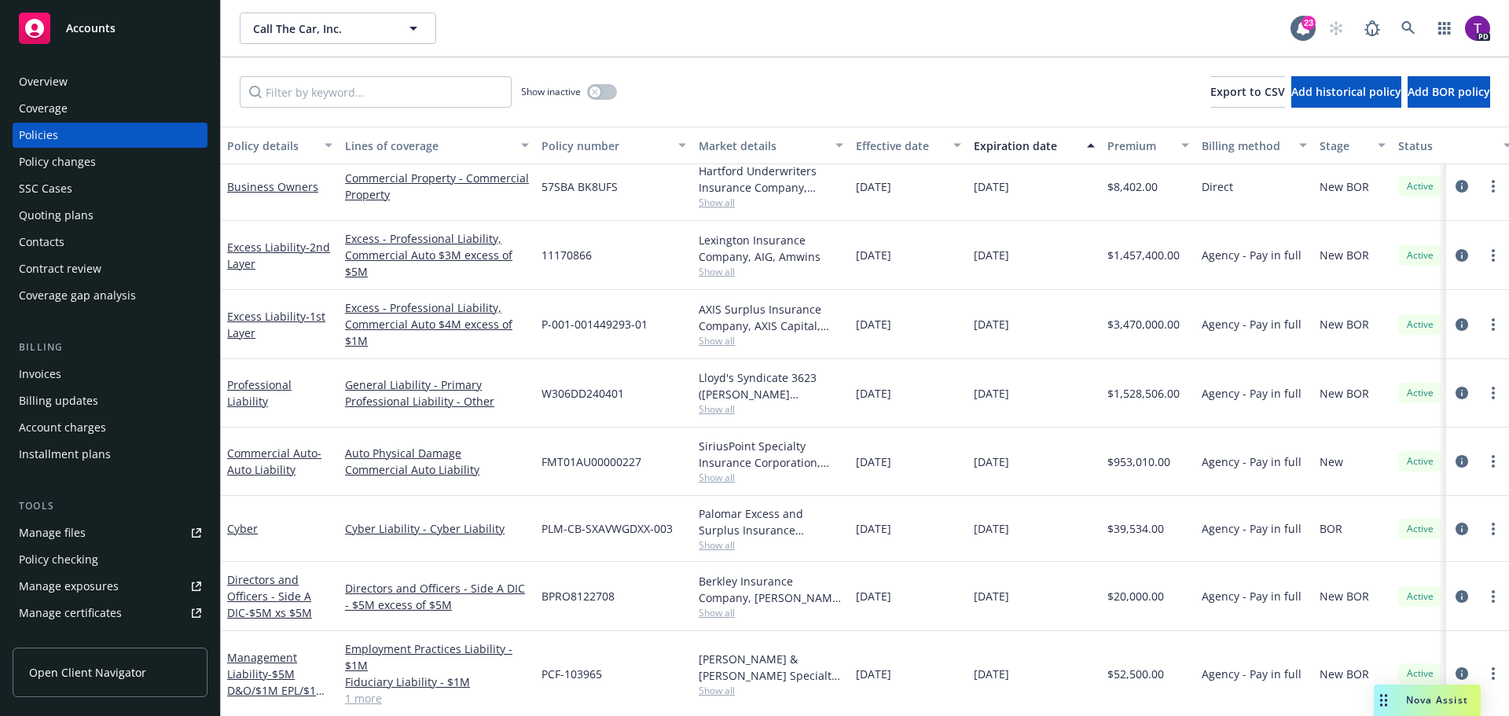
click at [50, 534] on div "Manage files" at bounding box center [52, 532] width 67 height 25
click at [292, 399] on link "Professional Liability" at bounding box center [259, 392] width 64 height 31
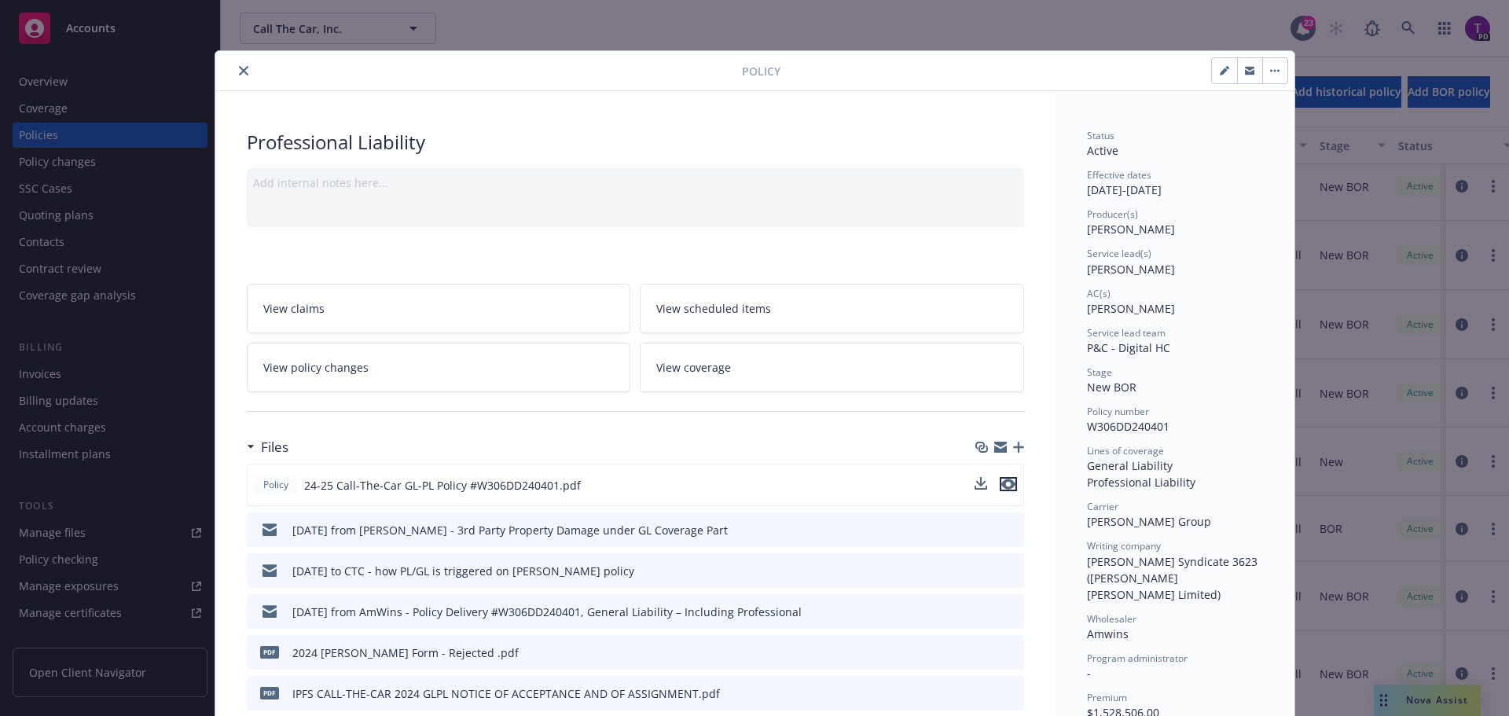
click at [1001, 483] on icon "preview file" at bounding box center [1008, 484] width 14 height 11
